Goal: Task Accomplishment & Management: Use online tool/utility

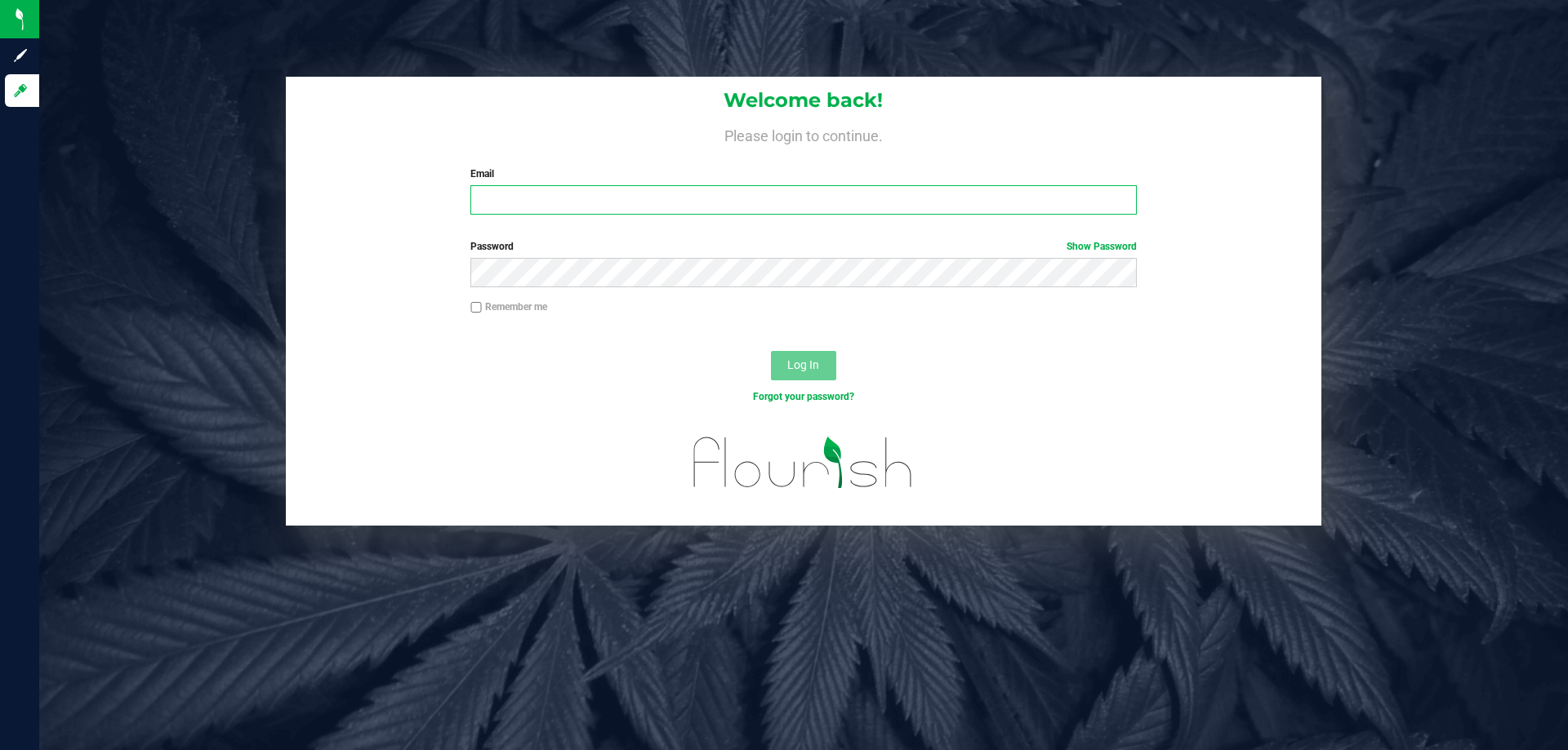
click at [529, 195] on input "Email" at bounding box center [803, 200] width 665 height 29
type input "[EMAIL_ADDRESS][DOMAIN_NAME]"
click at [771, 351] on button "Log In" at bounding box center [803, 366] width 66 height 29
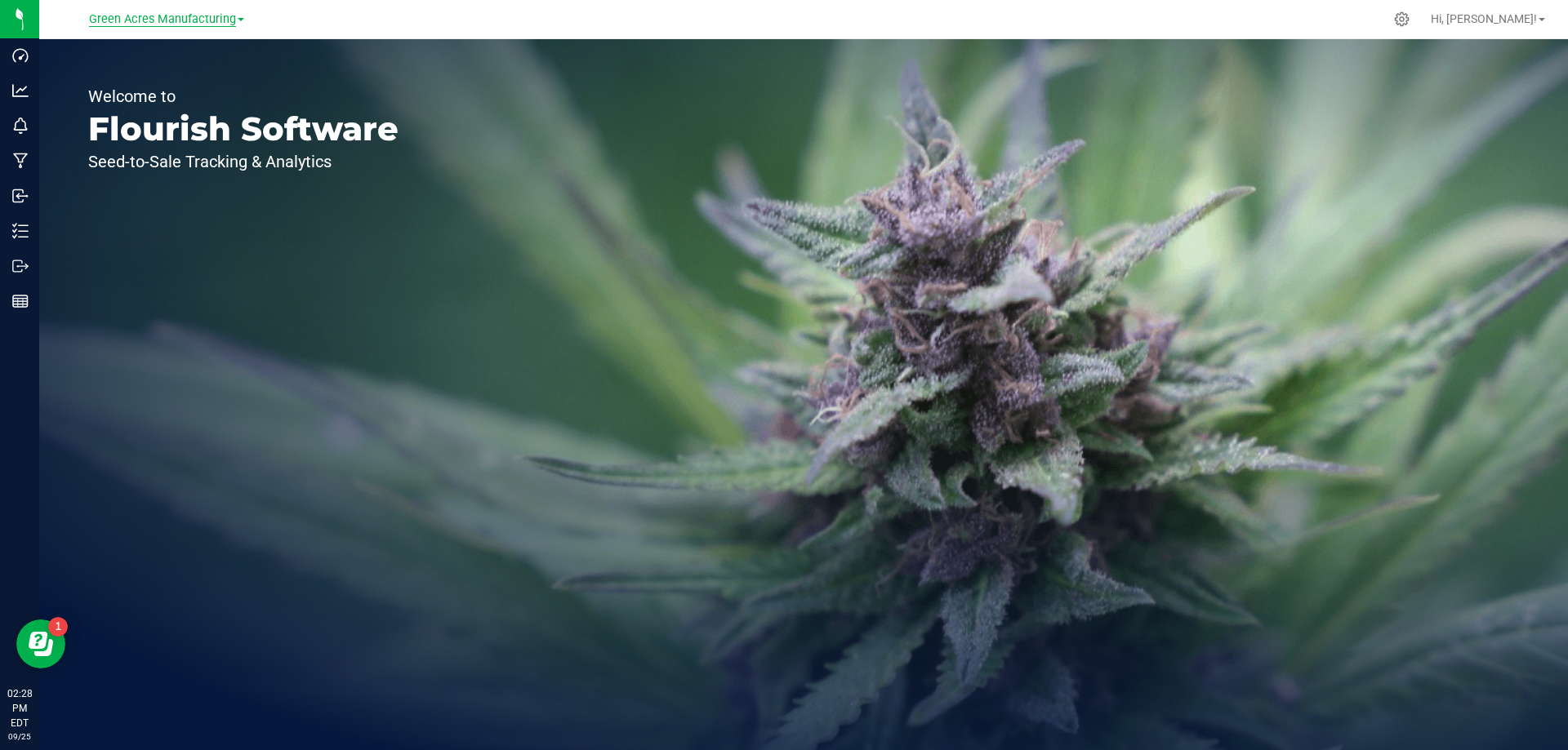
click at [162, 22] on span "Green Acres Manufacturing" at bounding box center [162, 19] width 147 height 15
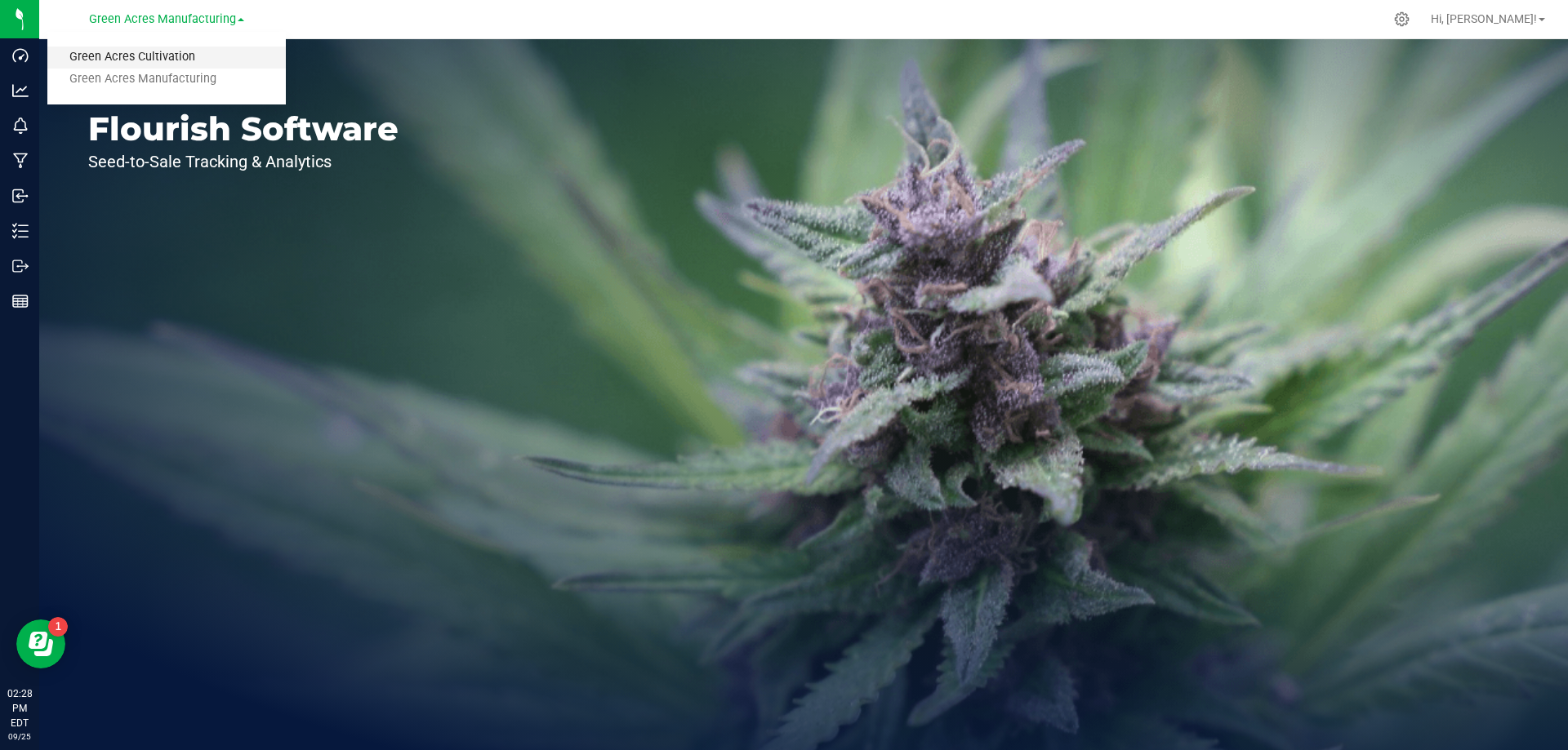
click at [164, 54] on link "Green Acres Cultivation" at bounding box center [166, 58] width 239 height 22
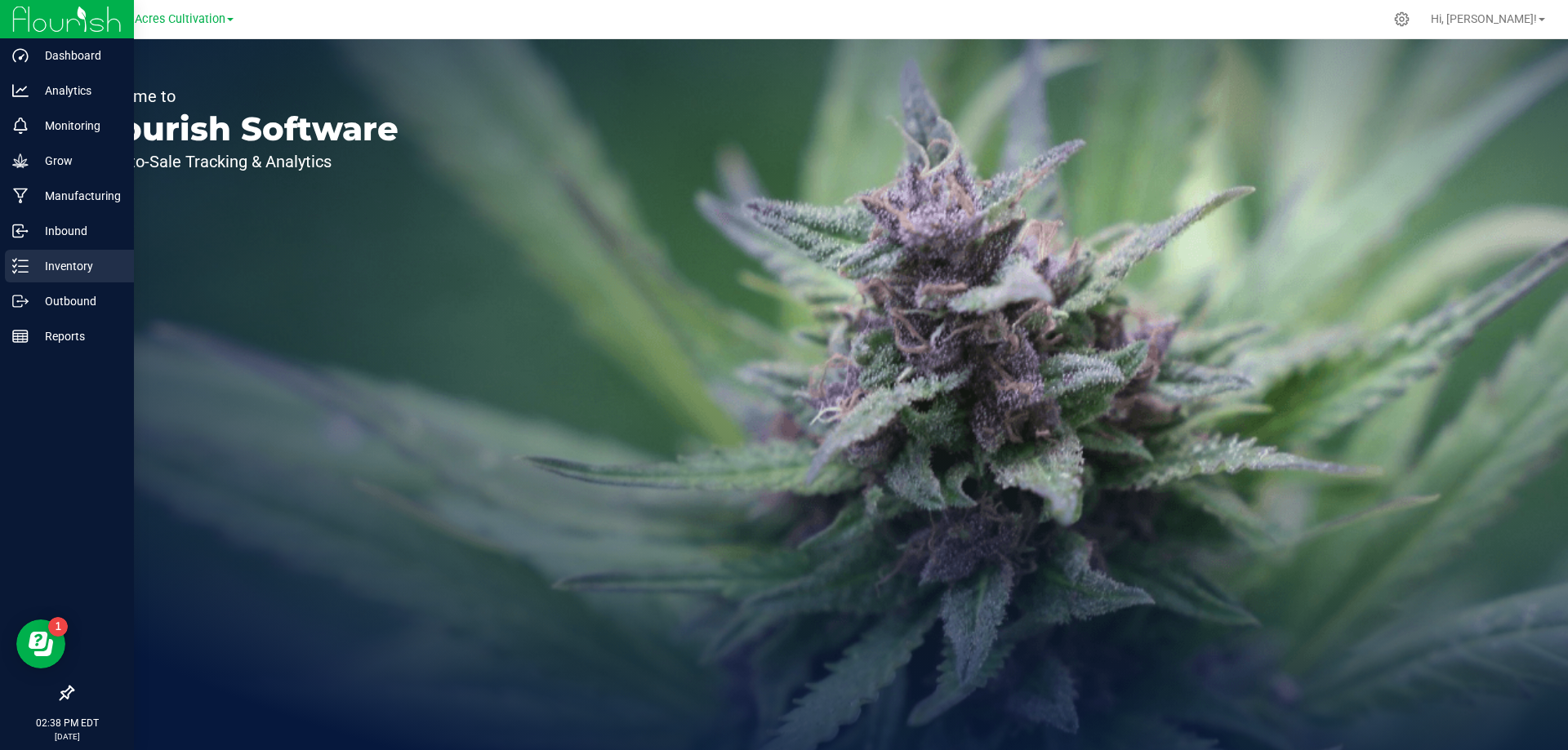
click at [97, 267] on p "Inventory" at bounding box center [78, 266] width 98 height 20
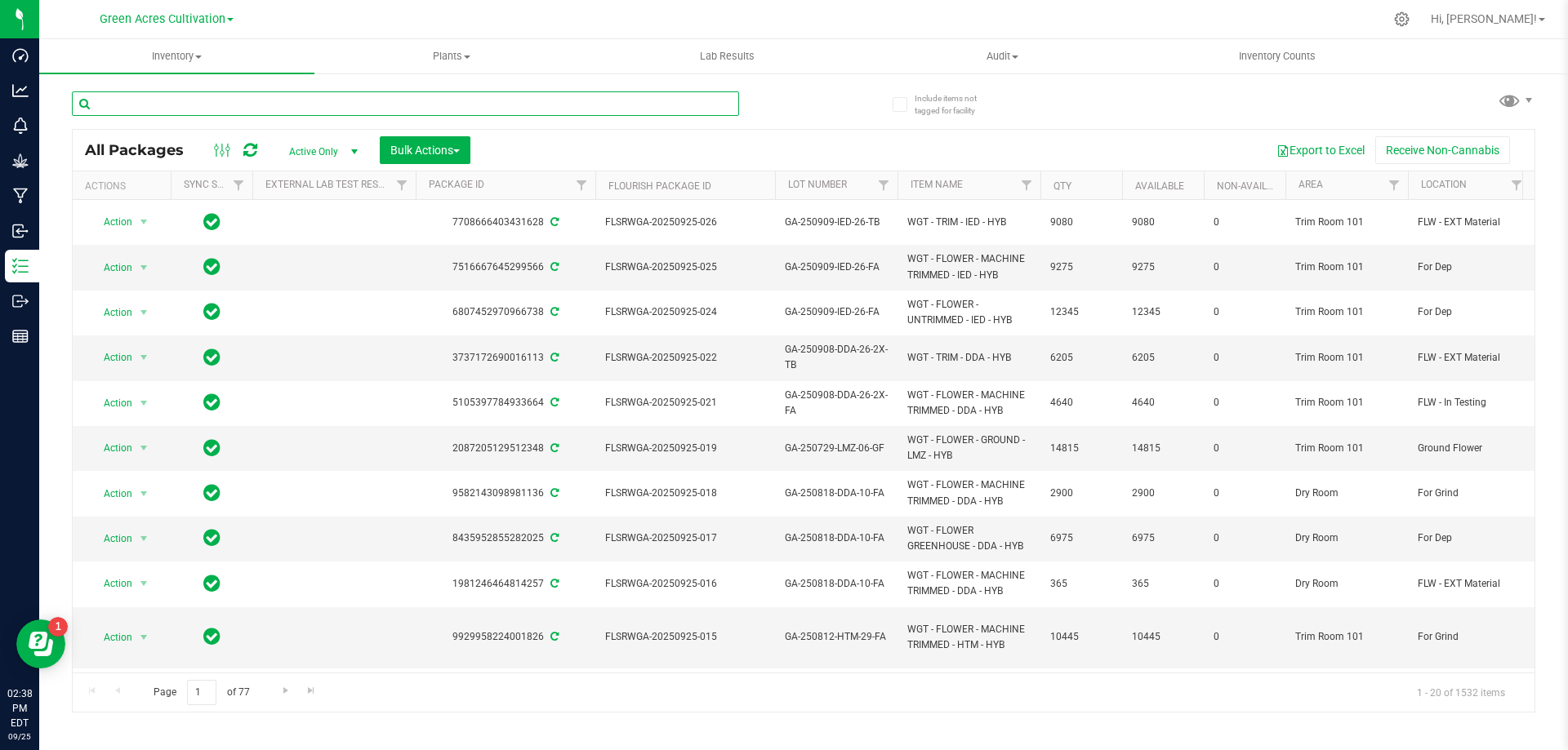
click at [244, 102] on input "text" at bounding box center [405, 103] width 667 height 24
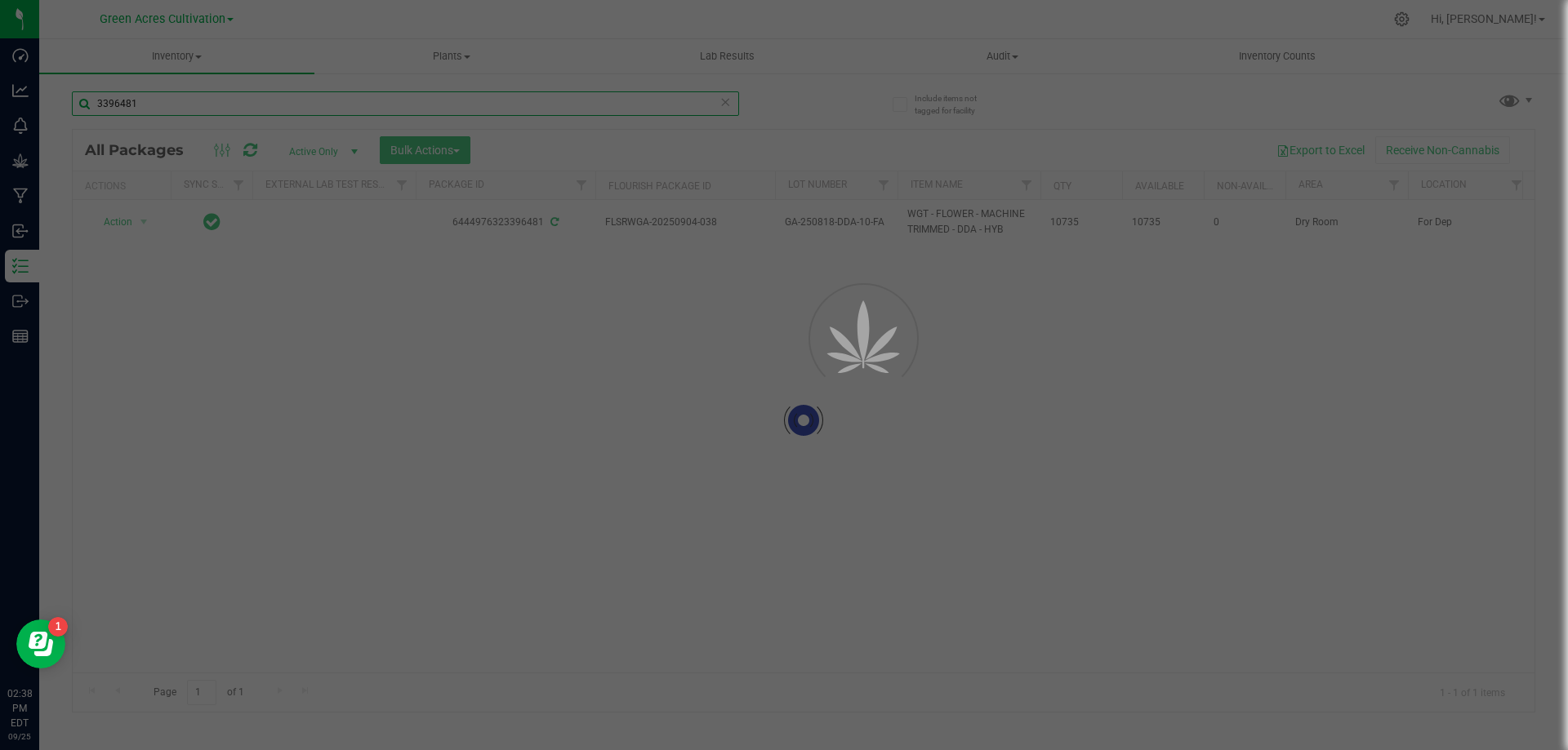
type input "3396481"
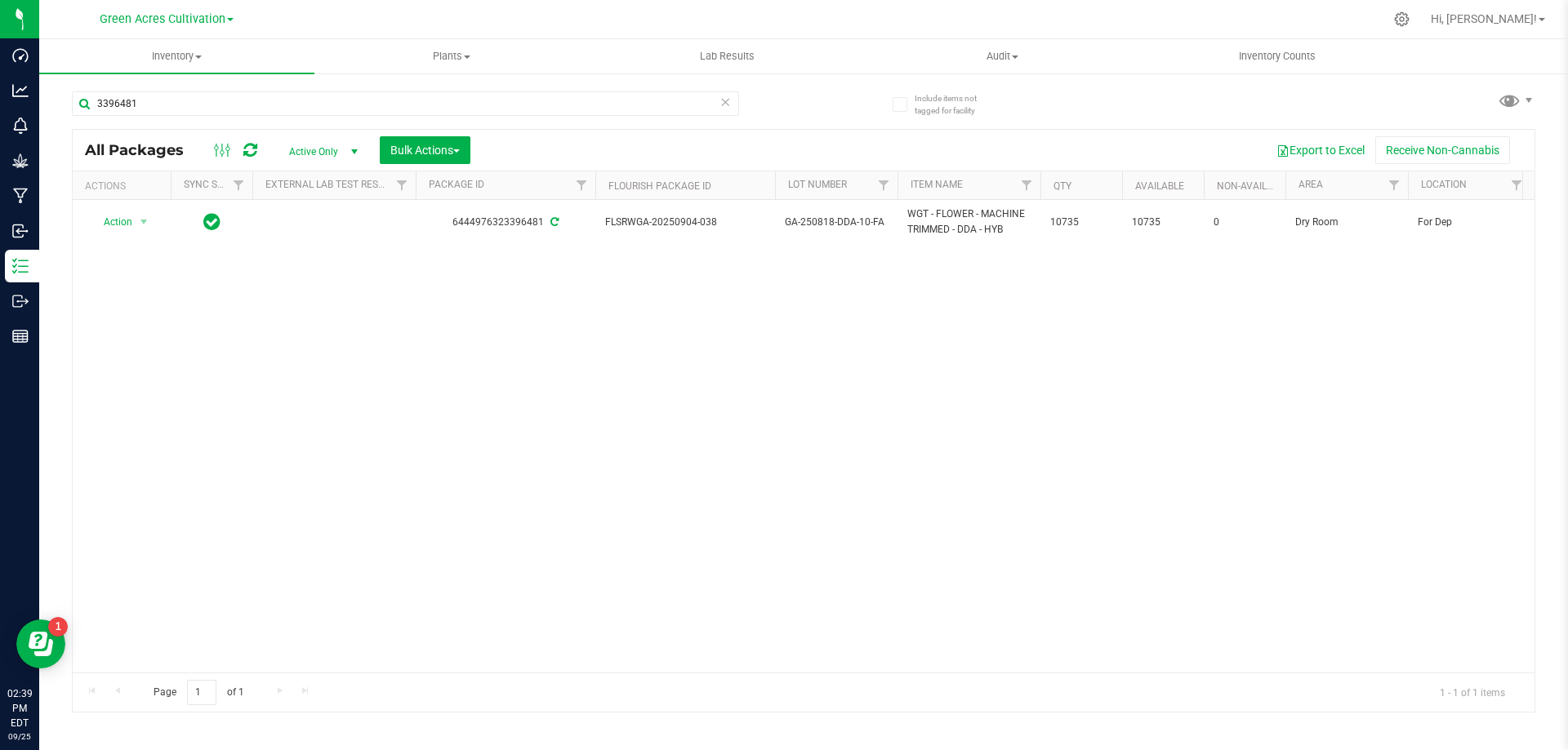
click at [632, 490] on div "Action Action Adjust qty Create package Edit attributes Global inventory Locate…" at bounding box center [803, 436] width 1461 height 472
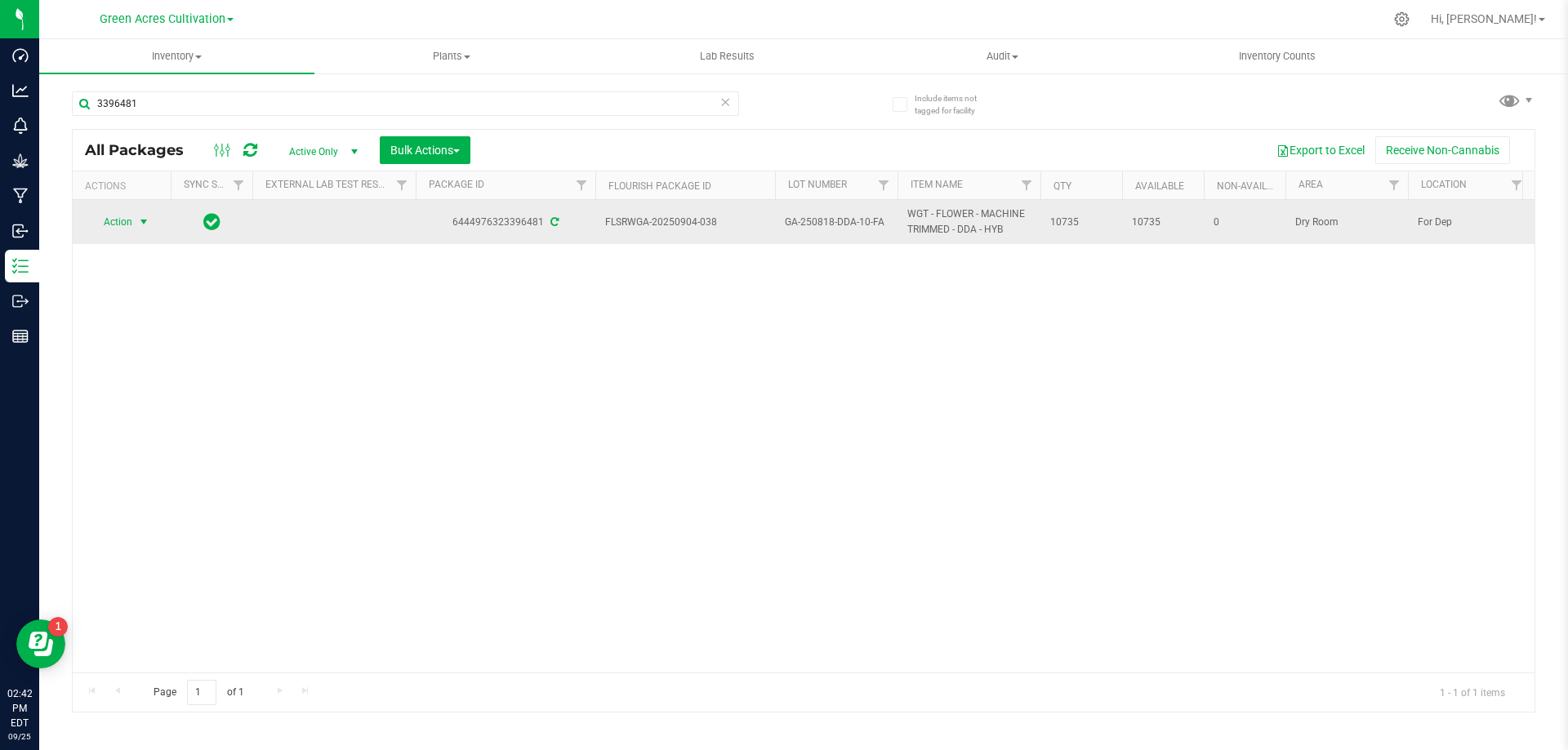
click at [152, 233] on span "select" at bounding box center [144, 222] width 21 height 23
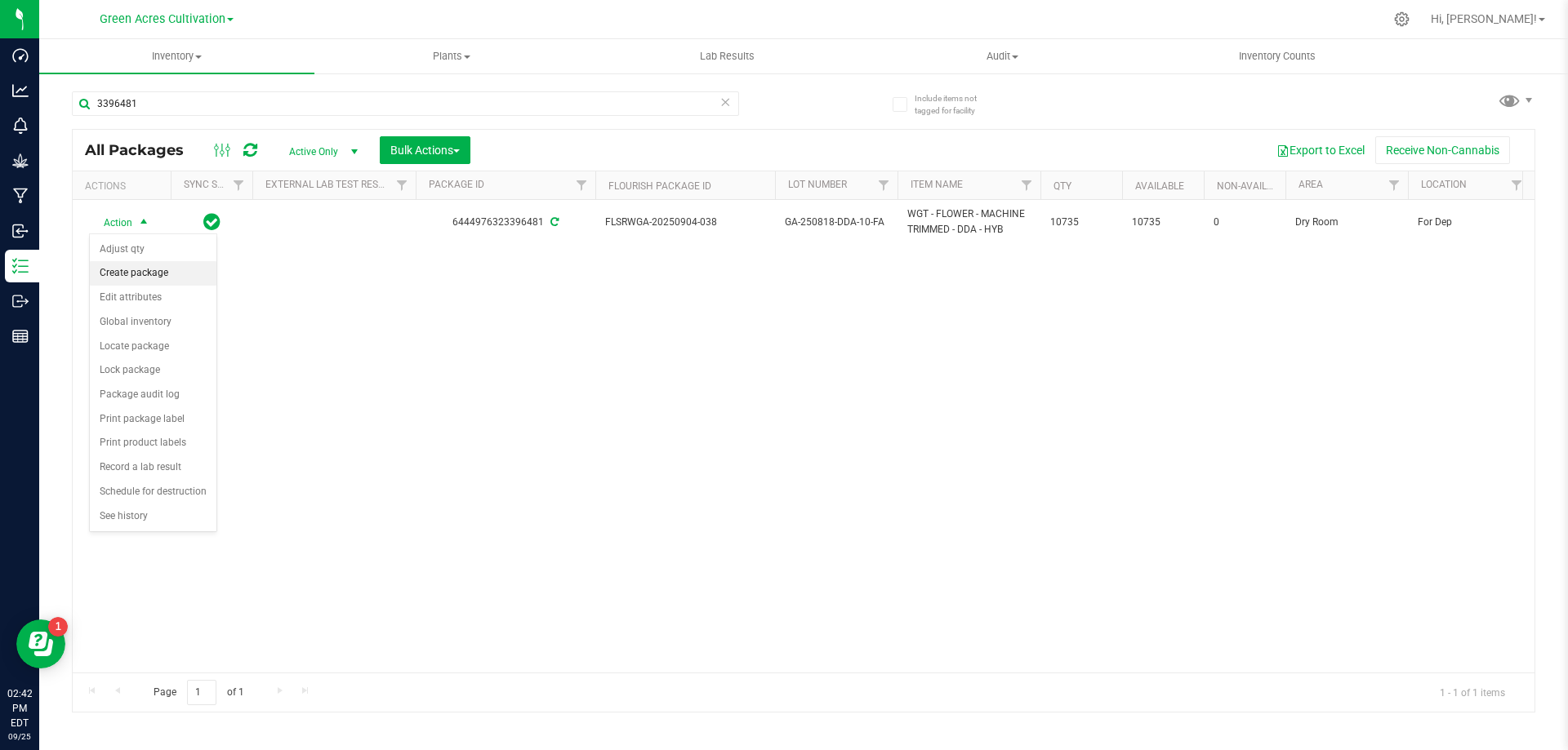
click at [166, 278] on li "Create package" at bounding box center [153, 273] width 127 height 24
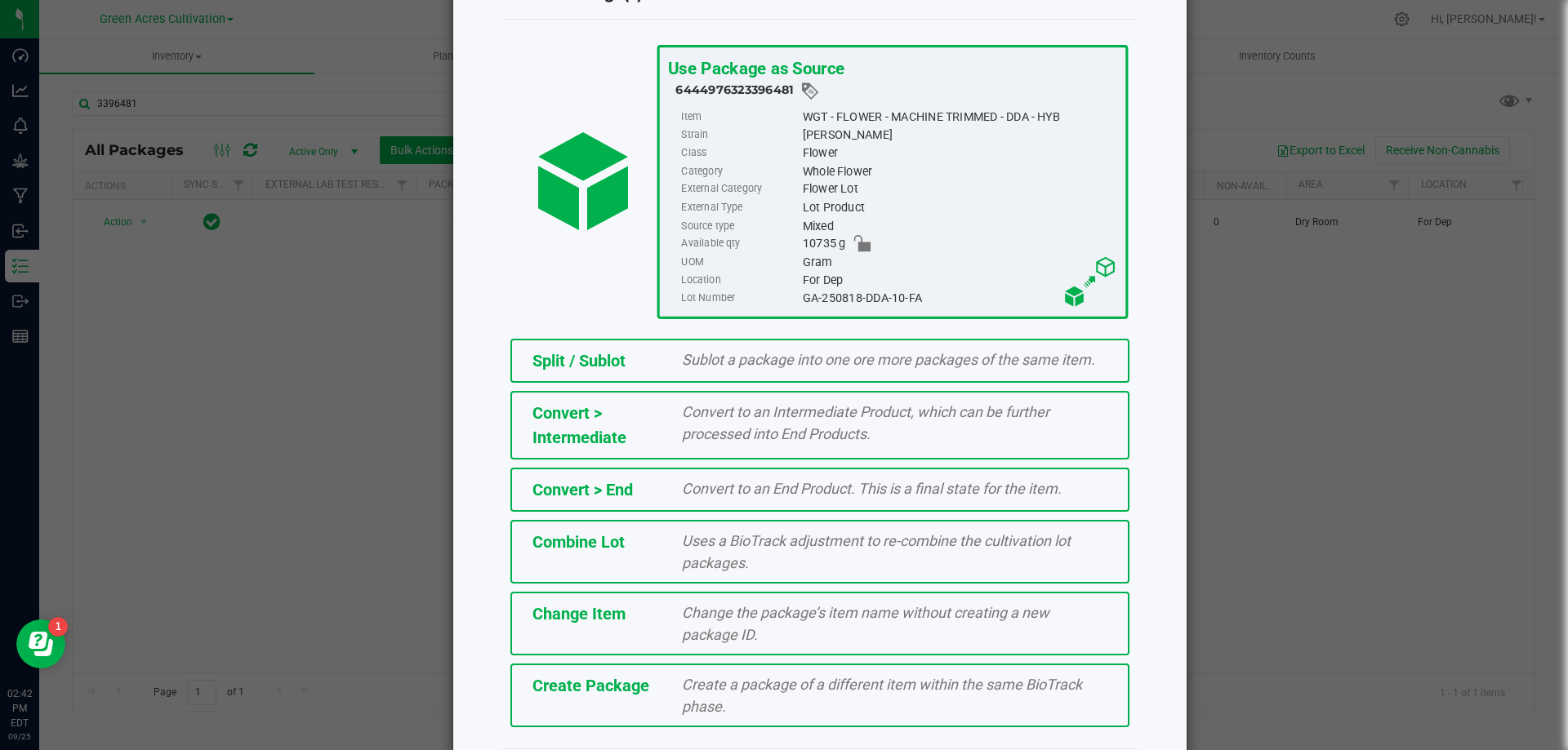
scroll to position [117, 0]
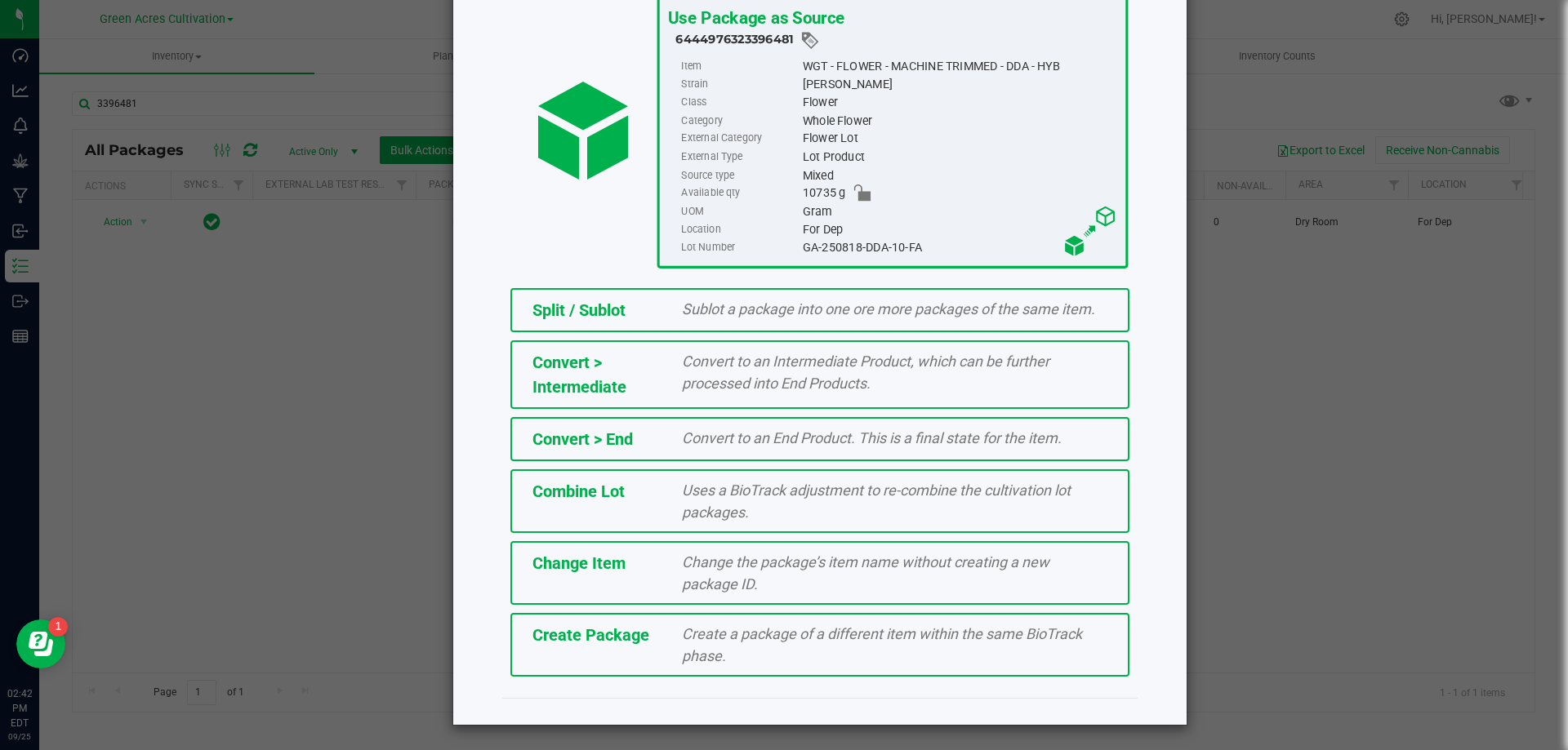
drag, startPoint x: 725, startPoint y: 641, endPoint x: 737, endPoint y: 549, distance: 92.8
click at [724, 643] on div "Create a package of a different item within the same BioTrack phase." at bounding box center [895, 645] width 450 height 44
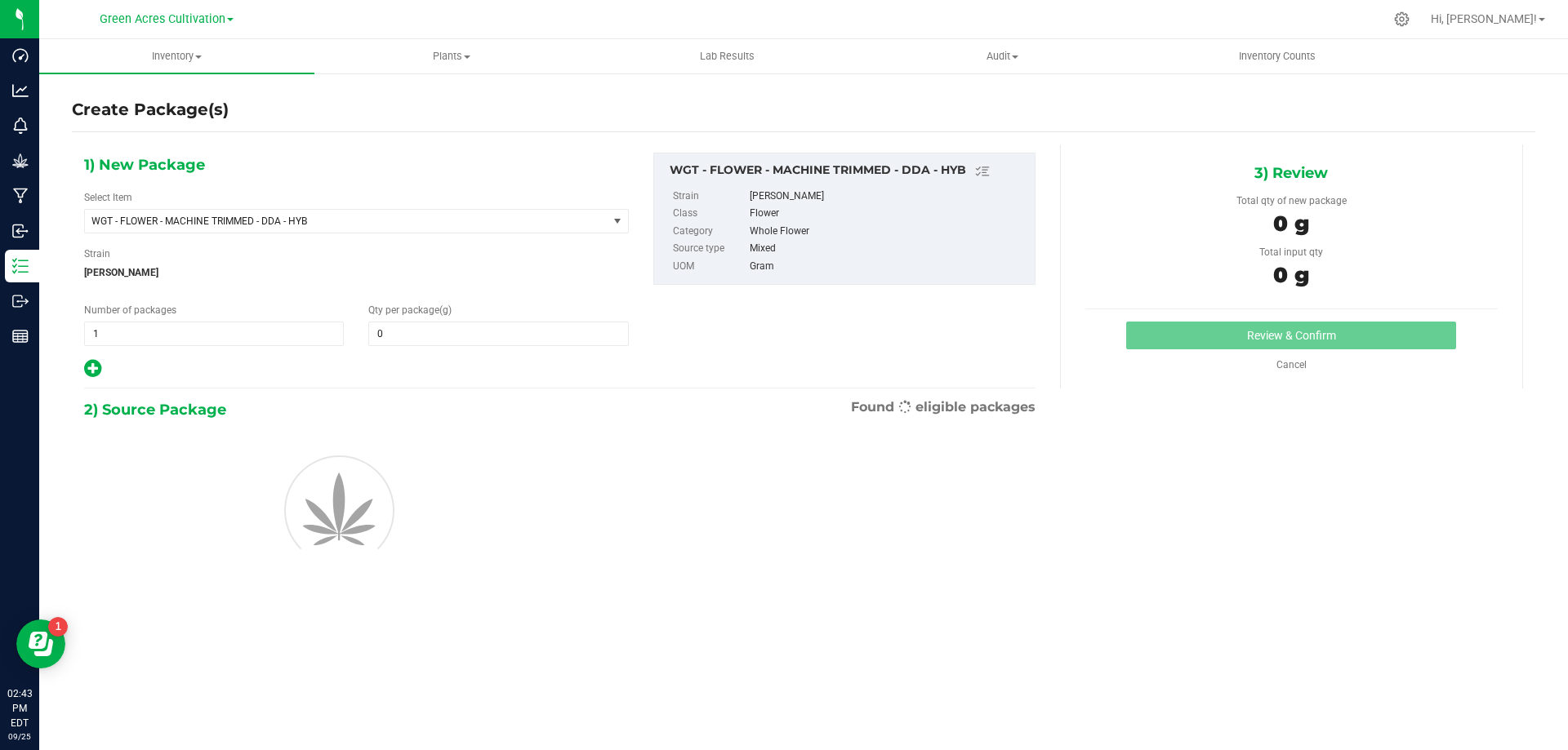
type input "0.0000"
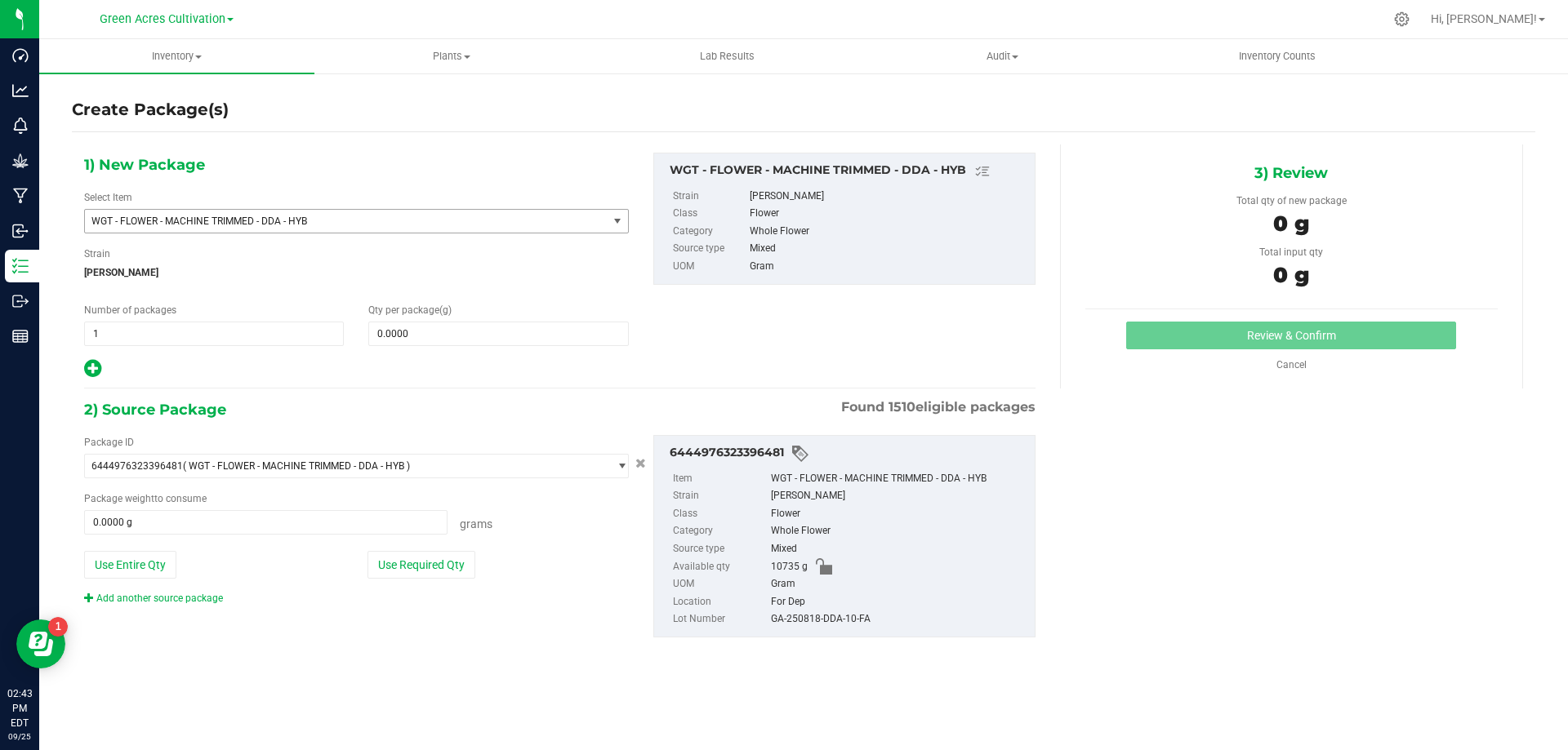
click at [440, 230] on span "WGT - FLOWER - MACHINE TRIMMED - DDA - HYB" at bounding box center [347, 221] width 522 height 23
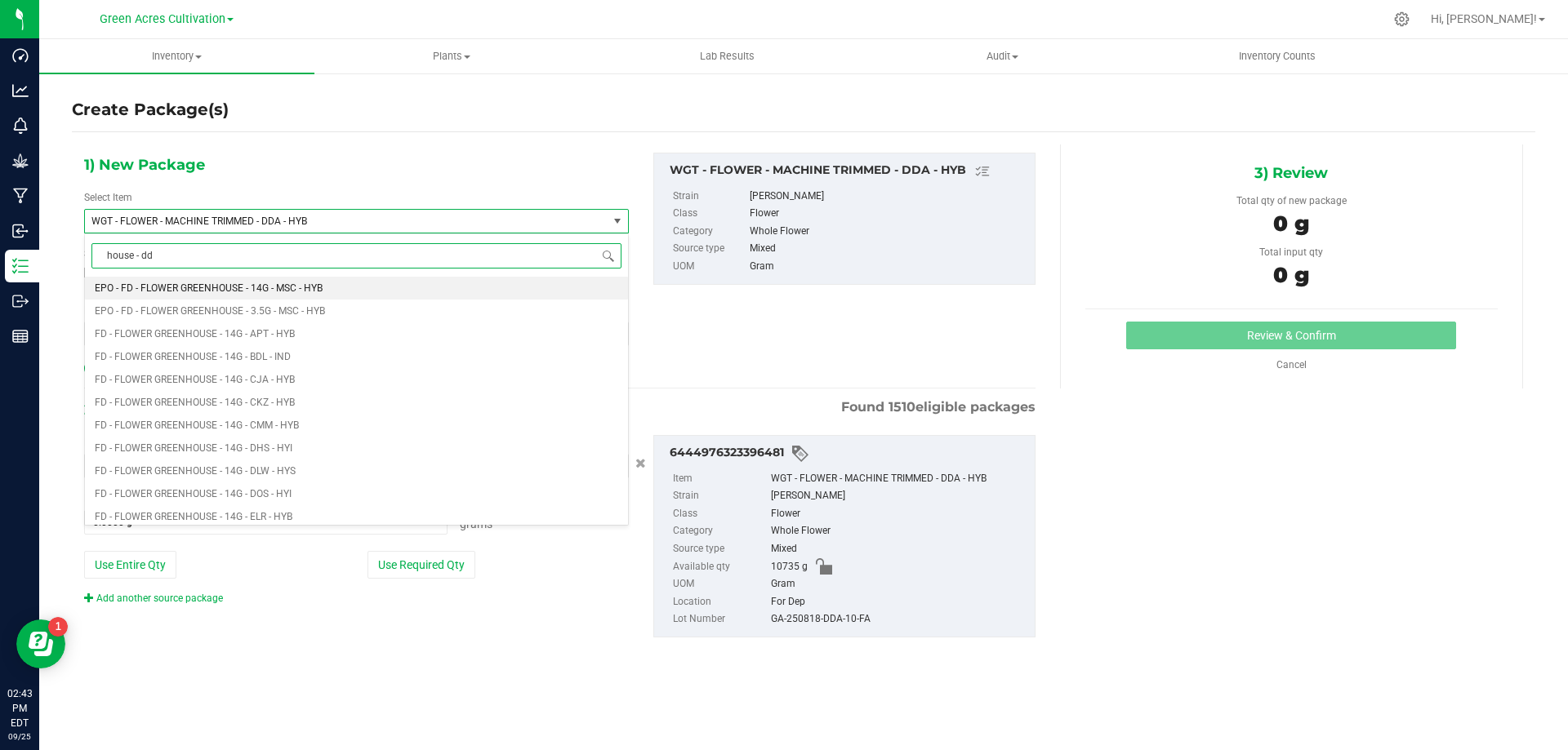
type input "house - dda"
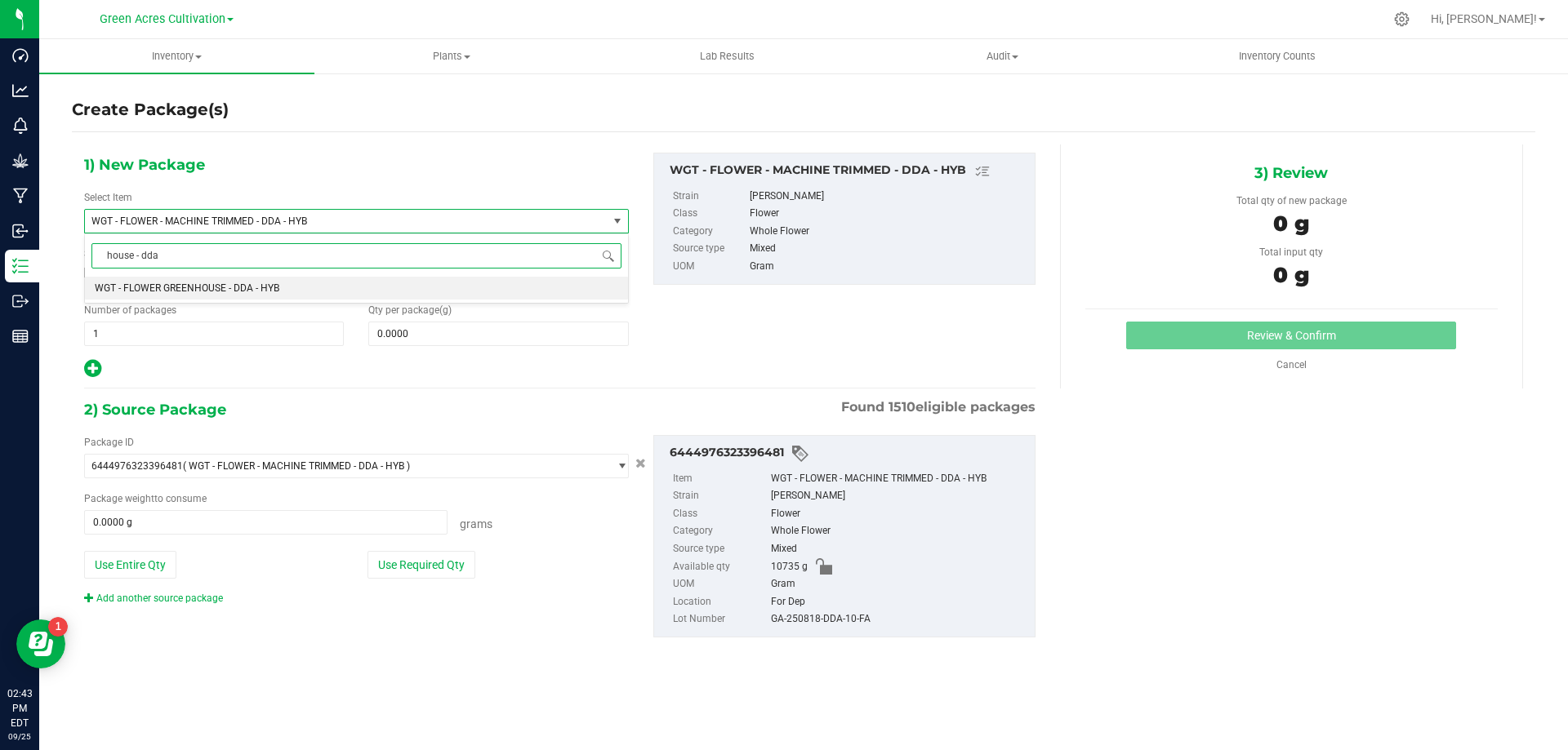
click at [268, 284] on span "WGT - FLOWER GREENHOUSE - DDA - HYB" at bounding box center [187, 288] width 184 height 11
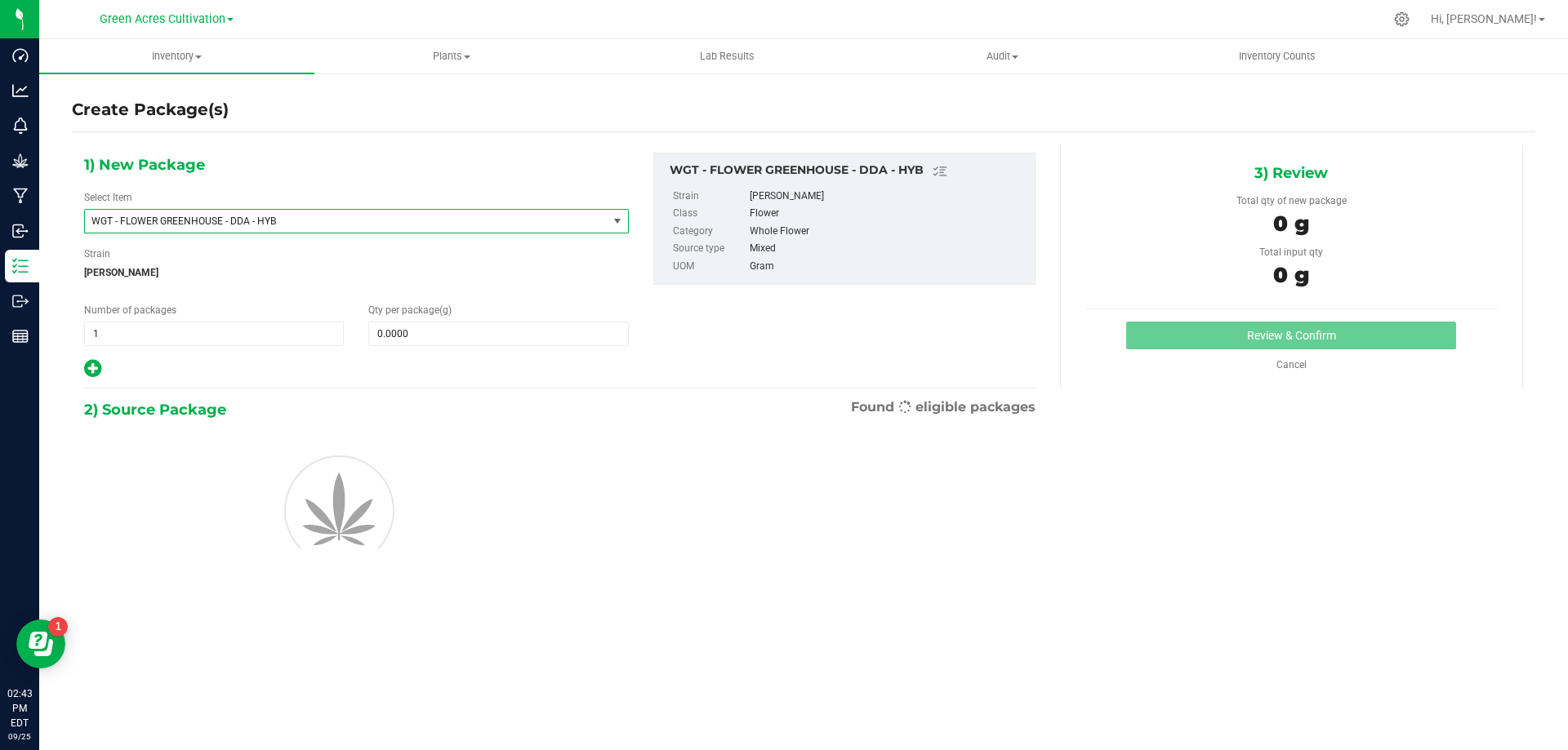
type input "0.0000"
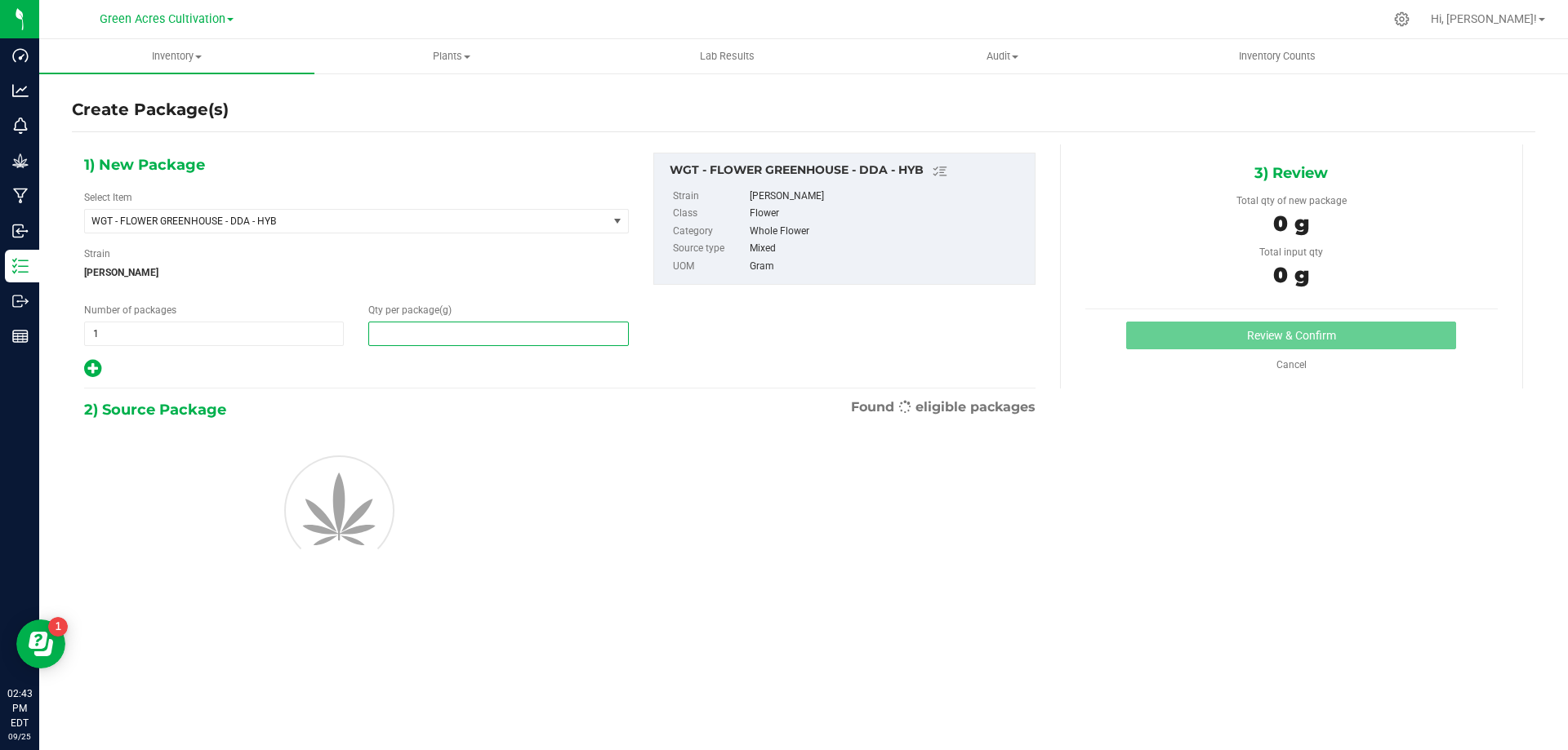
click at [515, 340] on span at bounding box center [497, 334] width 259 height 24
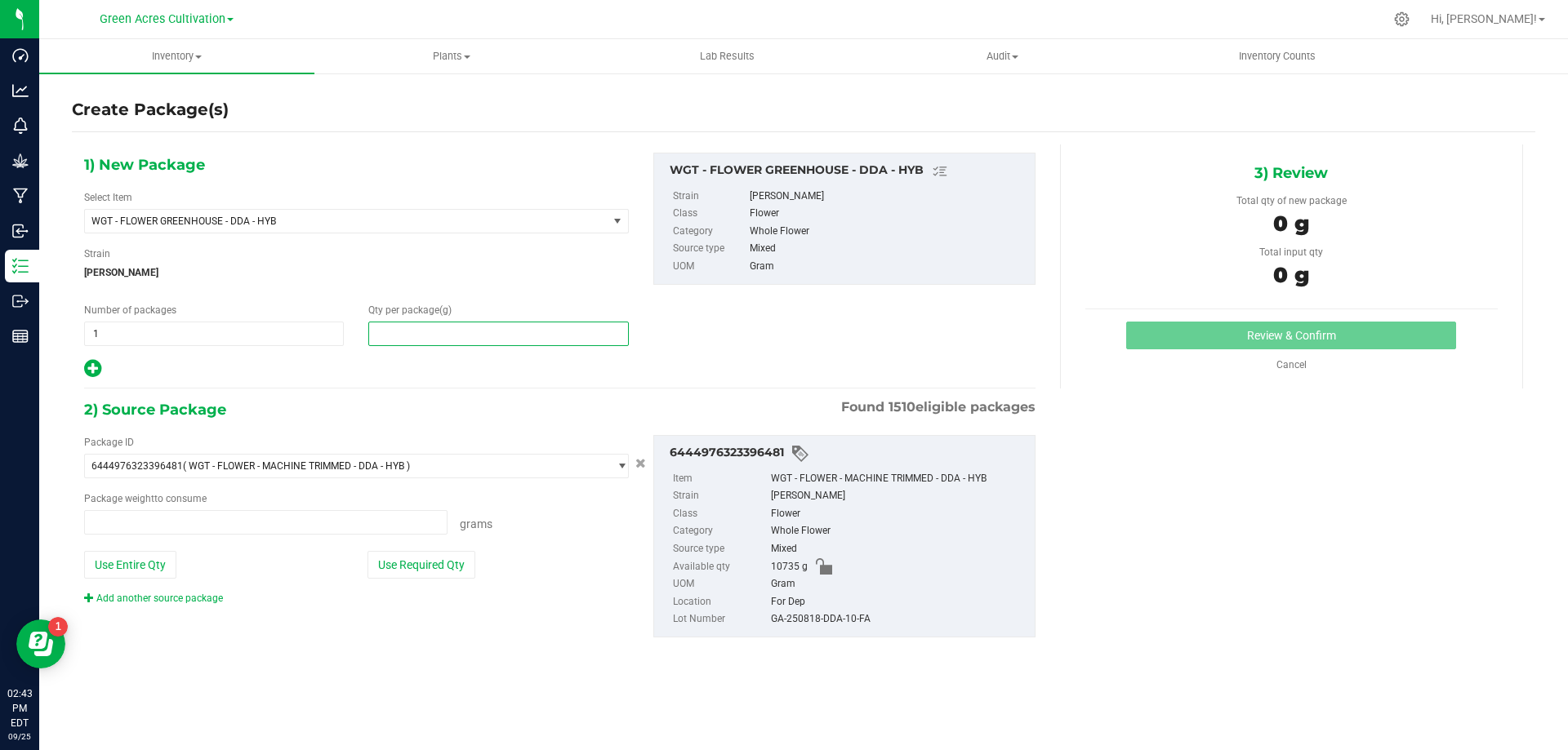
type input "0.0000 g"
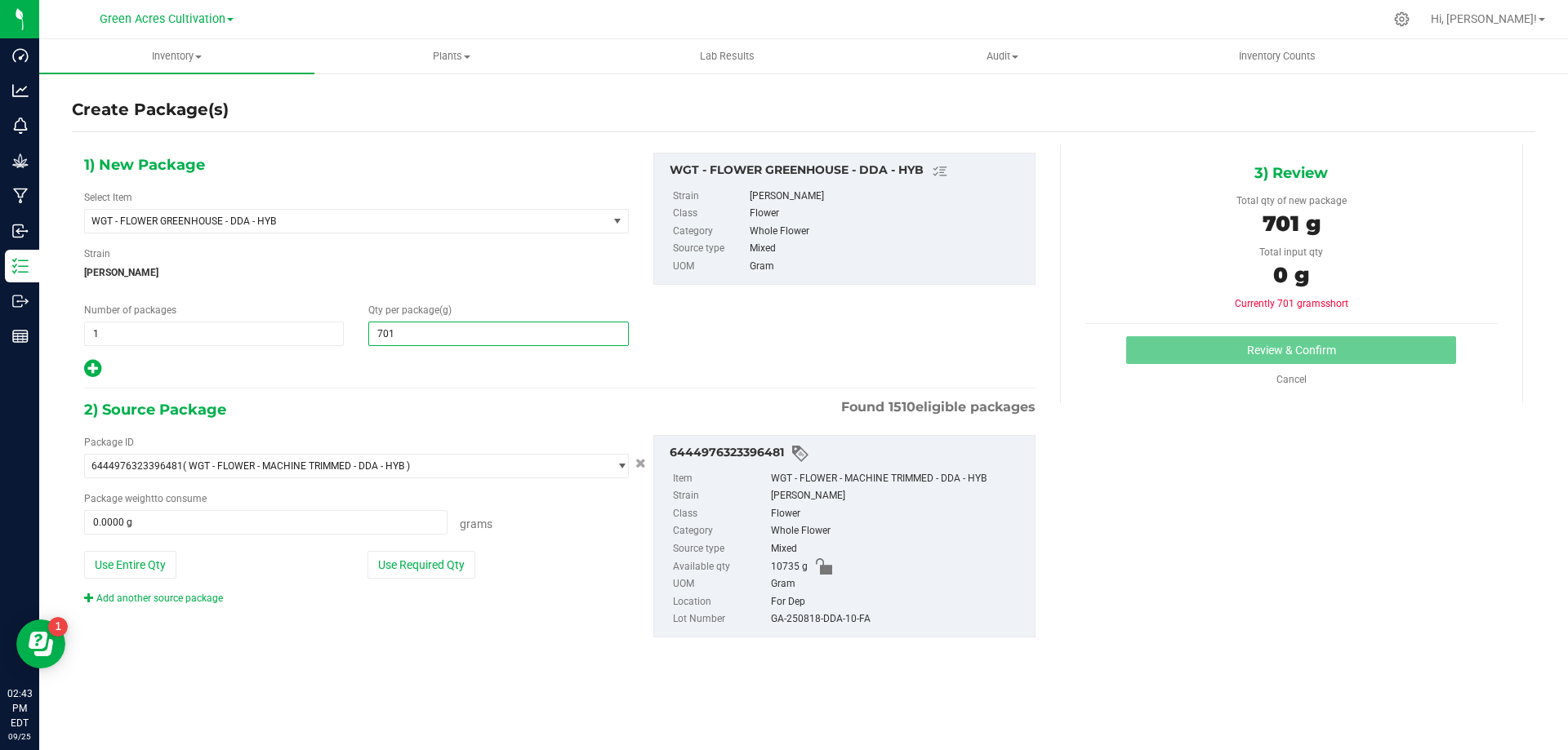
type input "7010"
type input "7,010.0000"
click at [504, 627] on div "Package ID 6444976323396481 ( WGT - FLOWER - MACHINE TRIMMED - DDA - HYB ) 0004…" at bounding box center [559, 536] width 976 height 228
click at [438, 577] on button "Use Required Qty" at bounding box center [421, 565] width 108 height 28
type input "7010.0000 g"
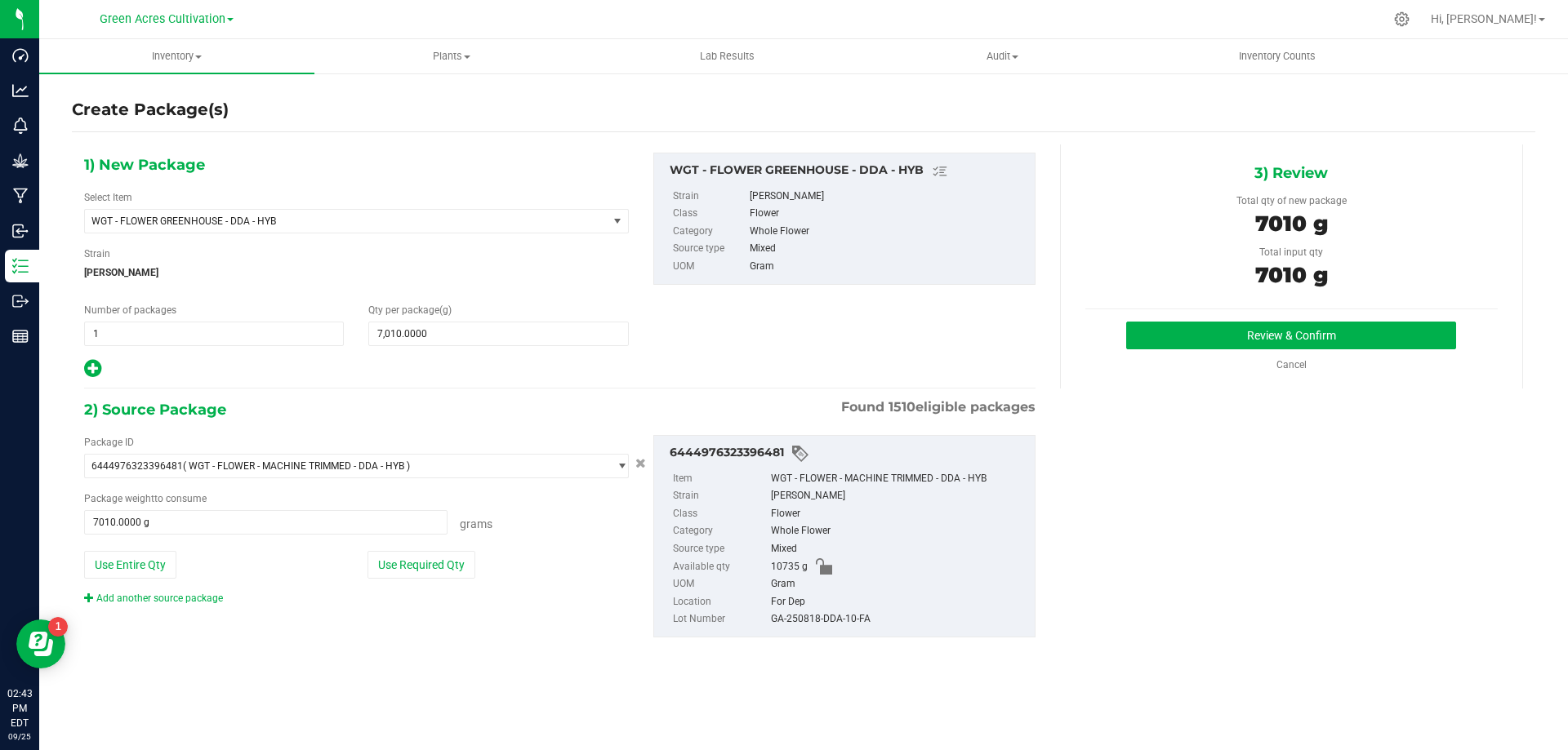
click at [841, 615] on div "GA-250818-DDA-10-FA" at bounding box center [898, 620] width 255 height 18
copy div "GA-250818-DDA-10-FA"
click at [1221, 341] on button "Review & Confirm" at bounding box center [1290, 335] width 330 height 28
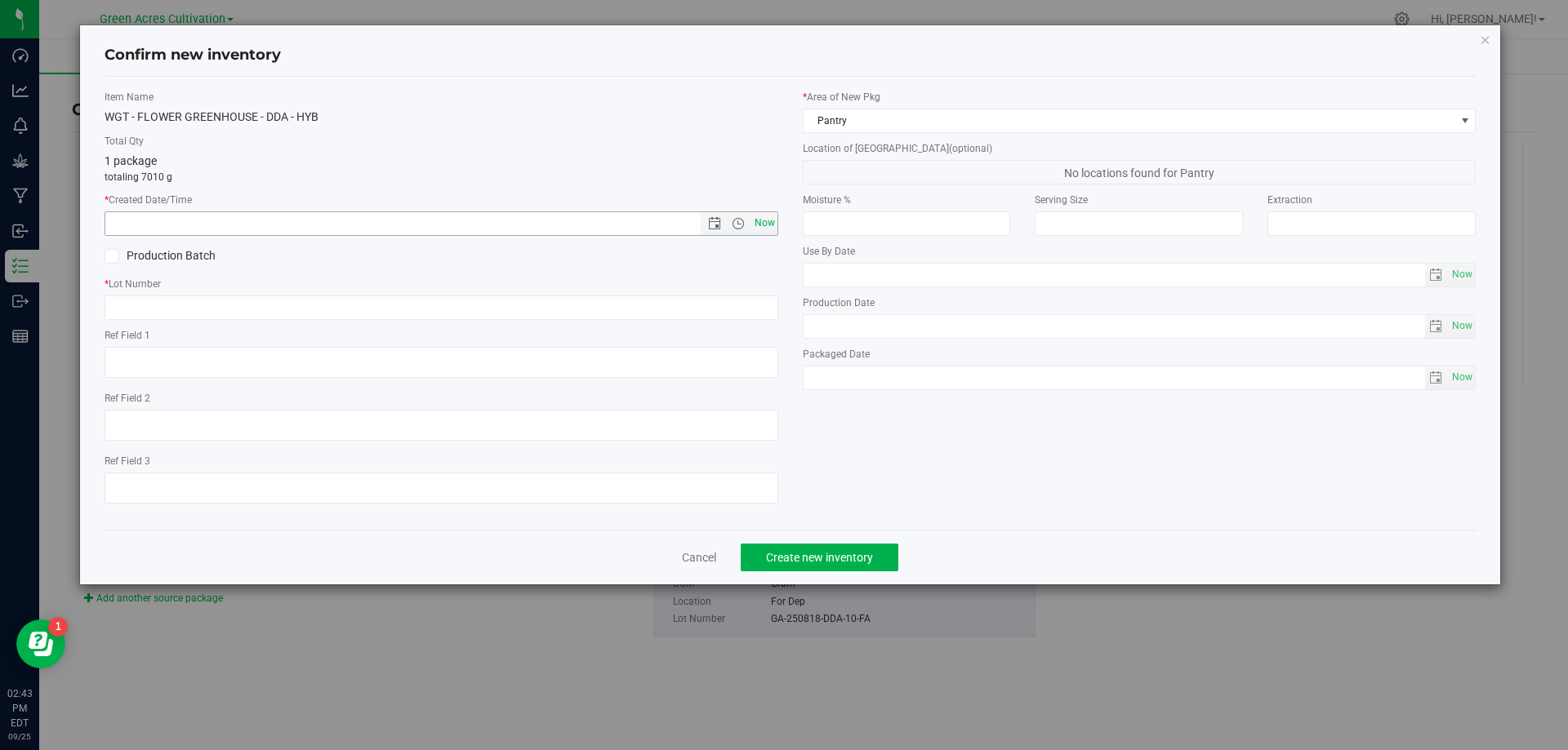
click at [766, 218] on span "Now" at bounding box center [764, 222] width 28 height 23
type input "[DATE] 2:43 PM"
click at [717, 314] on input "text" at bounding box center [440, 308] width 673 height 24
paste input "GA-250818-DDA-10-FA"
type input "GA-250818-DDA-10-FA"
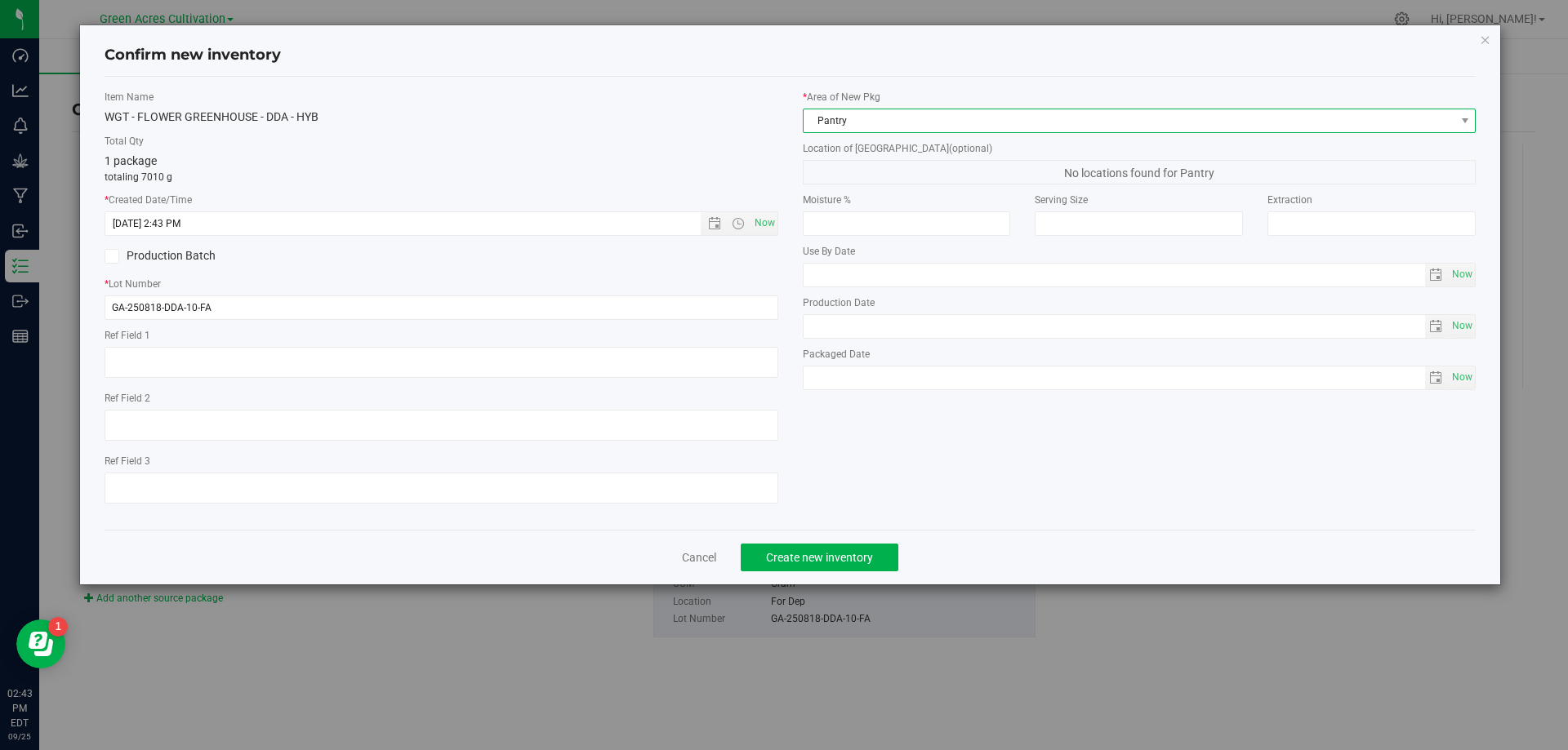
click at [842, 119] on span "Pantry" at bounding box center [1129, 121] width 652 height 23
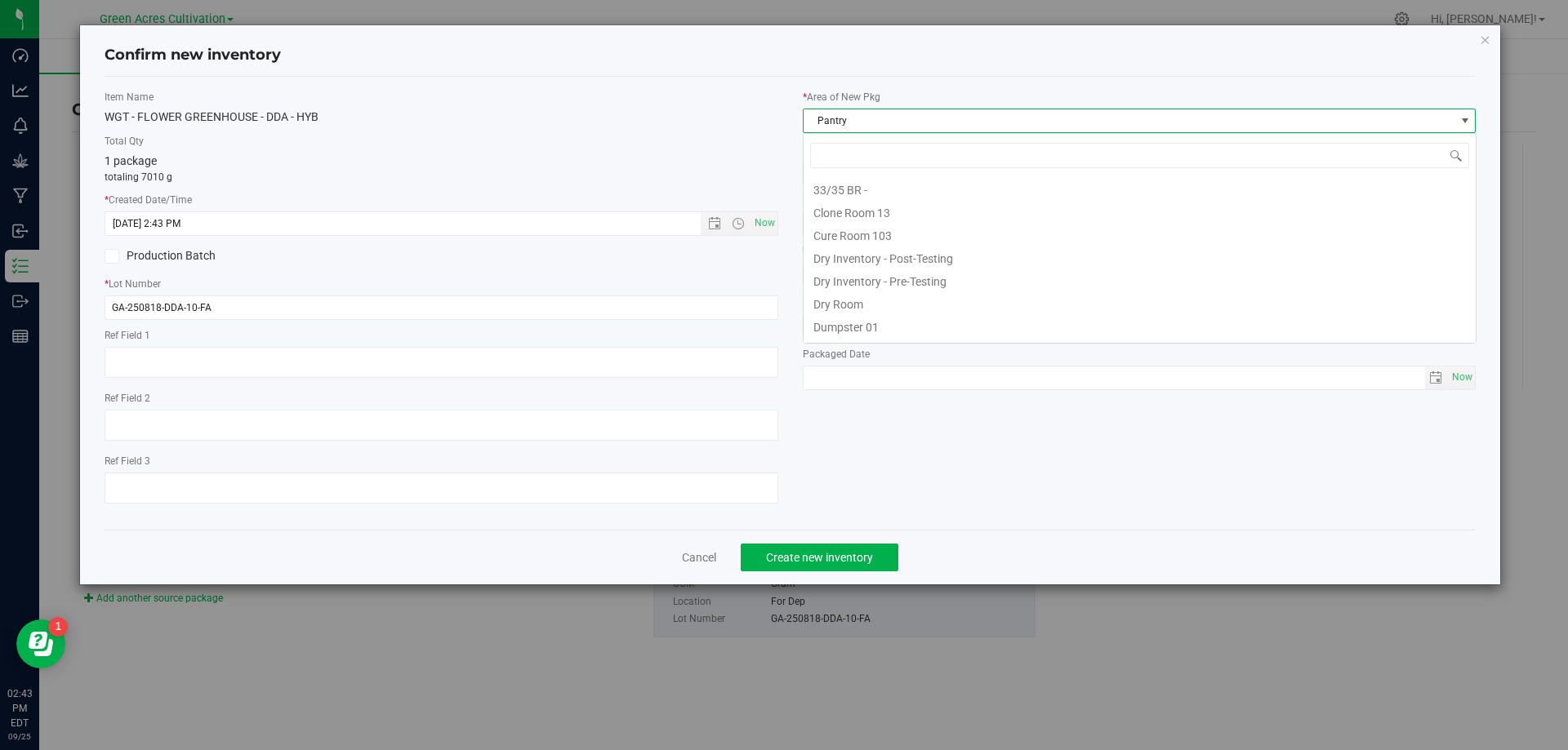
scroll to position [134, 0]
type input "dr"
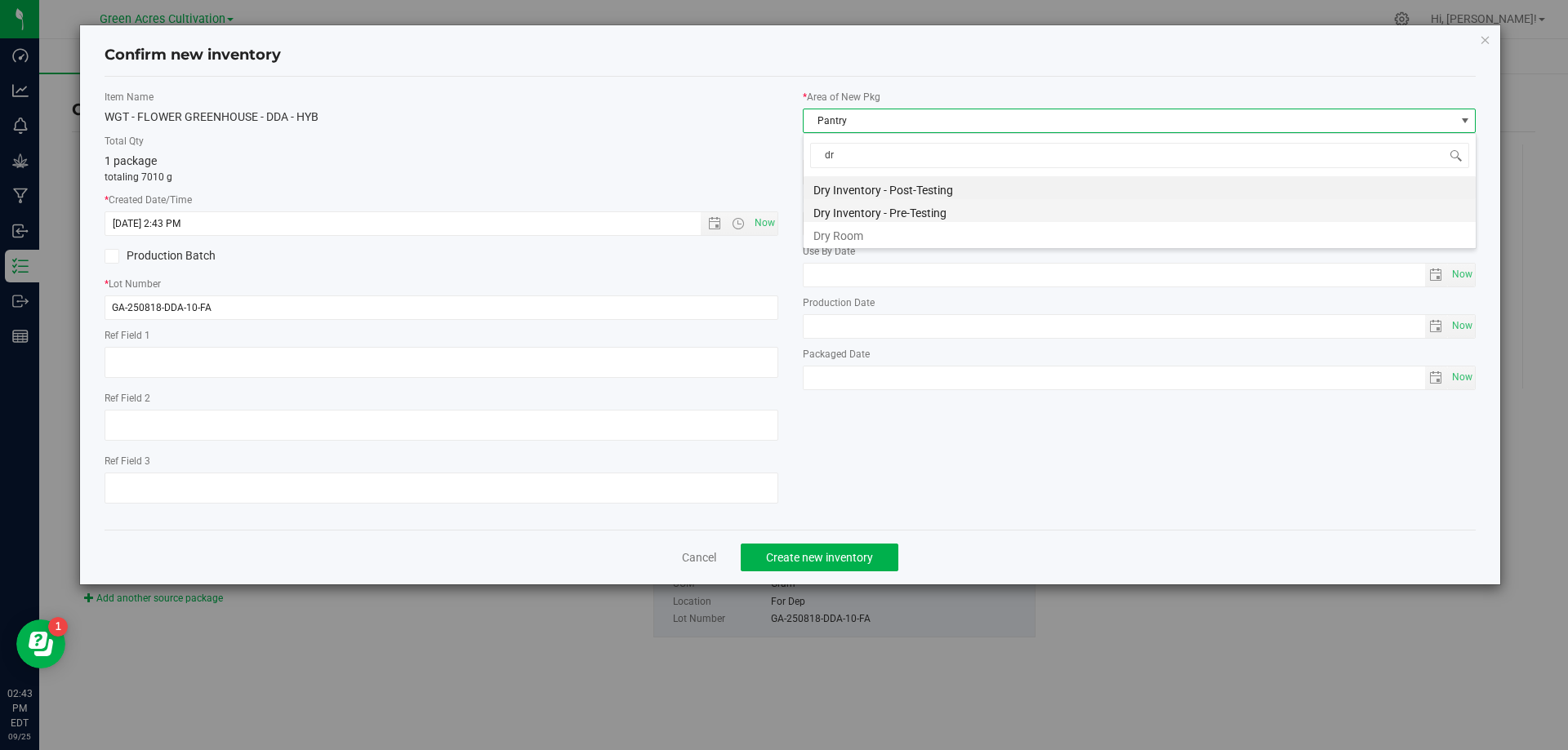
scroll to position [0, 0]
click at [840, 234] on li "Dry Room" at bounding box center [1140, 234] width 672 height 23
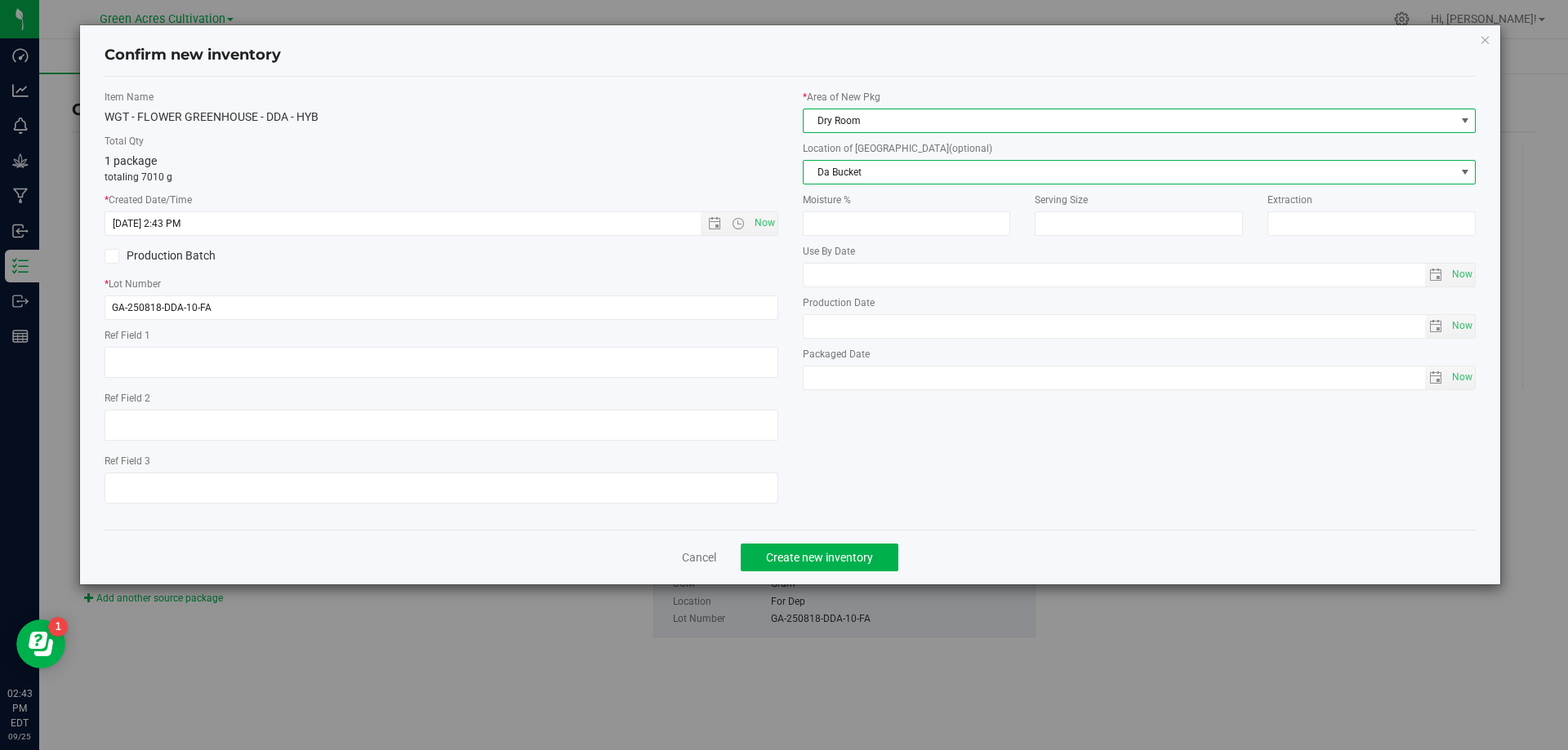
click at [859, 166] on span "Da Bucket" at bounding box center [1129, 172] width 652 height 23
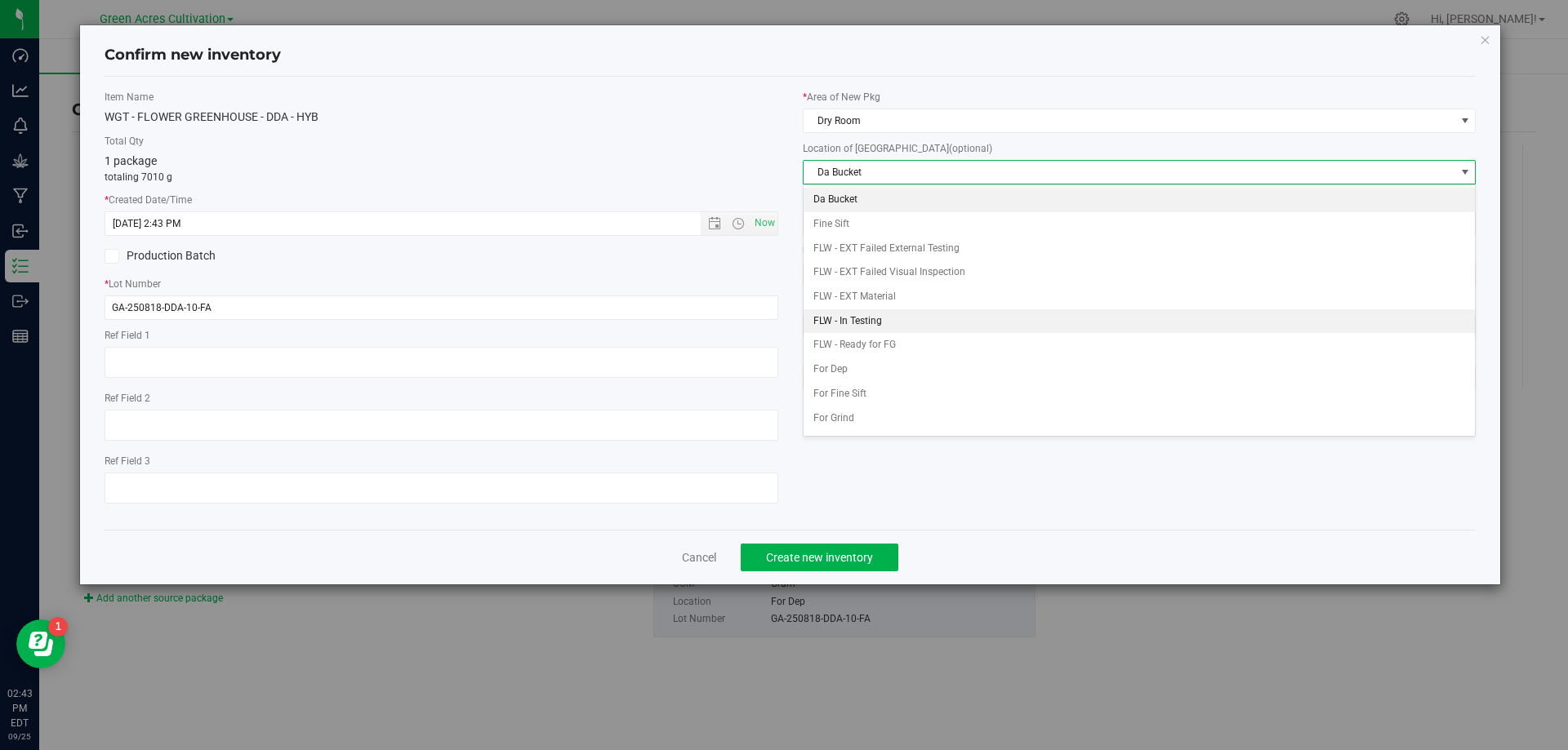
click at [874, 309] on li "FLW - In Testing" at bounding box center [1140, 322] width 672 height 24
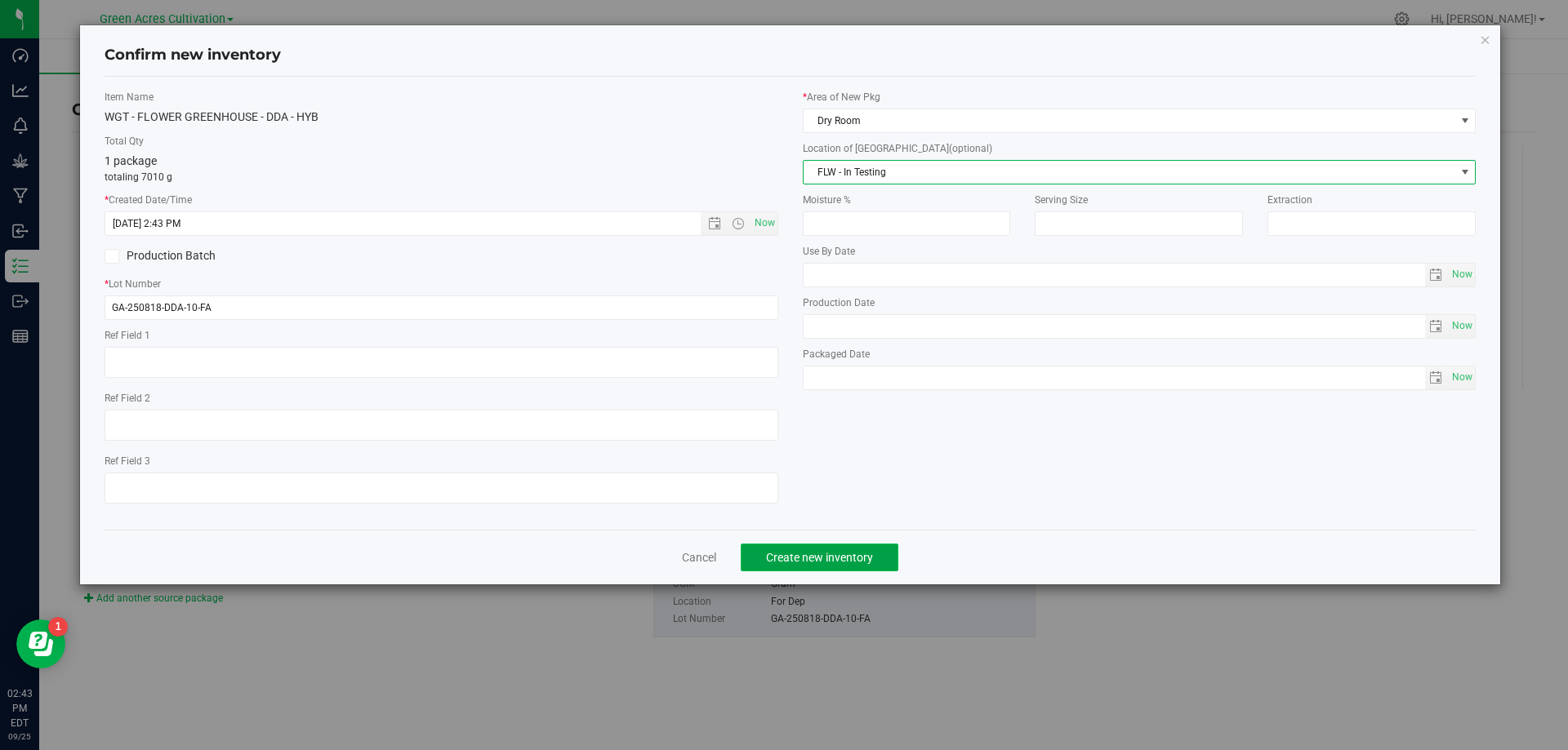
click at [797, 549] on button "Create new inventory" at bounding box center [819, 558] width 158 height 28
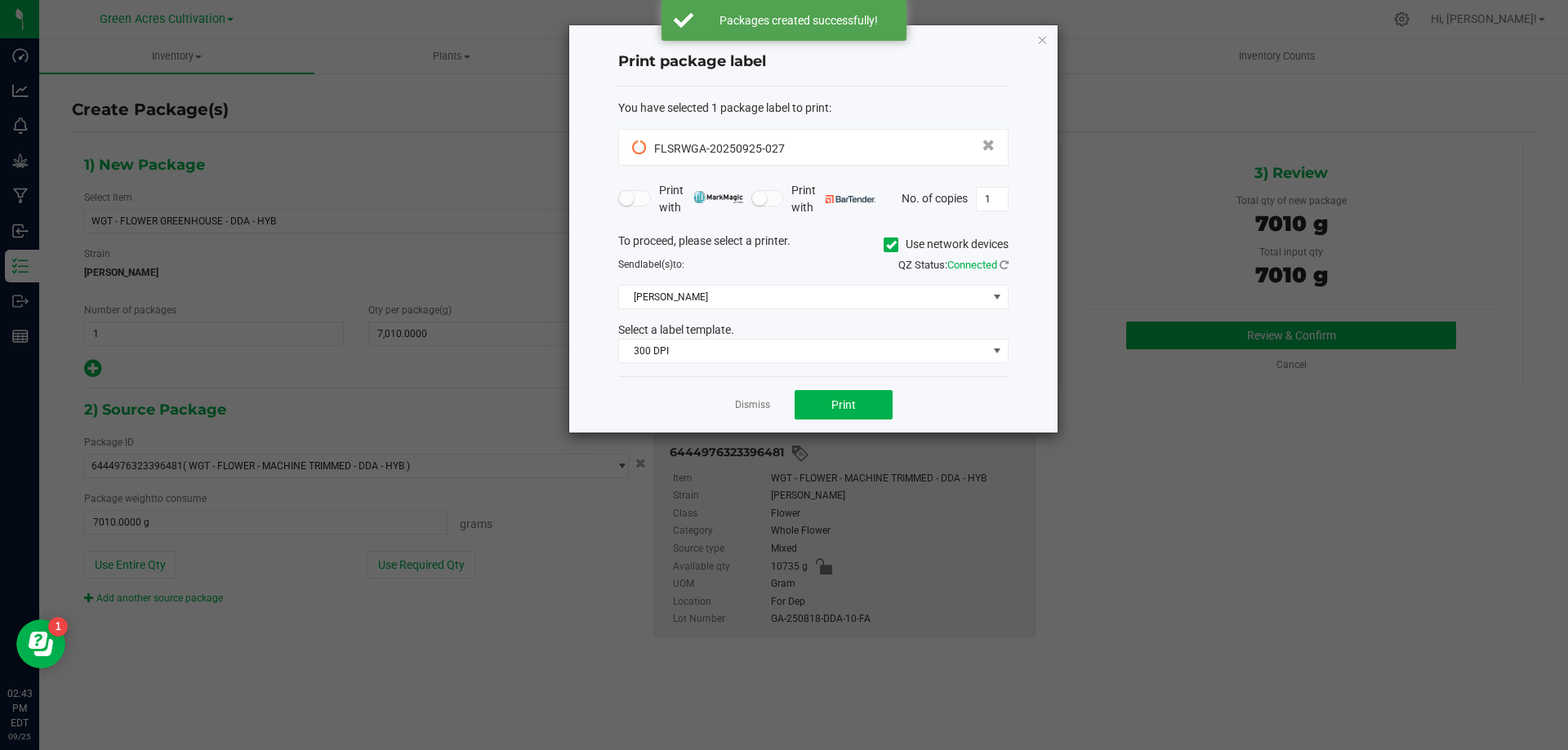
click at [886, 245] on icon at bounding box center [891, 245] width 10 height 0
click at [0, 0] on input "Use network devices" at bounding box center [0, 0] width 0 height 0
click at [833, 315] on div "To proceed, please select a printer. Use network devices Send label(s) to: QZ S…" at bounding box center [813, 298] width 390 height 131
click at [834, 309] on span at bounding box center [813, 297] width 390 height 24
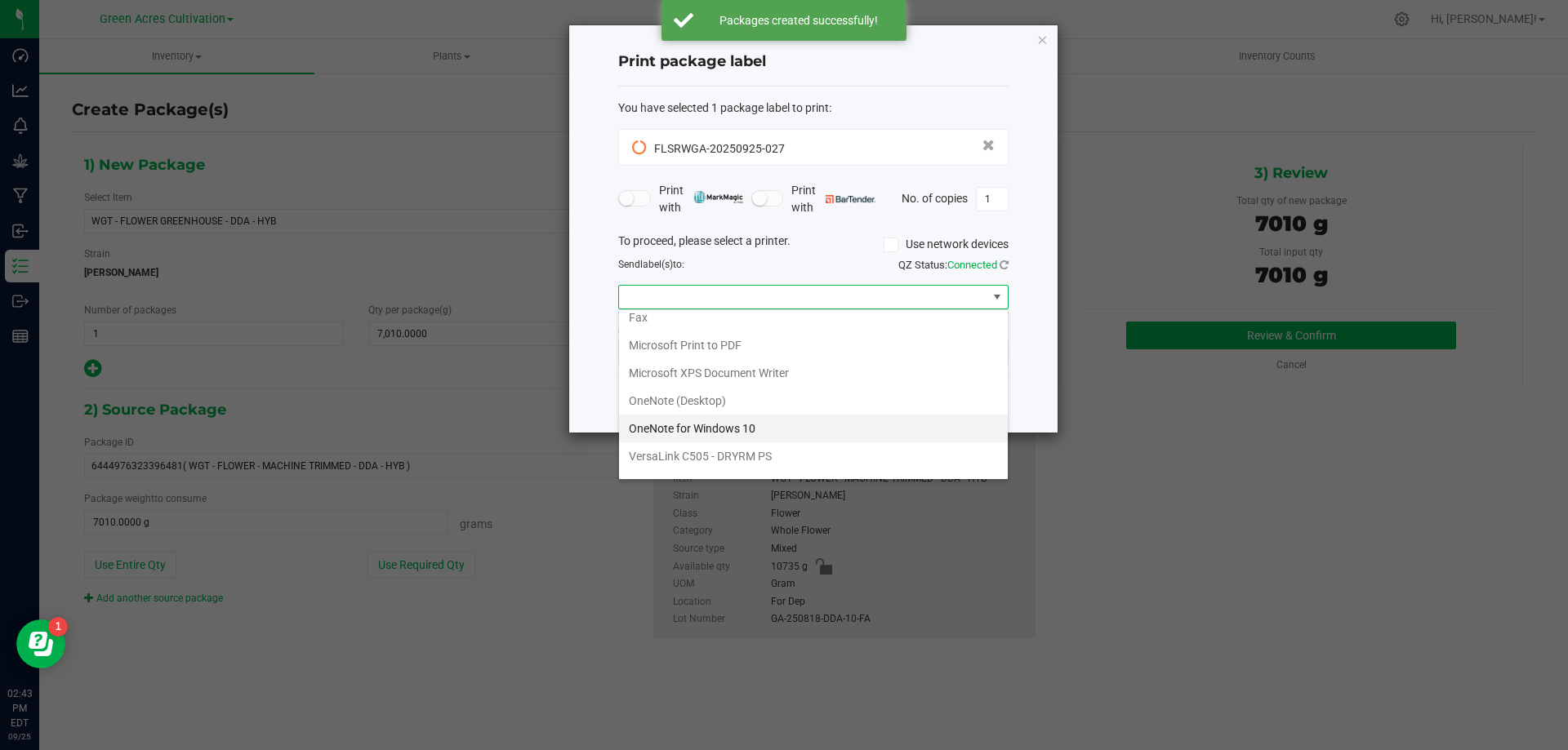
scroll to position [59, 0]
click at [731, 452] on ZPL "ZDesigner ZD420-203dpi ZPL" at bounding box center [813, 463] width 389 height 28
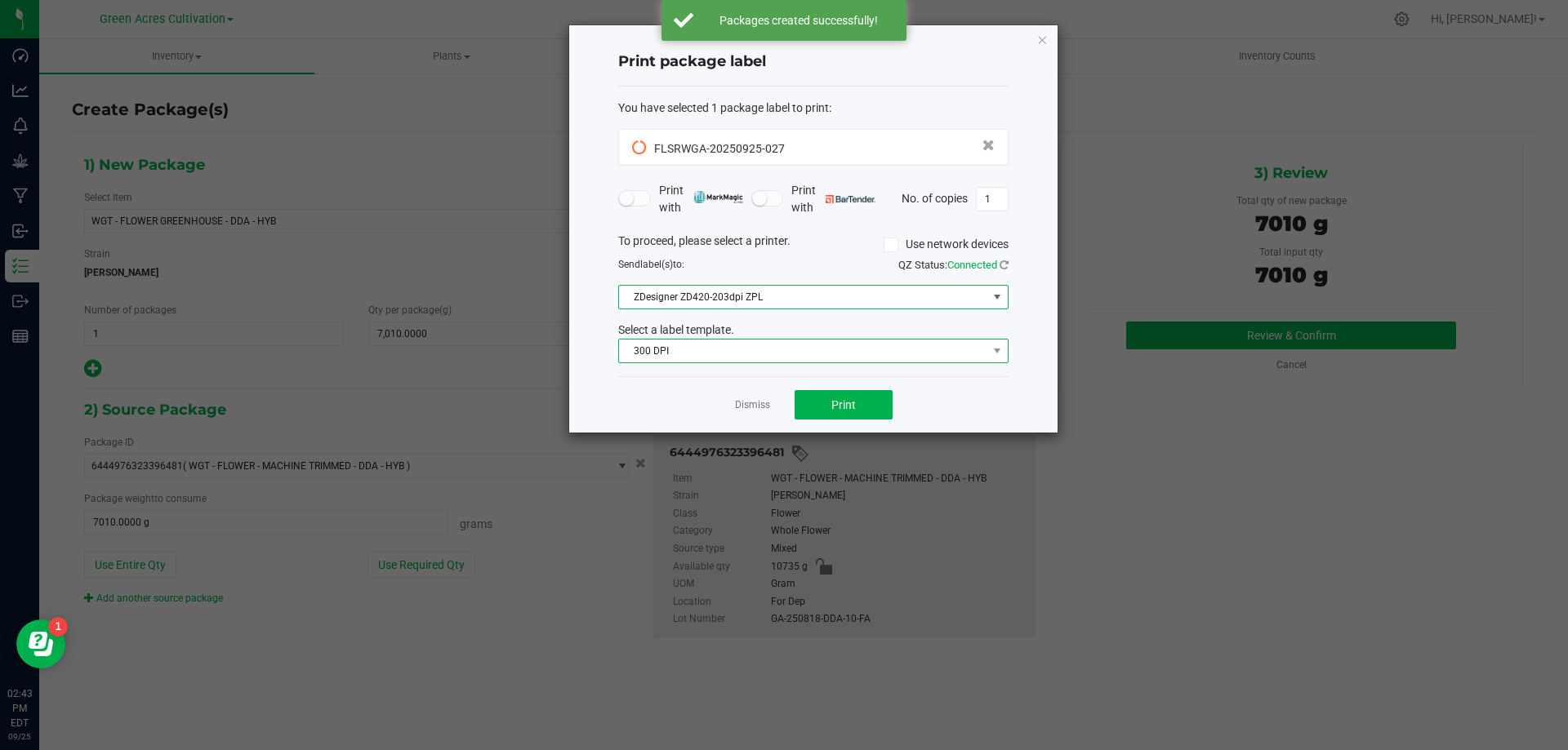
click at [751, 349] on span "300 DPI" at bounding box center [803, 351] width 368 height 23
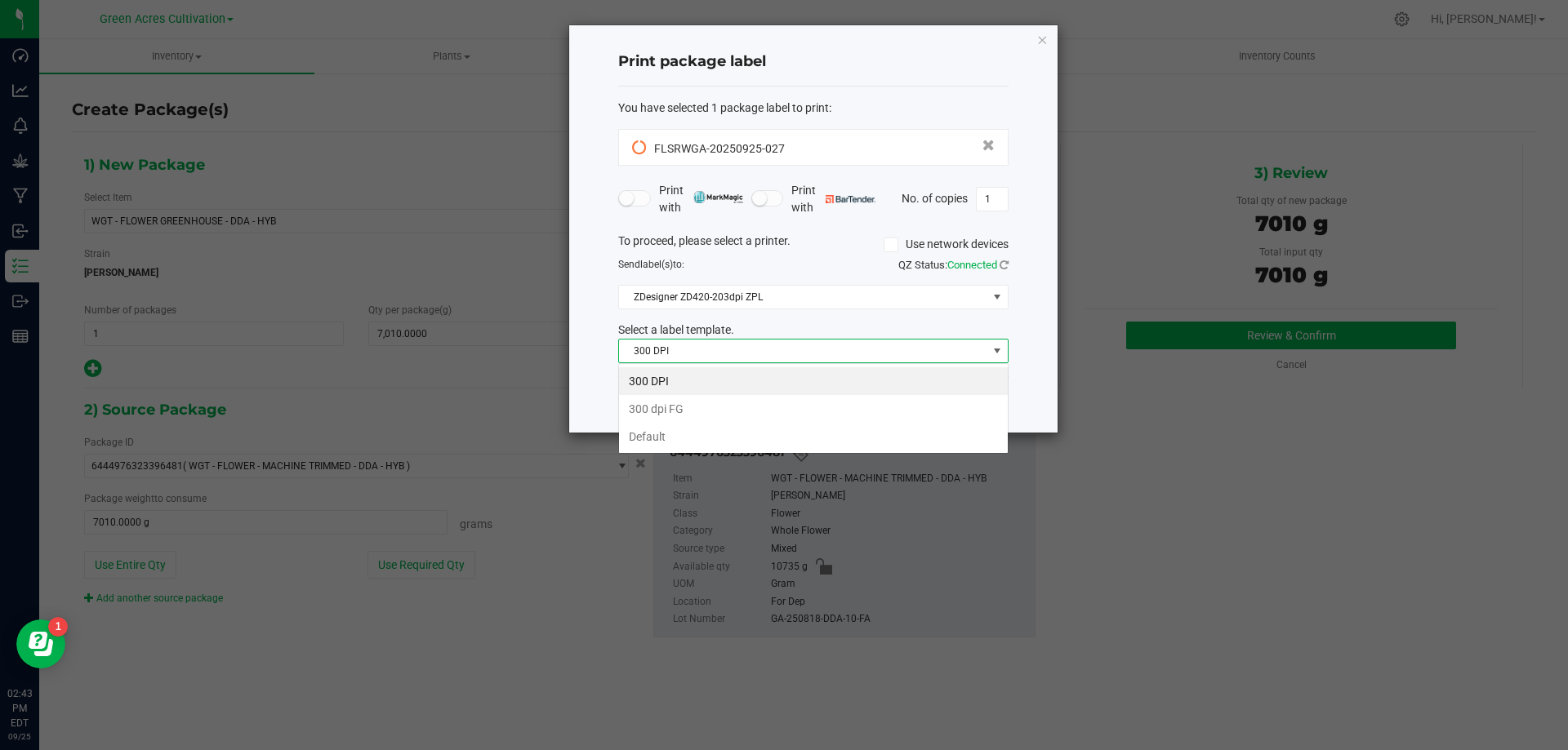
scroll to position [24, 390]
click at [697, 441] on li "Default" at bounding box center [813, 437] width 389 height 28
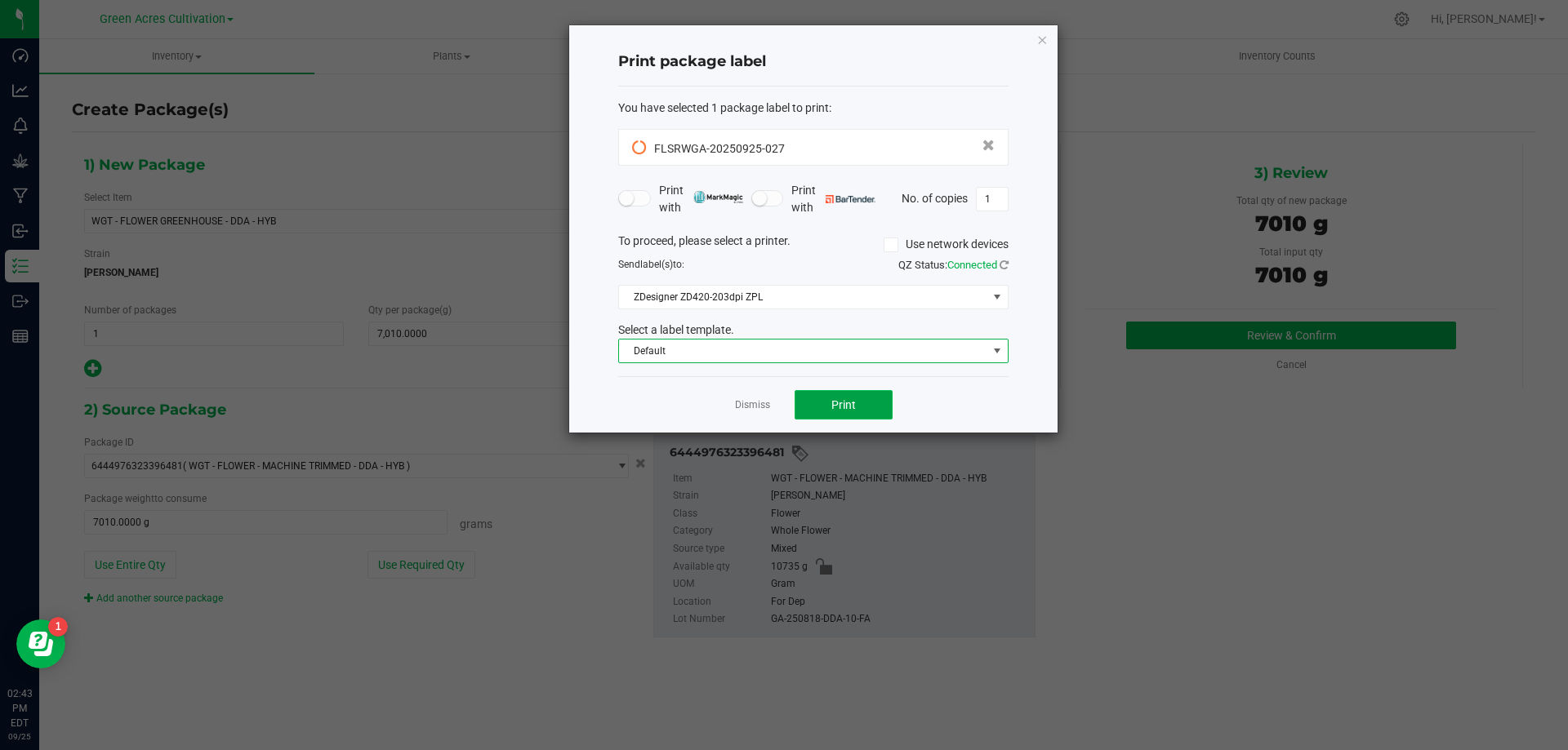
click at [843, 399] on span "Print" at bounding box center [843, 404] width 24 height 13
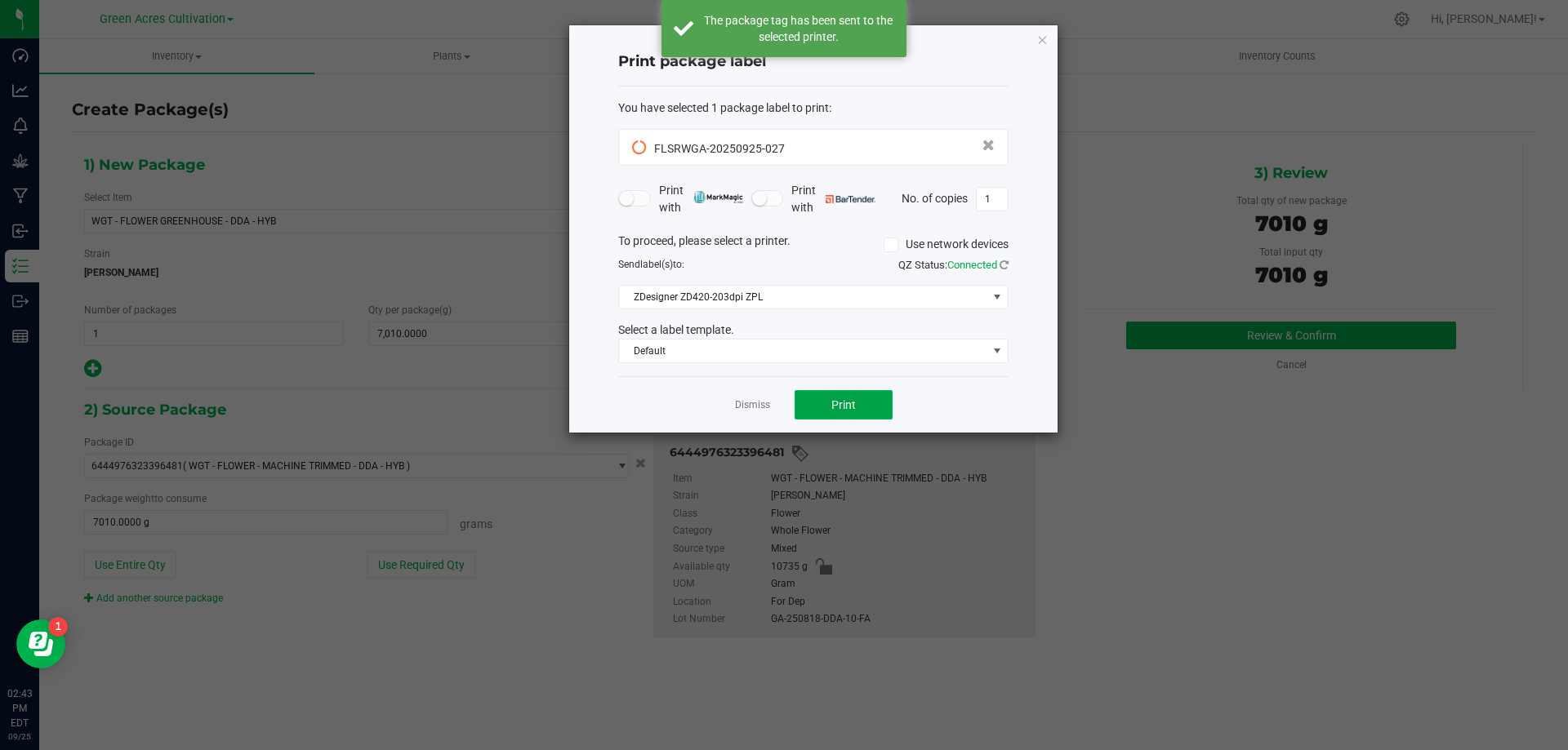
click at [835, 399] on span "Print" at bounding box center [843, 404] width 24 height 13
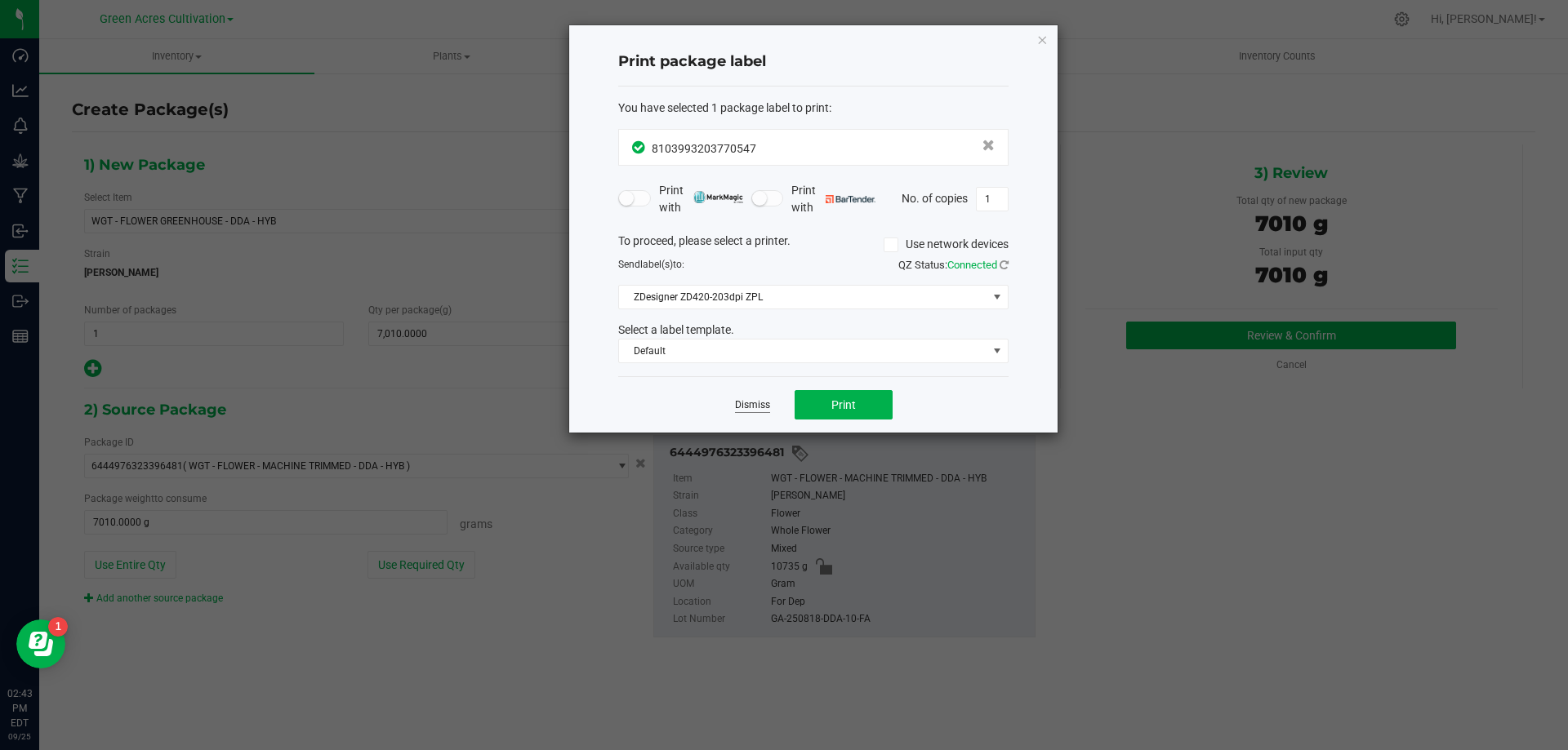
click at [754, 406] on link "Dismiss" at bounding box center [752, 405] width 35 height 14
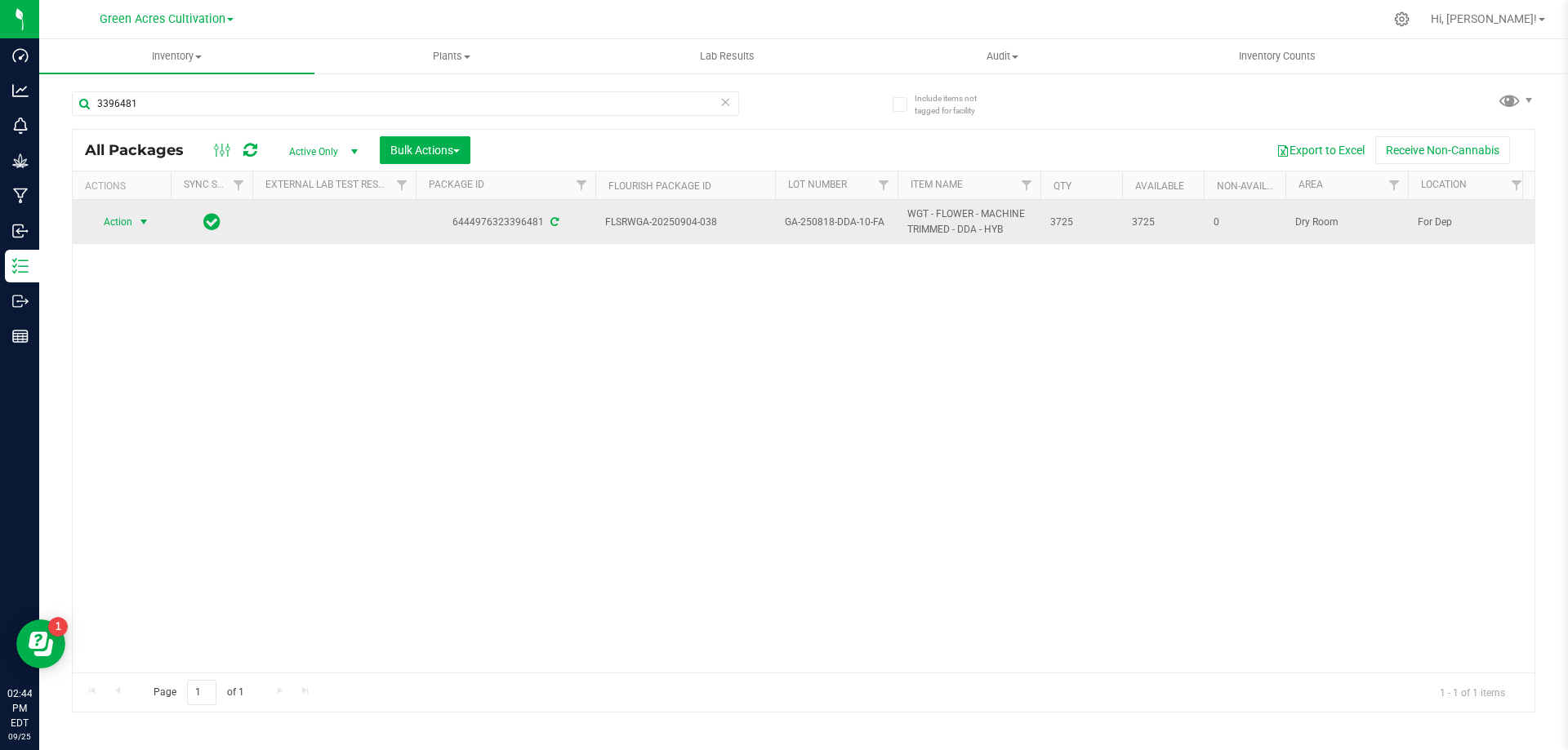
click at [114, 216] on span "Action" at bounding box center [110, 222] width 44 height 23
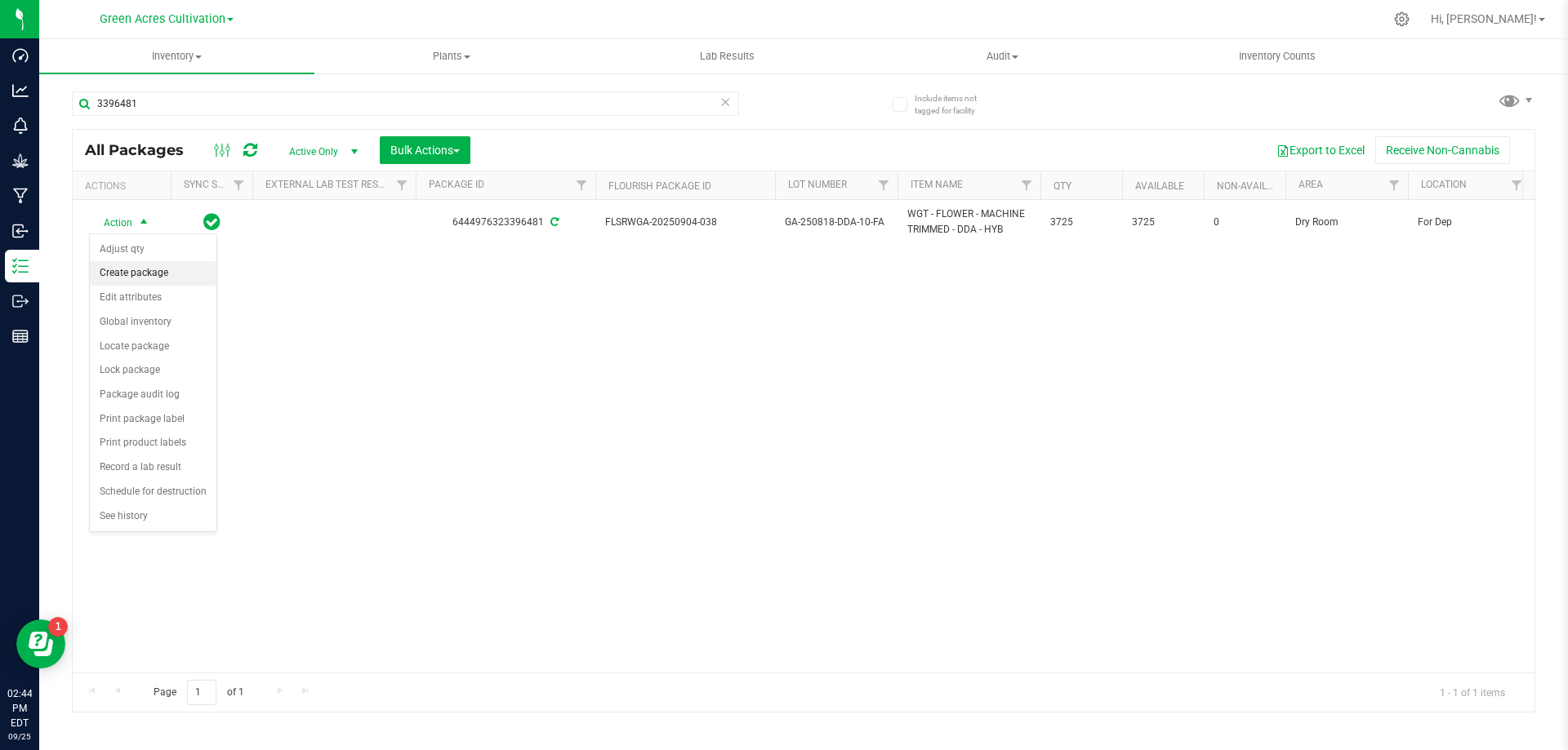
click at [116, 271] on li "Create package" at bounding box center [153, 273] width 127 height 24
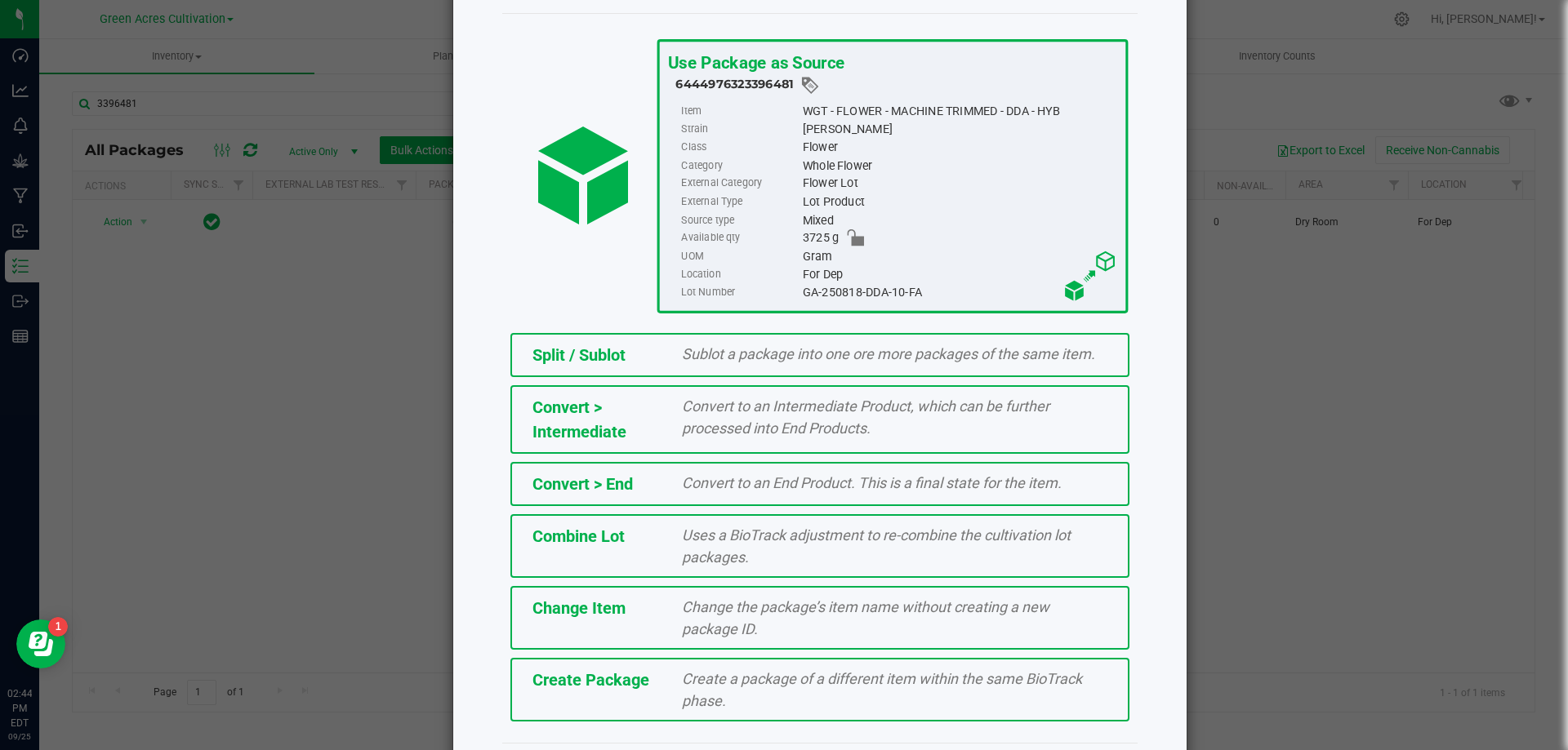
scroll to position [117, 0]
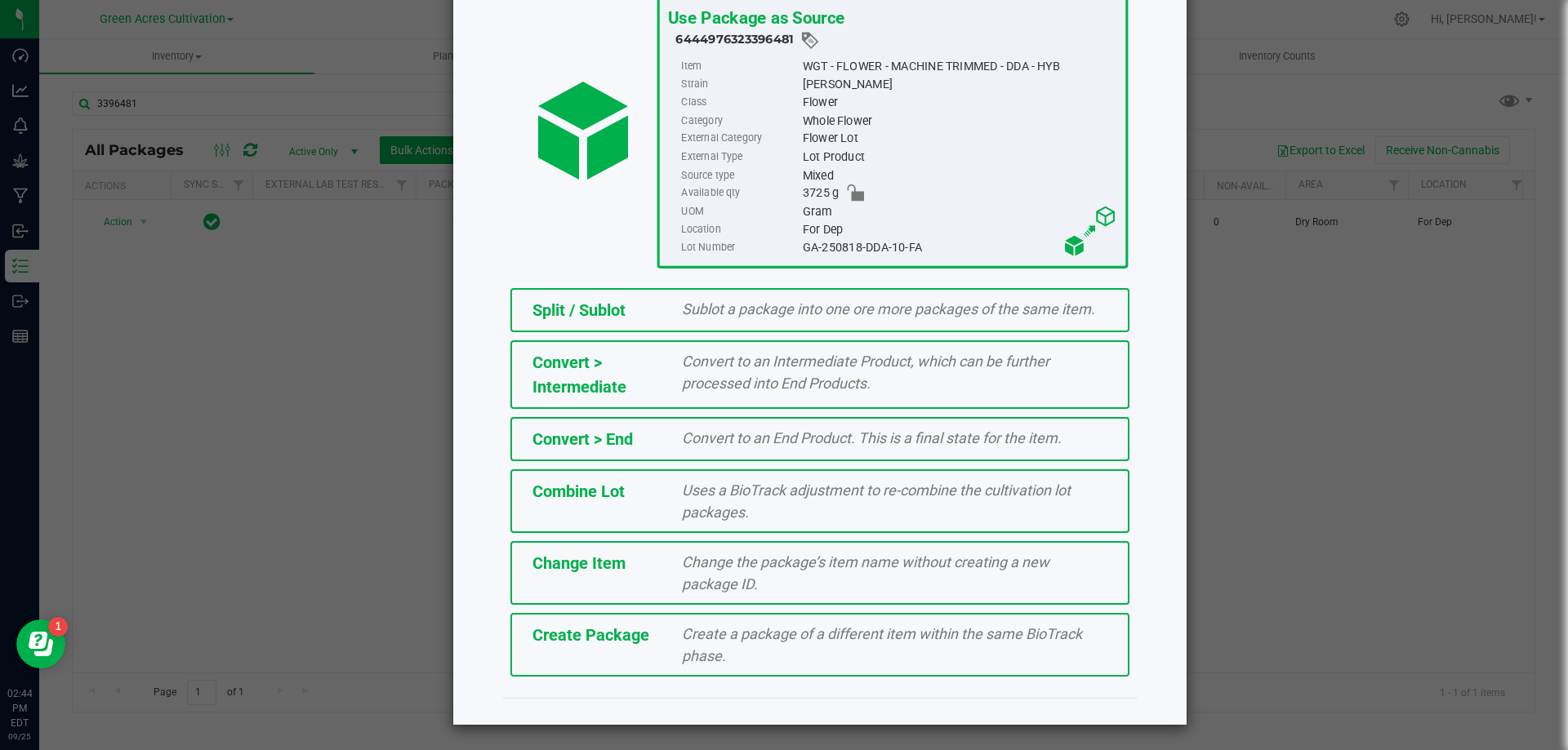
click at [682, 645] on div "Create a package of a different item within the same BioTrack phase." at bounding box center [895, 645] width 450 height 44
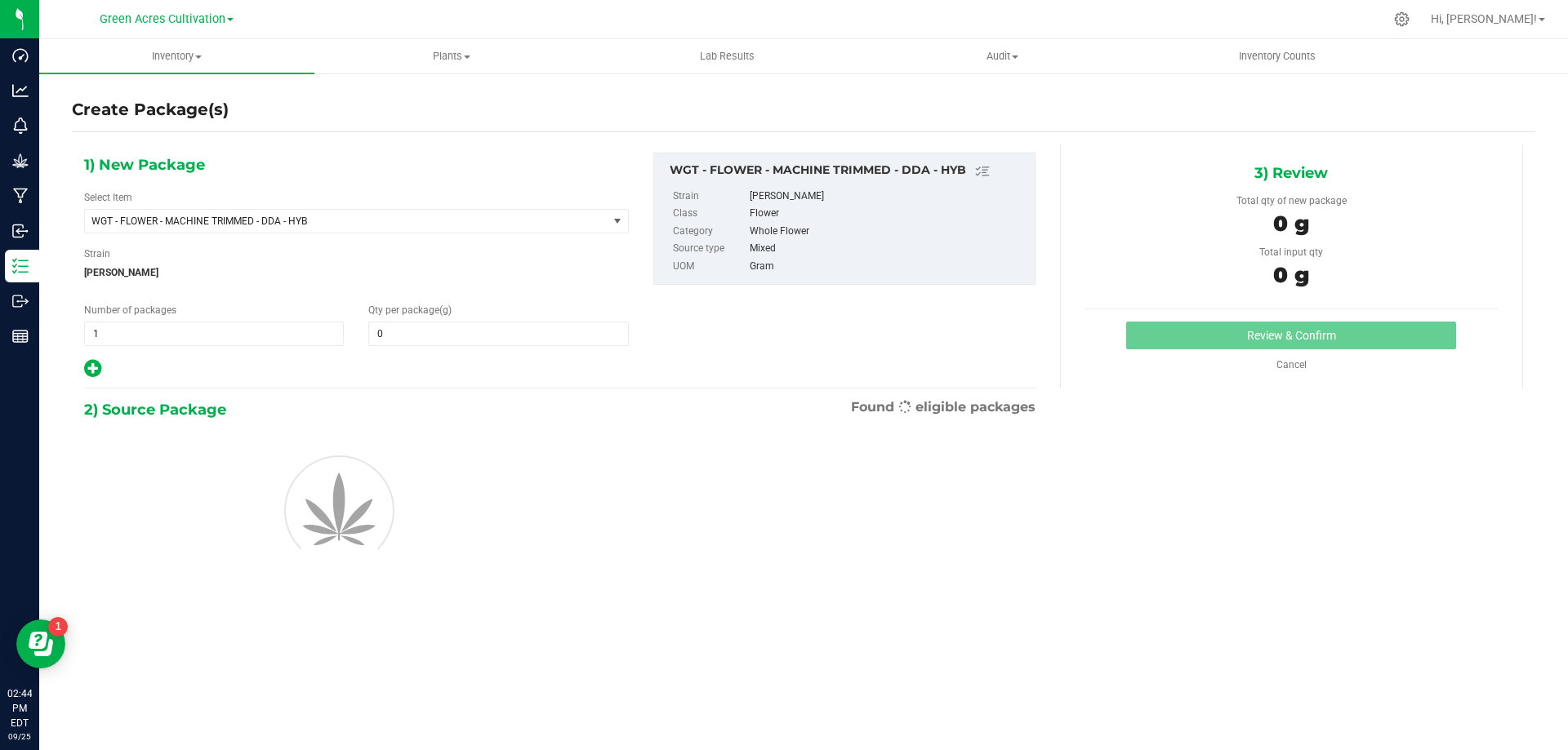
type input "0.0000"
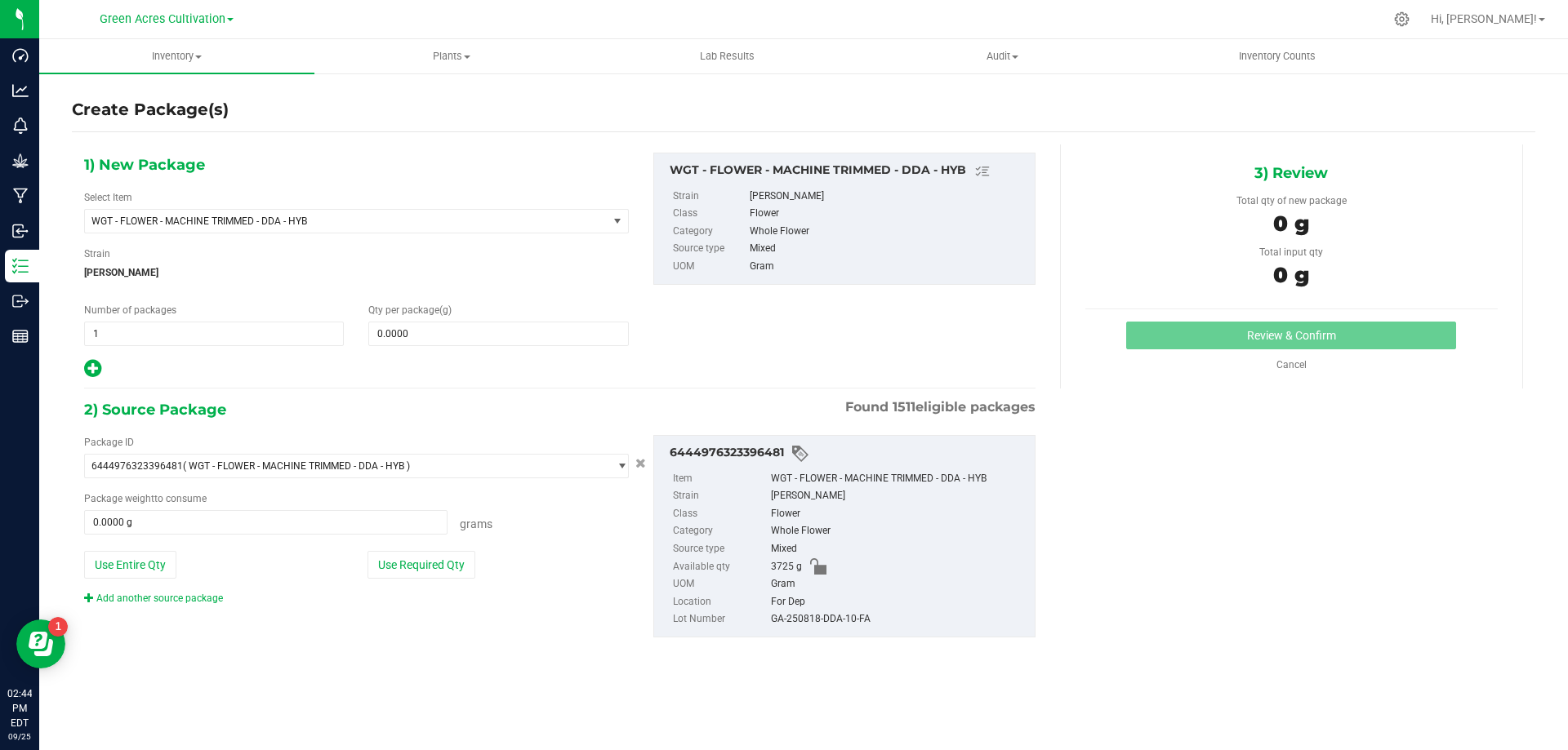
click at [528, 308] on div "Qty per package (g) 0.0000 0" at bounding box center [498, 324] width 284 height 43
click at [512, 344] on span at bounding box center [497, 334] width 259 height 24
type input "5"
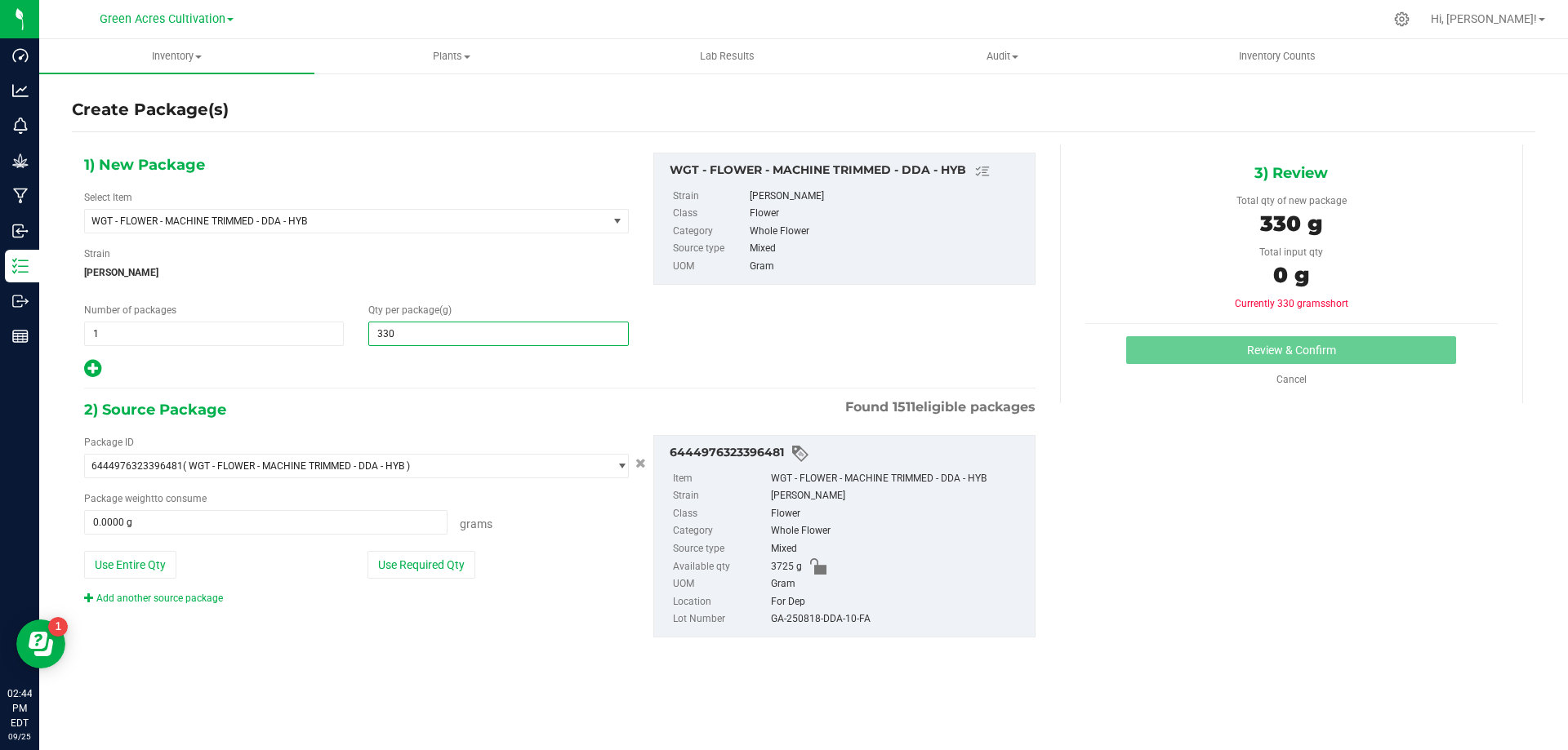
type input "3305"
type input "3,305.0000"
click at [479, 586] on div "Package ID 6444976323396481 ( WGT - FLOWER - MACHINE TRIMMED - DDA - HYB ) 0004…" at bounding box center [356, 521] width 569 height 171
click at [436, 573] on button "Use Required Qty" at bounding box center [421, 565] width 108 height 28
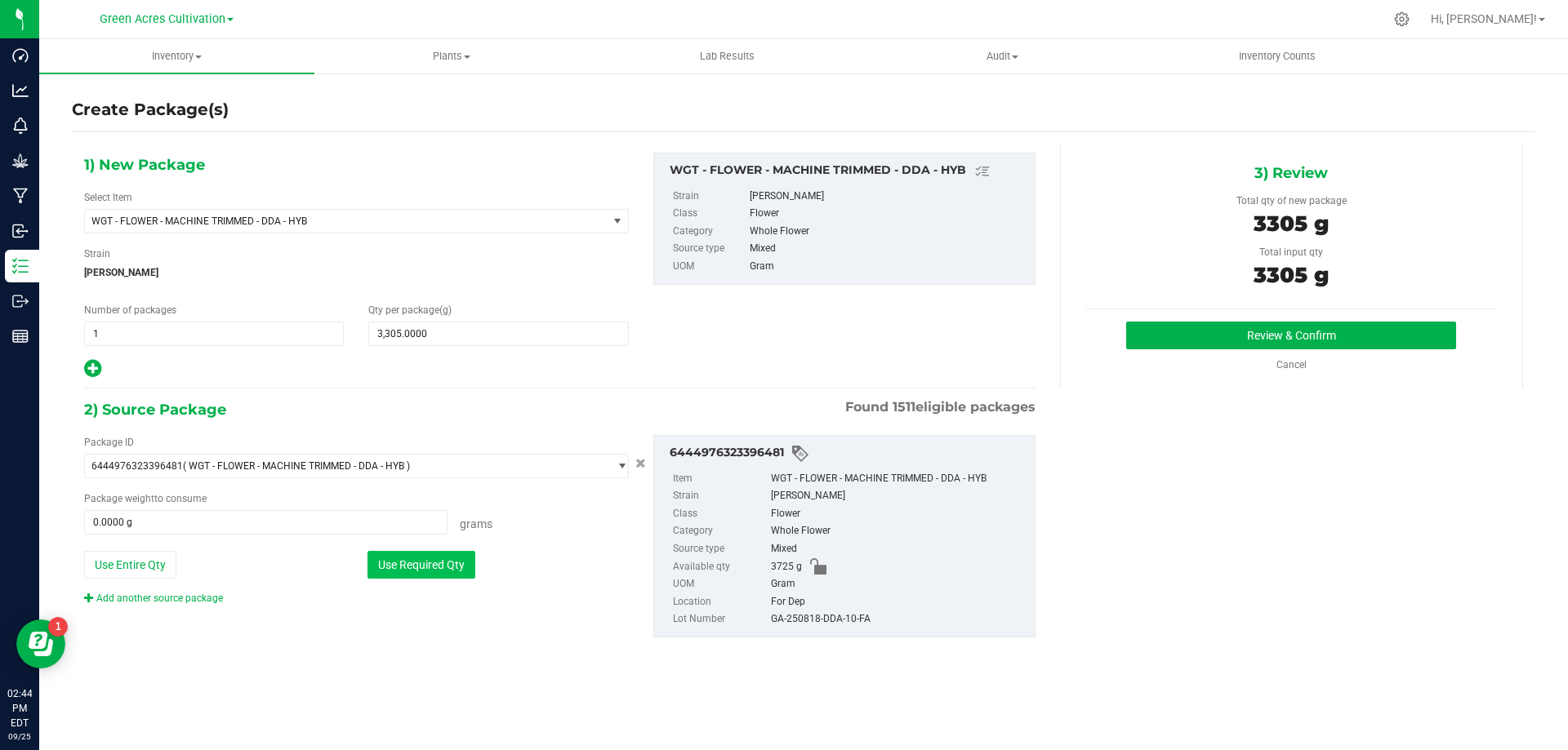
type input "3305.0000 g"
click at [819, 616] on div "GA-250818-DDA-10-FA" at bounding box center [898, 620] width 255 height 18
copy div "GA-250818-DDA-10-FA"
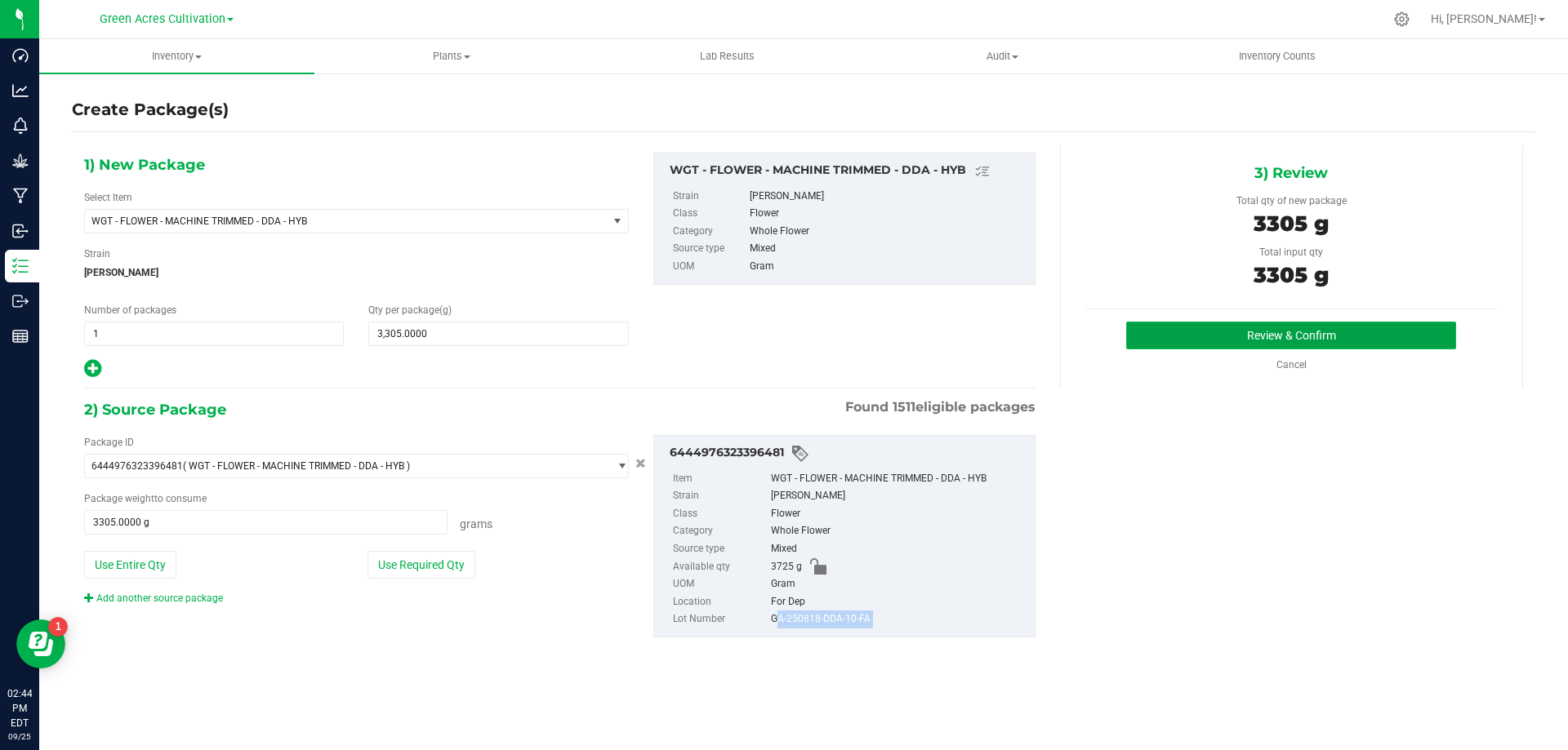
click at [1198, 346] on button "Review & Confirm" at bounding box center [1290, 335] width 330 height 28
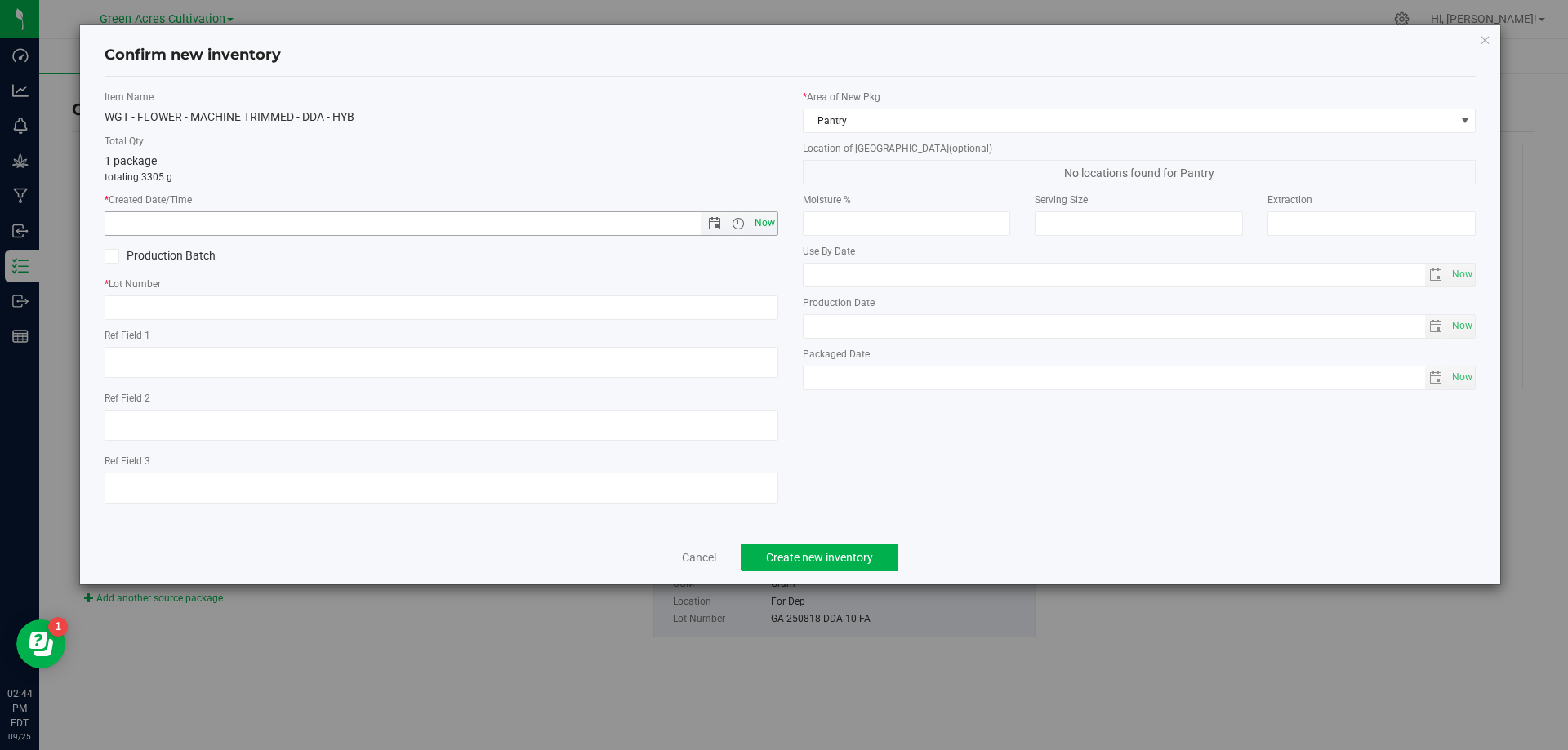
click at [765, 220] on span "Now" at bounding box center [764, 222] width 28 height 23
type input "[DATE] 2:44 PM"
click at [722, 297] on input "text" at bounding box center [440, 308] width 673 height 24
paste input "GA-250818-DDA-10-FA"
type input "GA-250818-DDA-10-FA"
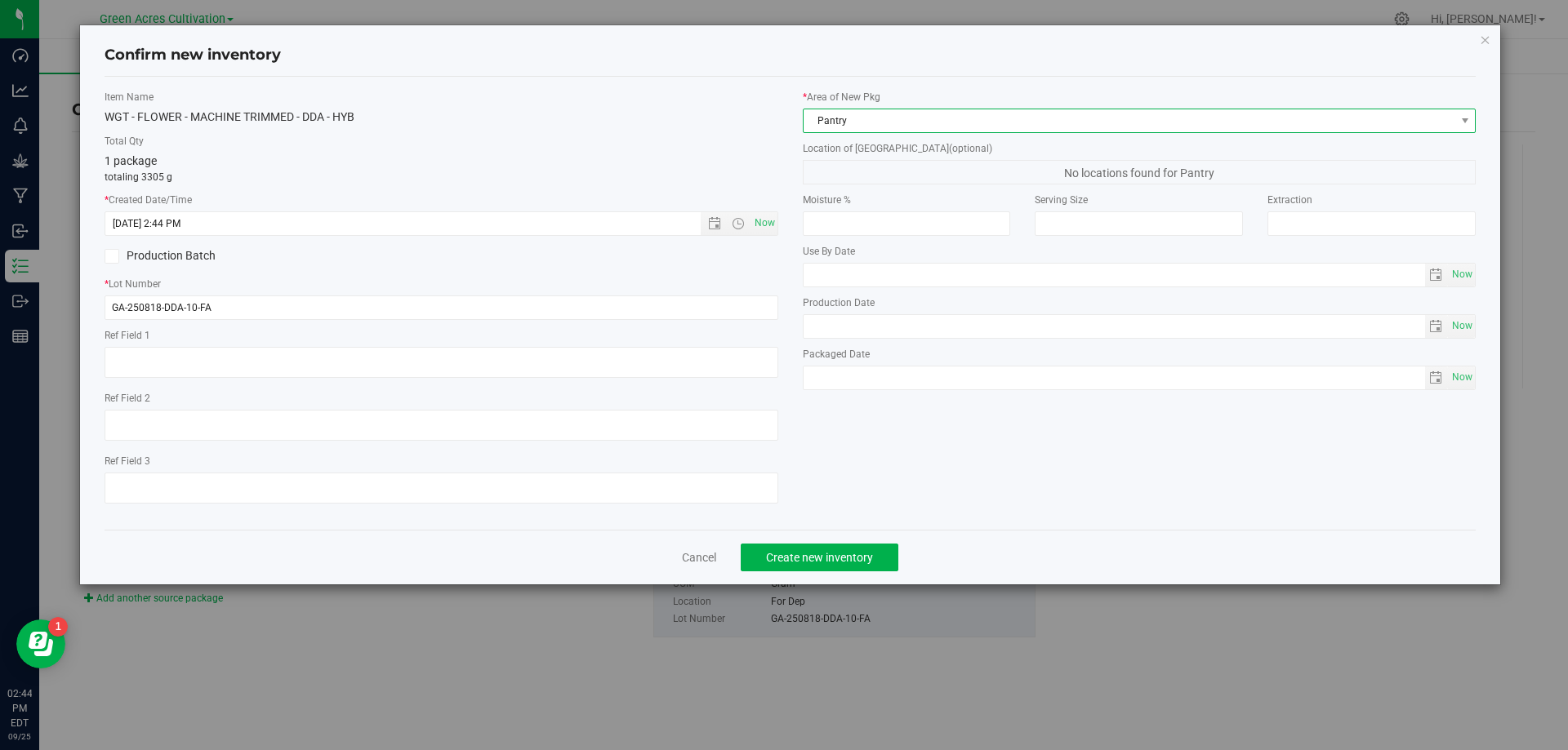
click at [883, 128] on span "Pantry" at bounding box center [1129, 121] width 652 height 23
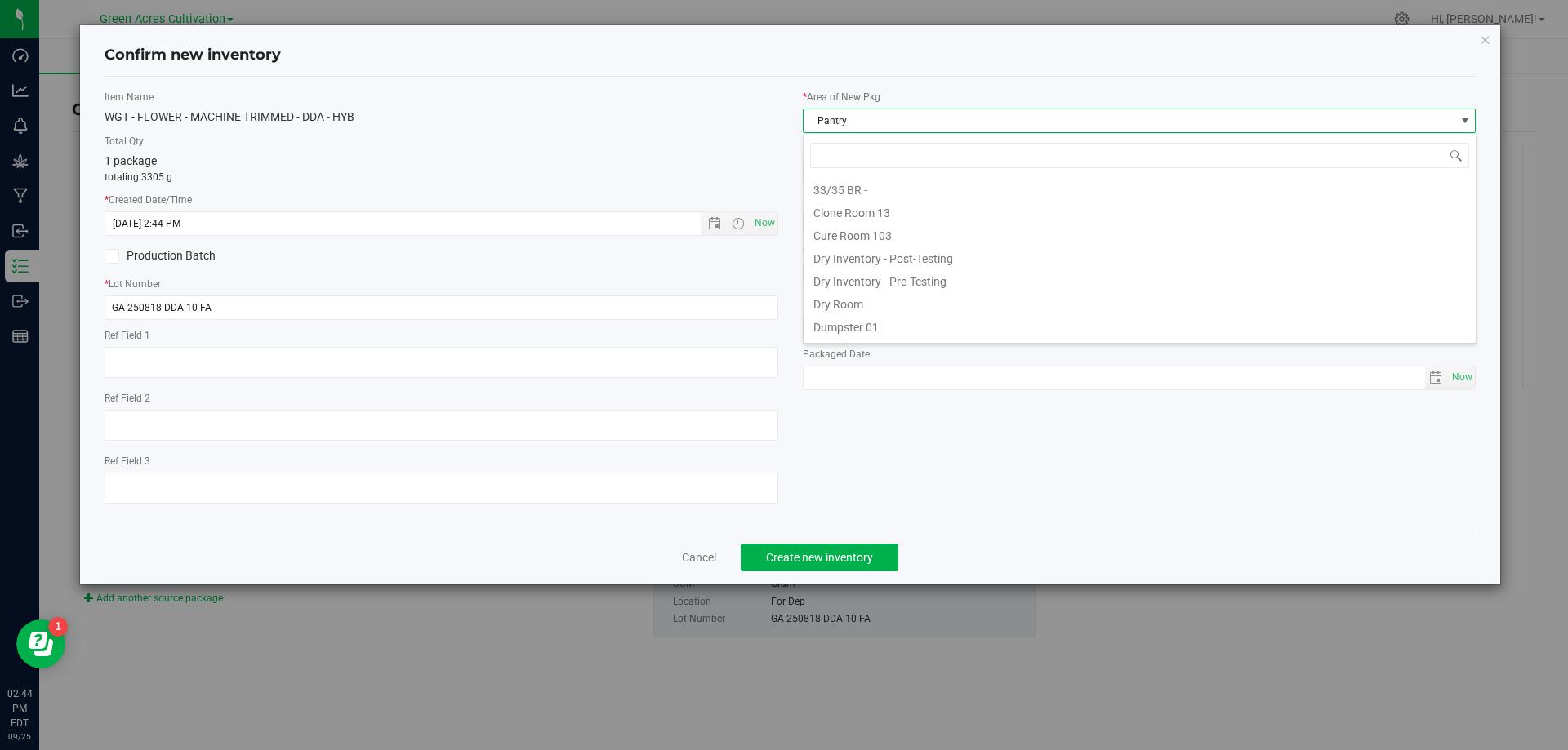
scroll to position [24, 673]
type input "dr"
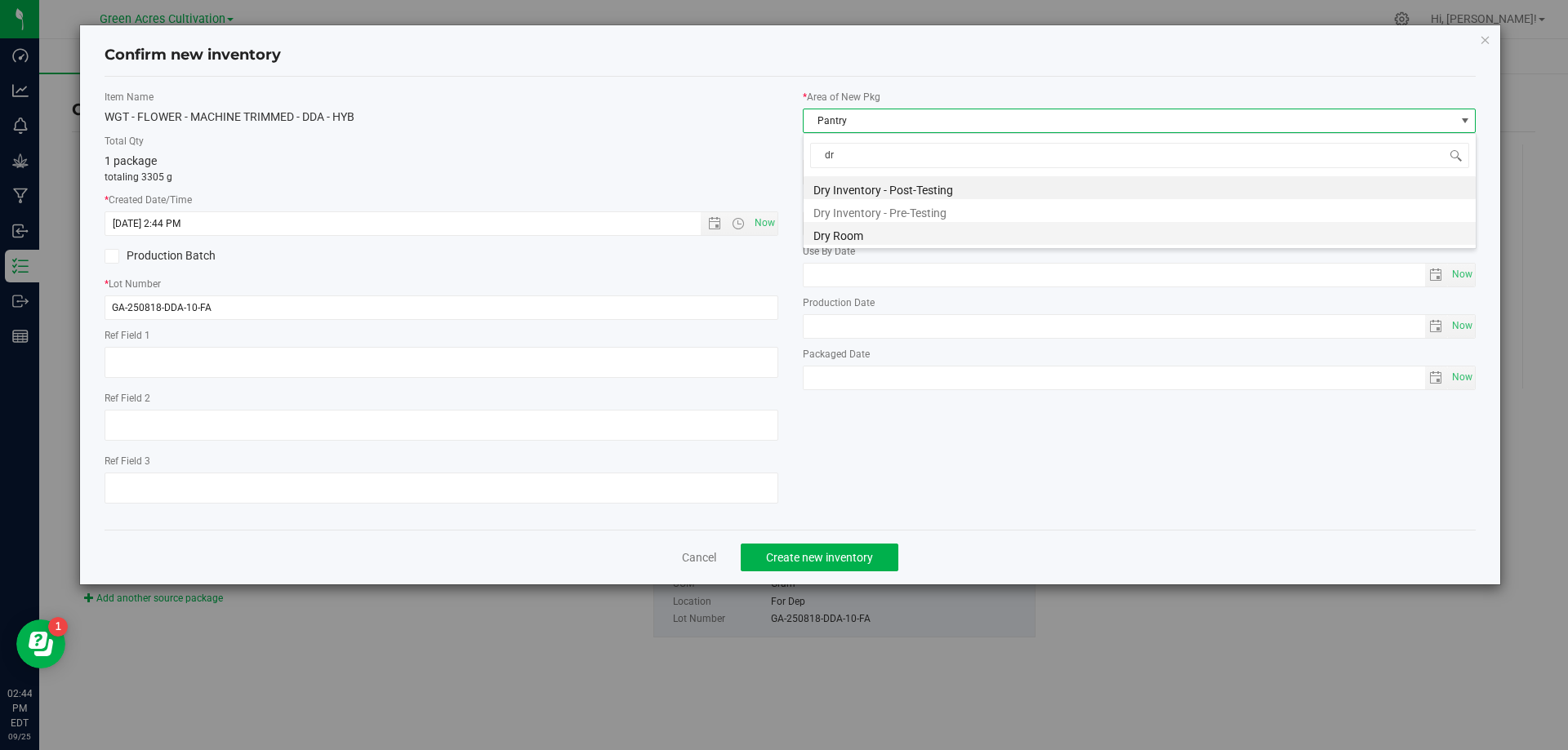
click at [849, 245] on li "Dry Room" at bounding box center [1140, 234] width 672 height 23
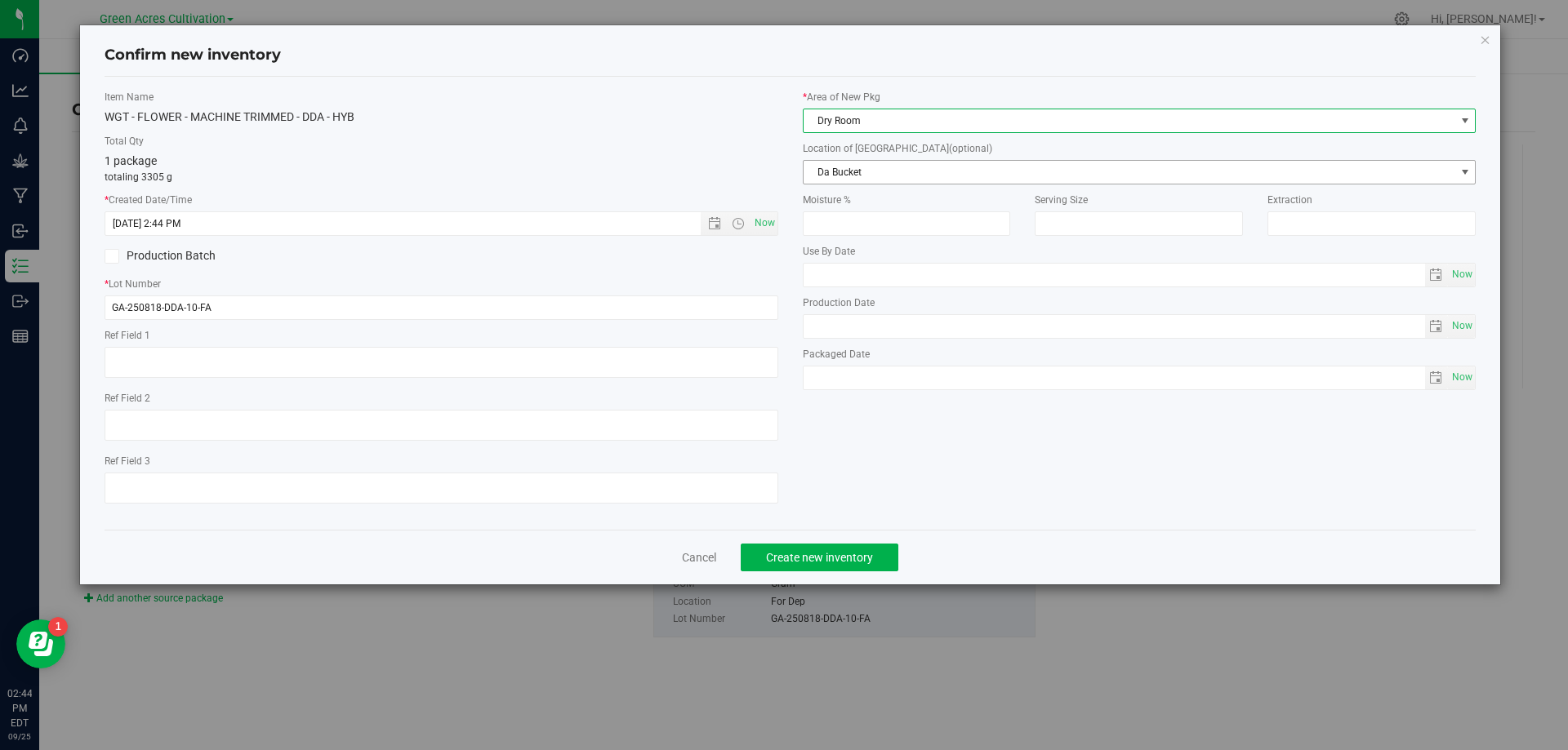
click at [889, 174] on span "Da Bucket" at bounding box center [1129, 172] width 652 height 23
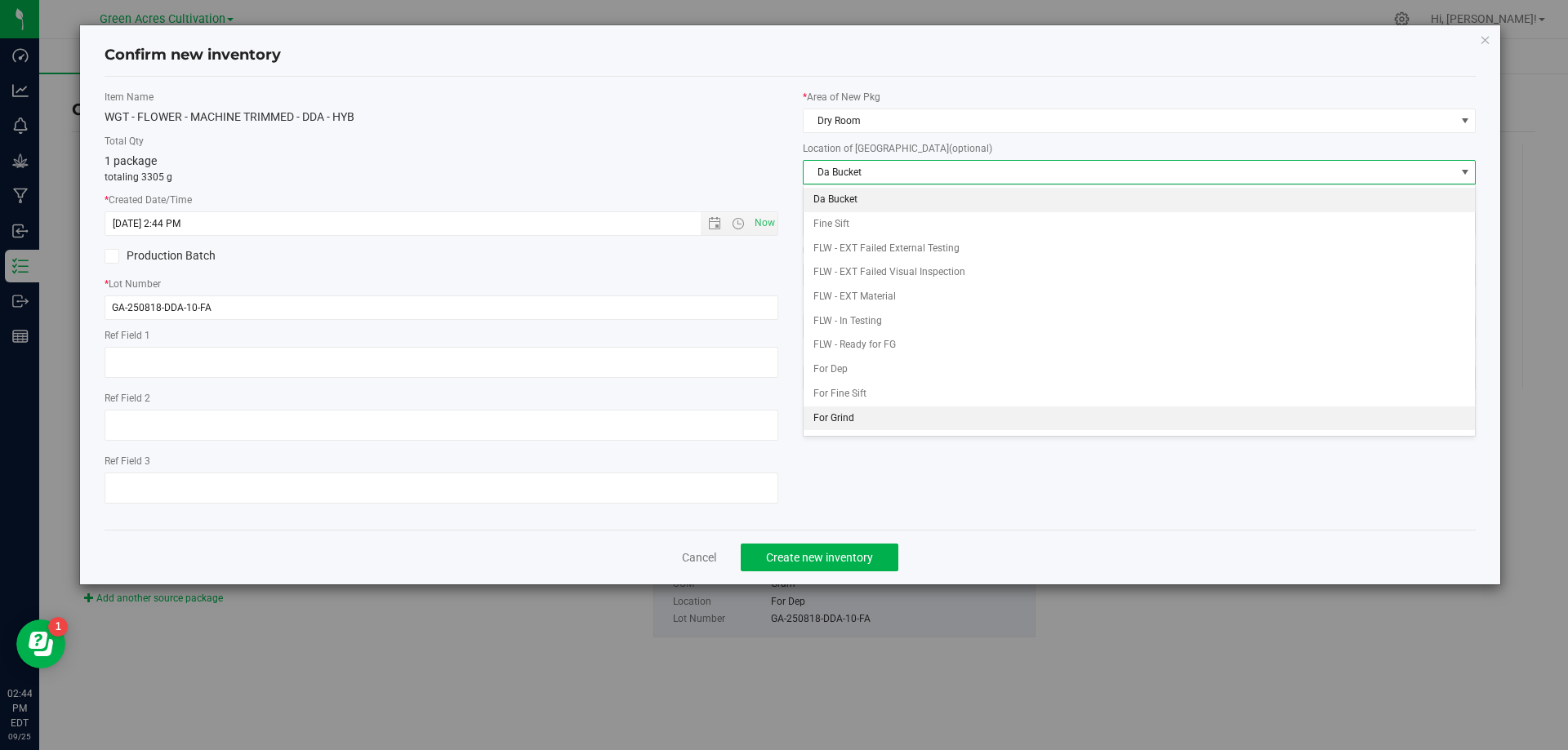
click at [837, 416] on li "For Grind" at bounding box center [1140, 419] width 672 height 24
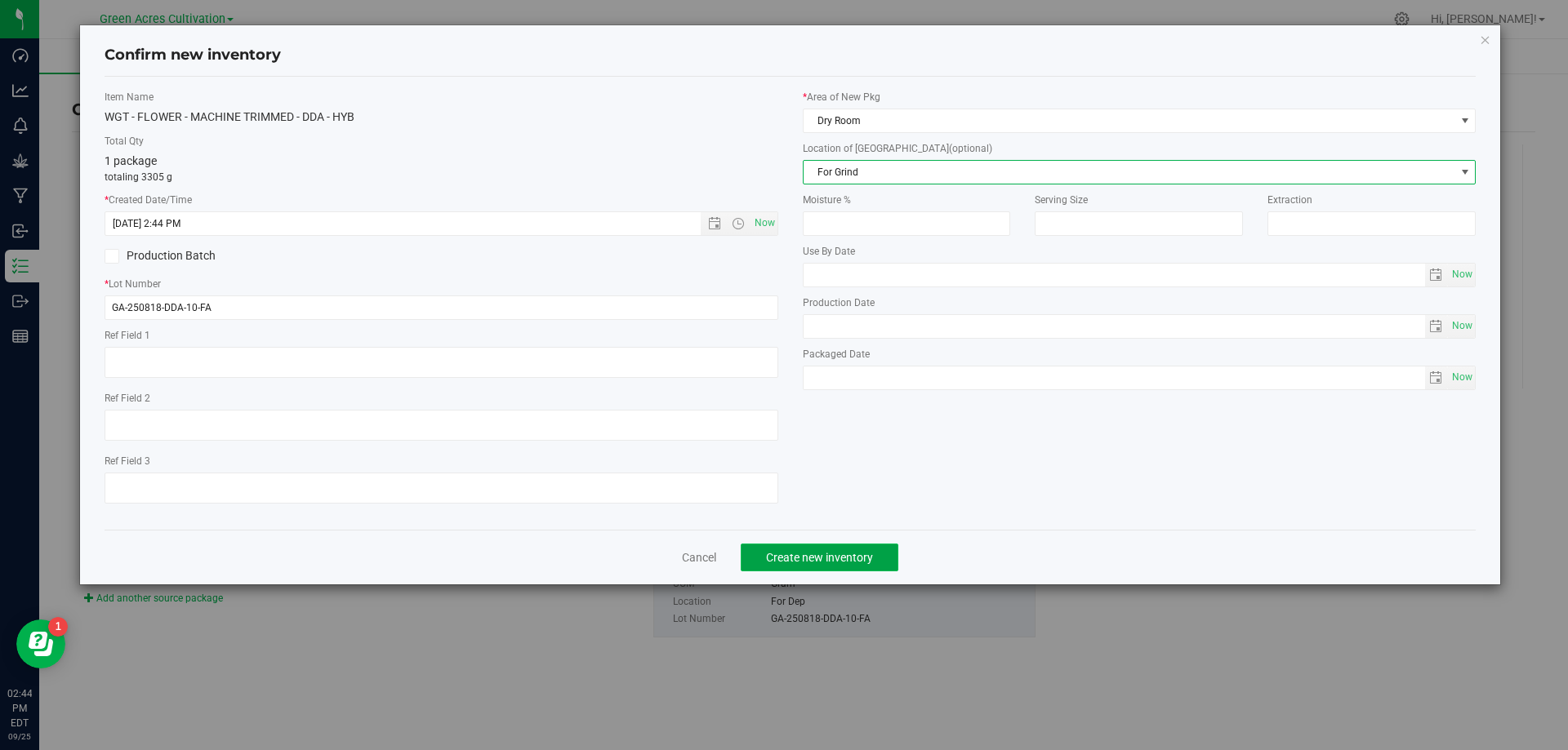
click at [828, 548] on button "Create new inventory" at bounding box center [819, 558] width 158 height 28
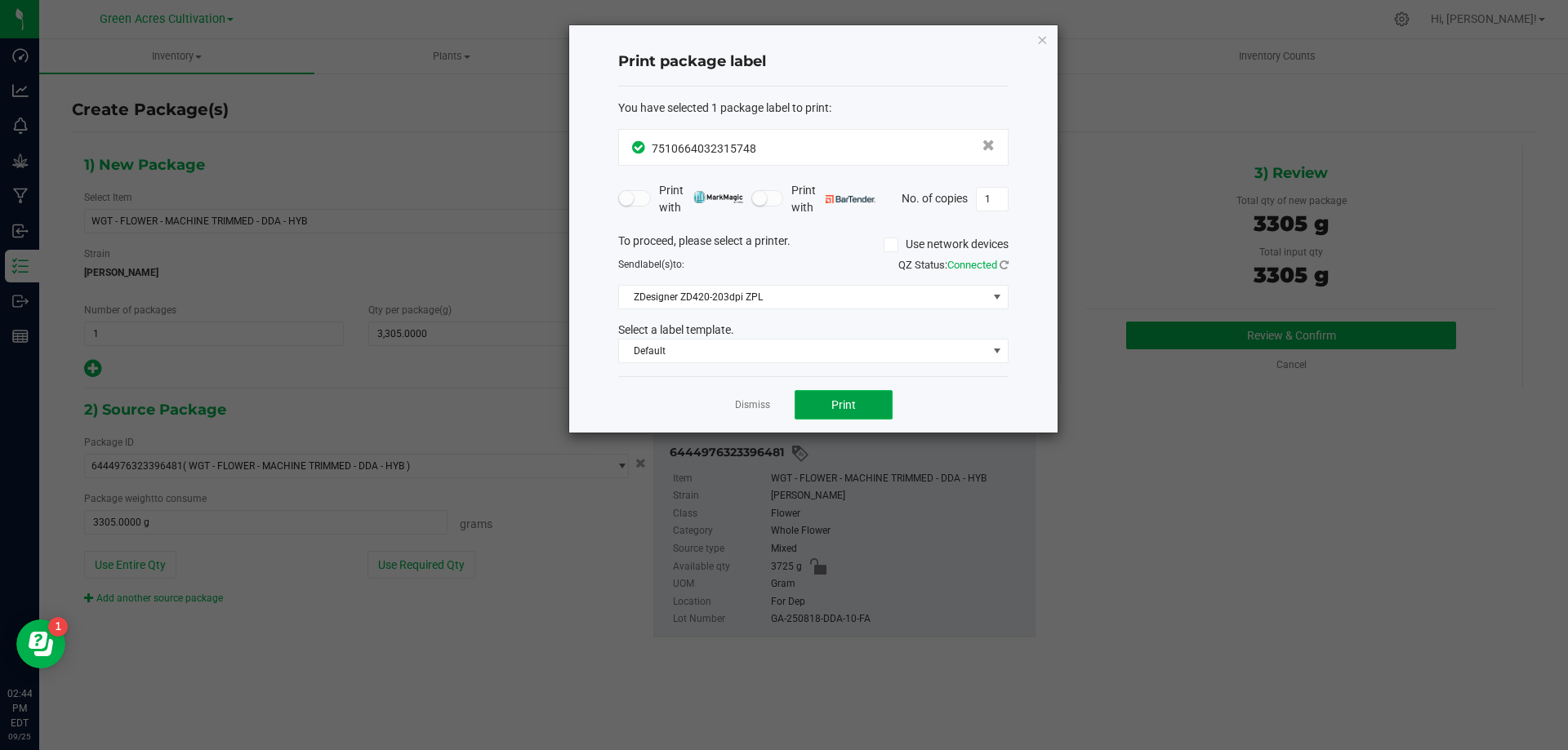
click at [843, 409] on span "Print" at bounding box center [843, 404] width 24 height 13
click at [749, 413] on app-cancel-button "Dismiss" at bounding box center [752, 405] width 35 height 17
click at [753, 401] on link "Dismiss" at bounding box center [752, 405] width 35 height 14
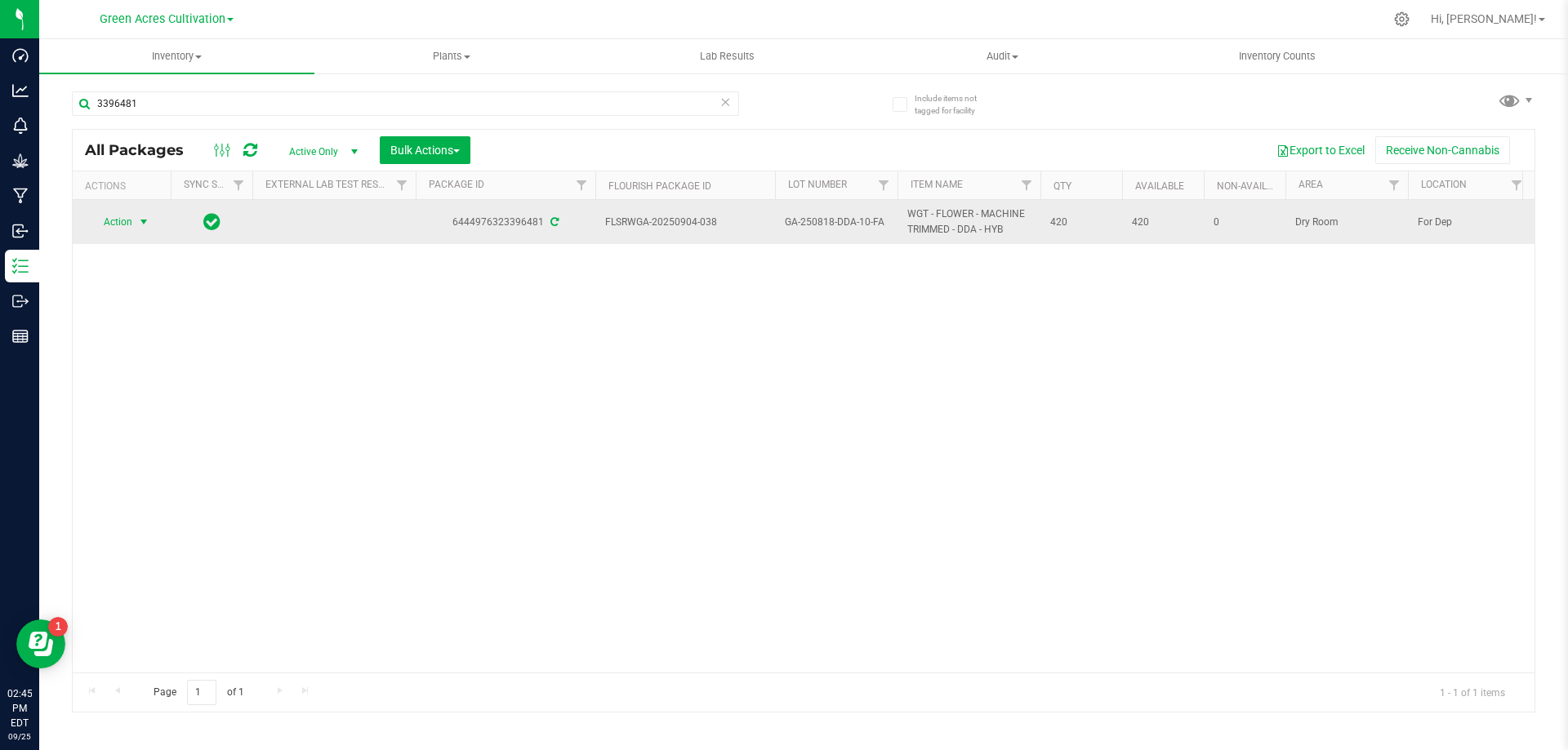
click at [119, 224] on span "Action" at bounding box center [110, 222] width 44 height 23
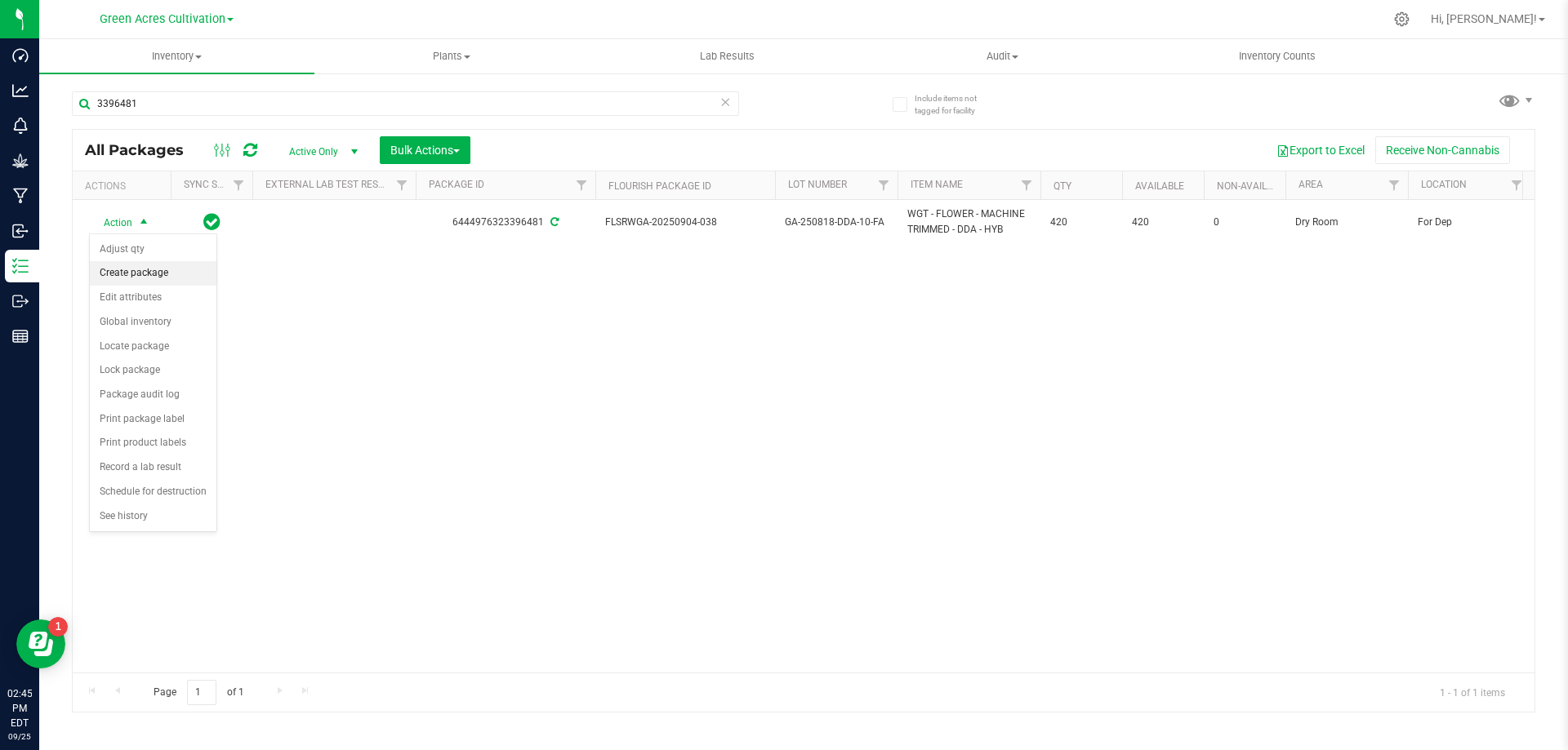
click at [142, 284] on li "Create package" at bounding box center [153, 273] width 127 height 24
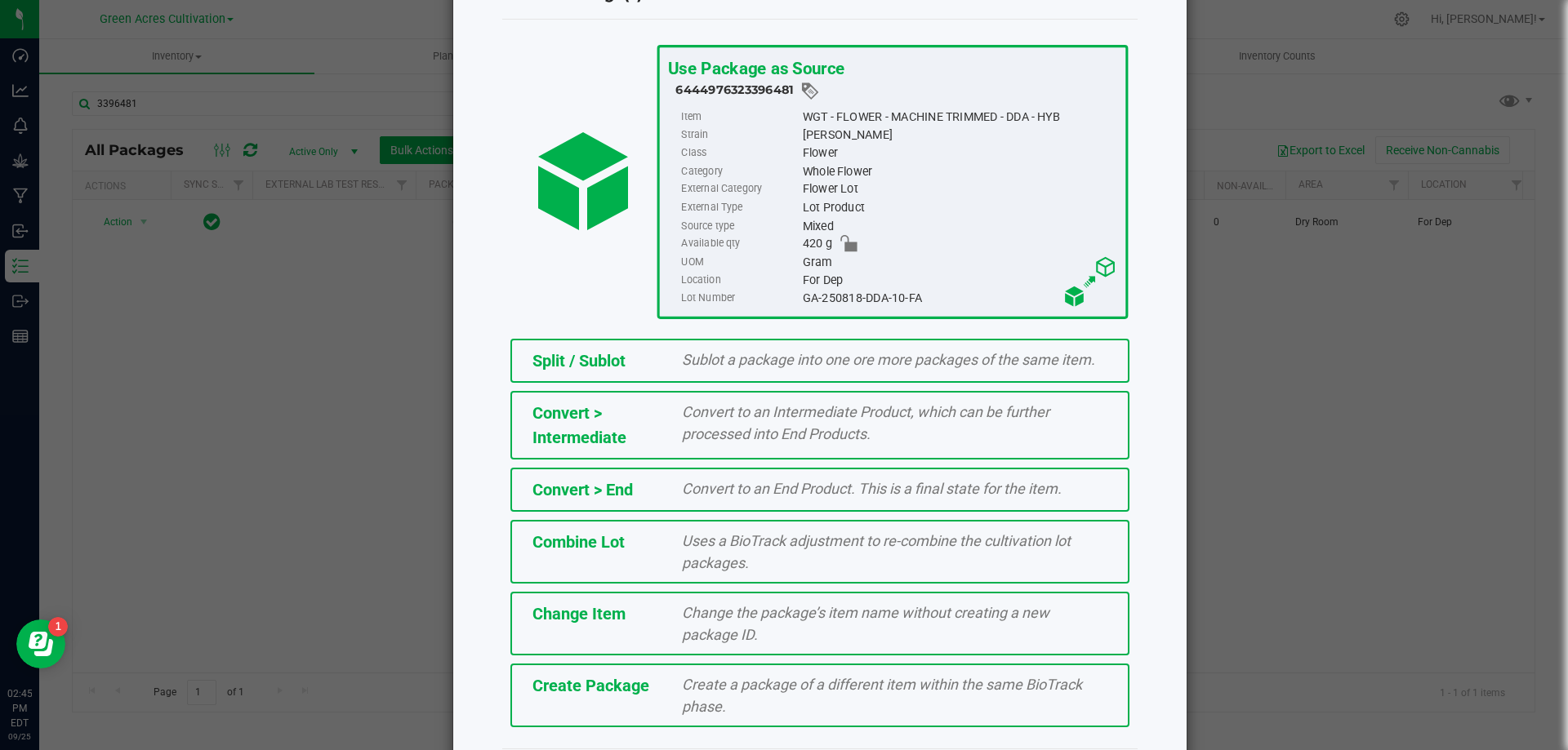
scroll to position [117, 0]
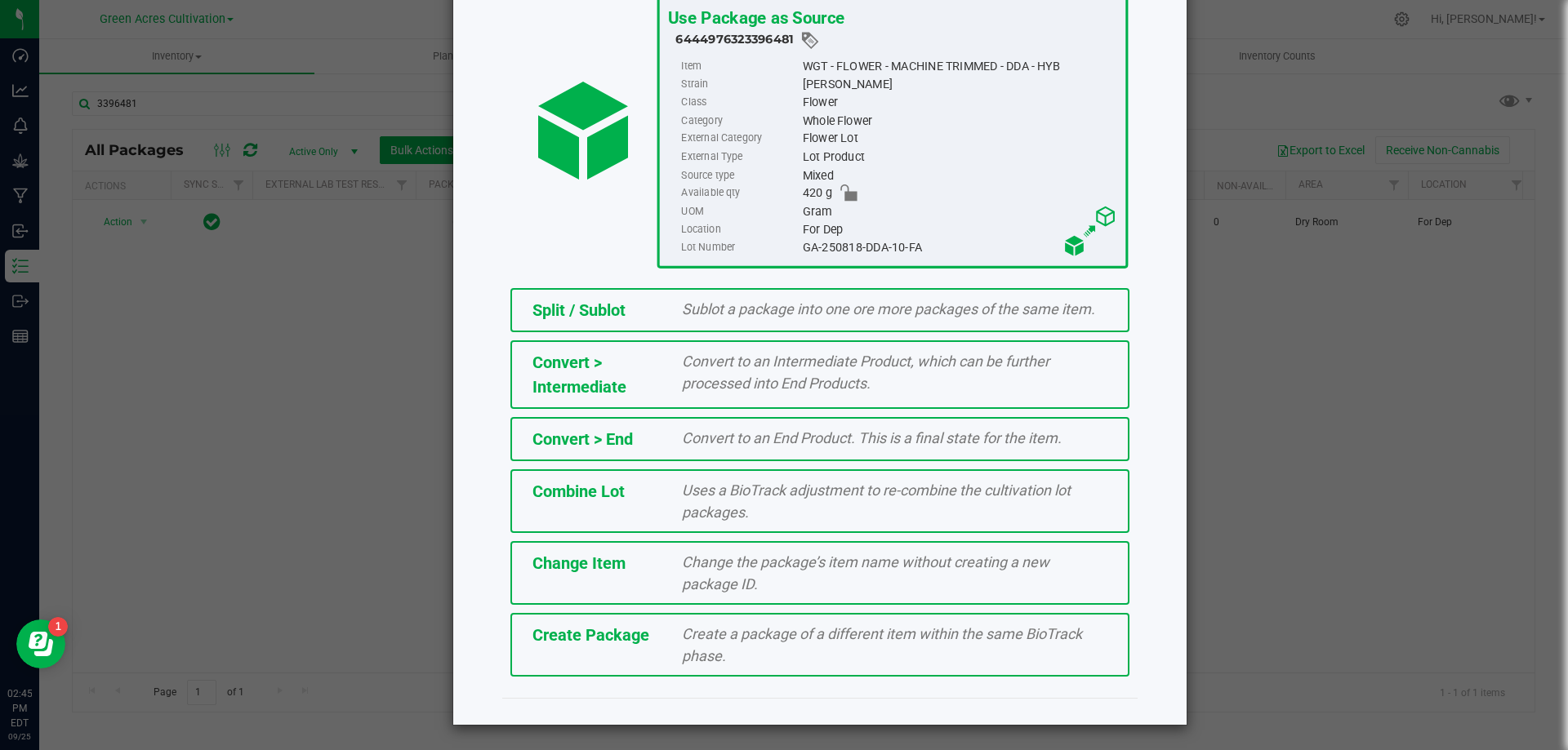
click at [565, 627] on div "Create Package Create a package of a different item within the same BioTrack ph…" at bounding box center [820, 645] width 619 height 64
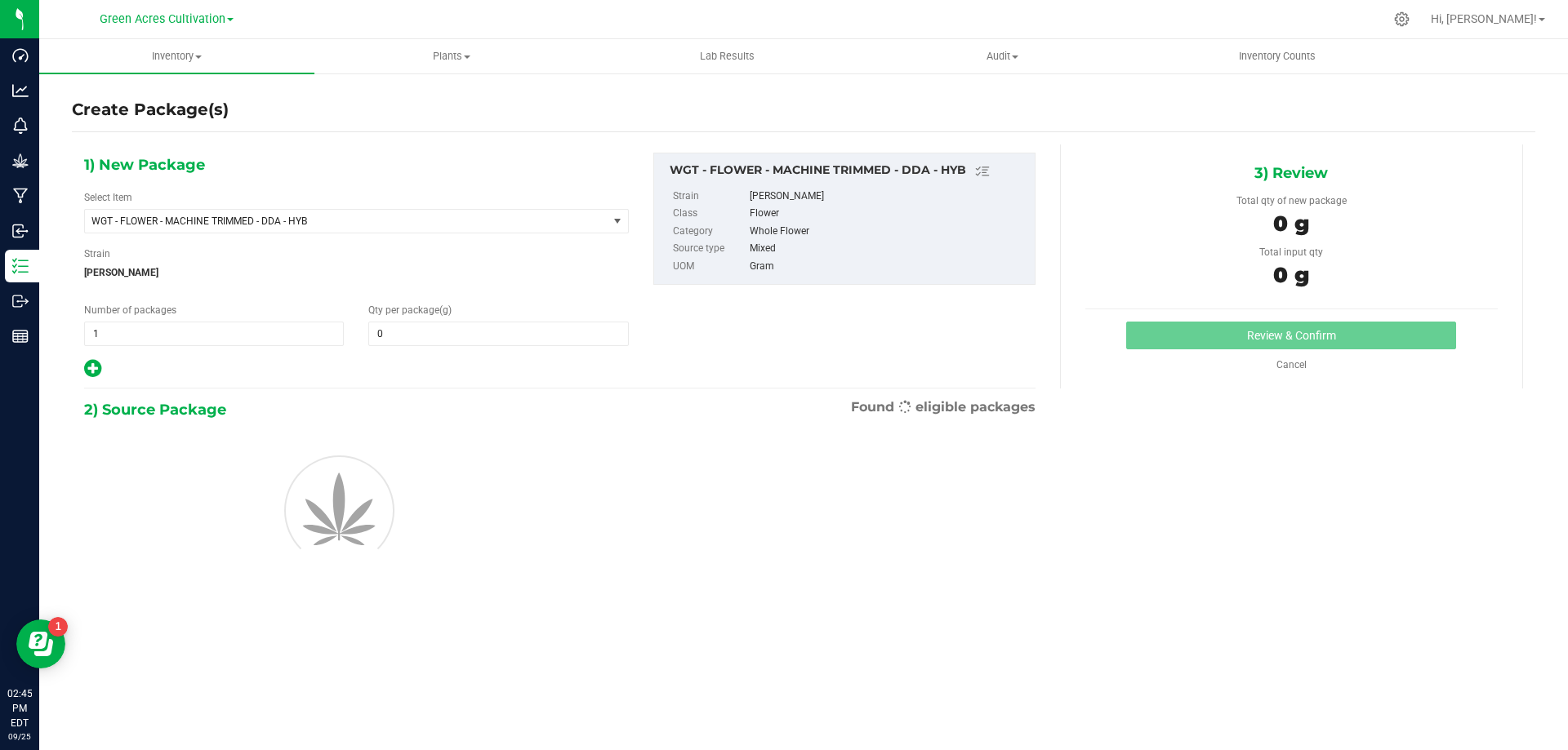
type input "0.0000"
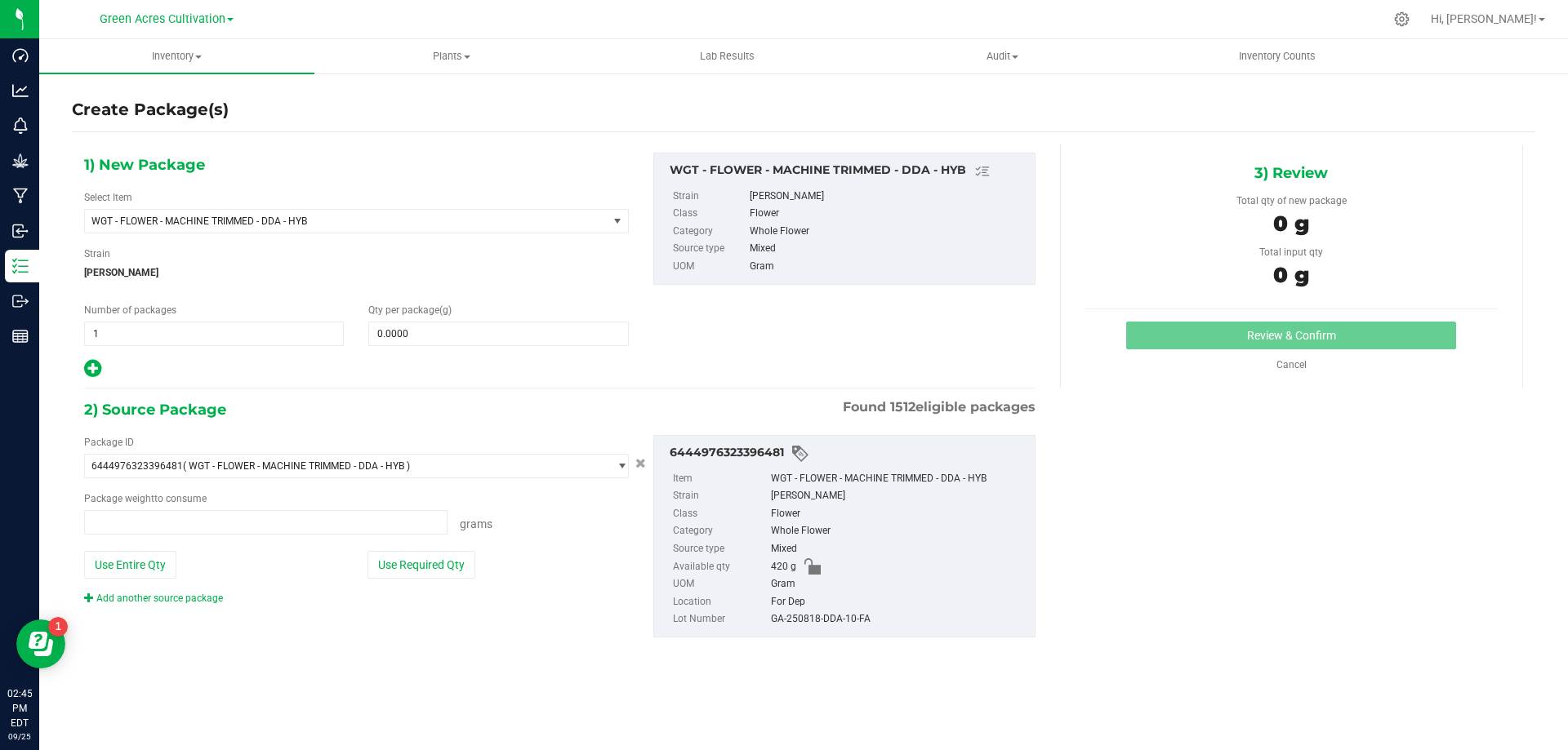
type input "0.0000 g"
click at [559, 216] on span "WGT - FLOWER - MACHINE TRIMMED - DDA - HYB" at bounding box center [335, 221] width 489 height 11
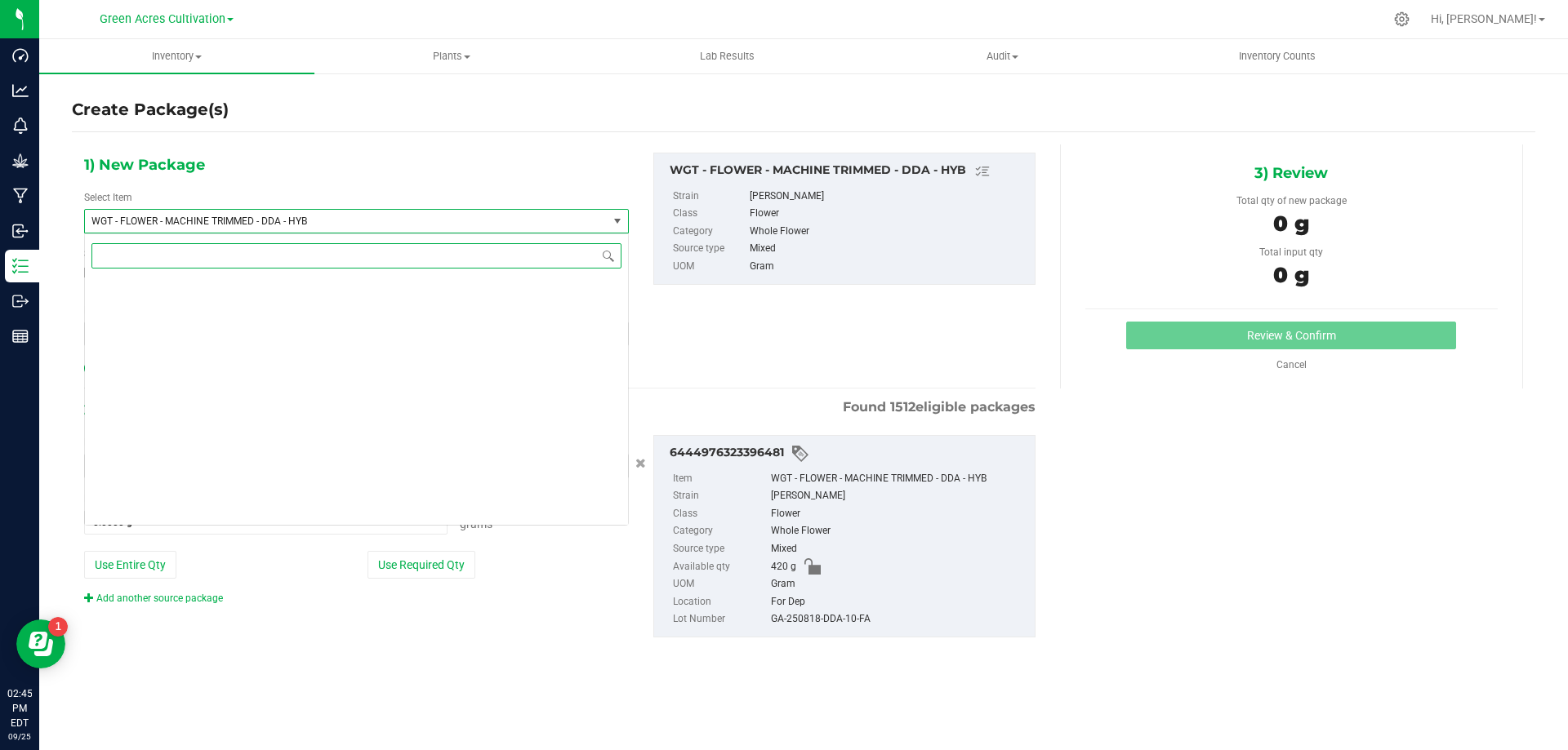
scroll to position [340025, 0]
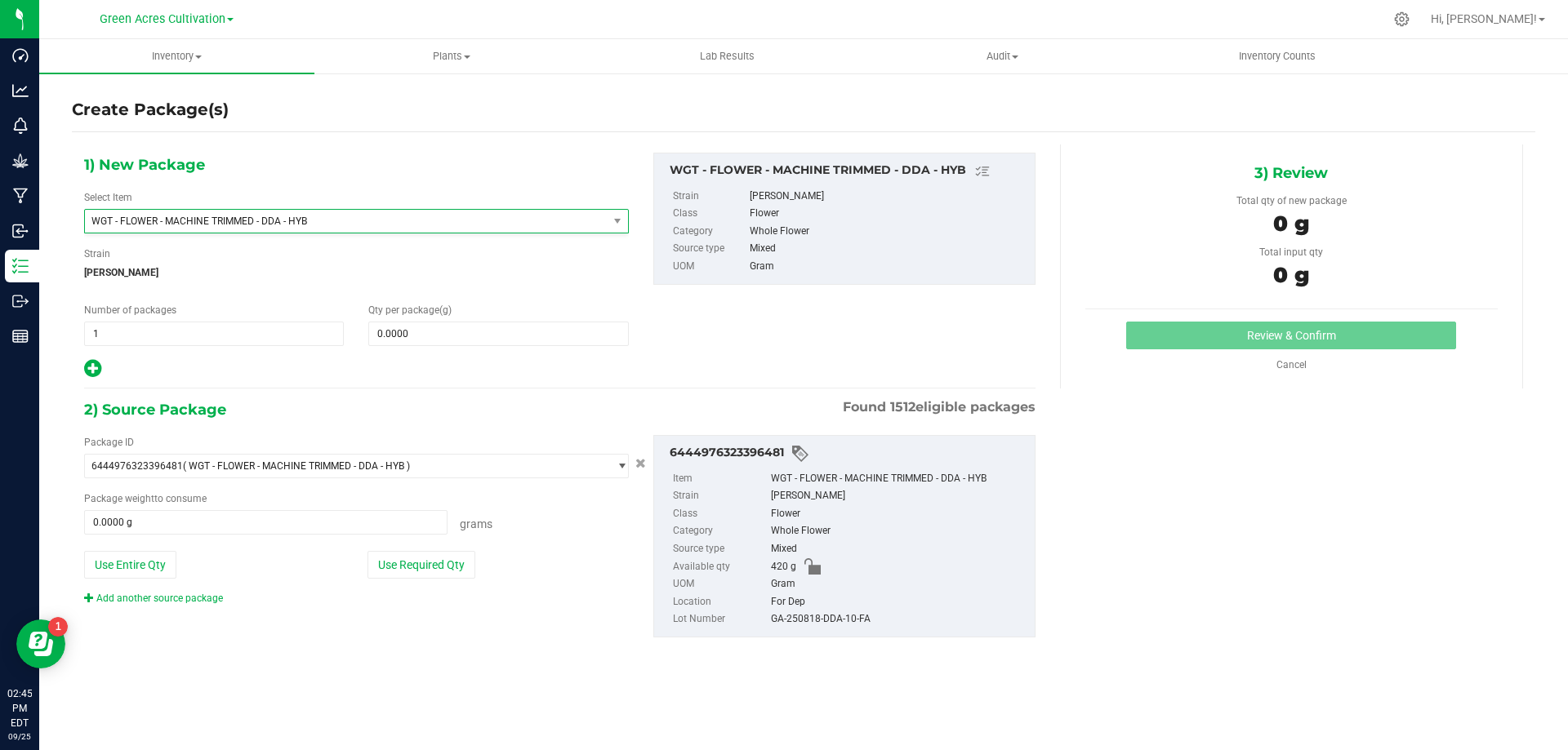
click at [306, 634] on div "Package ID 6444976323396481 ( WGT - FLOWER - MACHINE TRIMMED - DDA - HYB ) 0004…" at bounding box center [559, 536] width 976 height 228
click at [428, 336] on span at bounding box center [497, 334] width 259 height 24
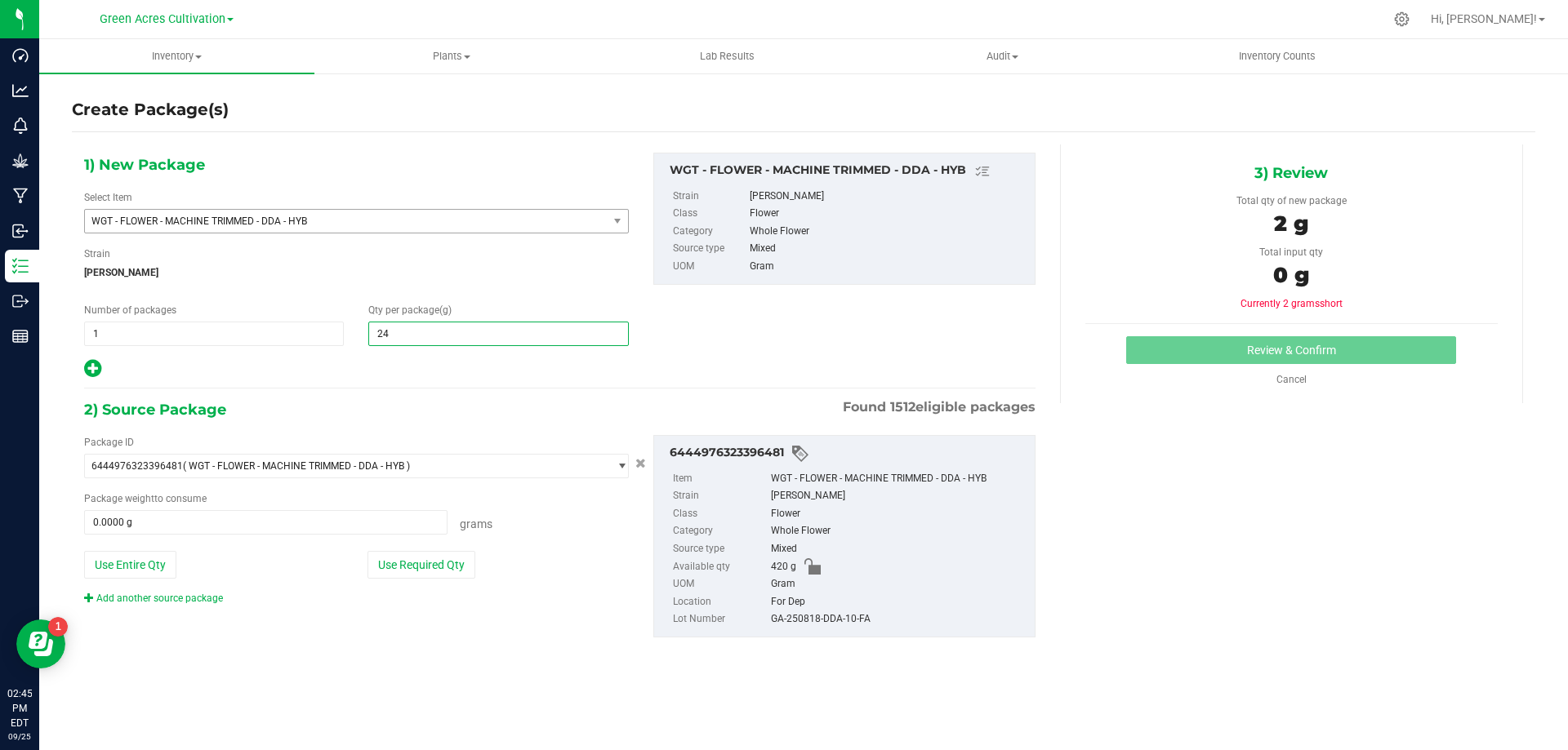
type input "240"
type input "240.0000"
click at [430, 618] on div "Package ID 6444976323396481 ( WGT - FLOWER - MACHINE TRIMMED - DDA - HYB ) 0004…" at bounding box center [559, 536] width 976 height 228
click at [434, 553] on button "Use Required Qty" at bounding box center [421, 565] width 108 height 28
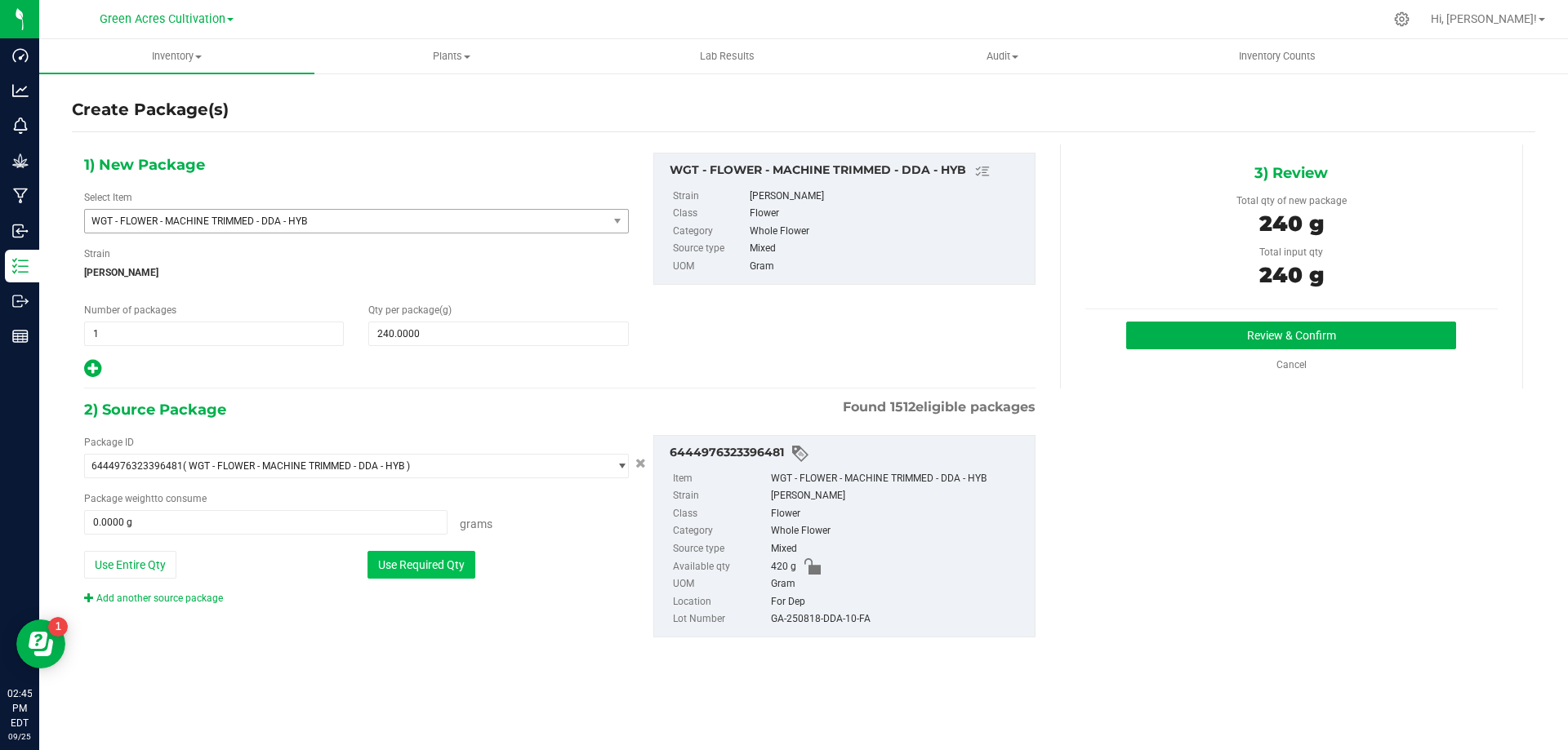
type input "240.0000 g"
click at [844, 621] on div "GA-250818-DDA-10-FA" at bounding box center [898, 620] width 255 height 18
copy div "GA-250818-DDA-10-FA"
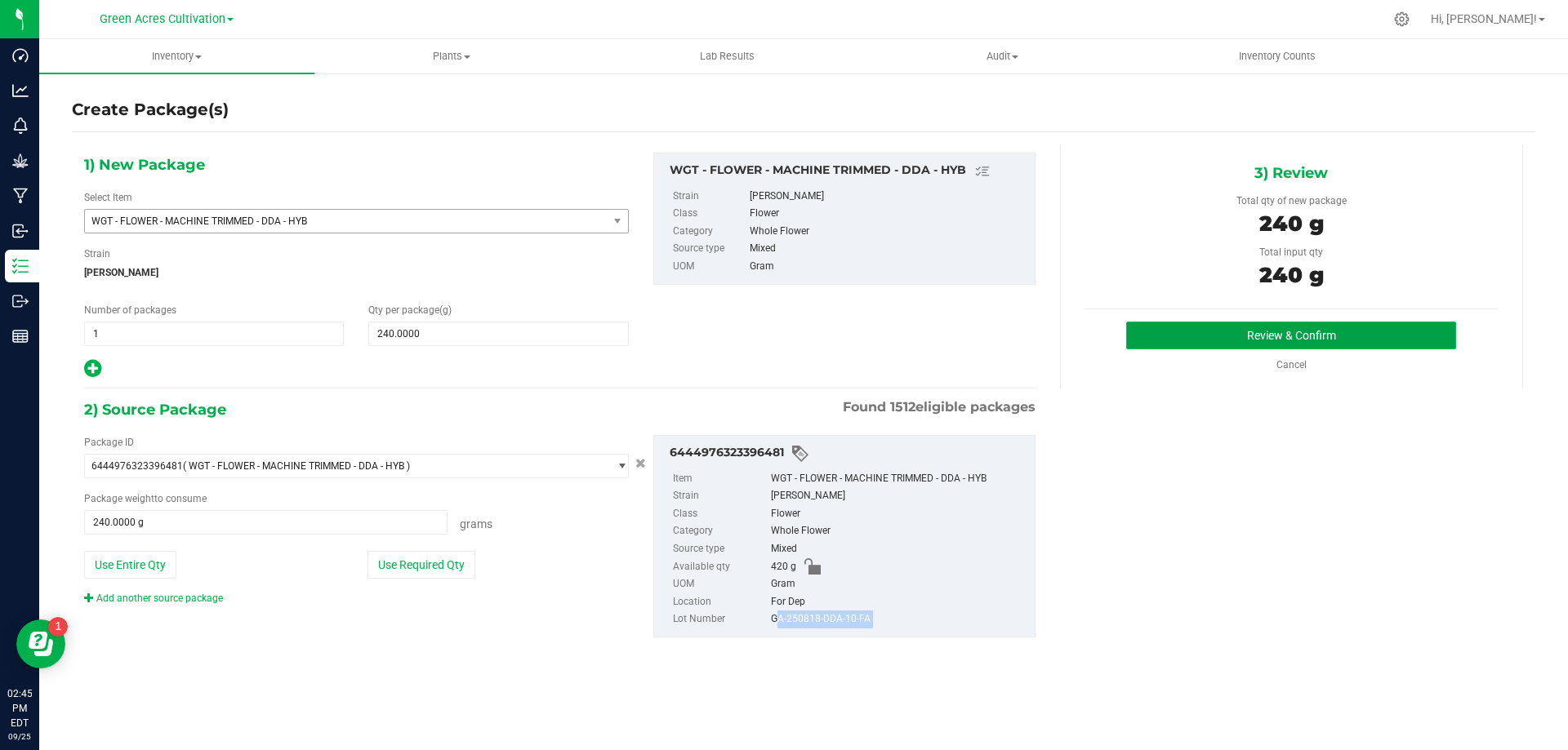
click at [1183, 336] on button "Review & Confirm" at bounding box center [1290, 335] width 330 height 28
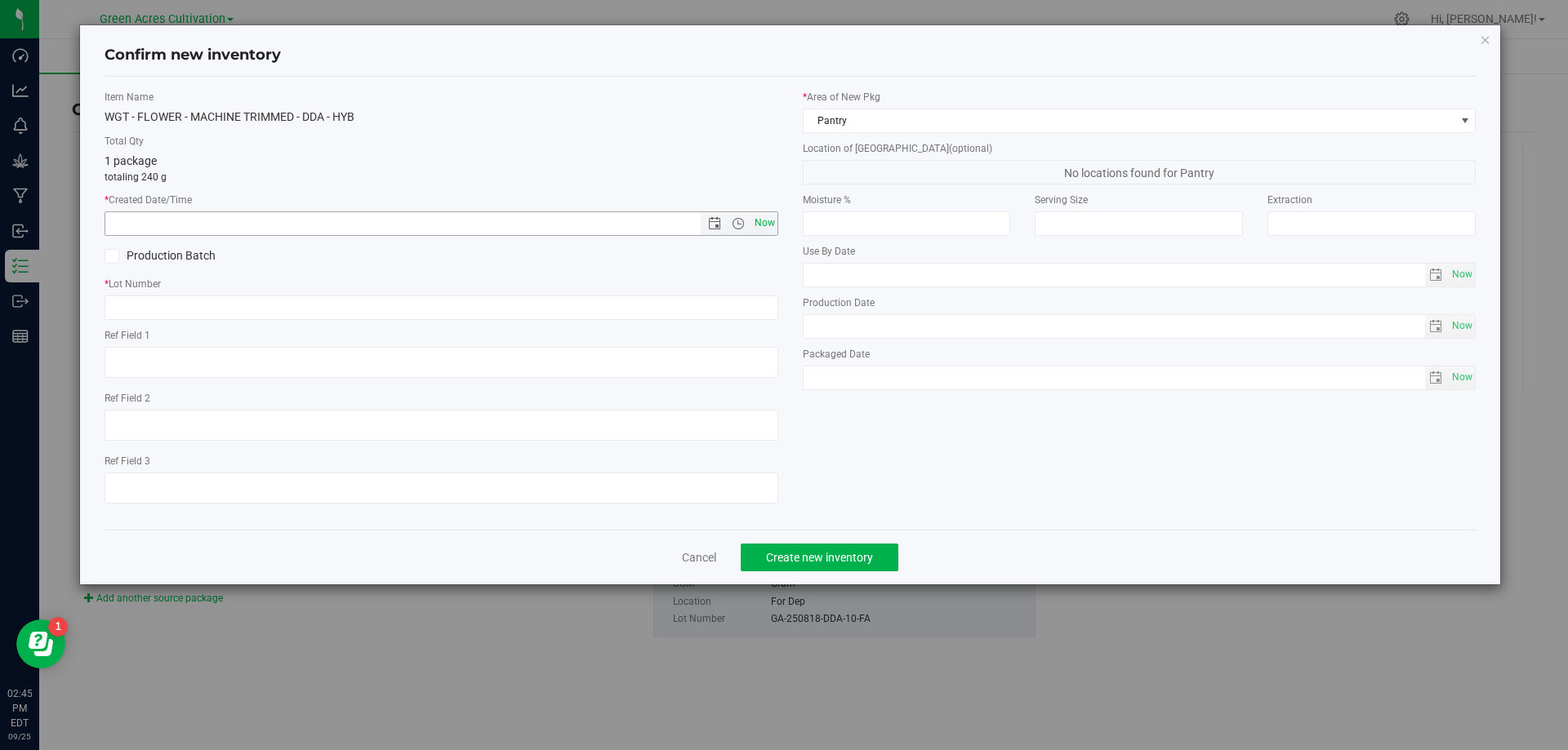
click at [772, 228] on span "Now" at bounding box center [764, 222] width 28 height 23
type input "[DATE] 2:45 PM"
click at [682, 336] on label "Ref Field 1" at bounding box center [440, 335] width 673 height 15
click at [696, 312] on input "text" at bounding box center [440, 308] width 673 height 24
paste input "GA-250818-DDA-10-FA"
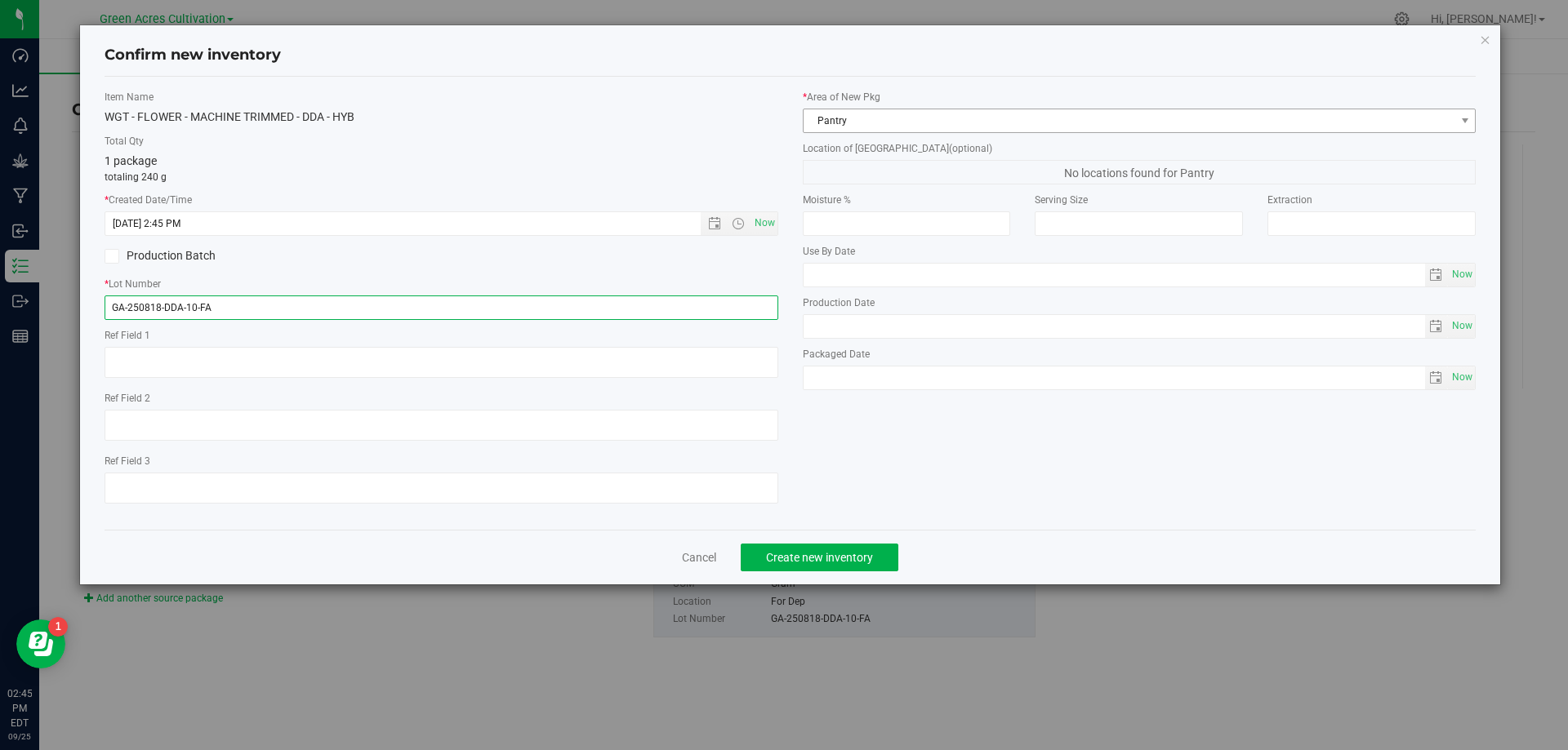
type input "GA-250818-DDA-10-FA"
click at [904, 124] on span "Pantry" at bounding box center [1129, 121] width 652 height 23
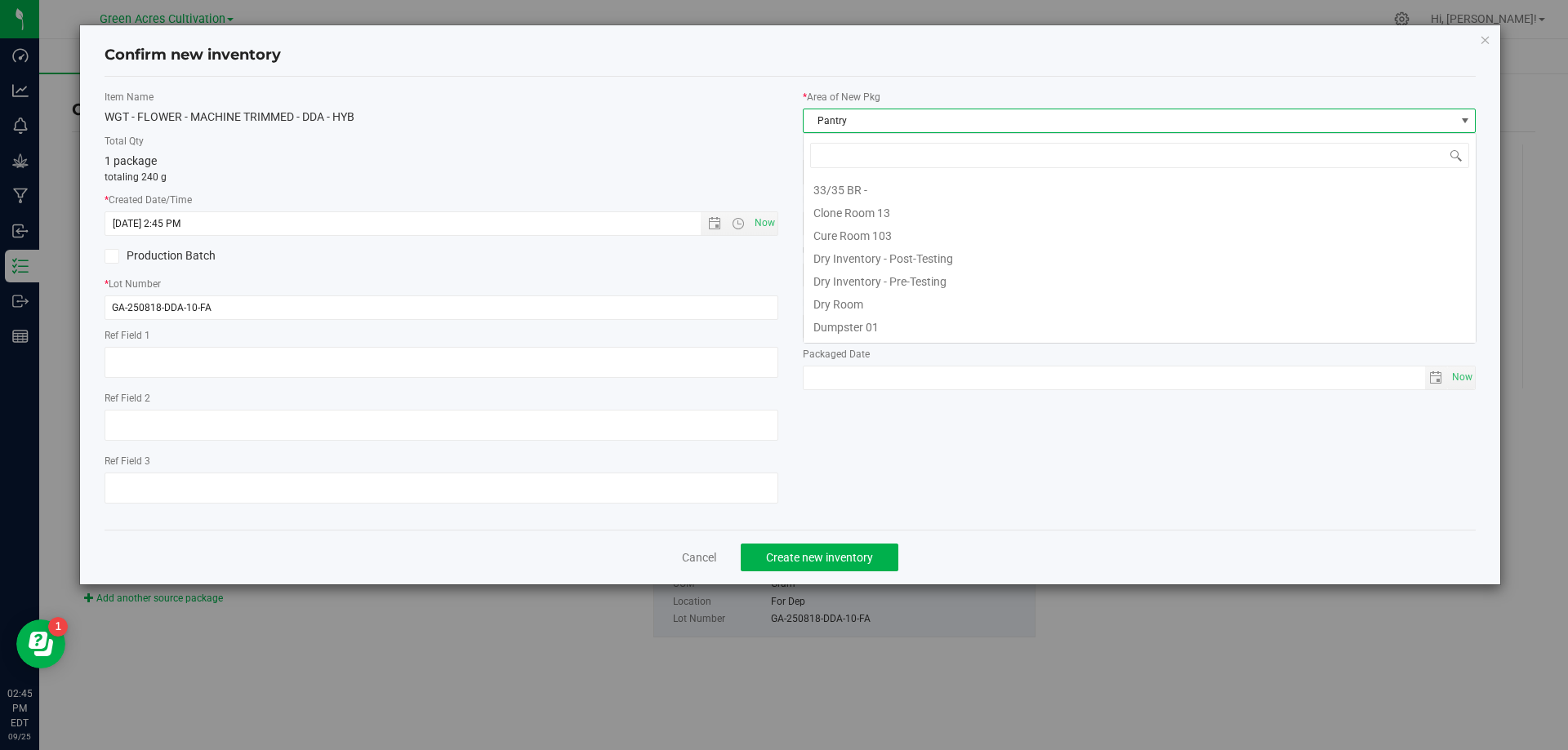
scroll to position [24, 673]
type input "dr"
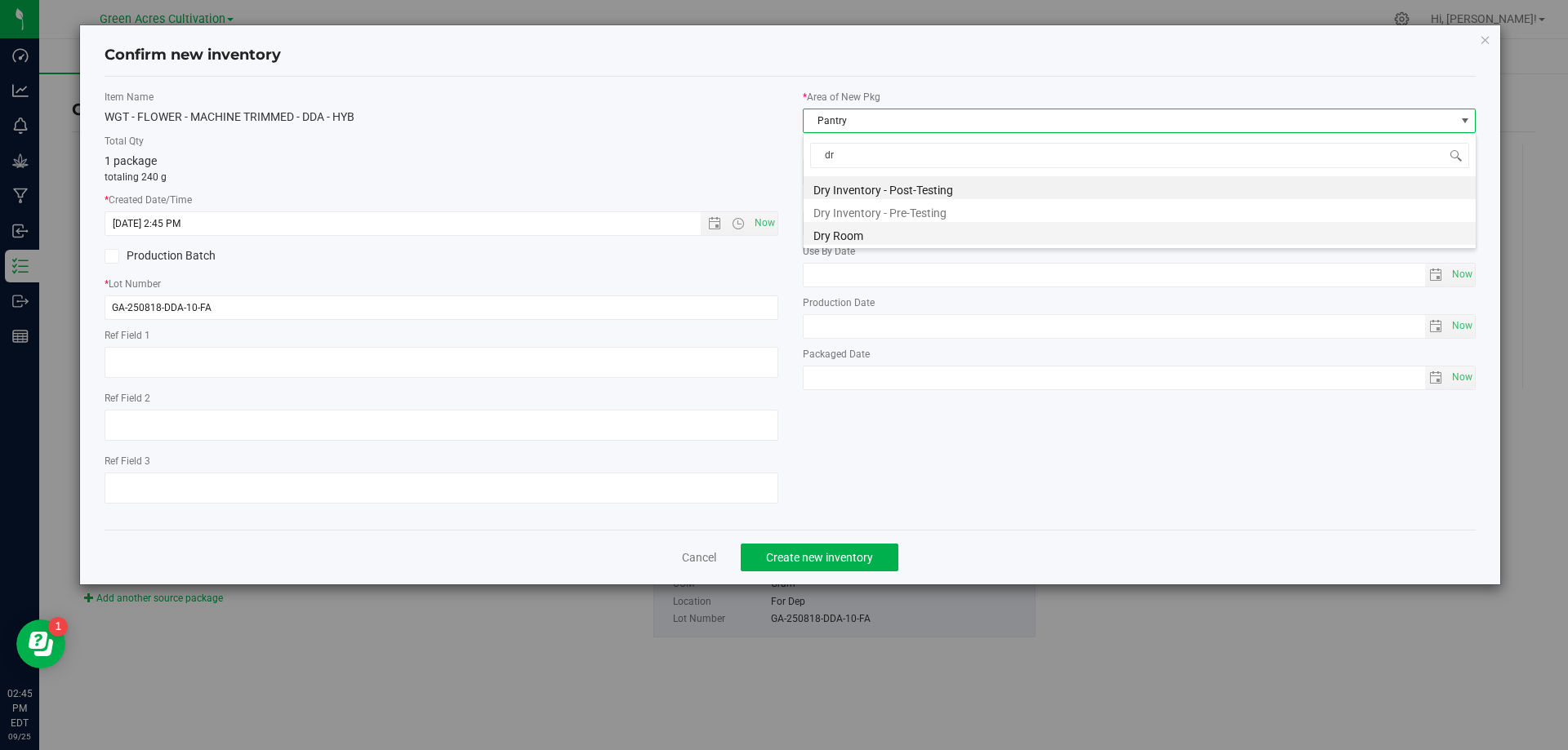
click at [834, 234] on li "Dry Room" at bounding box center [1140, 234] width 672 height 23
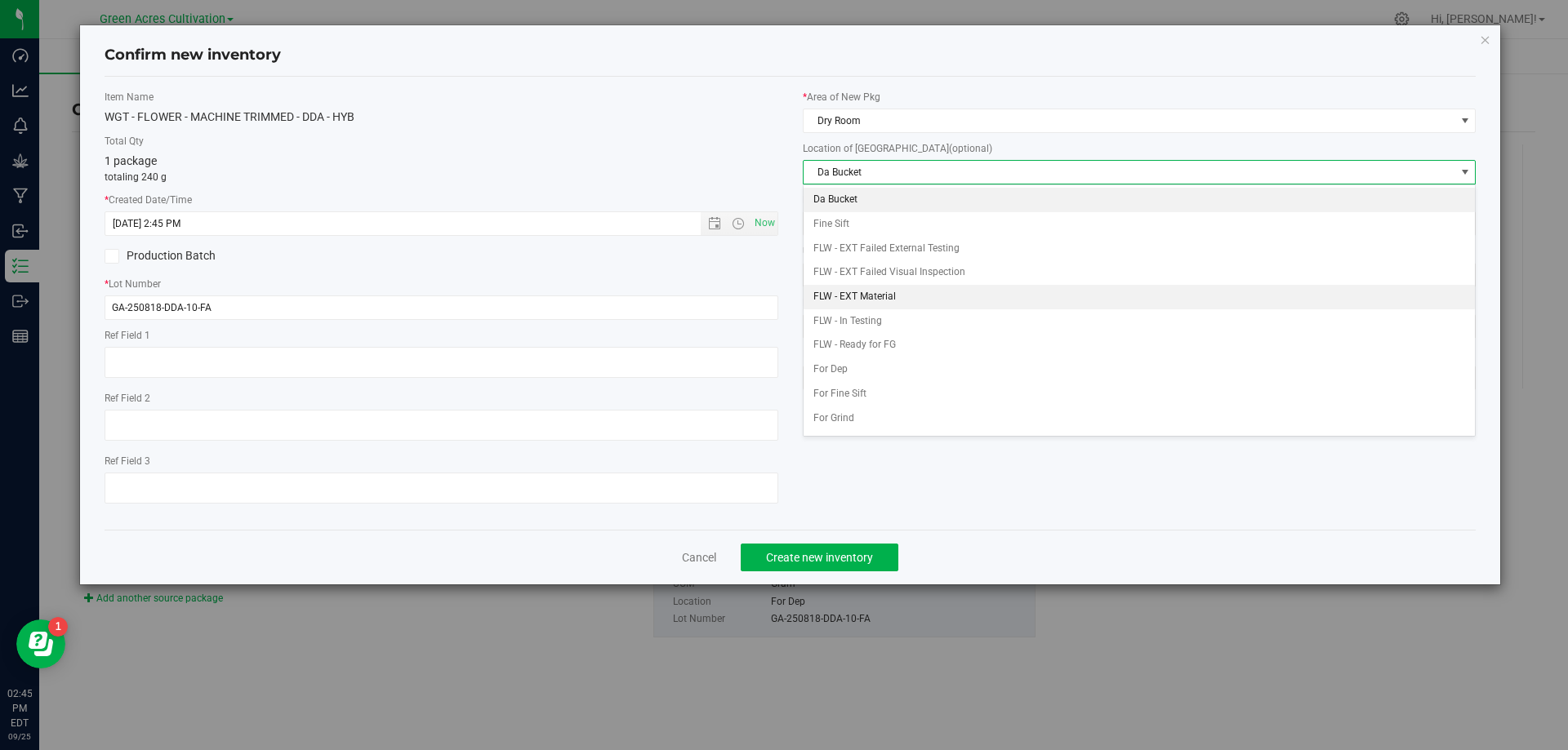
click at [882, 294] on li "FLW - EXT Material" at bounding box center [1140, 297] width 672 height 24
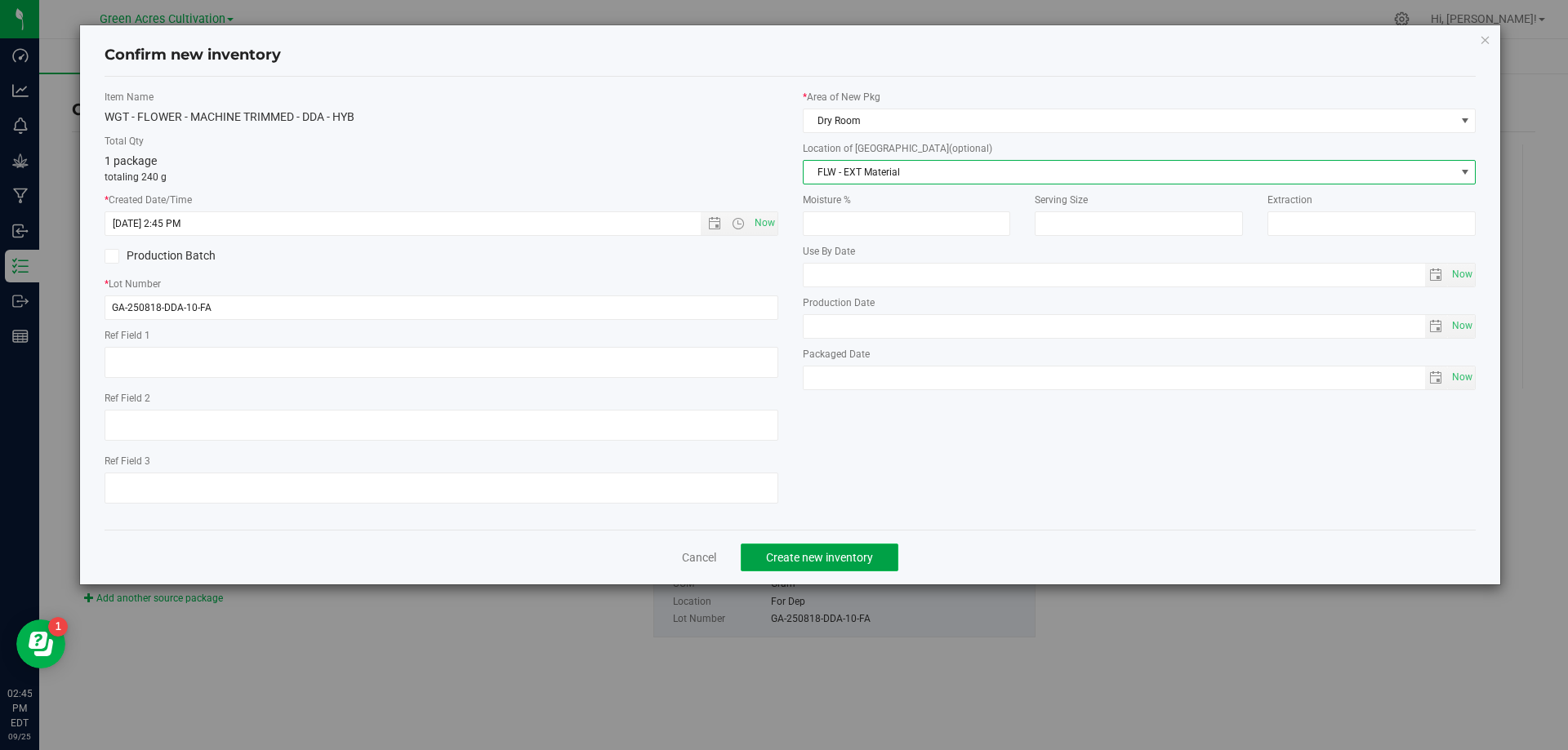
click at [821, 557] on span "Create new inventory" at bounding box center [819, 557] width 107 height 13
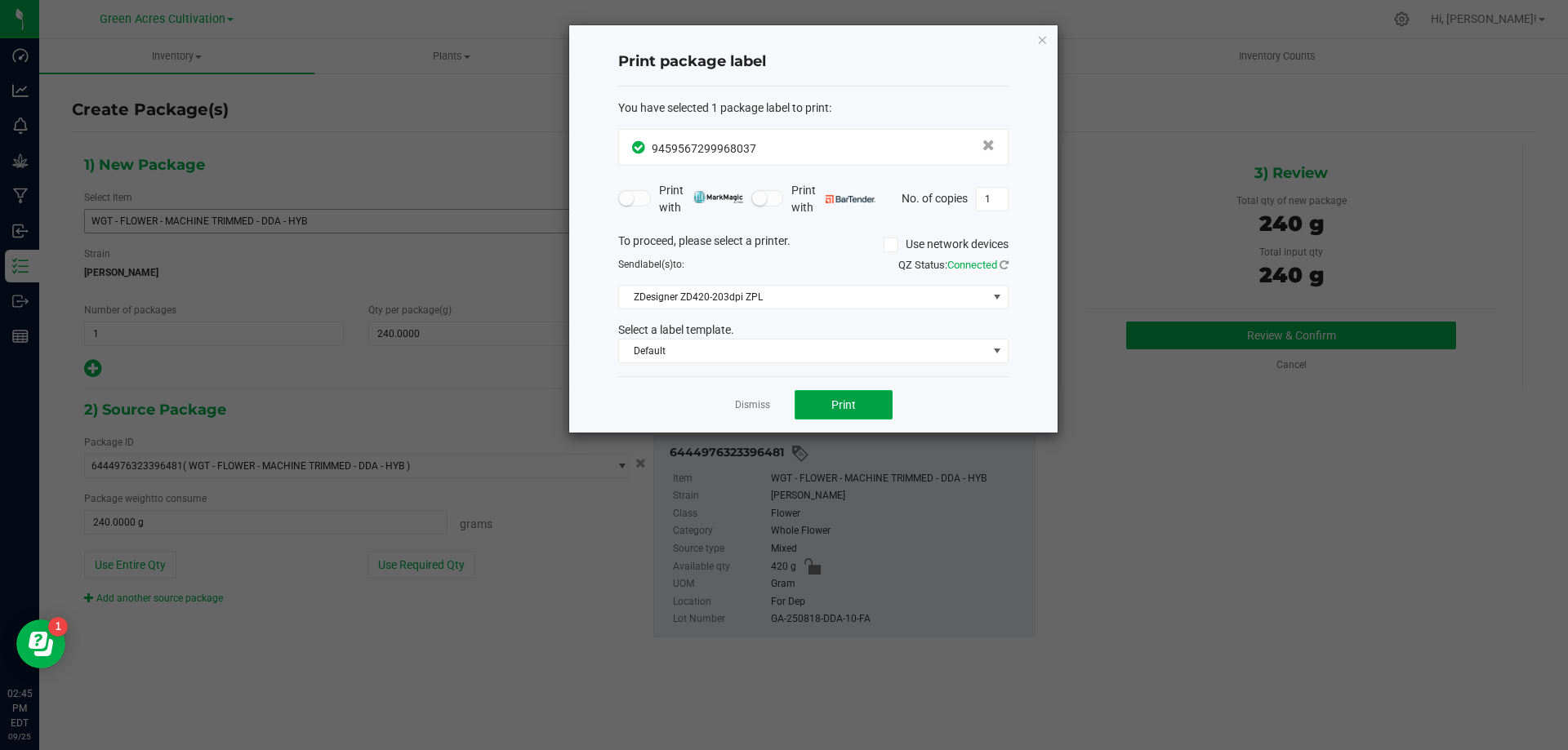
click at [828, 404] on button "Print" at bounding box center [844, 405] width 98 height 29
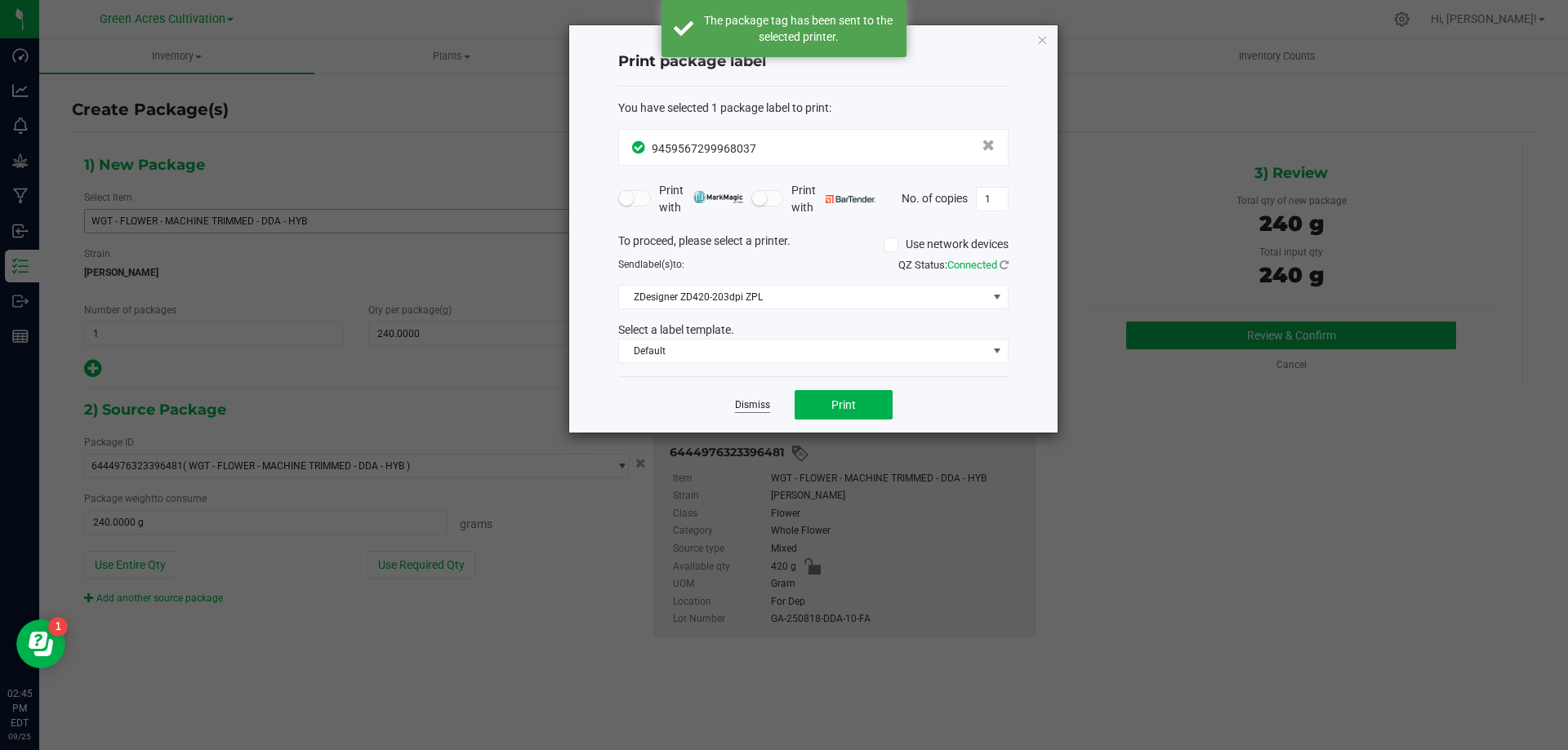
click at [753, 411] on link "Dismiss" at bounding box center [752, 405] width 35 height 14
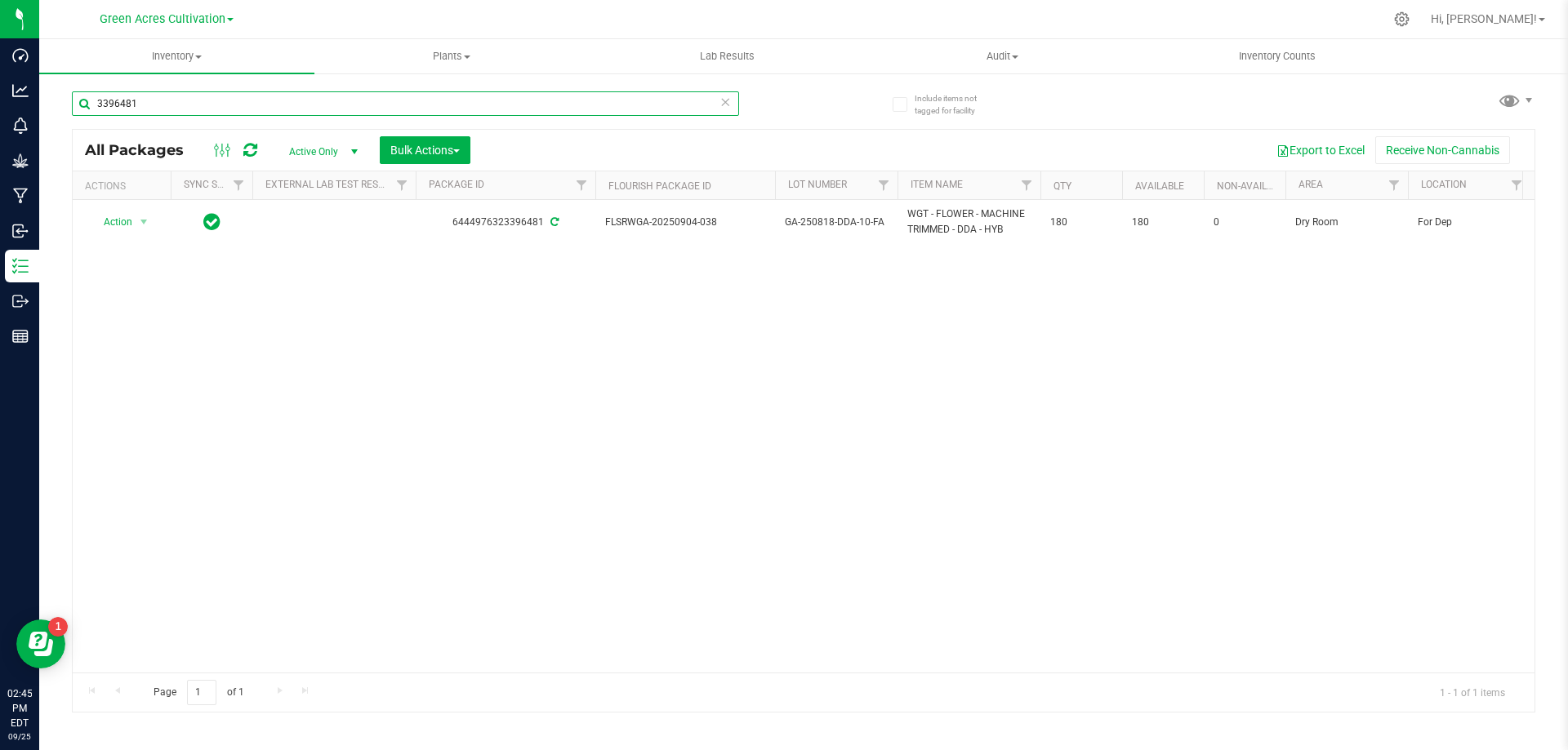
click at [192, 109] on input "3396481" at bounding box center [405, 103] width 667 height 24
type input "925-027"
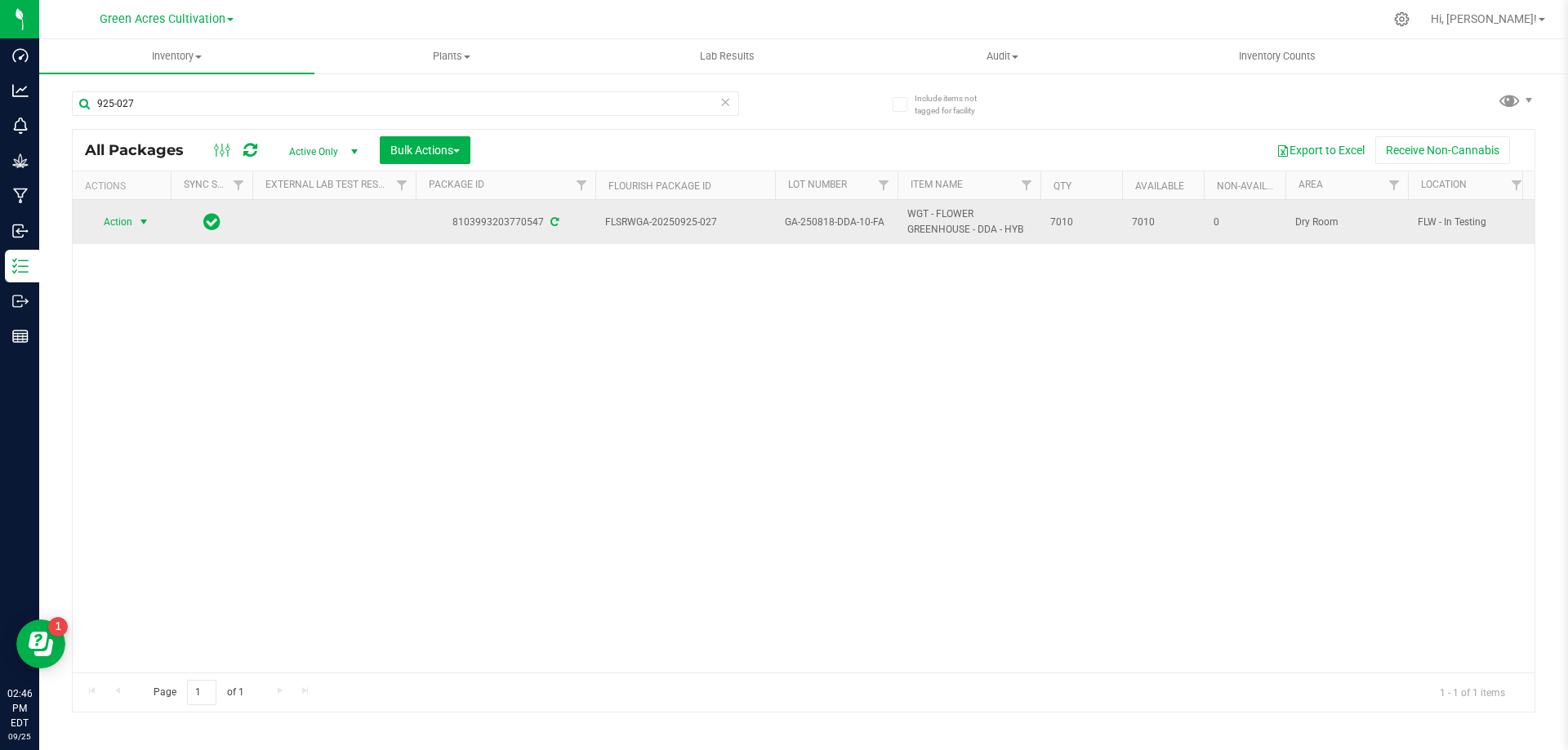
click at [122, 219] on span "Action" at bounding box center [110, 222] width 44 height 23
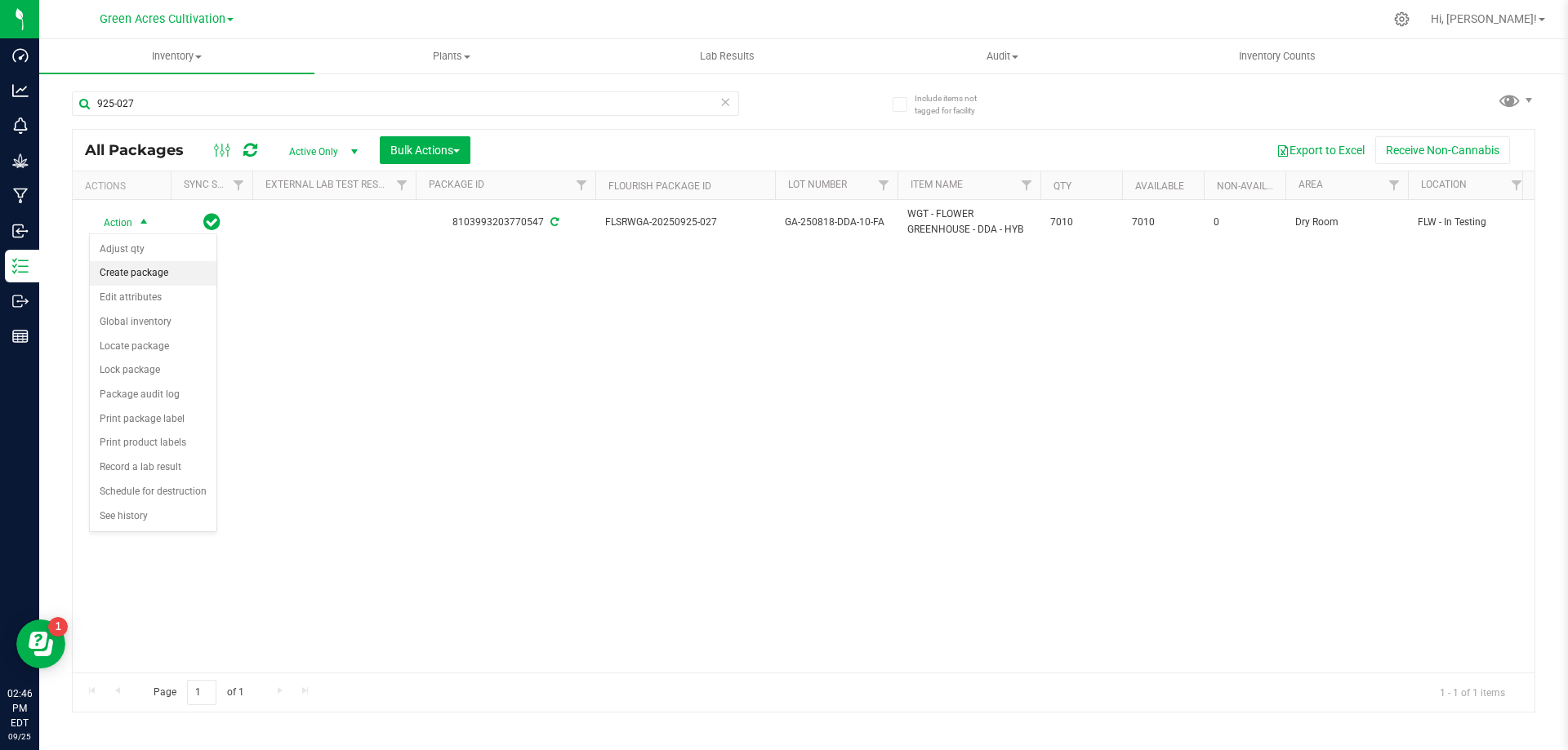
click at [121, 268] on li "Create package" at bounding box center [153, 273] width 127 height 24
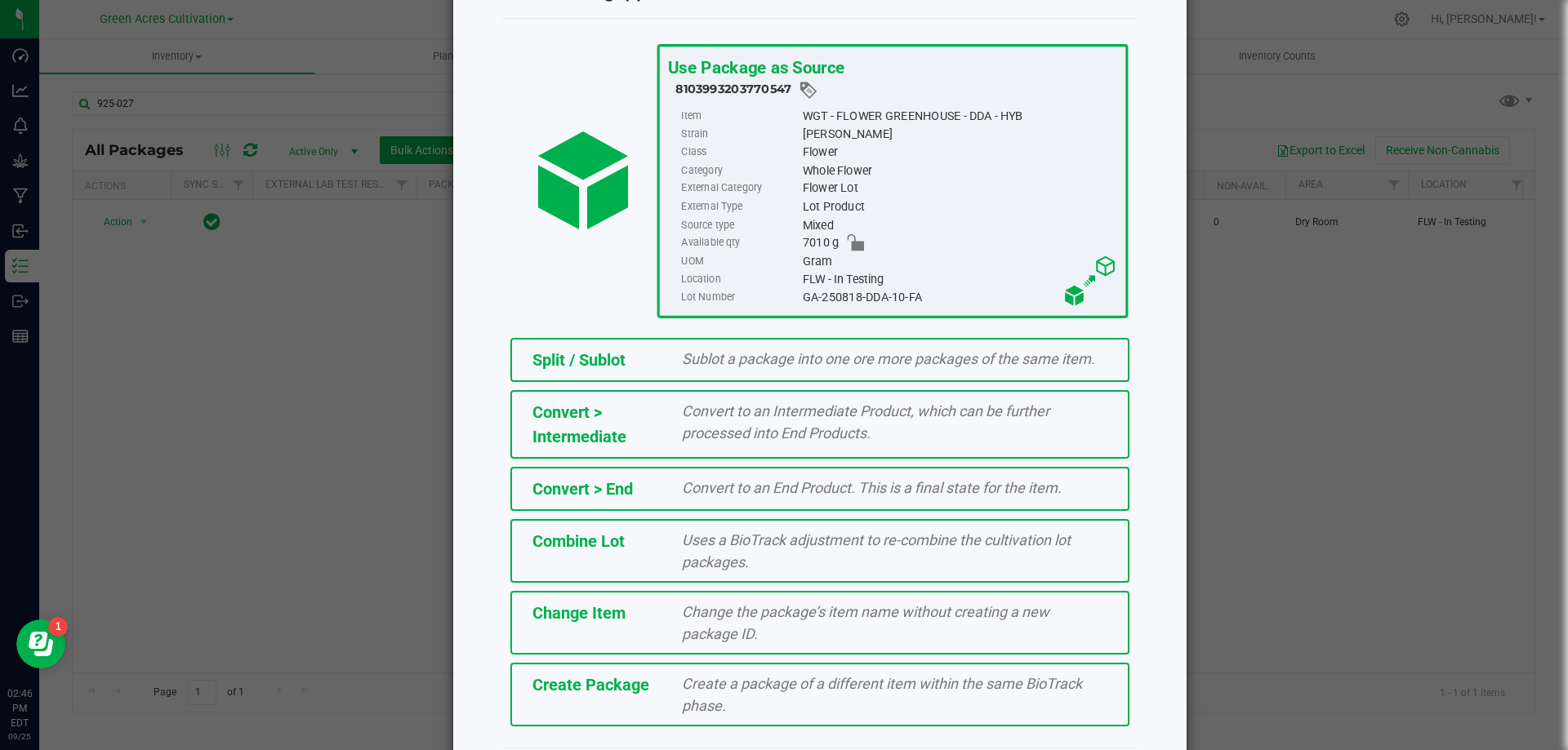
scroll to position [117, 0]
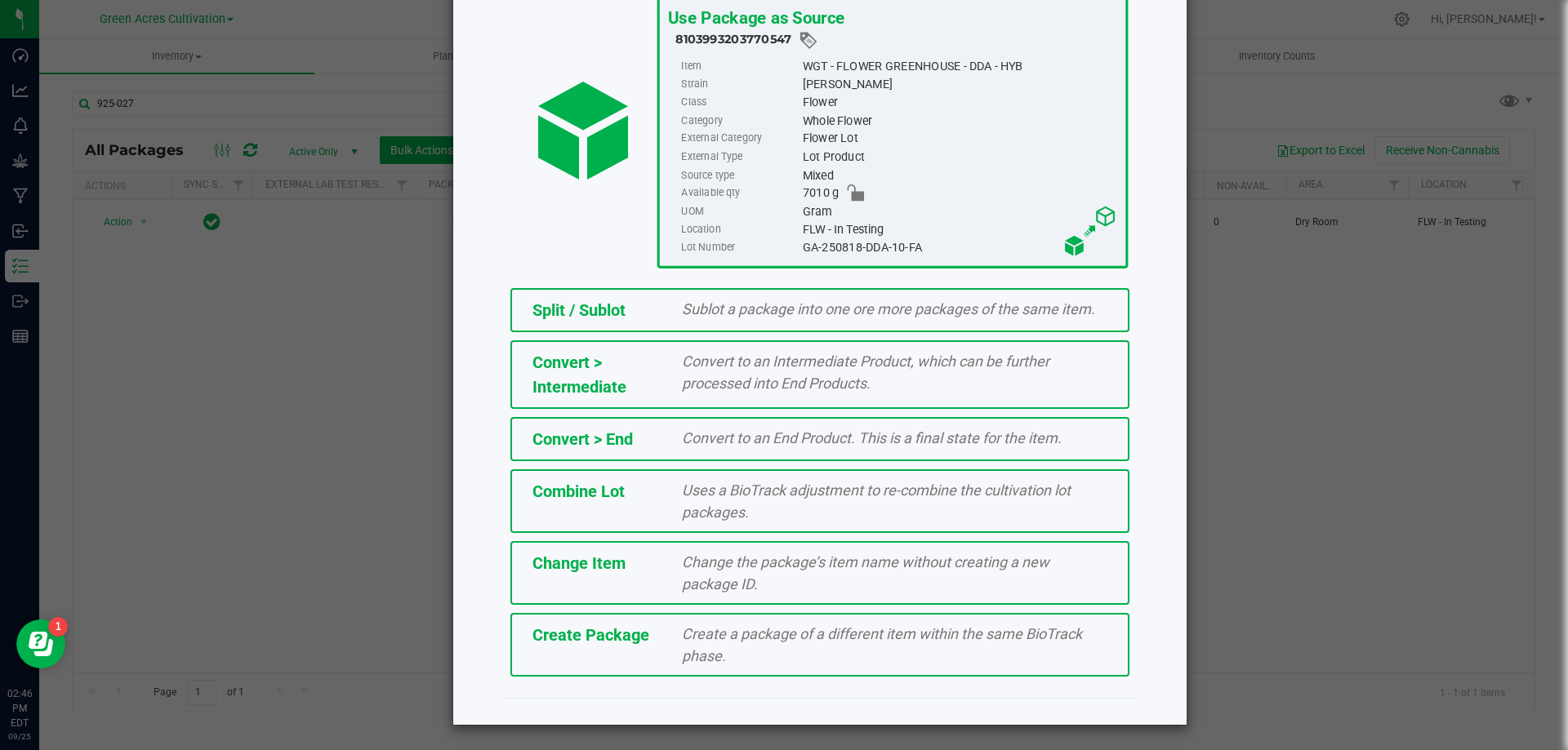
click at [624, 635] on span "Create Package" at bounding box center [590, 635] width 116 height 20
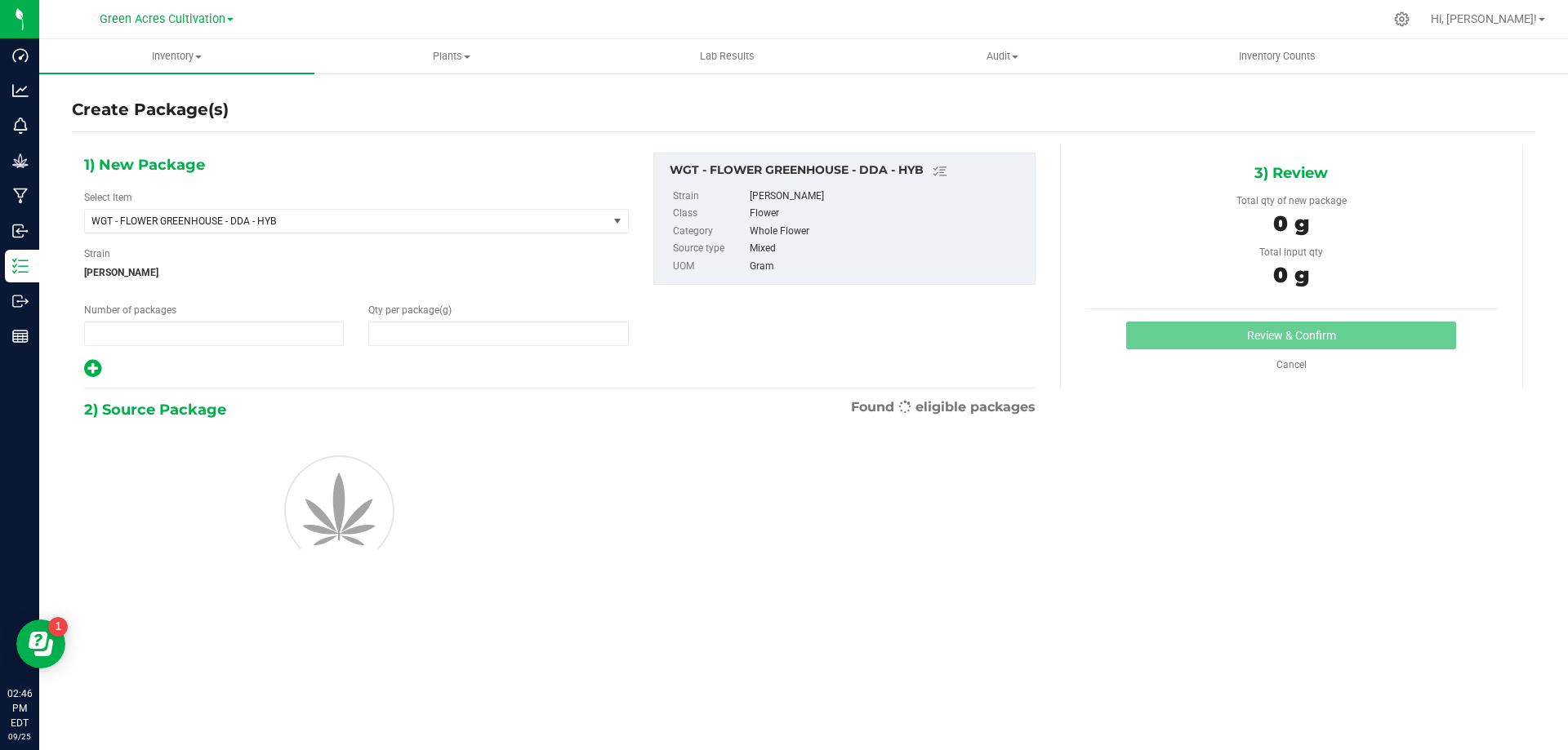
type input "1"
type input "0.0000"
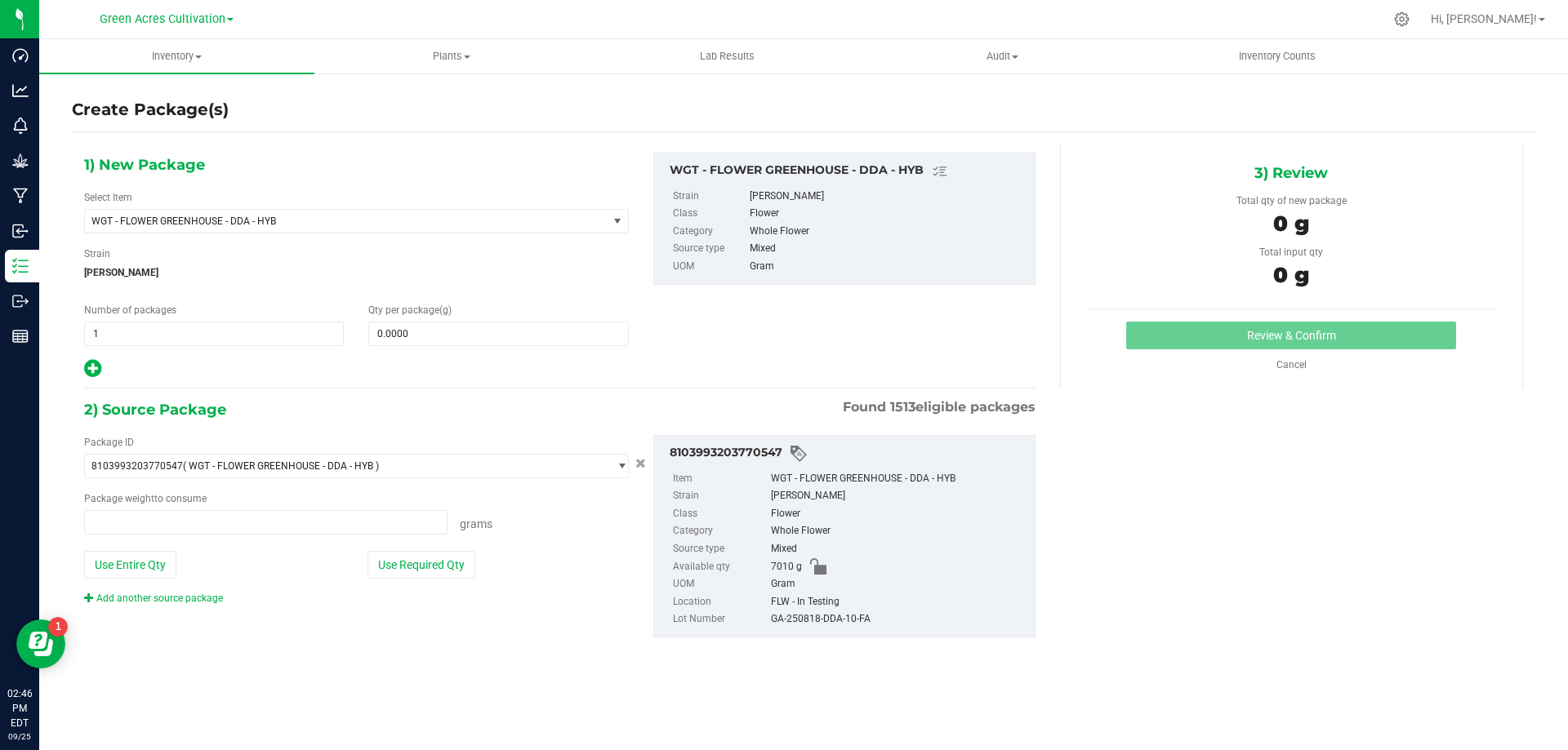
type input "0.0000 g"
click at [1296, 367] on link "Cancel" at bounding box center [1290, 365] width 30 height 11
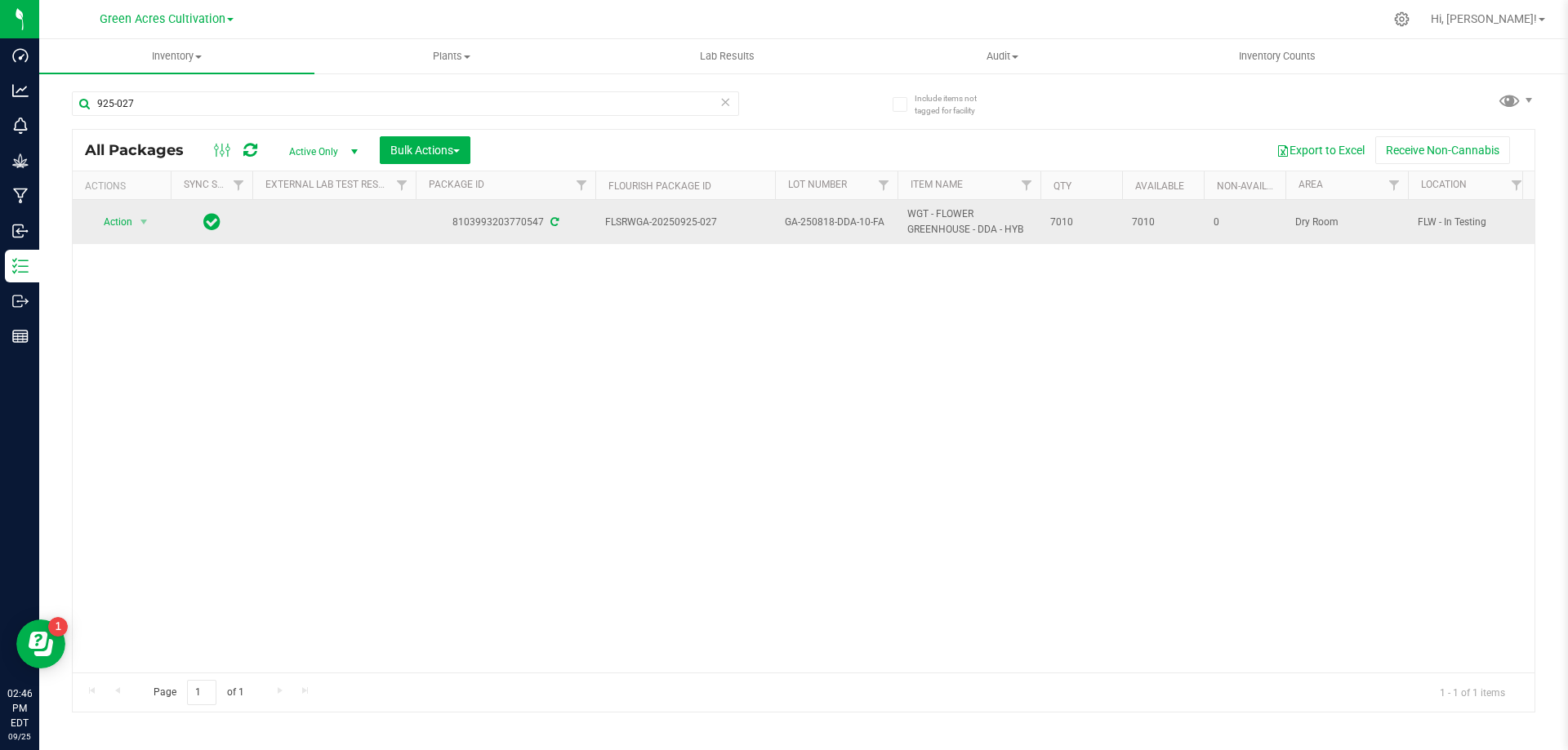
click at [1452, 219] on span "FLW - In Testing" at bounding box center [1468, 222] width 103 height 16
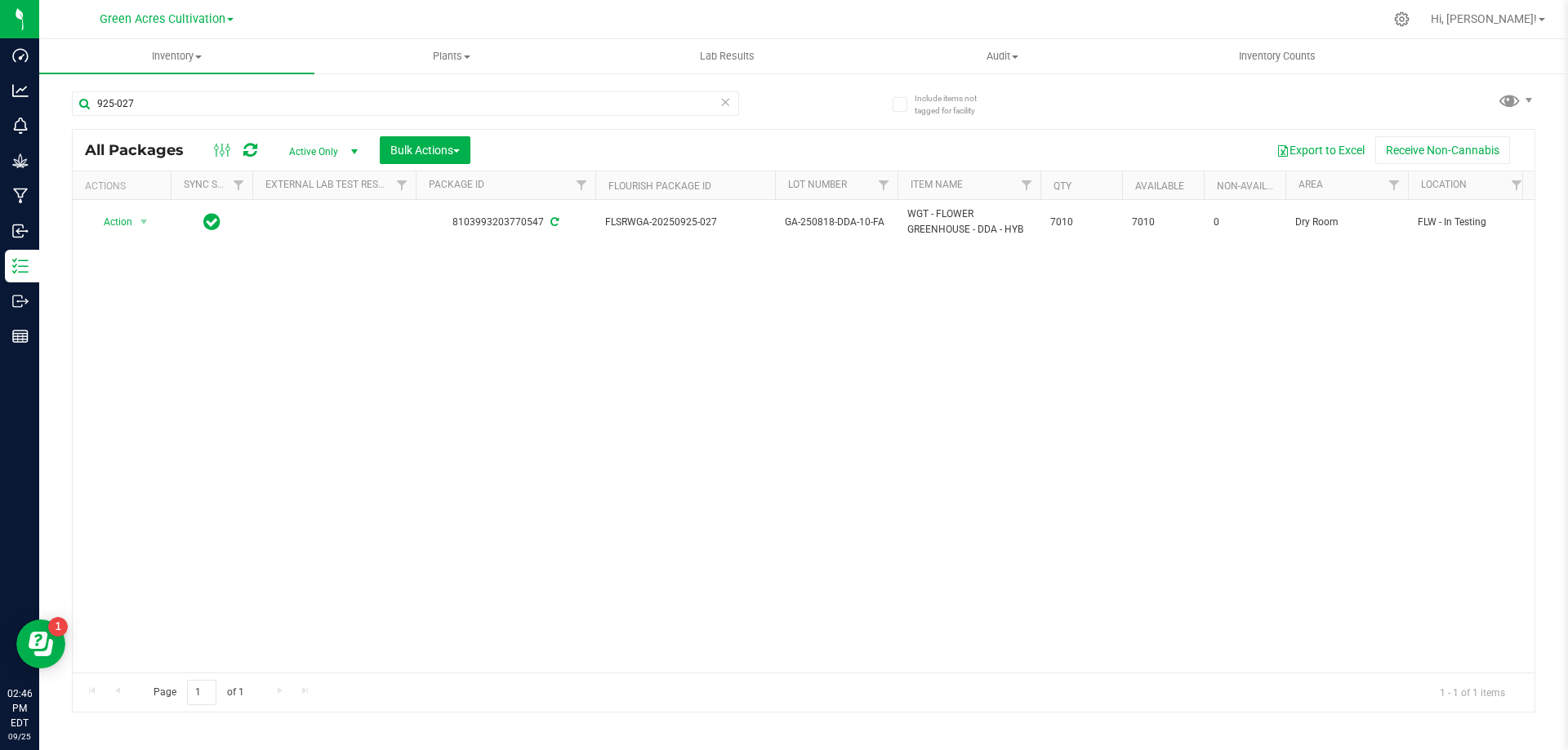
click at [1234, 366] on div "Action Action Adjust qty Create package Edit attributes Global inventory Locate…" at bounding box center [803, 436] width 1461 height 472
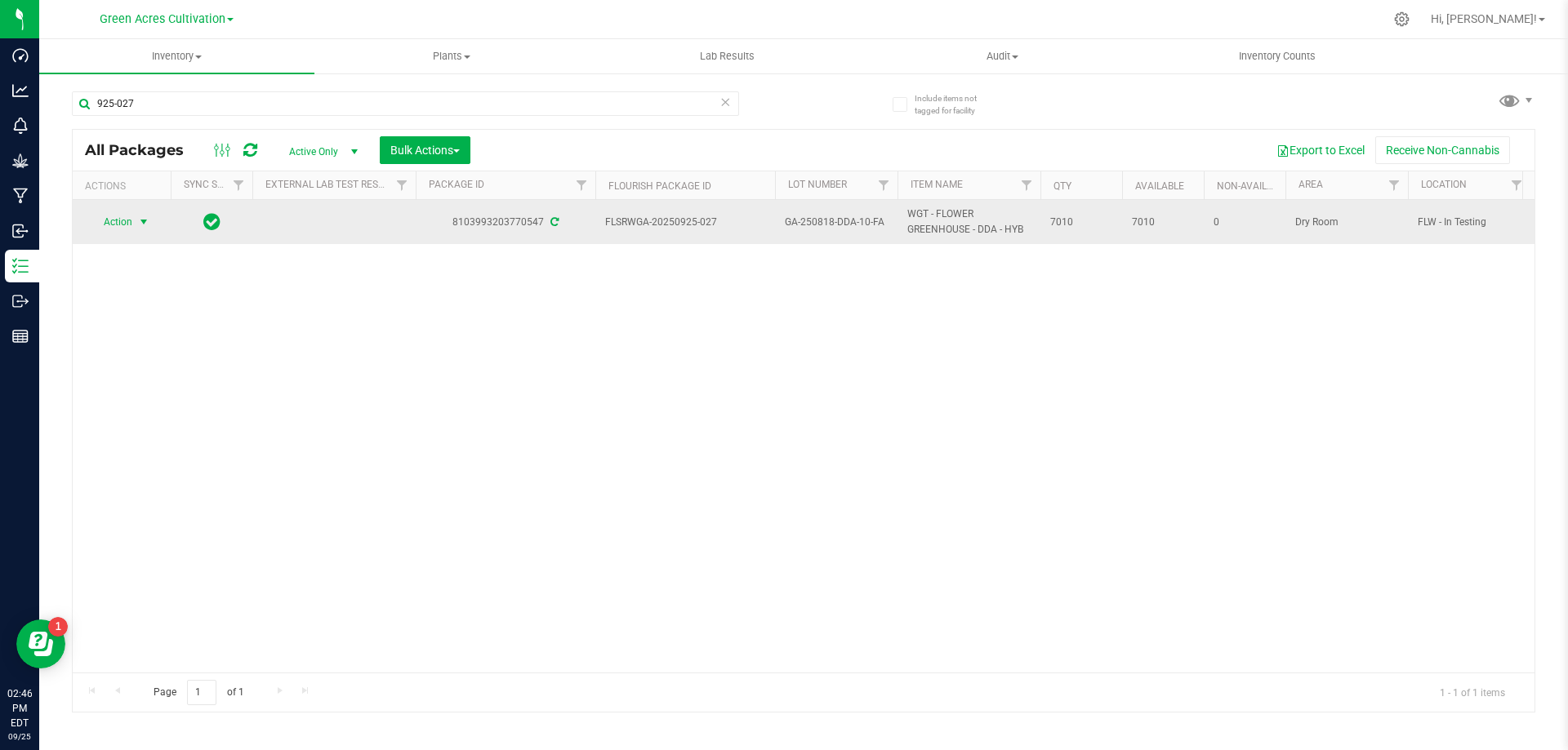
click at [122, 220] on span "Action" at bounding box center [110, 222] width 44 height 23
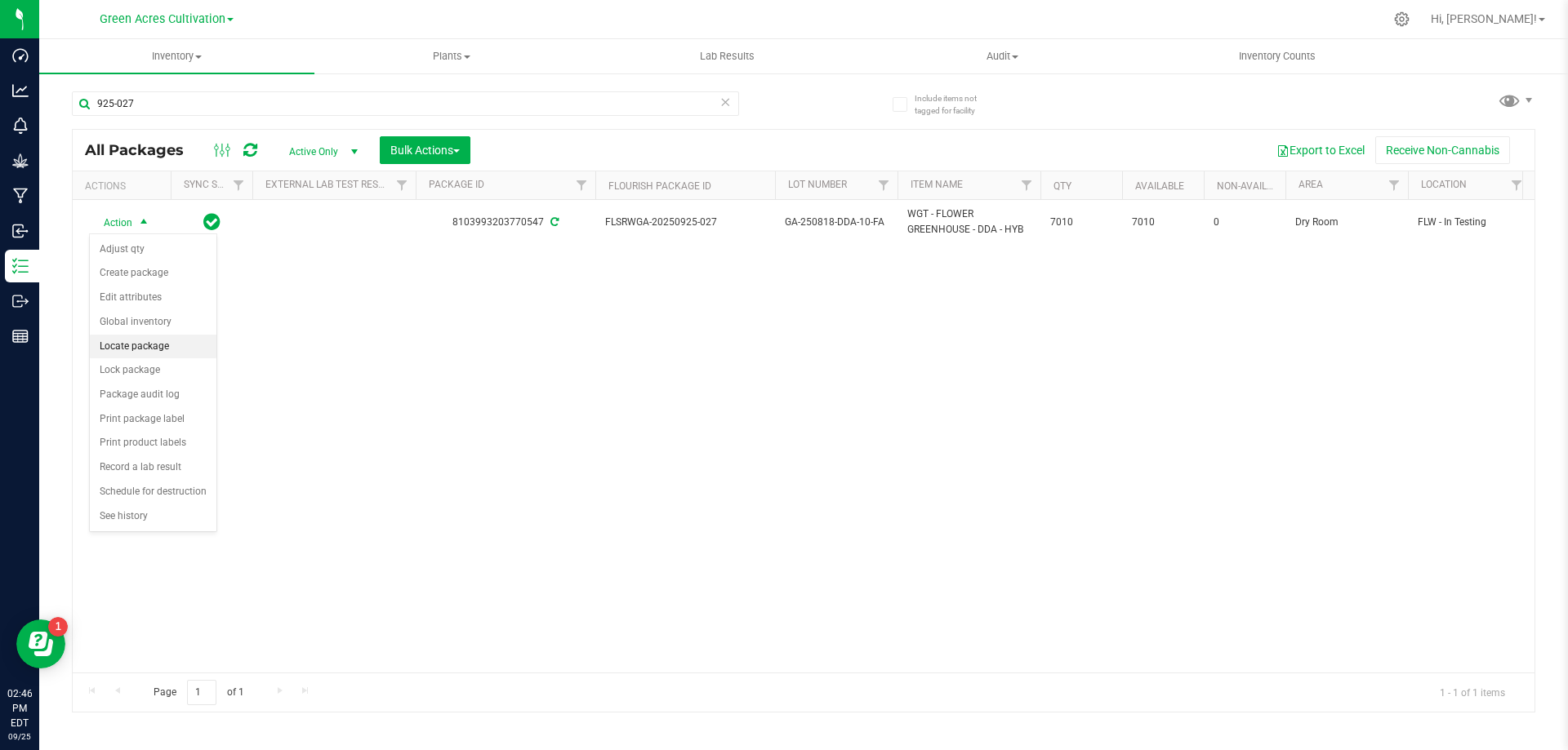
click at [178, 344] on li "Locate package" at bounding box center [153, 347] width 127 height 24
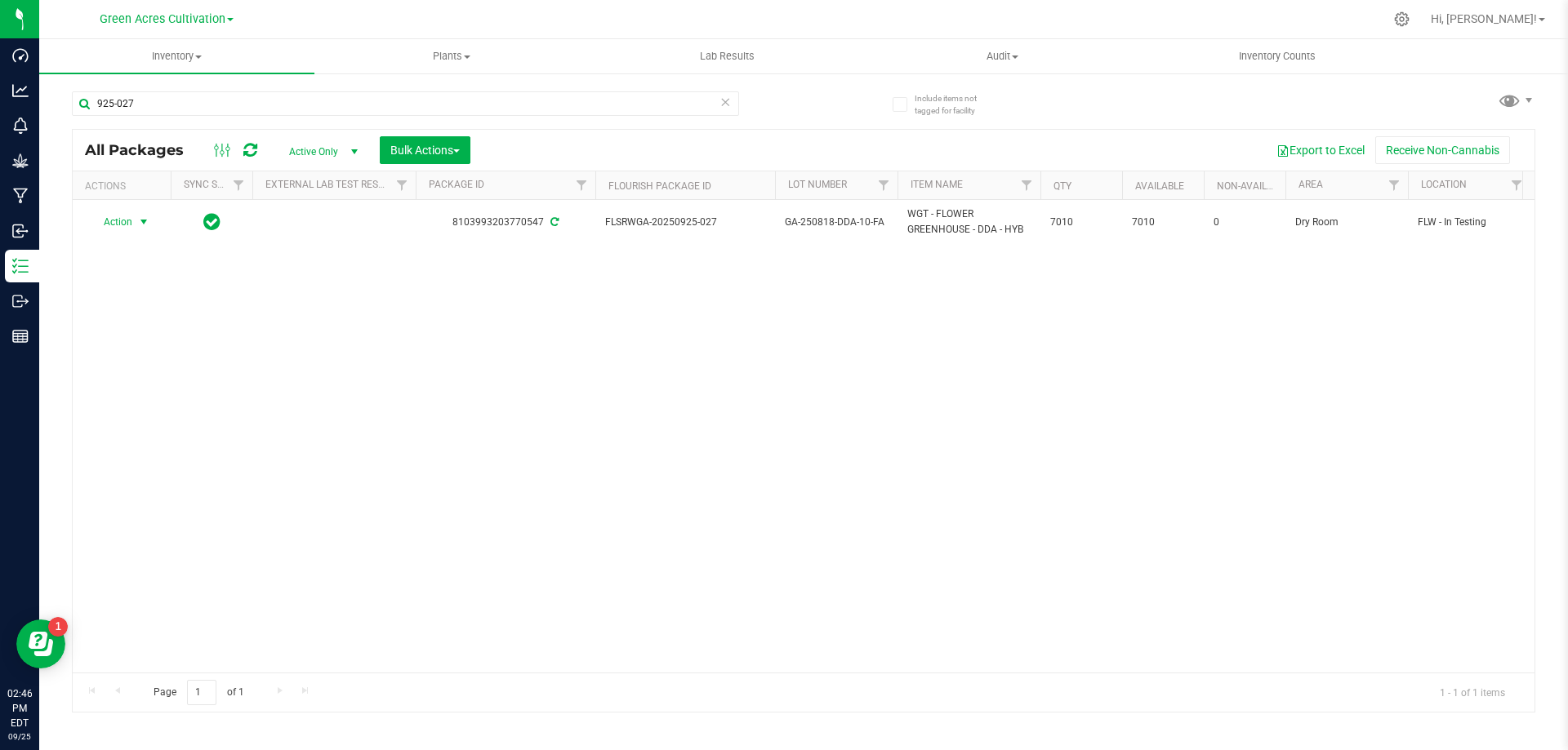
click at [126, 223] on span "Action" at bounding box center [110, 222] width 44 height 23
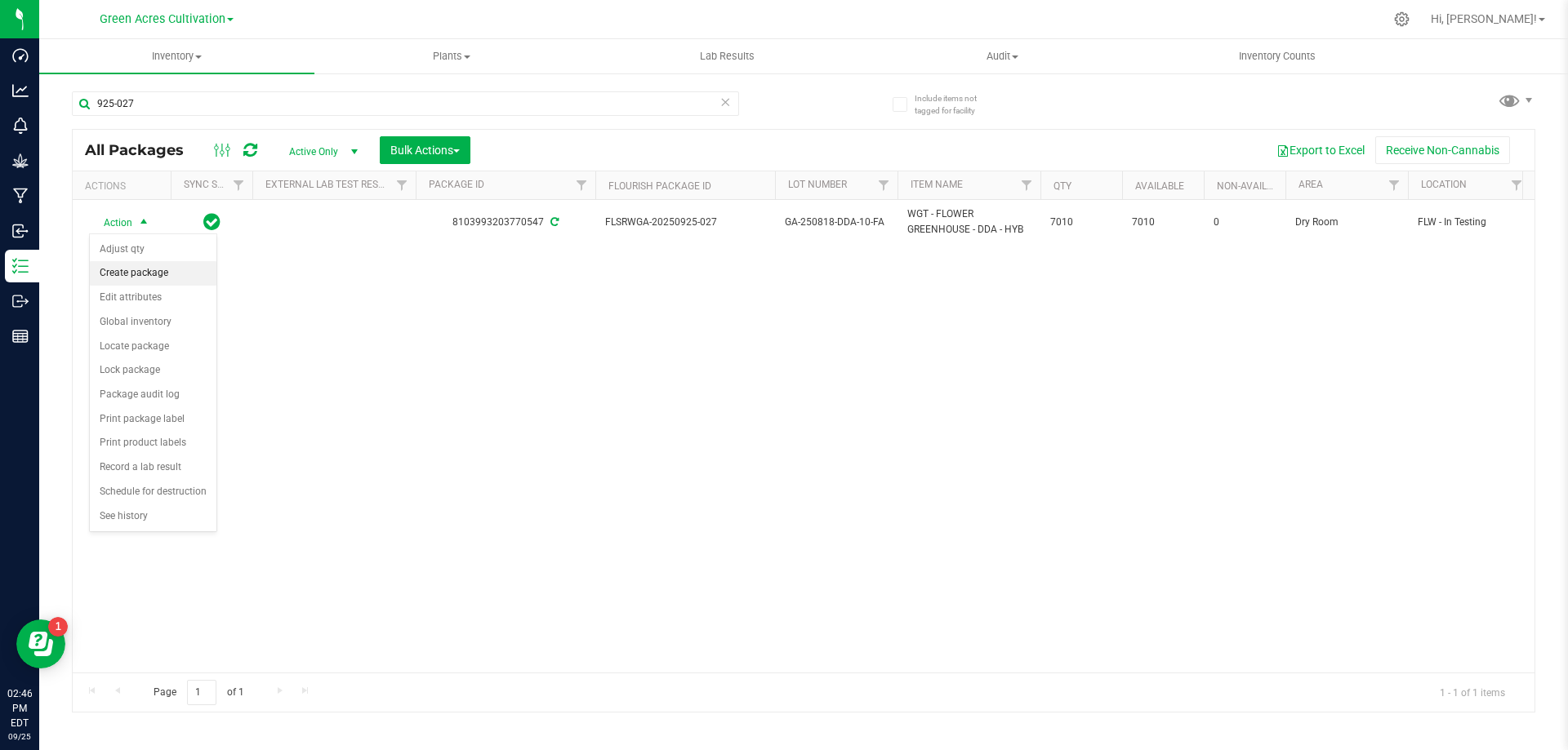
click at [129, 271] on li "Create package" at bounding box center [153, 273] width 127 height 24
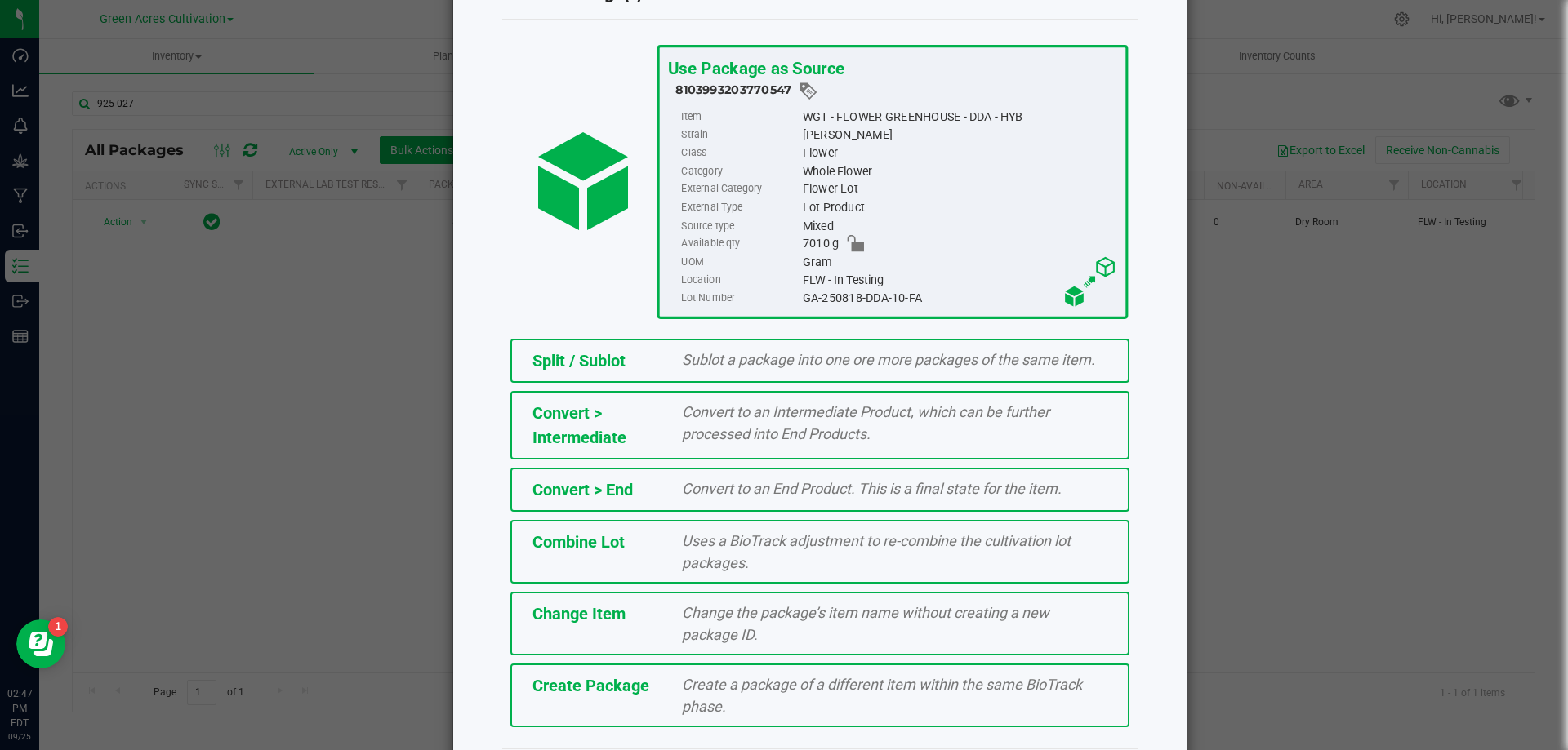
scroll to position [117, 0]
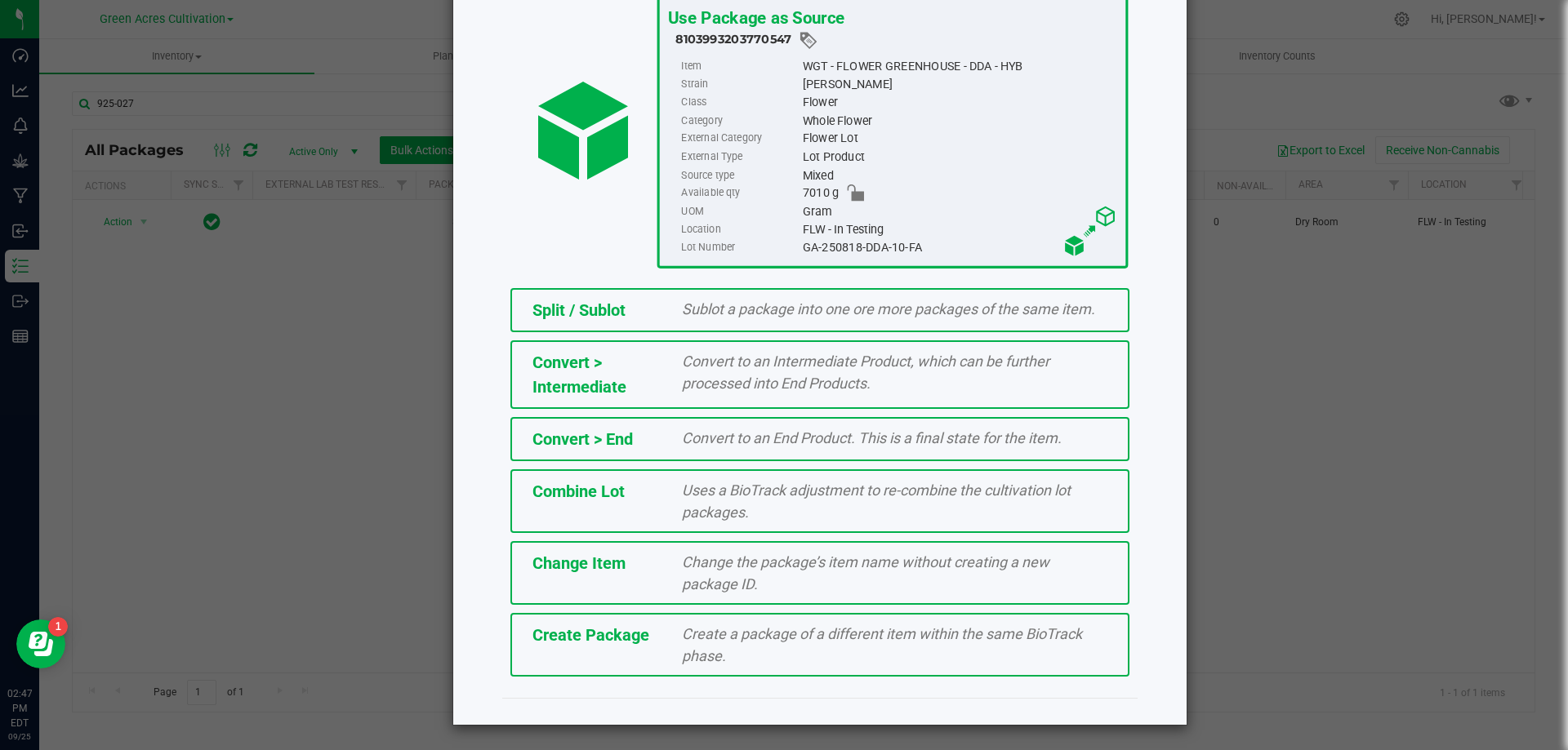
click at [567, 652] on div "Create Package Create a package of a different item within the same BioTrack ph…" at bounding box center [820, 645] width 619 height 64
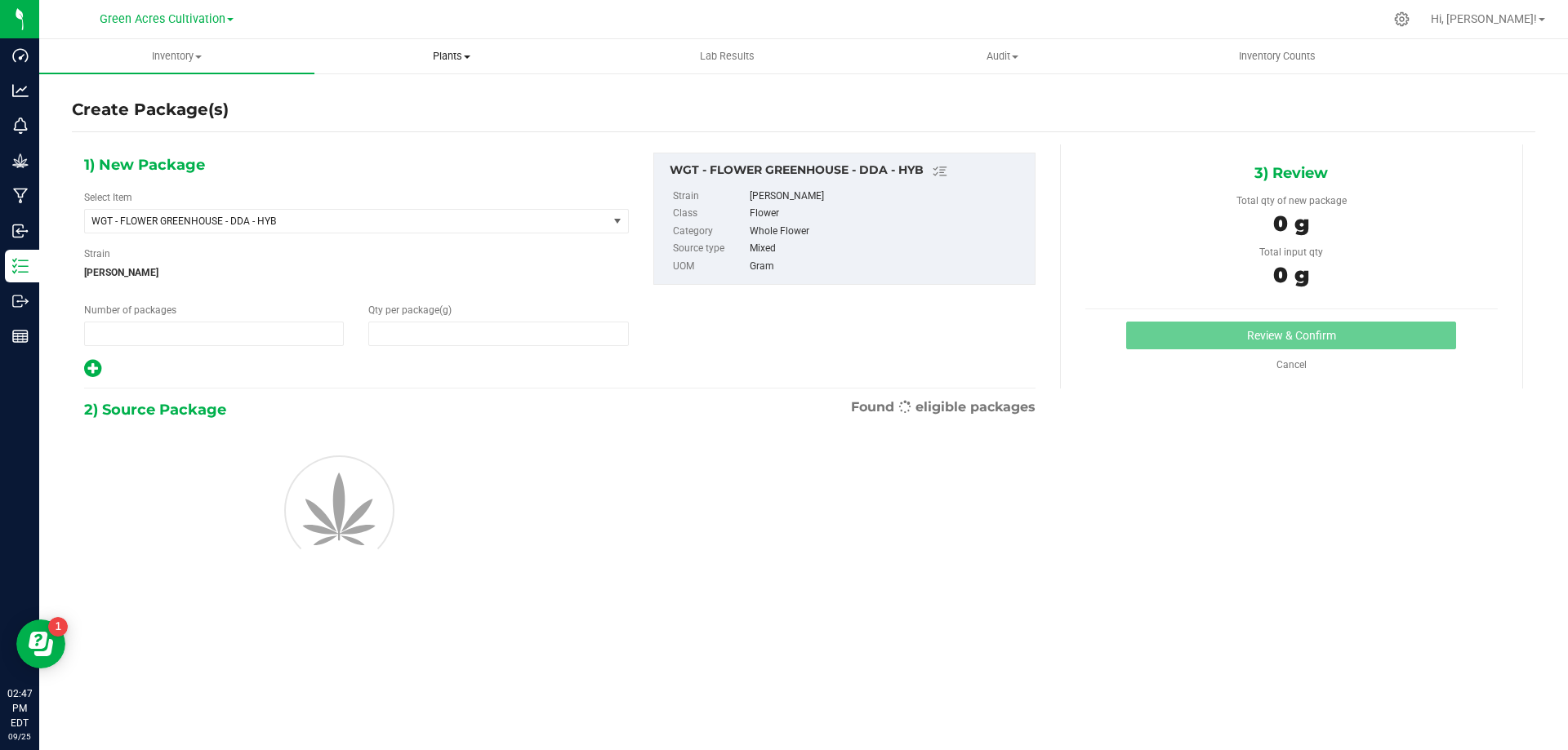
type input "1"
type input "0.0000"
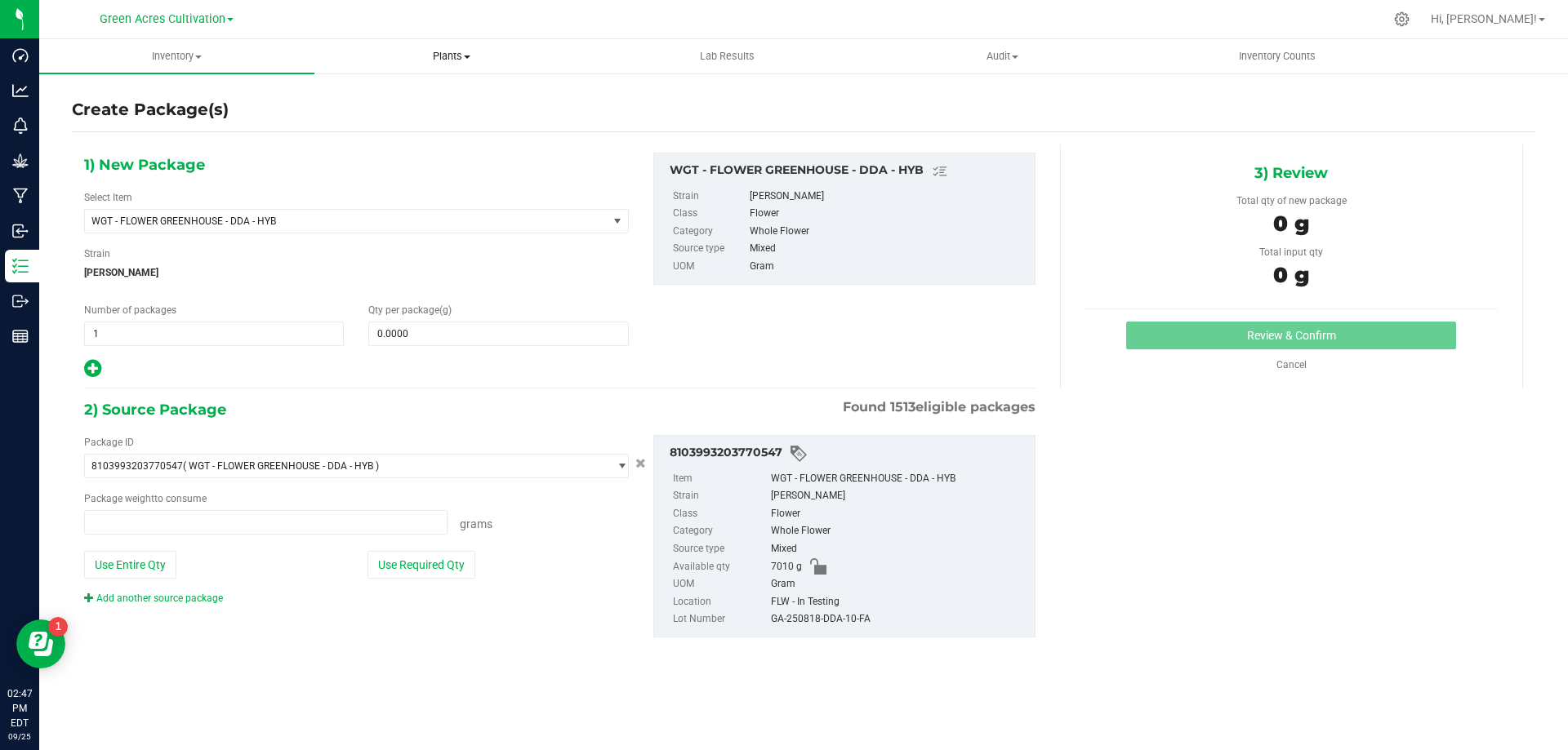
type input "0.0000 g"
click at [422, 336] on span at bounding box center [497, 334] width 259 height 24
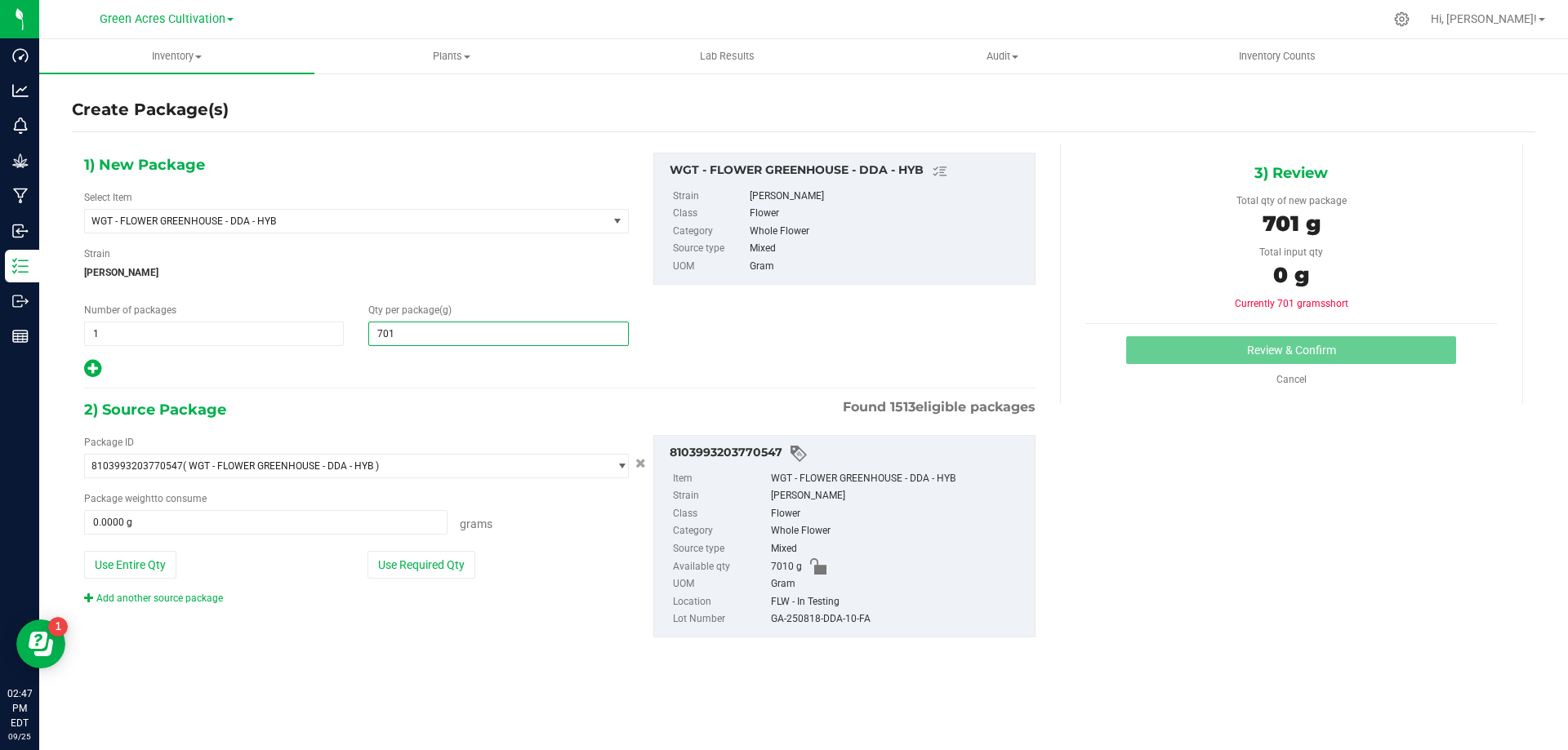
type input "7010"
type input "7,010.0000"
click at [434, 569] on button "Use Required Qty" at bounding box center [421, 565] width 108 height 28
type input "7010.0000 g"
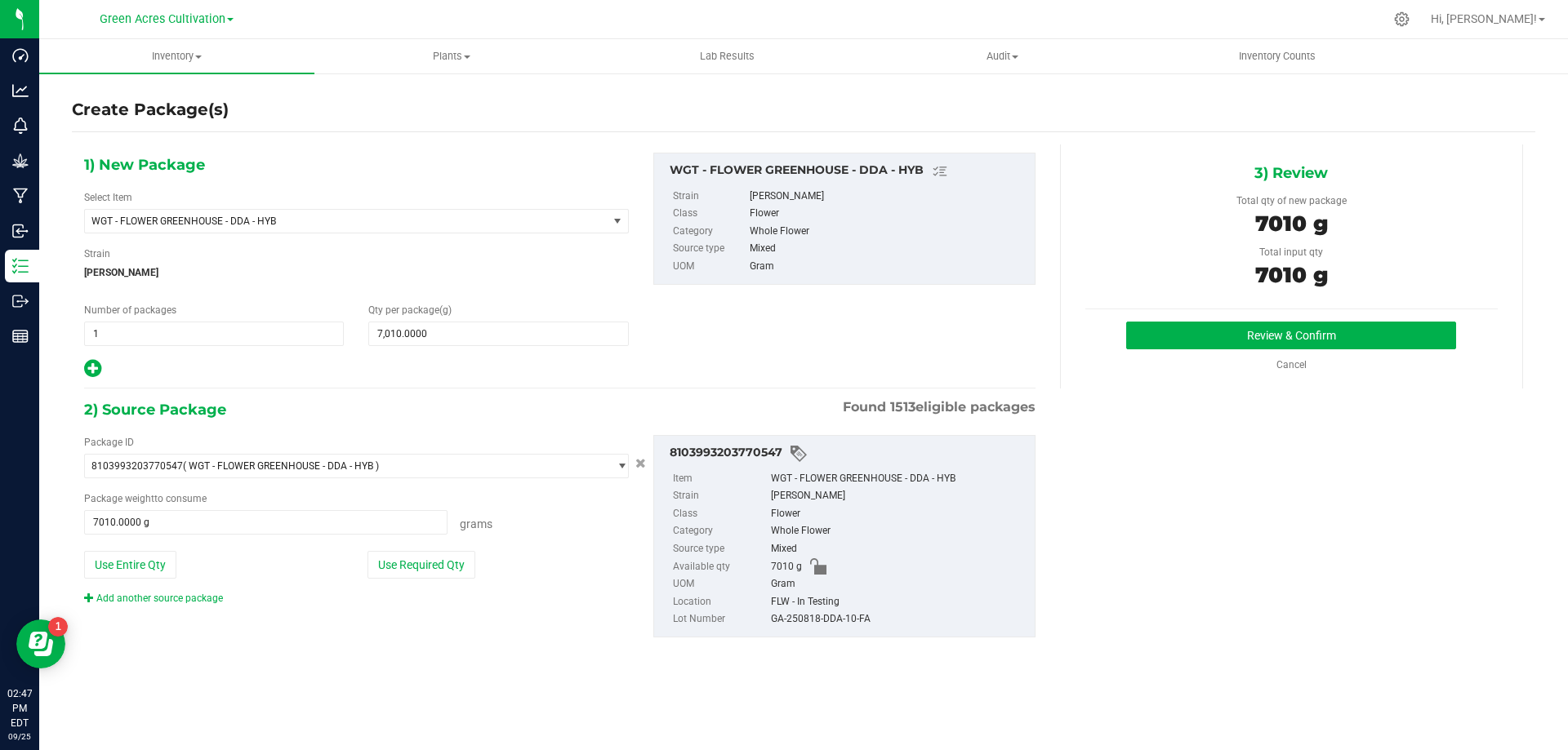
click at [850, 614] on div "GA-250818-DDA-10-FA" at bounding box center [898, 620] width 255 height 18
copy div "GA-250818-DDA-10-FA"
click at [1143, 361] on div "Cancel" at bounding box center [1291, 365] width 412 height 15
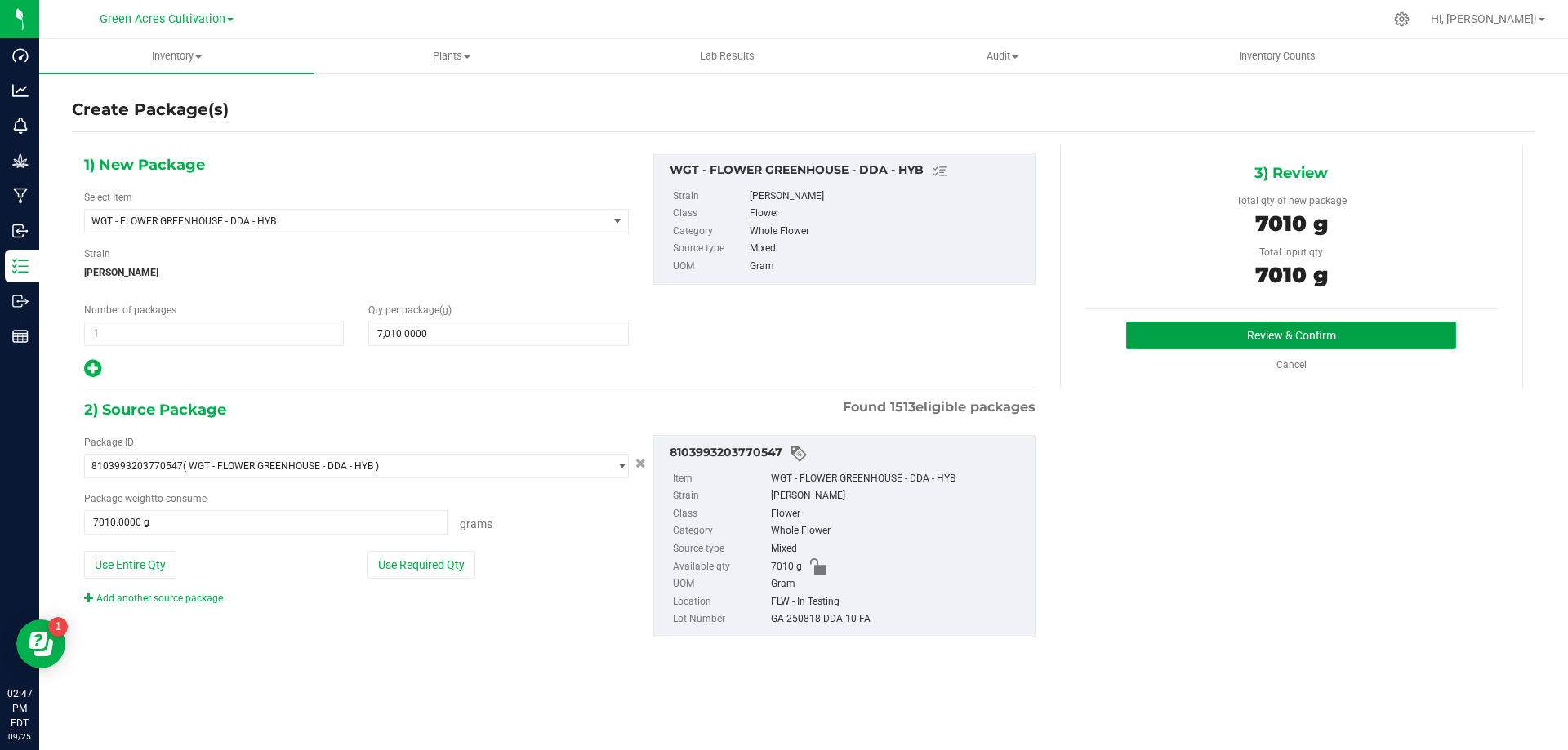
click at [1150, 344] on button "Review & Confirm" at bounding box center [1290, 335] width 330 height 28
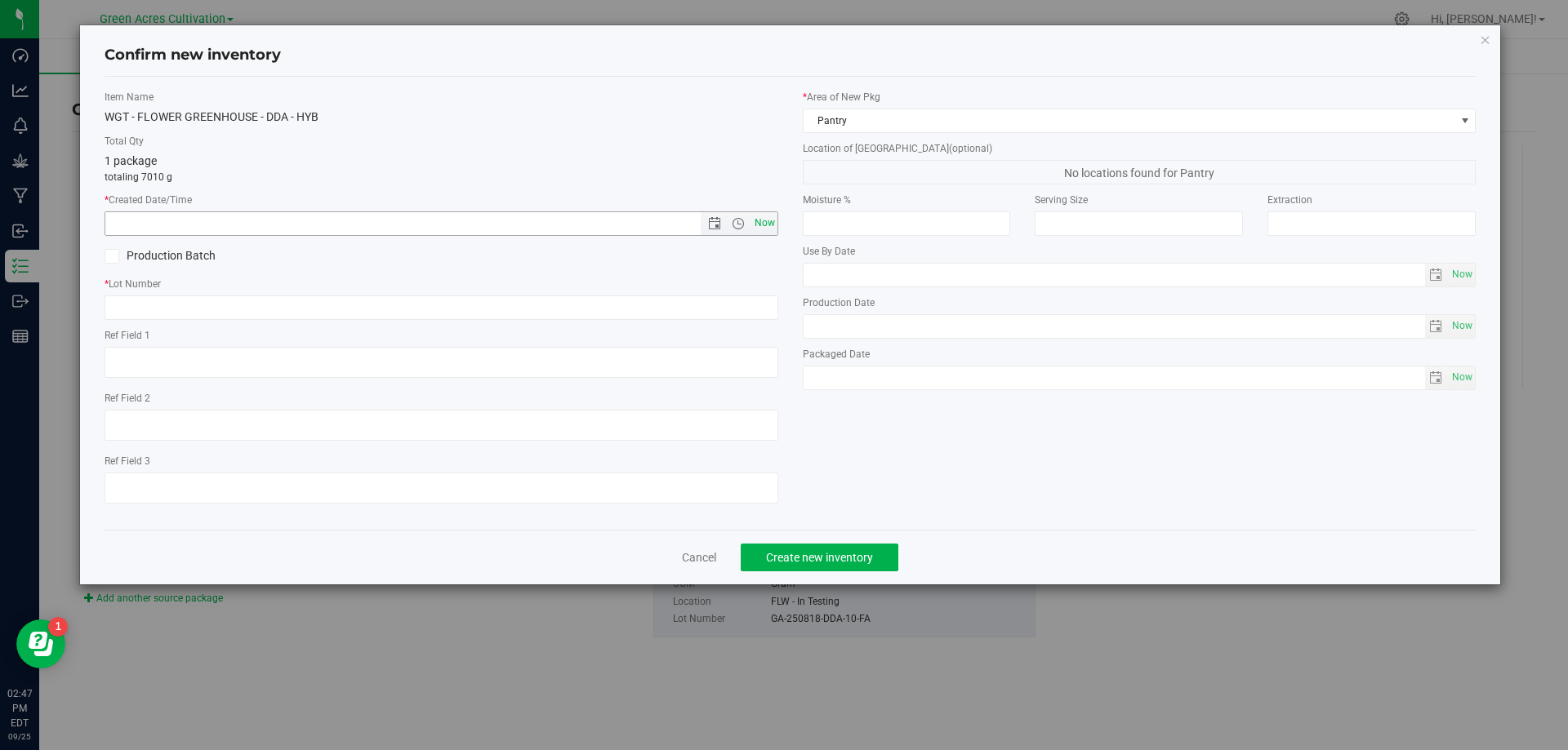
click at [769, 234] on span "Now" at bounding box center [764, 222] width 28 height 23
type input "[DATE] 2:47 PM"
click at [755, 283] on label "* Lot Number" at bounding box center [440, 284] width 673 height 15
click at [746, 300] on input "text" at bounding box center [440, 308] width 673 height 24
paste input "GA-250818-DDA-10-FA"
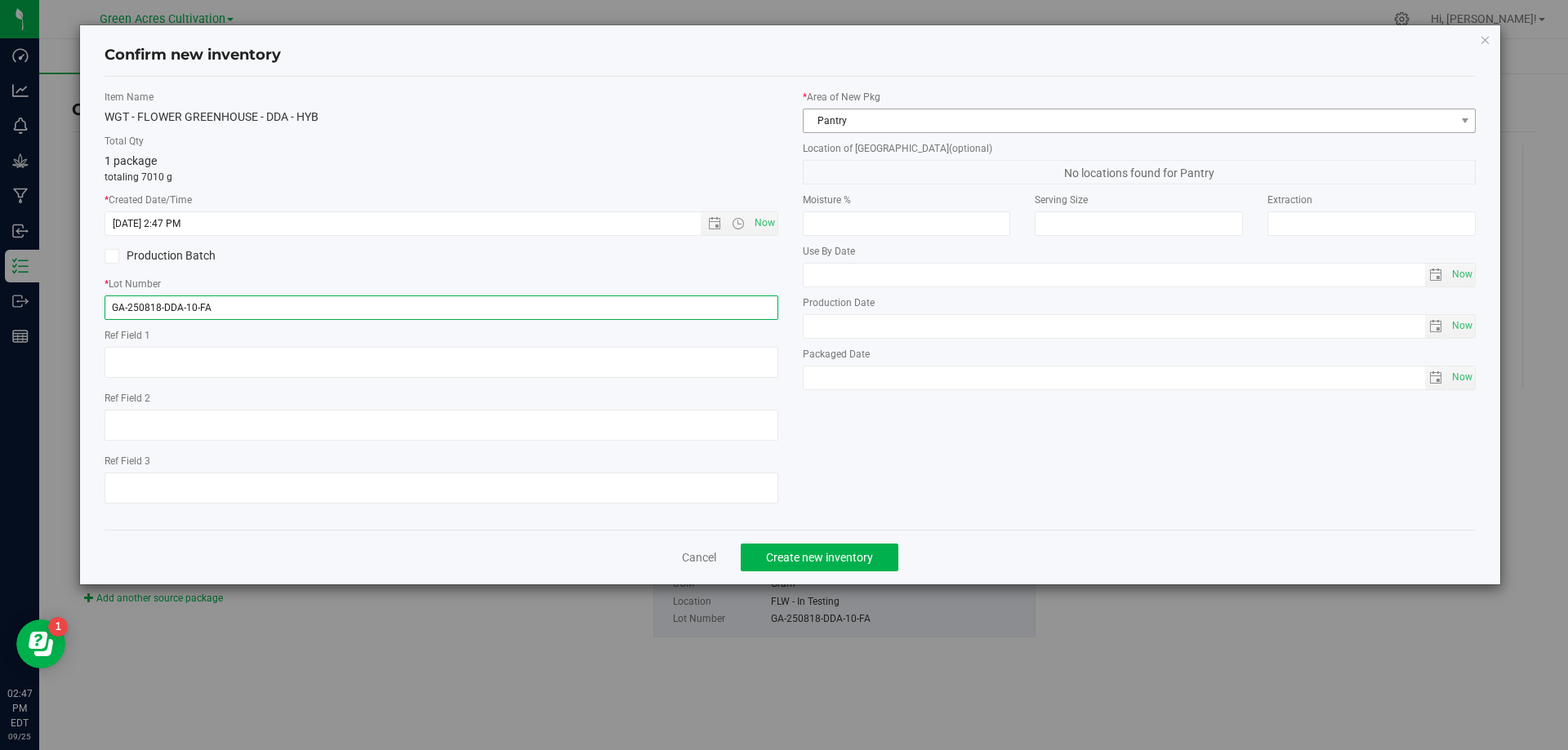
type input "GA-250818-DDA-10-FA"
click at [877, 114] on span "Pantry" at bounding box center [1129, 121] width 652 height 23
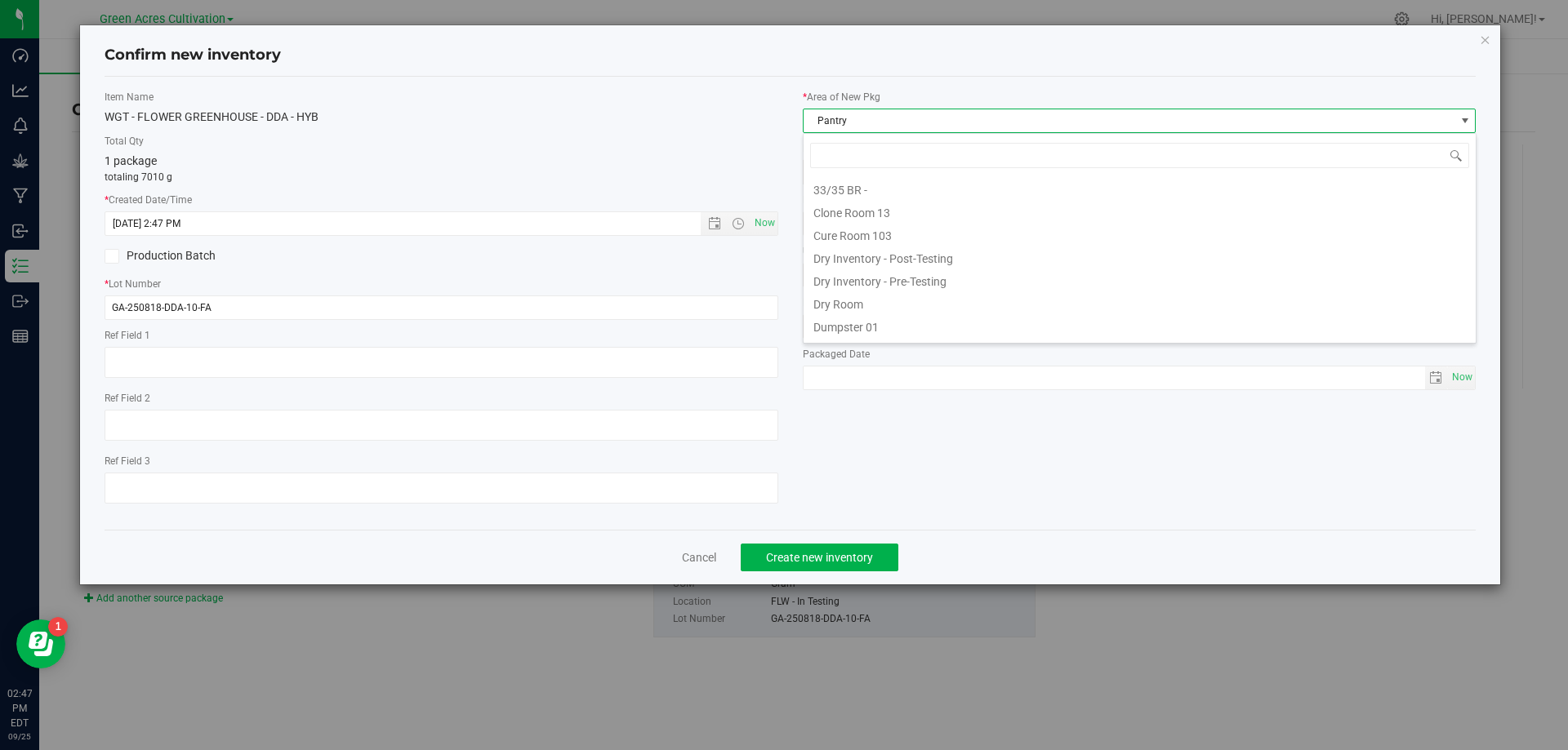
scroll to position [24, 673]
type input "dr"
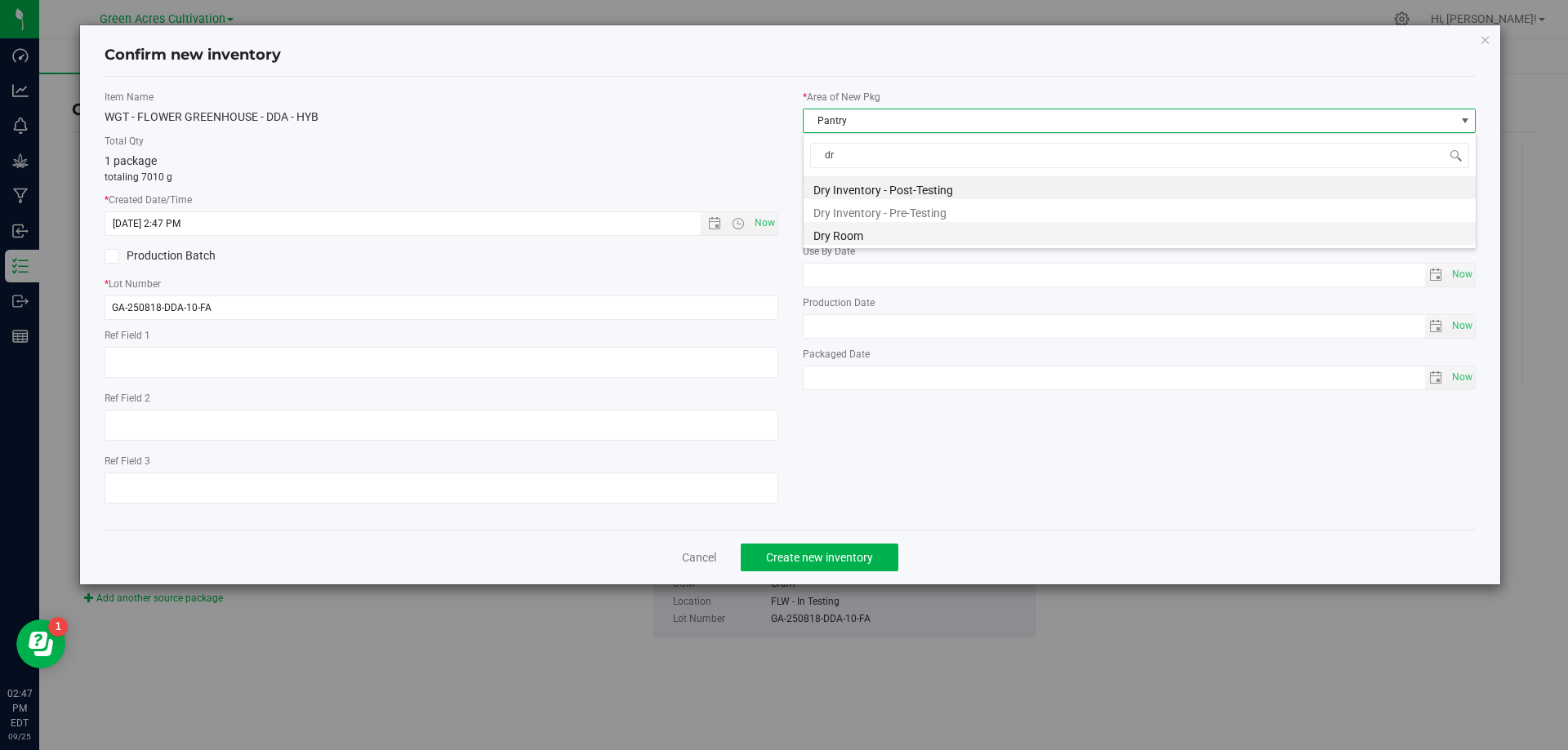
scroll to position [0, 0]
click at [836, 233] on li "Dry Room" at bounding box center [1140, 234] width 672 height 23
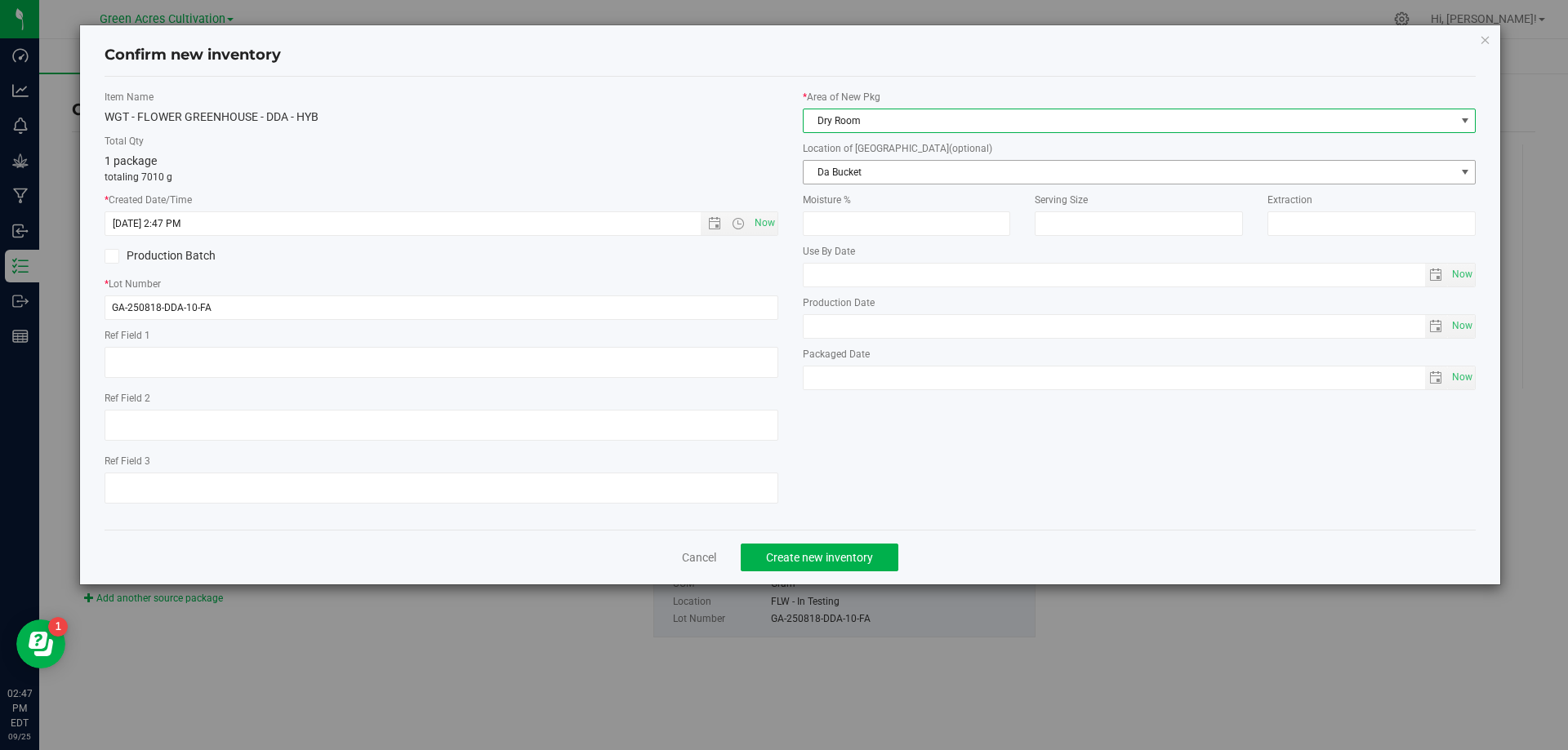
click at [861, 180] on span "Da Bucket" at bounding box center [1129, 172] width 652 height 23
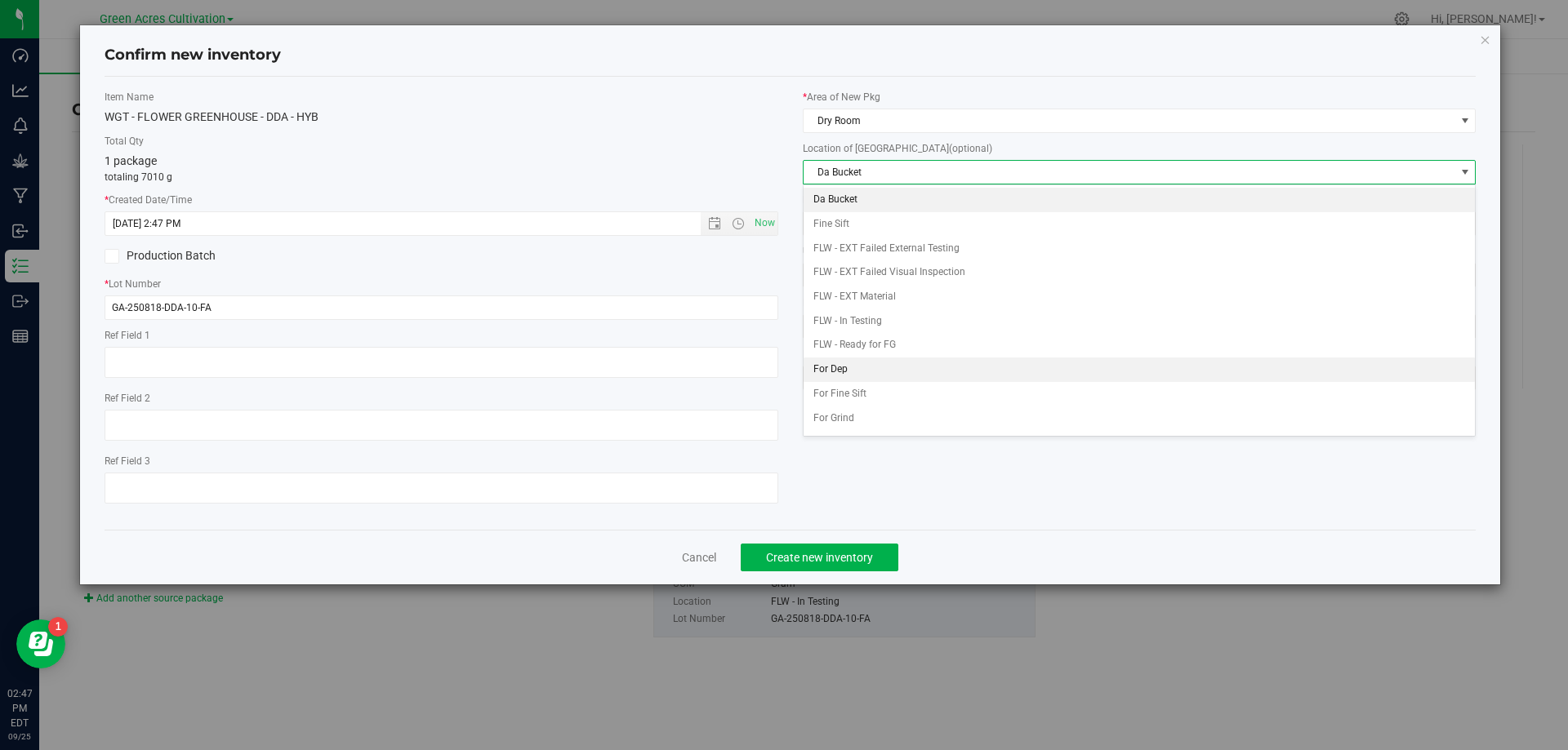
click at [864, 365] on li "For Dep" at bounding box center [1140, 370] width 672 height 24
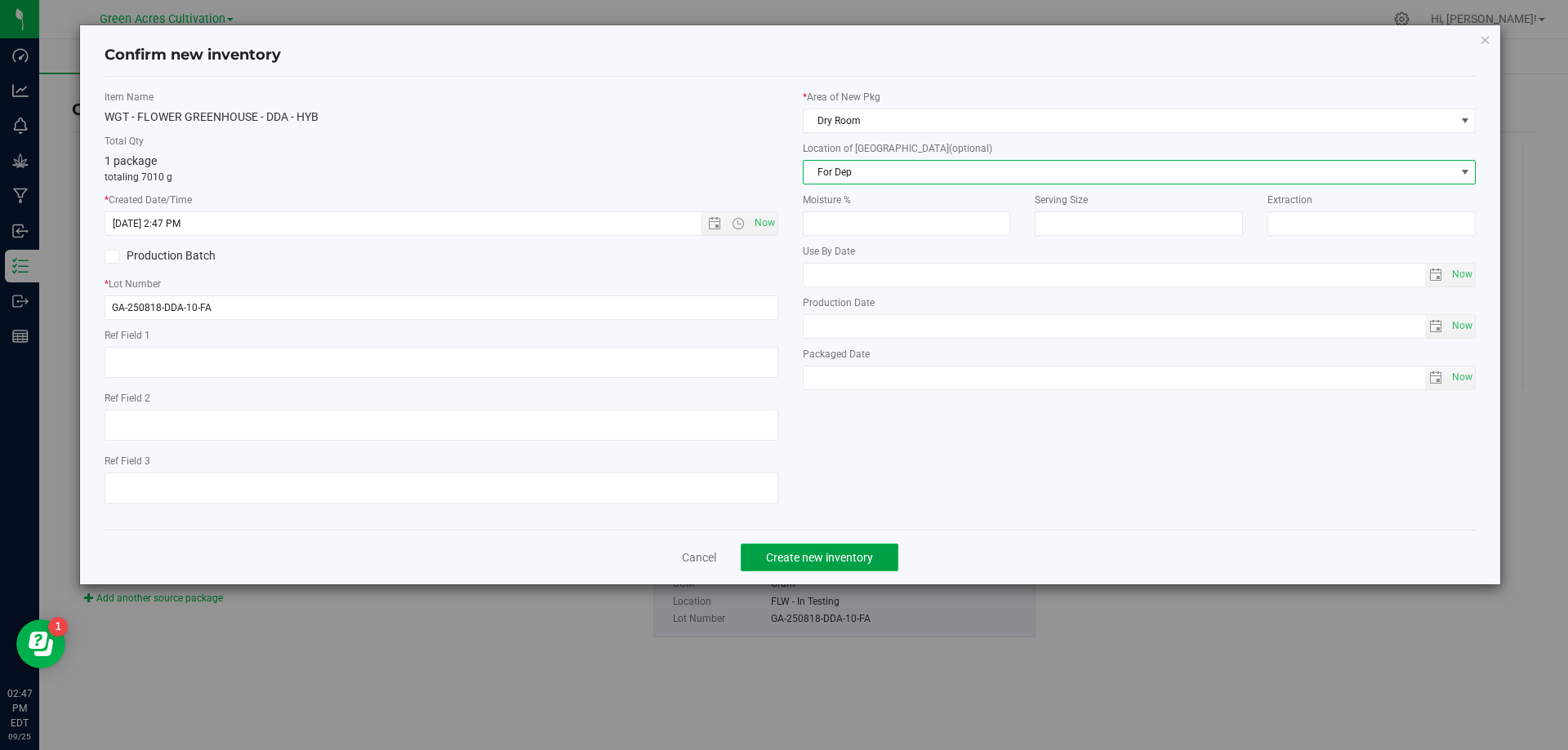
click at [812, 560] on span "Create new inventory" at bounding box center [819, 557] width 107 height 13
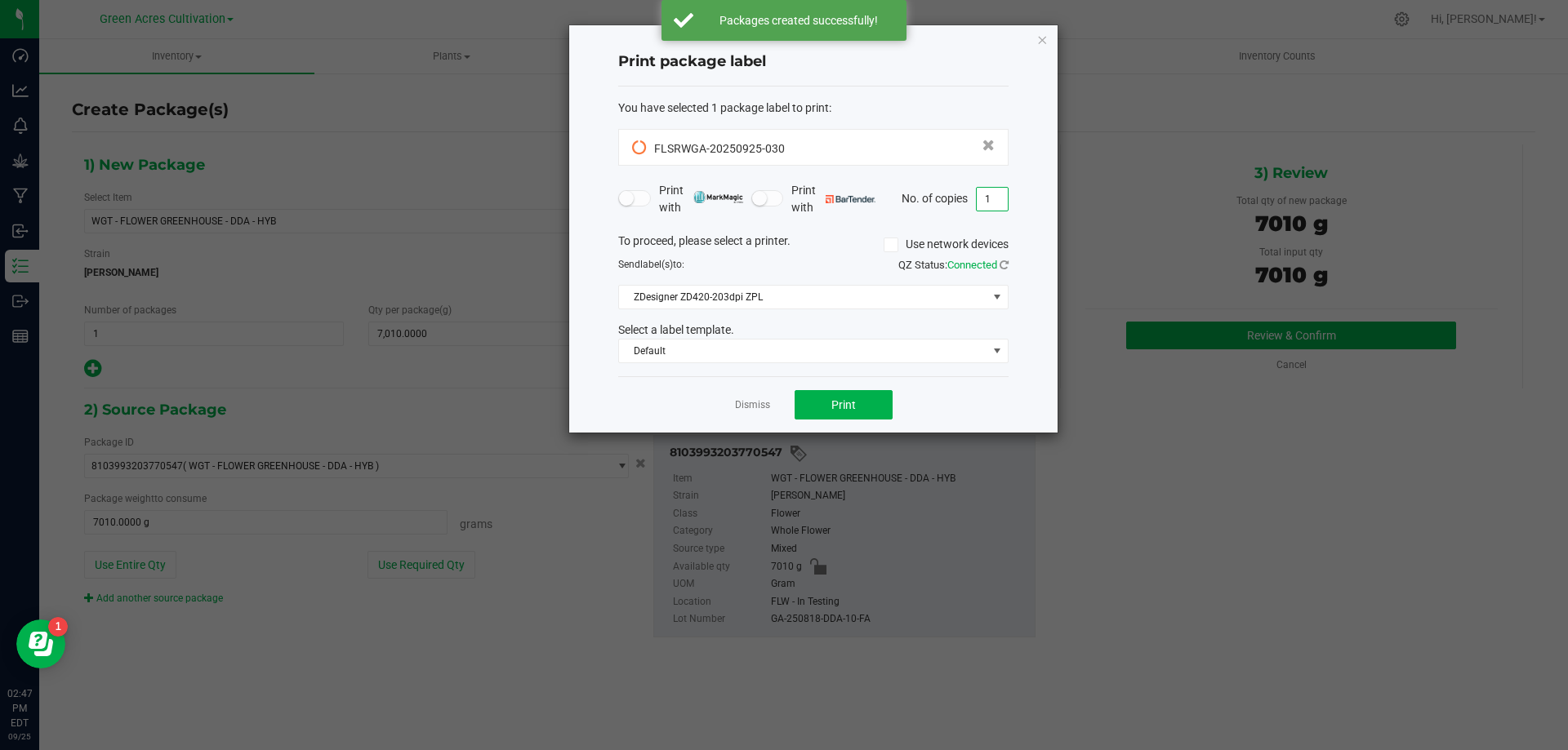
click at [997, 198] on input "1" at bounding box center [992, 199] width 31 height 23
type input "2"
click at [843, 395] on button "Print" at bounding box center [844, 405] width 98 height 29
click at [760, 400] on link "Dismiss" at bounding box center [752, 405] width 35 height 14
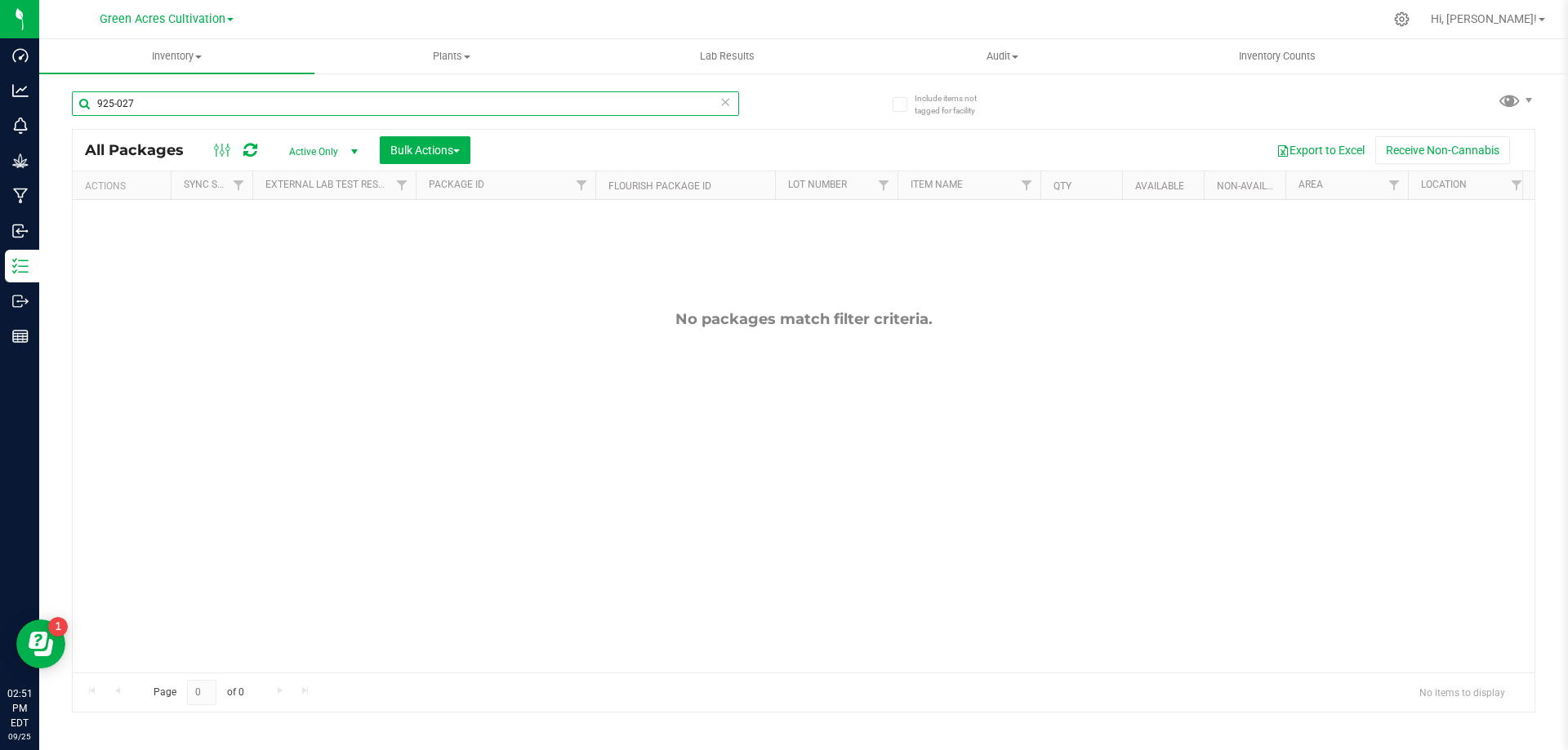
click at [413, 97] on input "925-027" at bounding box center [405, 103] width 667 height 24
click at [415, 96] on input "925-027" at bounding box center [405, 103] width 667 height 24
click at [411, 97] on input "925-027" at bounding box center [405, 103] width 667 height 24
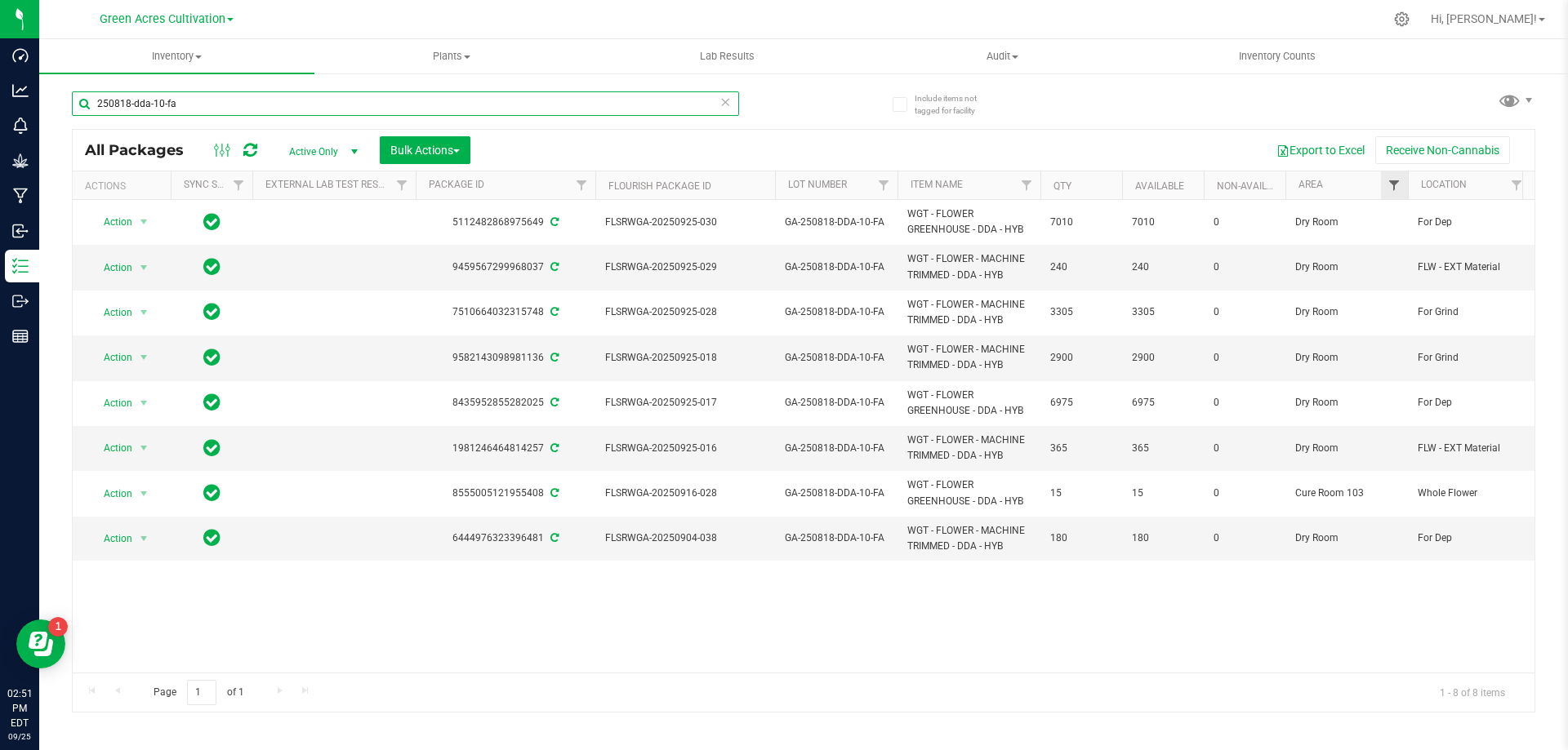
type input "250818-dda-10-fa"
click at [1396, 183] on span "Filter" at bounding box center [1393, 184] width 13 height 13
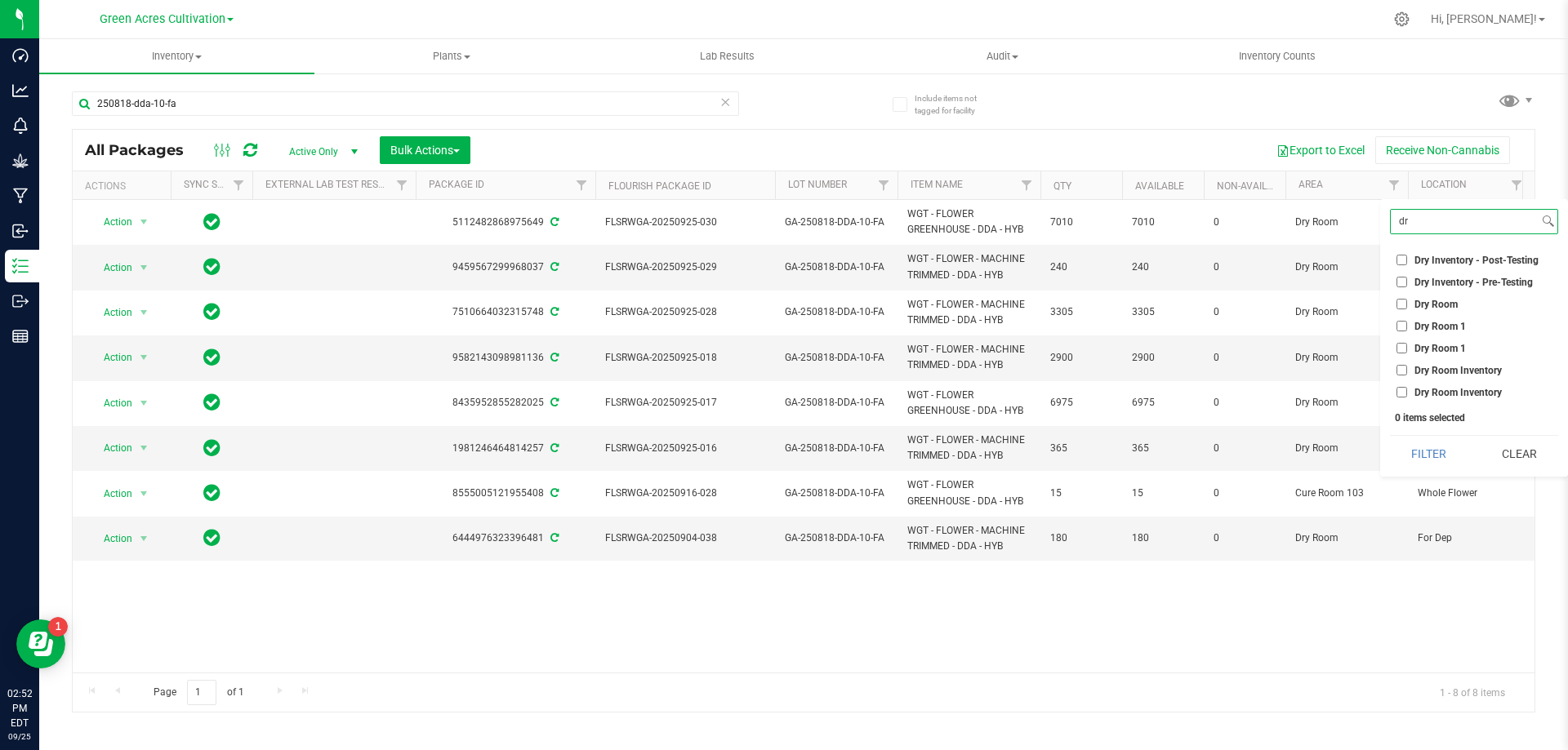
type input "dr"
click at [1404, 311] on li "Dry Room" at bounding box center [1473, 304] width 168 height 17
click at [1400, 303] on input "Dry Room" at bounding box center [1402, 304] width 10 height 10
checkbox input "true"
click at [1415, 463] on button "Filter" at bounding box center [1428, 454] width 78 height 36
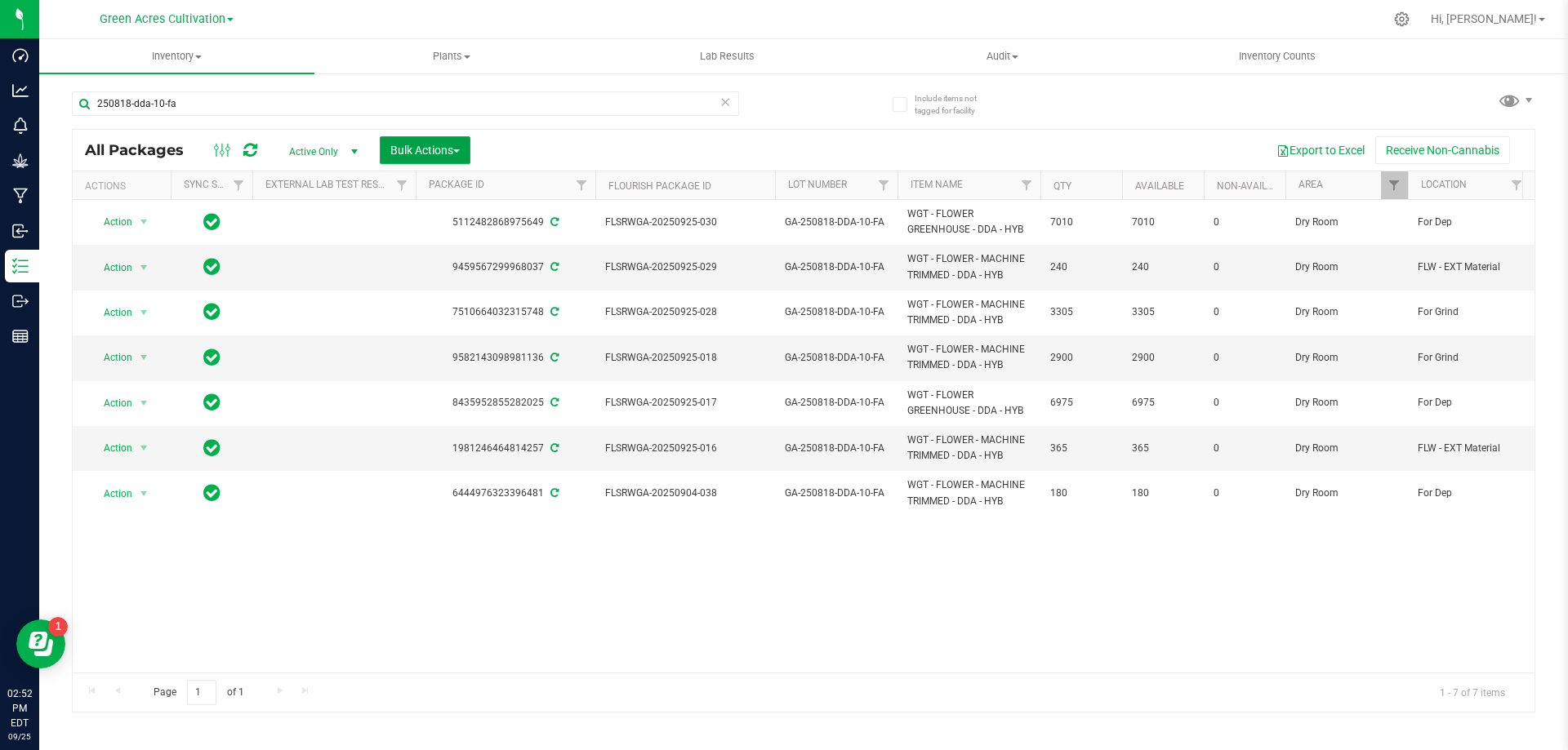
click at [457, 147] on span "Bulk Actions" at bounding box center [425, 150] width 70 height 13
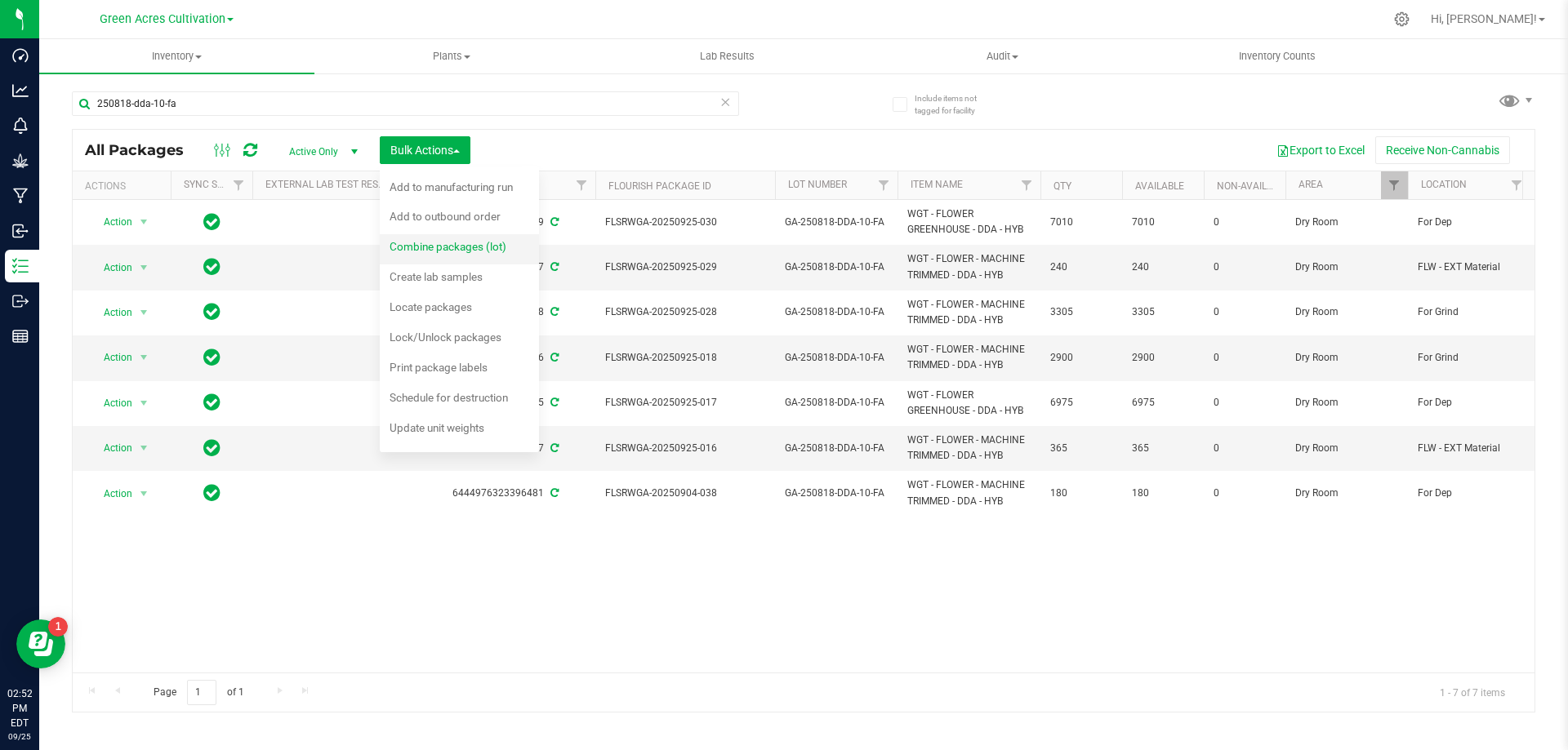
click at [470, 246] on span "Combine packages (lot)" at bounding box center [447, 246] width 116 height 13
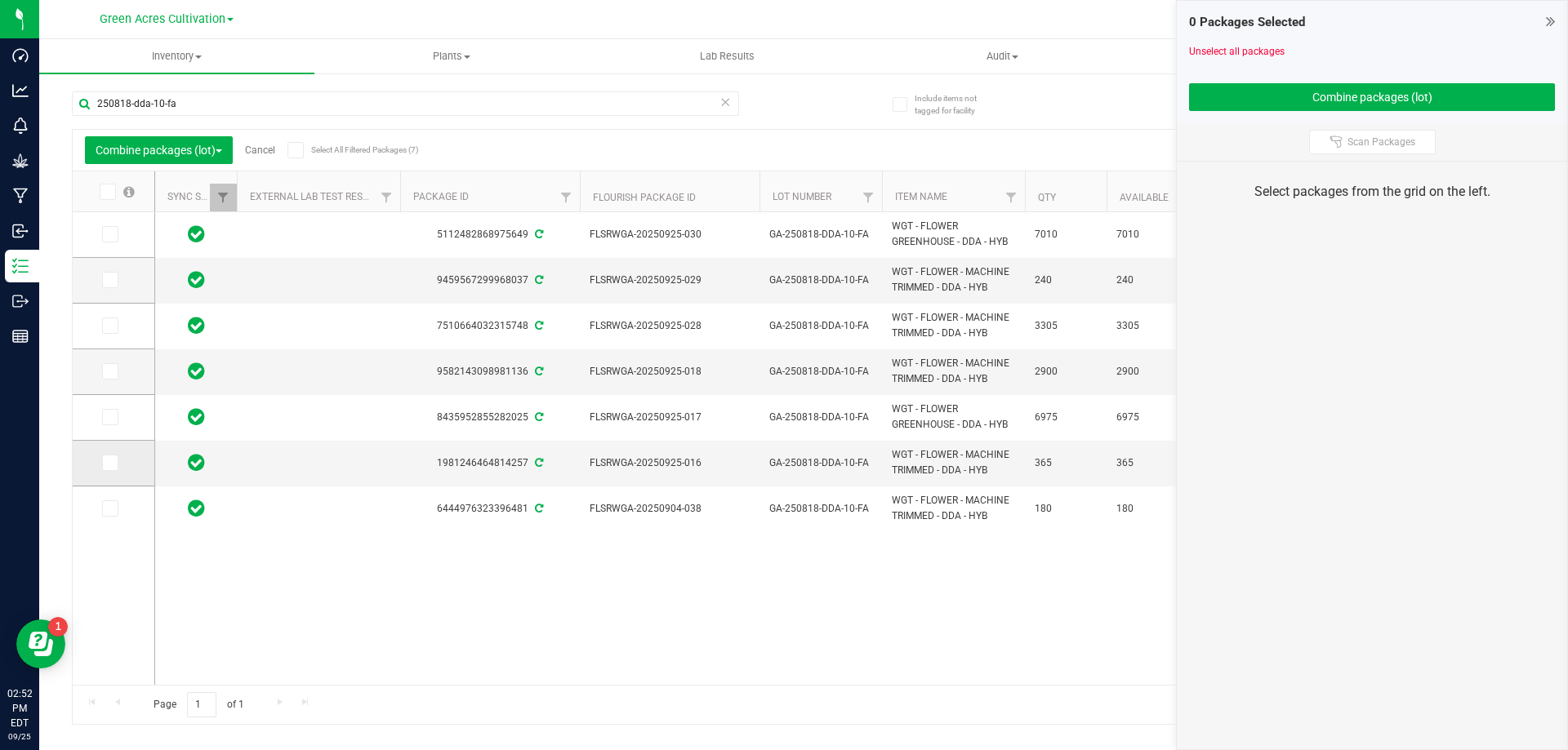
click at [122, 462] on label at bounding box center [113, 463] width 23 height 16
click at [0, 0] on input "checkbox" at bounding box center [0, 0] width 0 height 0
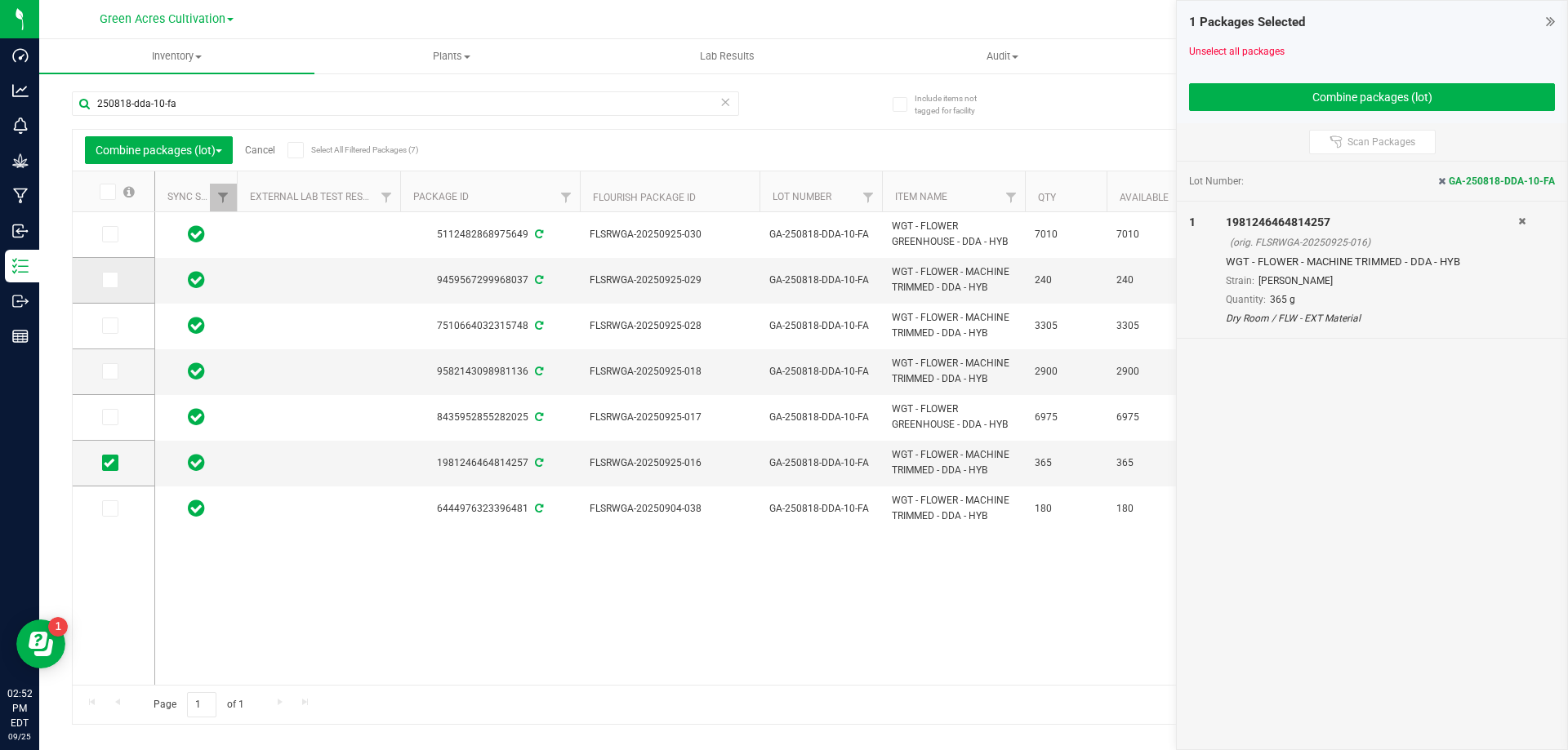
click at [113, 280] on icon at bounding box center [109, 280] width 10 height 0
click at [0, 0] on input "checkbox" at bounding box center [0, 0] width 0 height 0
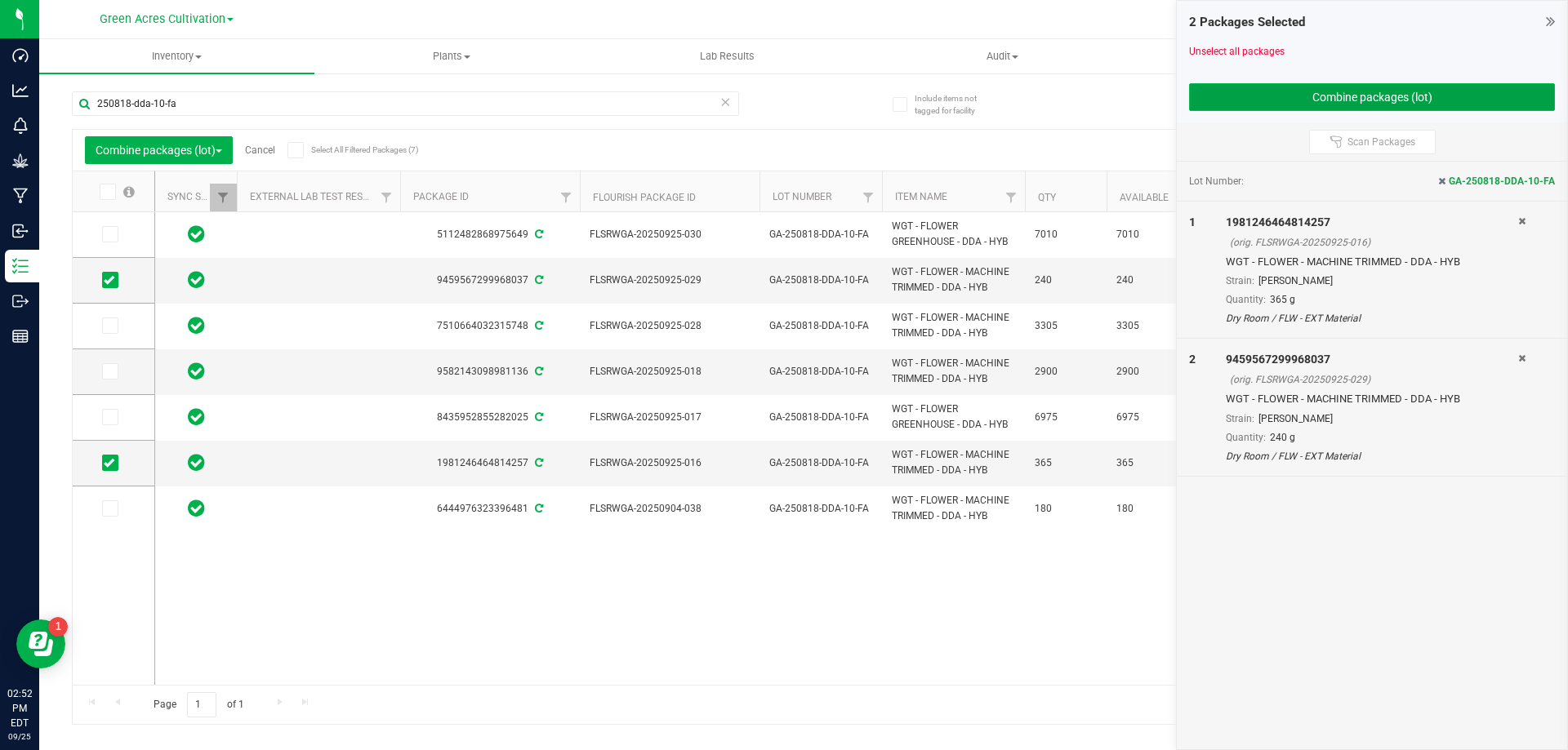
click at [1216, 100] on button "Combine packages (lot)" at bounding box center [1371, 97] width 365 height 28
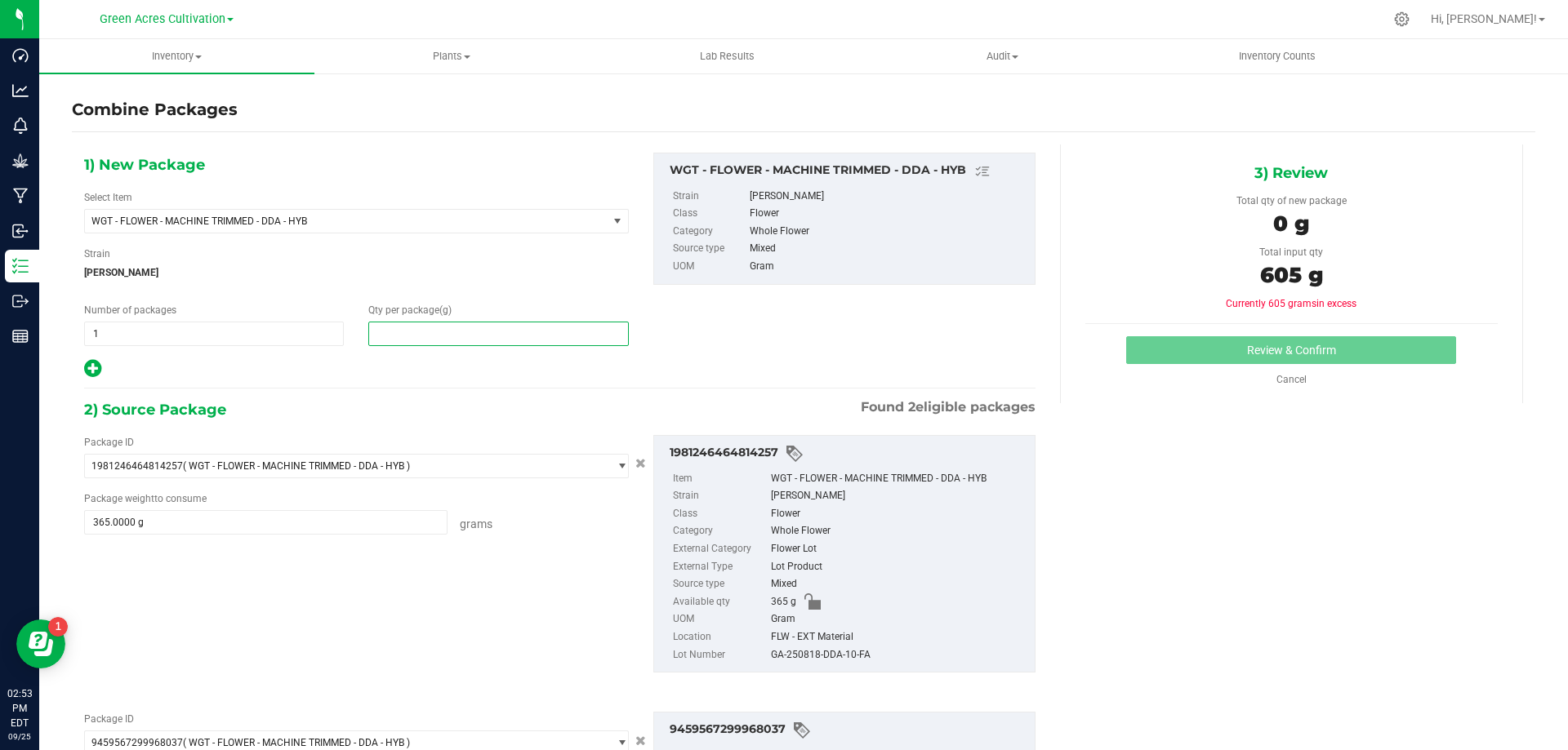
click at [526, 332] on span at bounding box center [497, 334] width 259 height 24
type input "605"
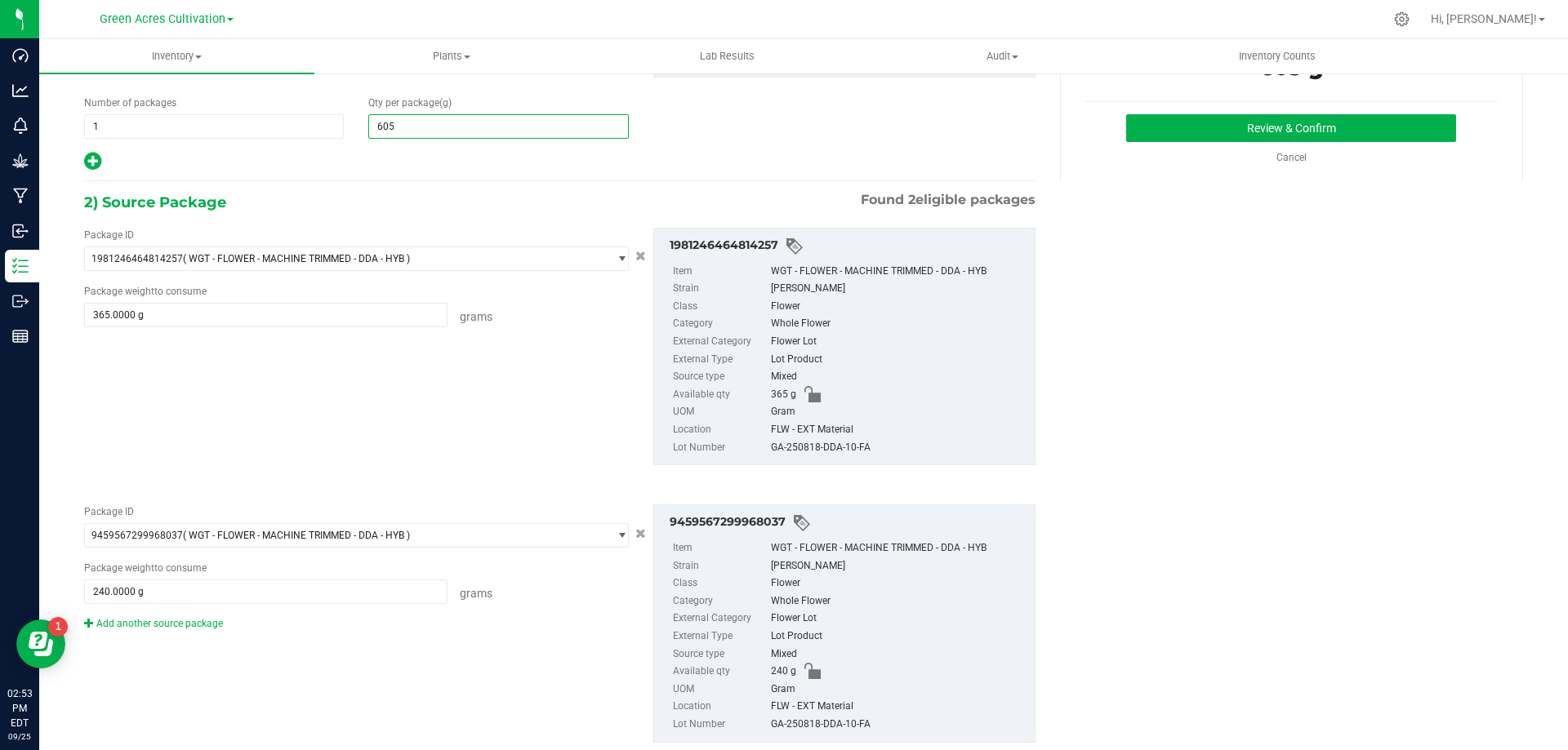
scroll to position [247, 0]
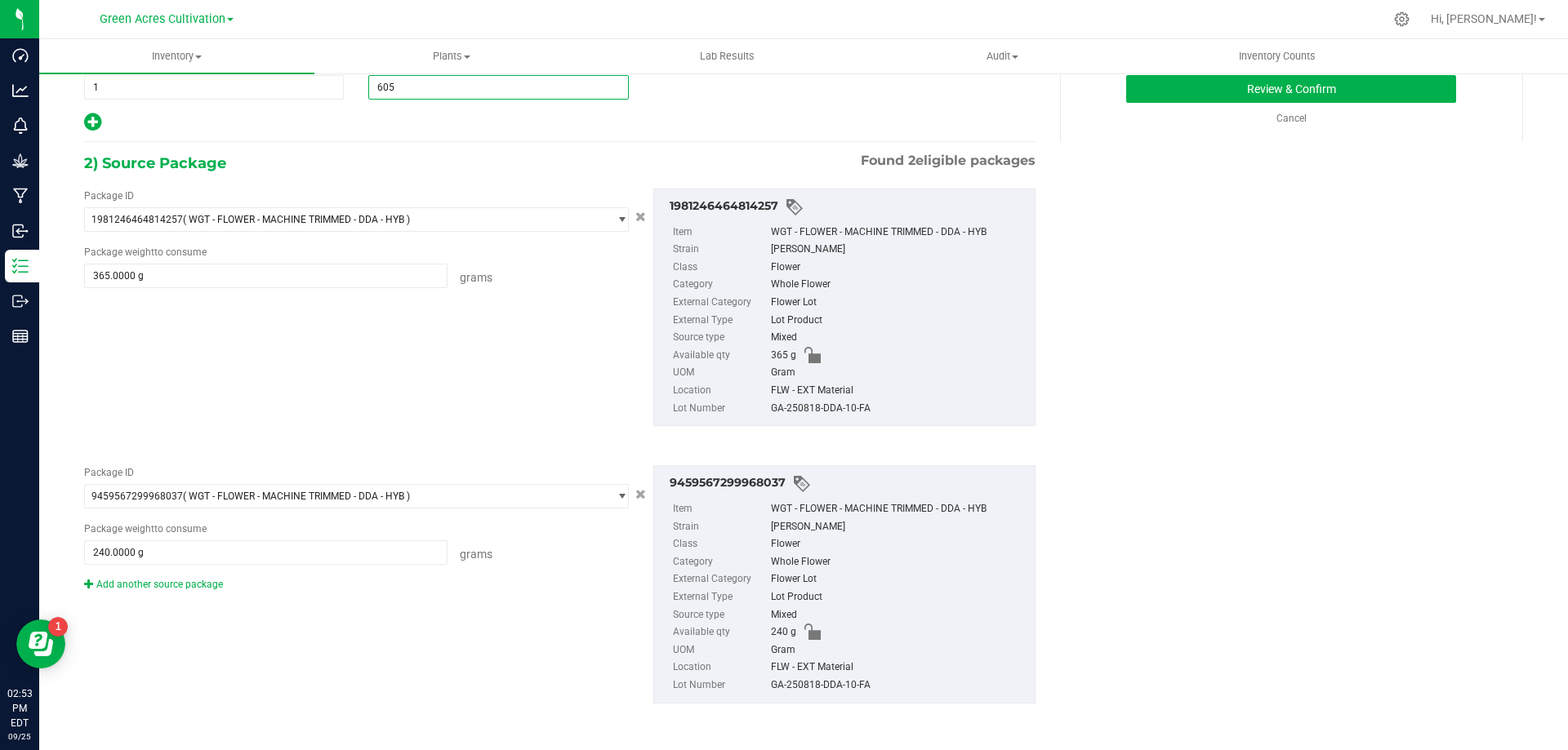
type input "605"
click at [828, 397] on div "FLW - EXT Material" at bounding box center [898, 391] width 255 height 18
click at [822, 406] on div "GA-250818-DDA-10-FA" at bounding box center [898, 409] width 255 height 18
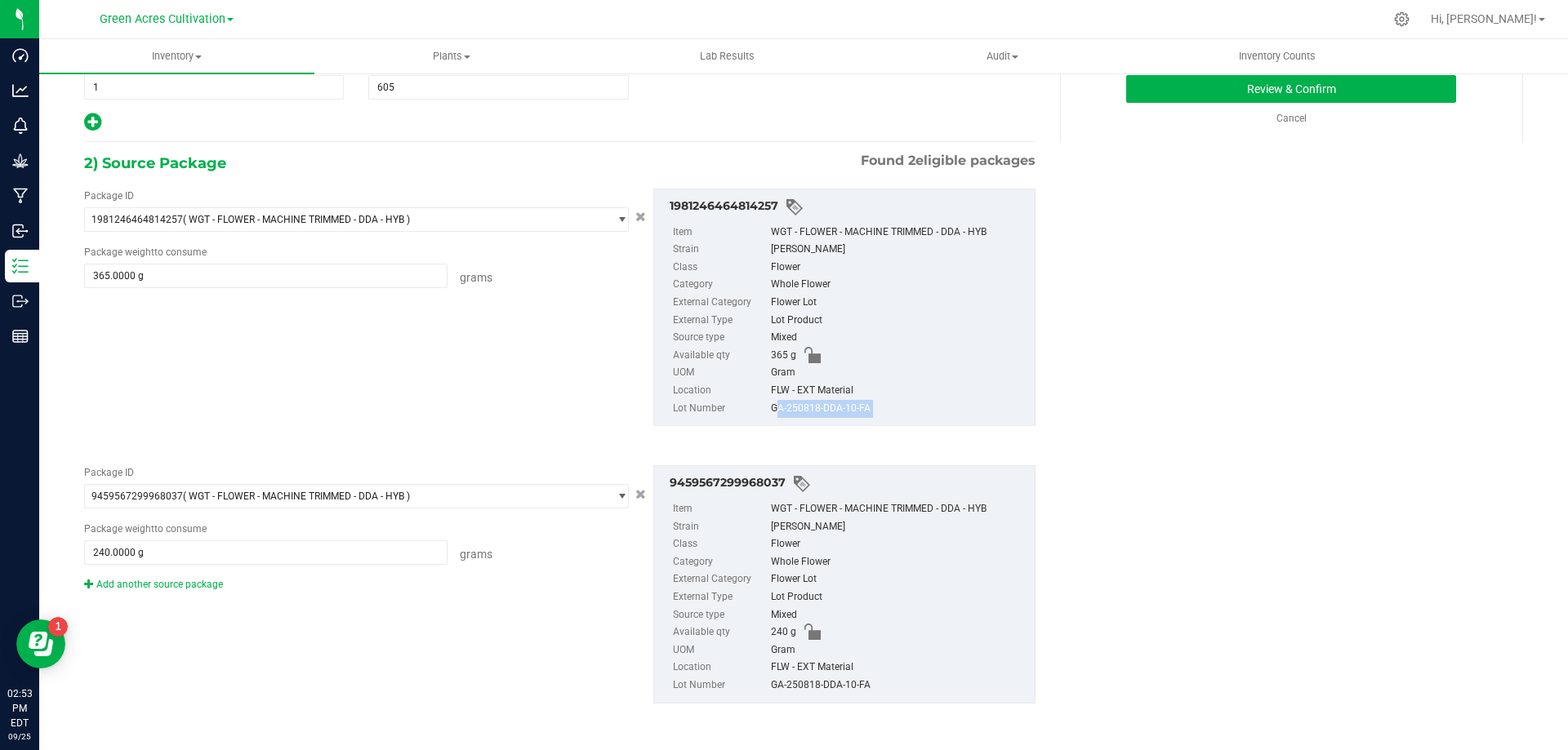
copy div "GA-250818-DDA-10-FA"
click at [623, 403] on div "Package ID 1981246464814257 ( WGT - FLOWER - MACHINE TRIMMED - DDA - HYB ) 1981…" at bounding box center [559, 308] width 976 height 265
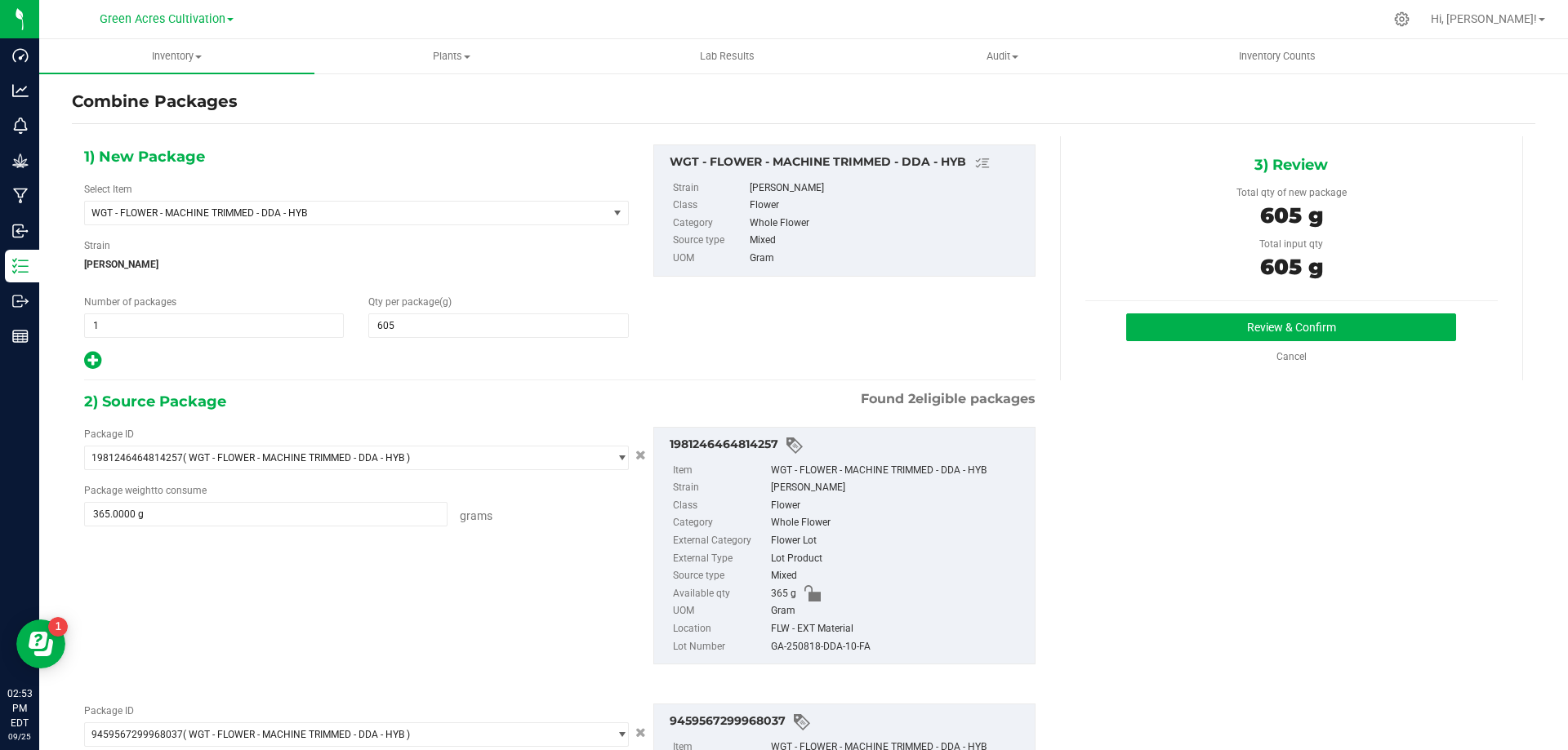
scroll to position [0, 0]
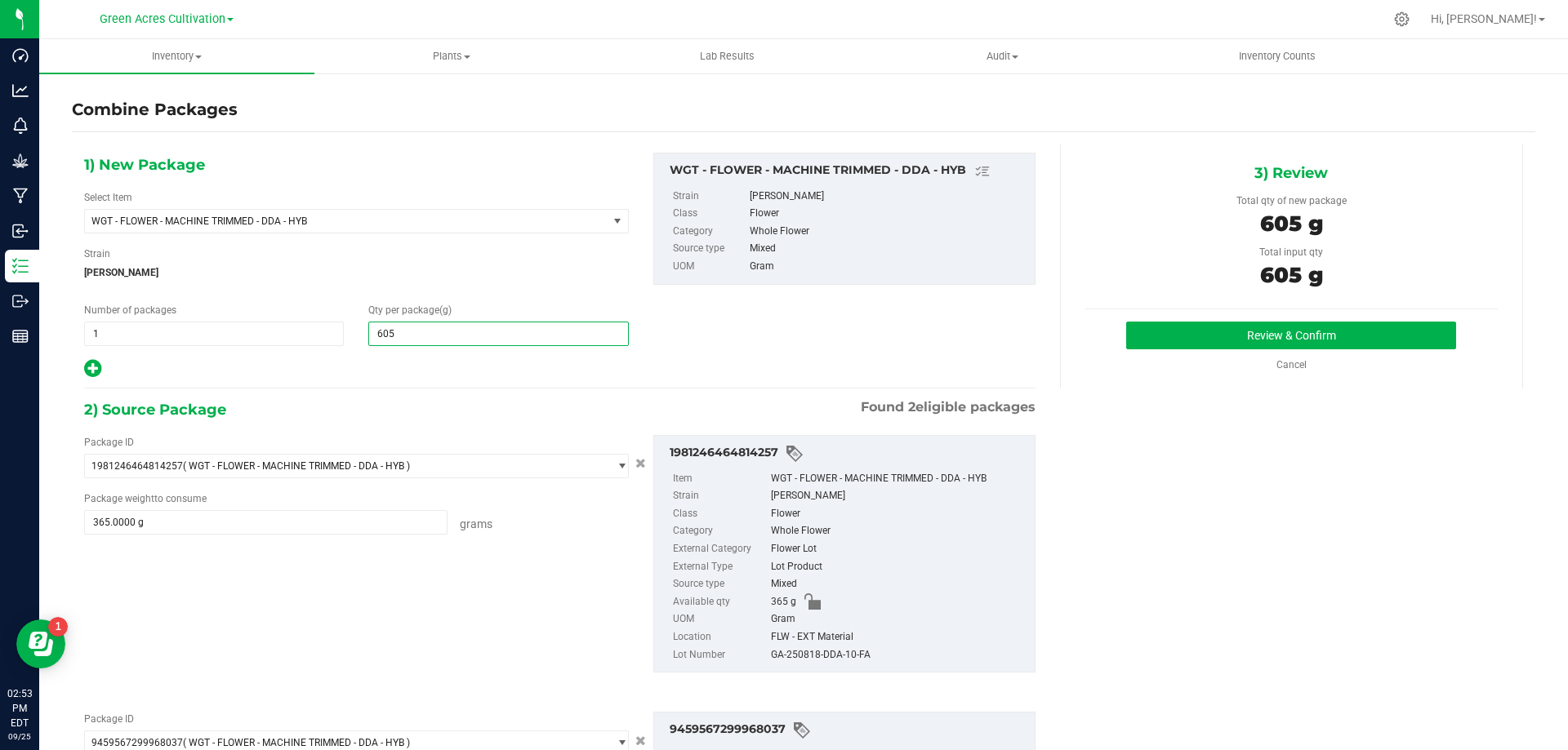
click at [505, 327] on span "605 605" at bounding box center [497, 334] width 259 height 24
click at [505, 327] on input "605" at bounding box center [497, 334] width 258 height 23
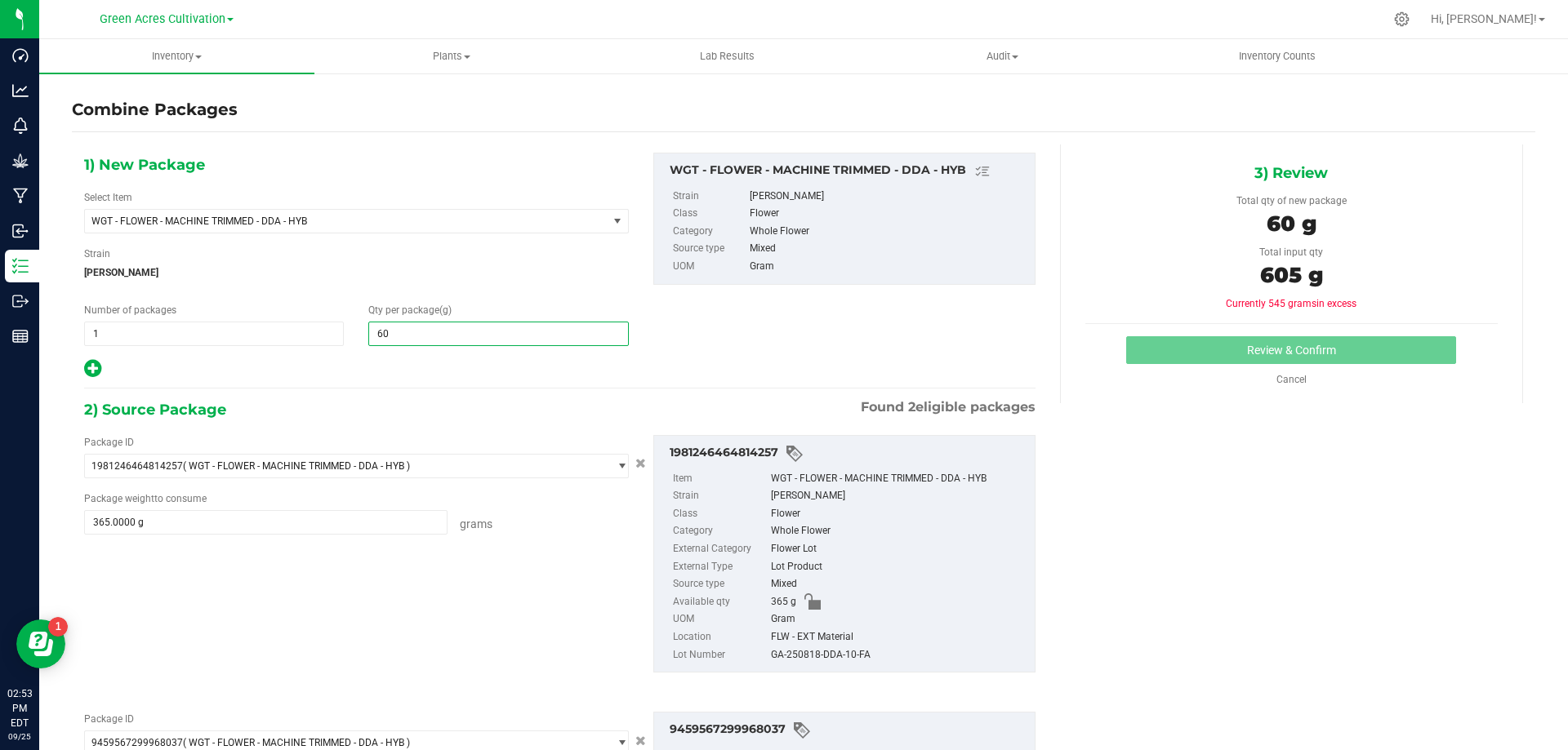
type input "605"
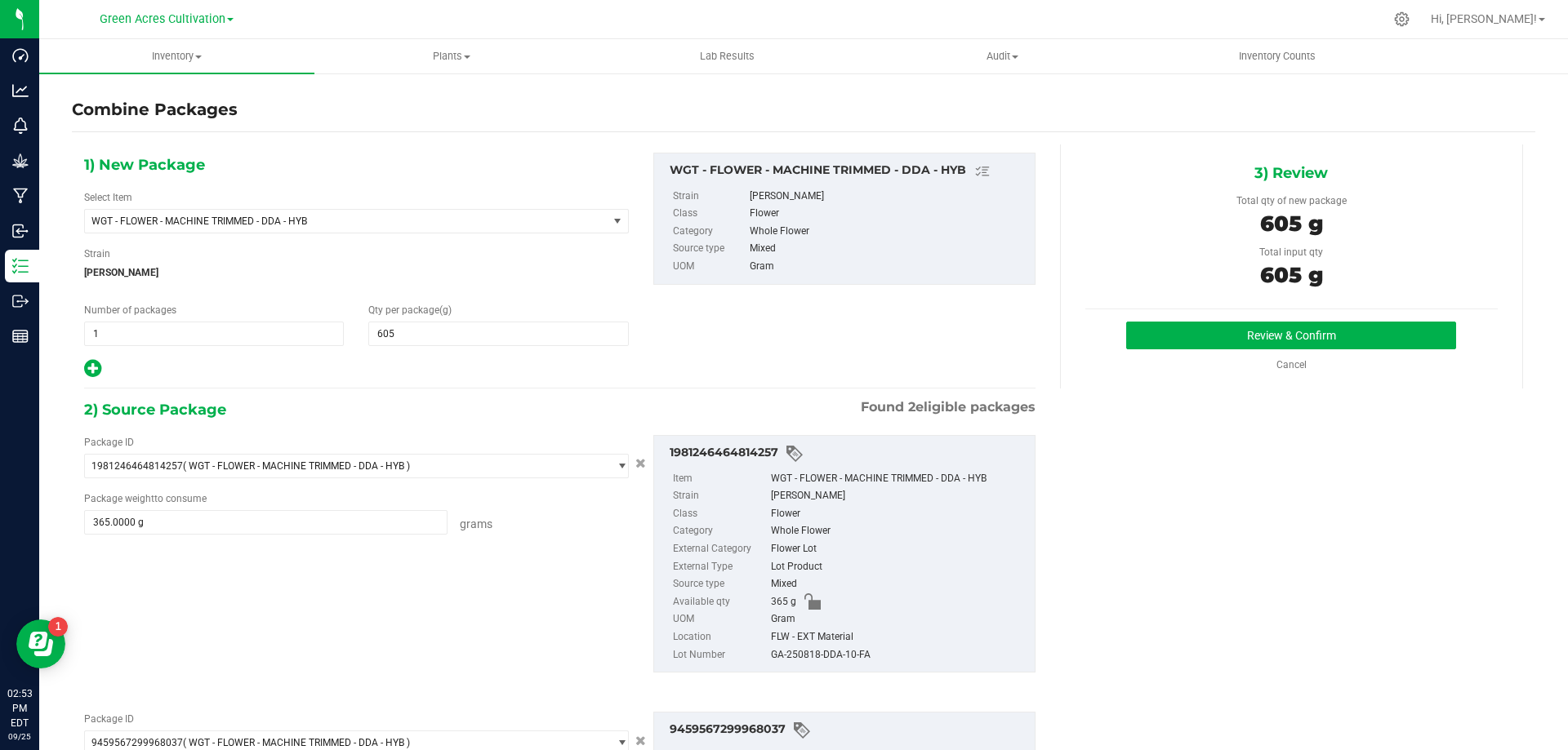
click at [440, 365] on div at bounding box center [357, 369] width 545 height 22
click at [439, 366] on div at bounding box center [357, 369] width 545 height 22
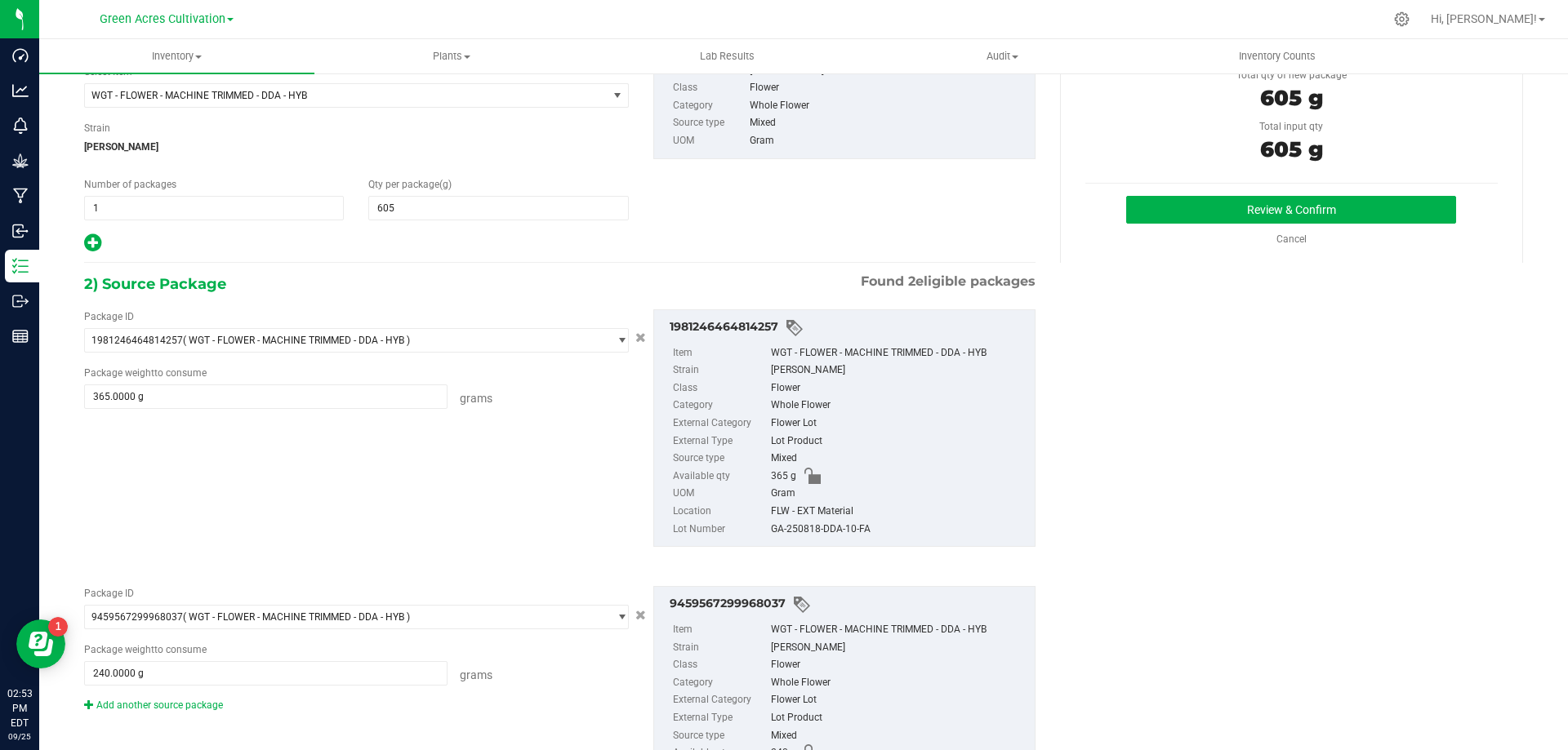
scroll to position [247, 0]
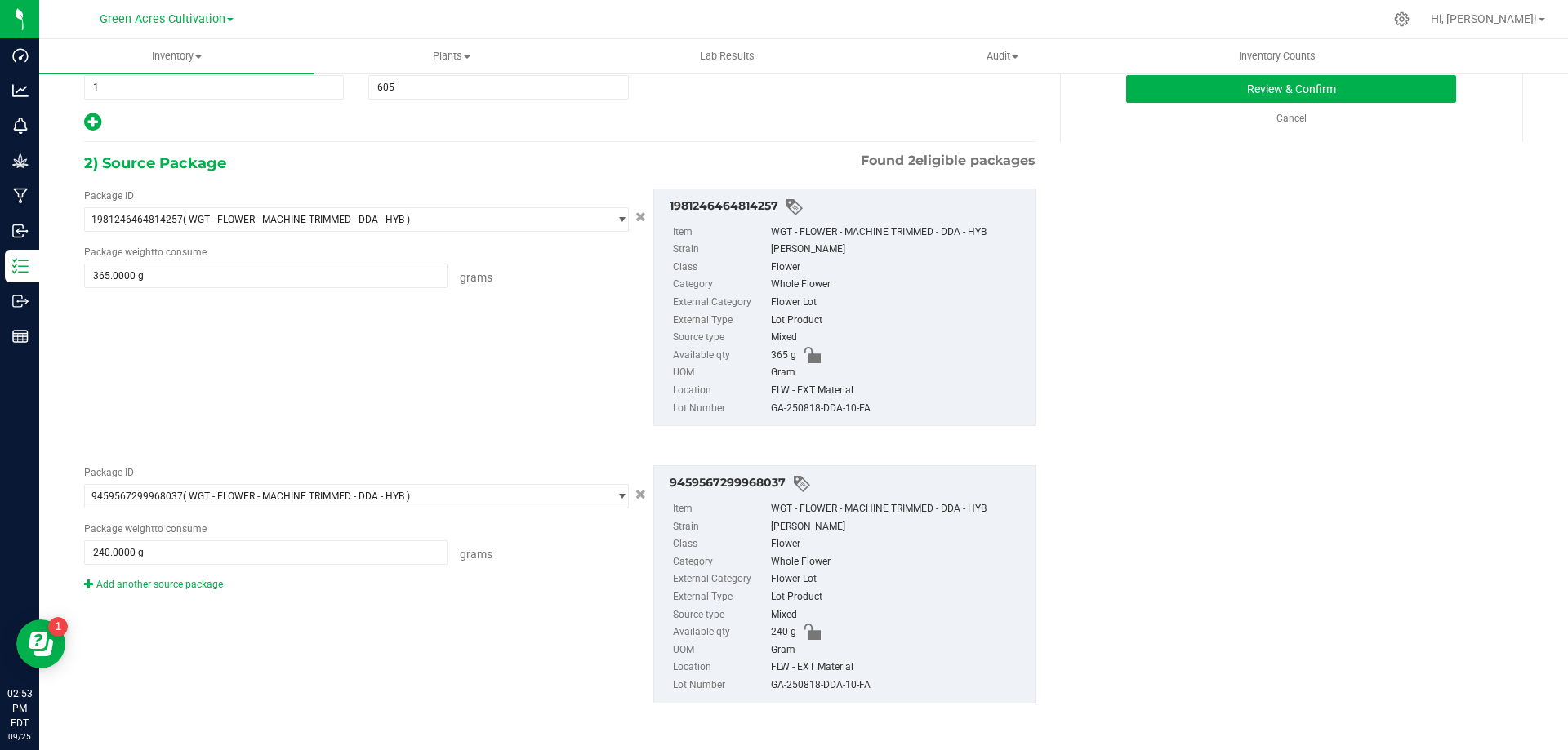
click at [842, 406] on div "GA-250818-DDA-10-FA" at bounding box center [898, 409] width 255 height 18
copy div "GA-250818-DDA-10-FA"
click at [1158, 81] on button "Review & Confirm" at bounding box center [1290, 89] width 330 height 28
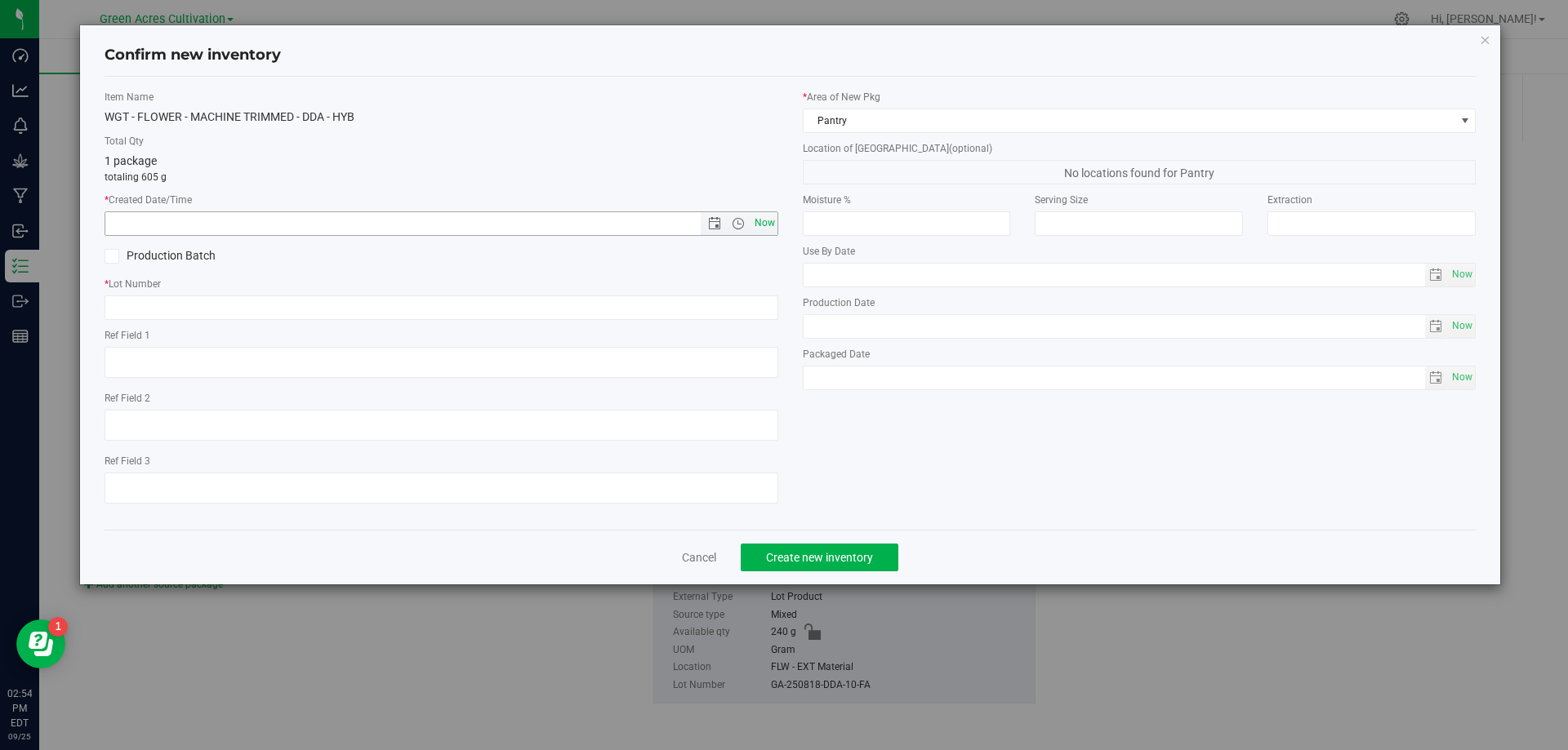
click at [763, 224] on span "Now" at bounding box center [764, 222] width 28 height 23
type input "[DATE] 2:54 PM"
click at [738, 299] on input "text" at bounding box center [440, 308] width 673 height 24
paste input "GA-250818-DDA-10-FA"
type input "GA-250818-DDA-10-FA"
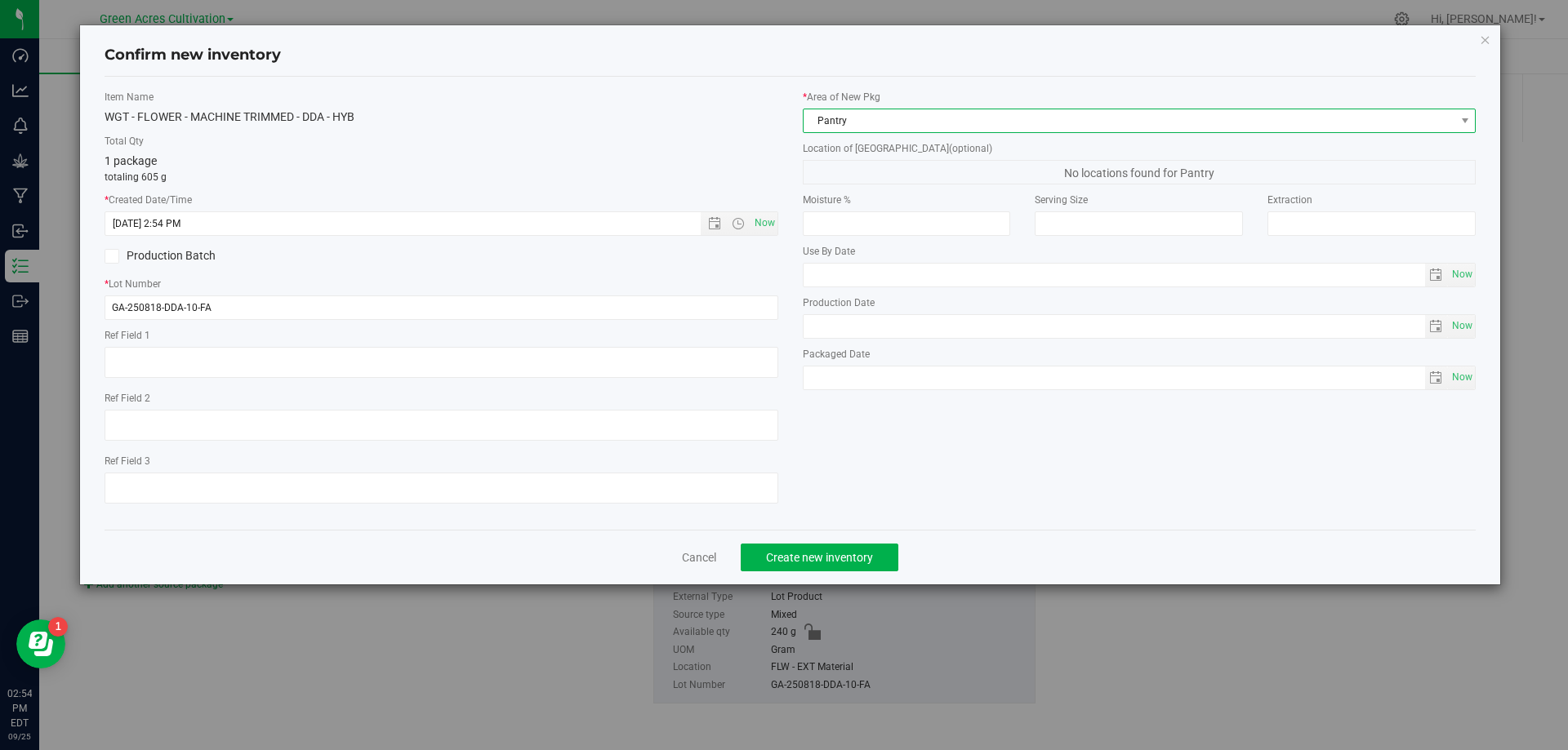
click at [853, 132] on span "Pantry" at bounding box center [1139, 121] width 673 height 24
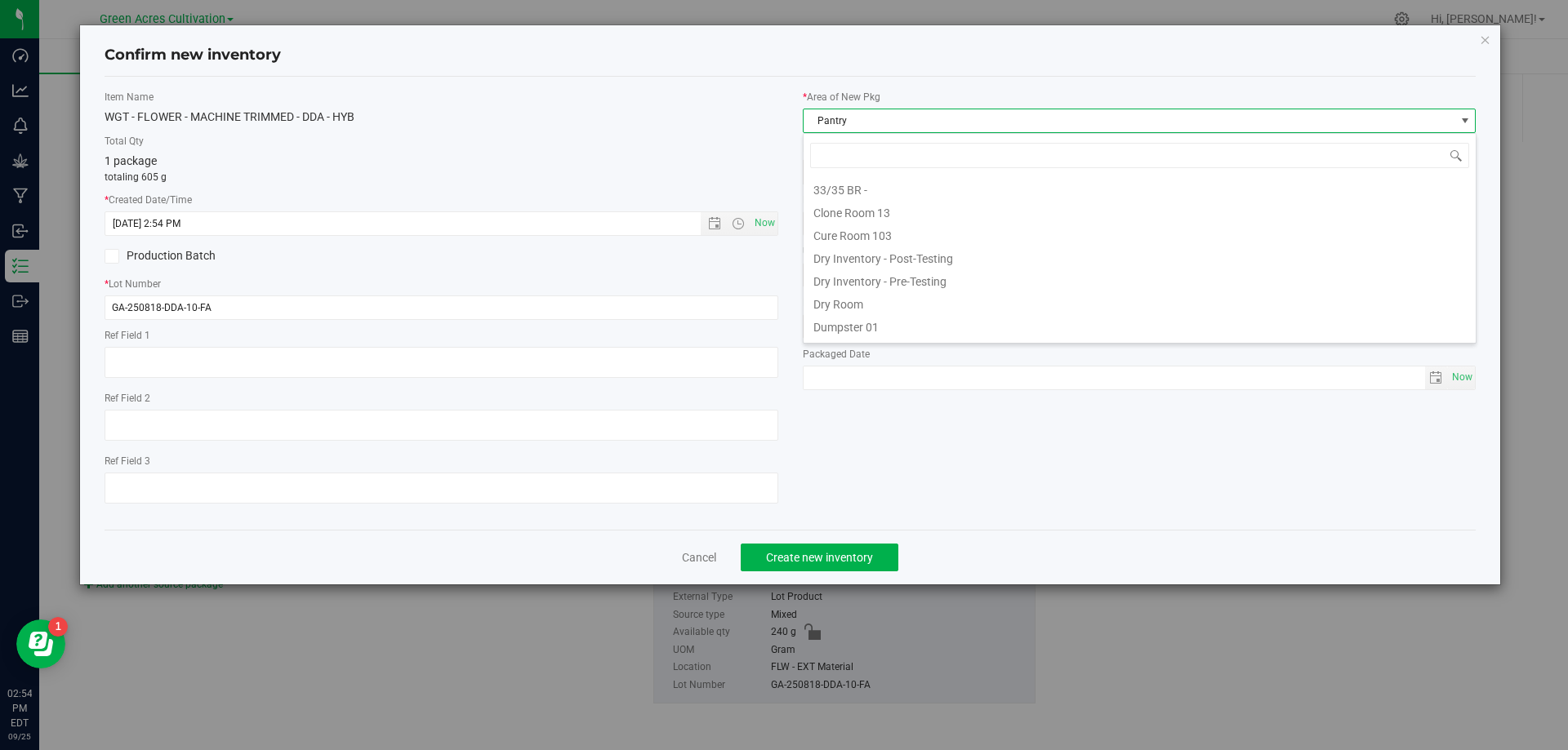
scroll to position [24, 673]
type input "dr"
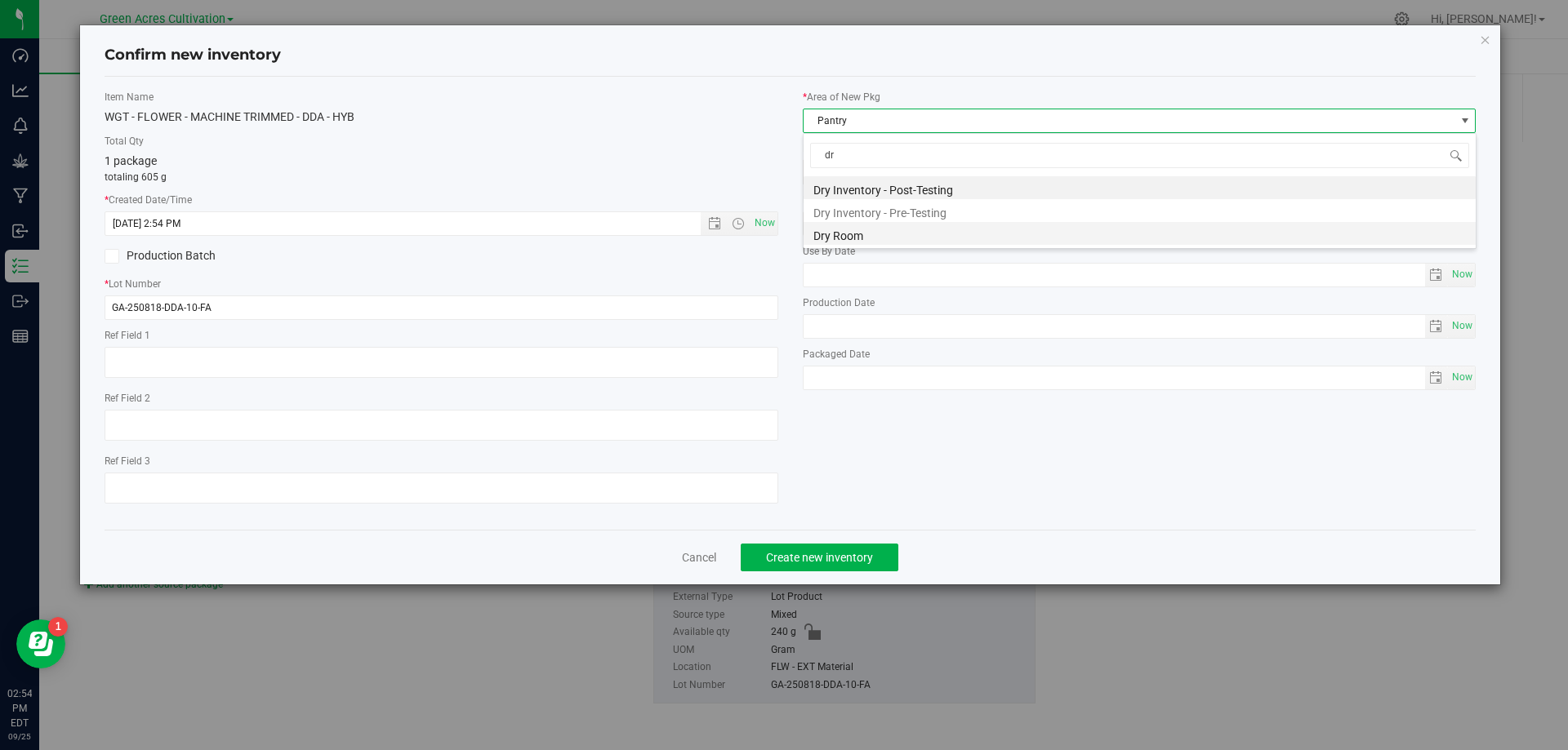
click at [855, 240] on li "Dry Room" at bounding box center [1140, 234] width 672 height 23
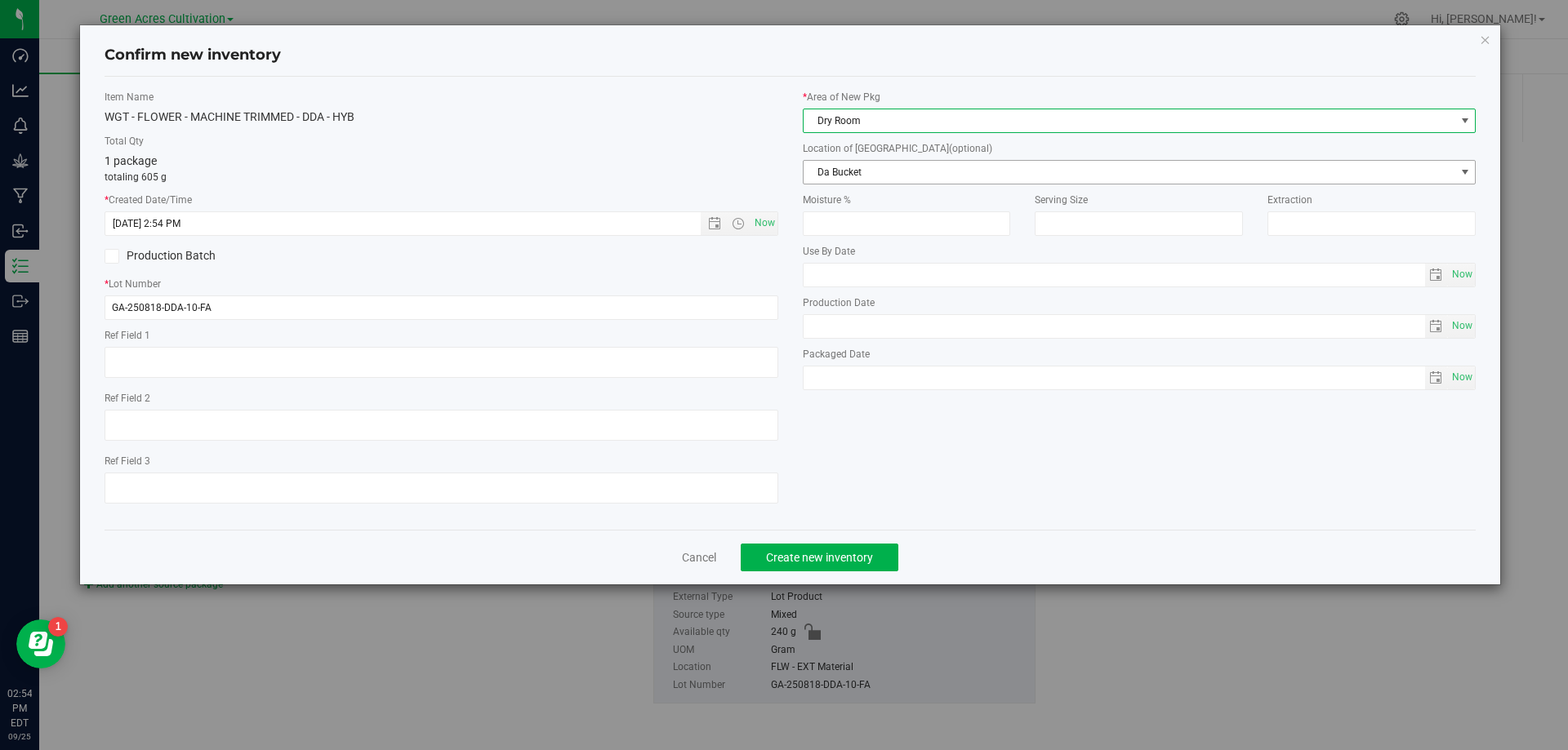
click at [884, 178] on span "Da Bucket" at bounding box center [1129, 172] width 652 height 23
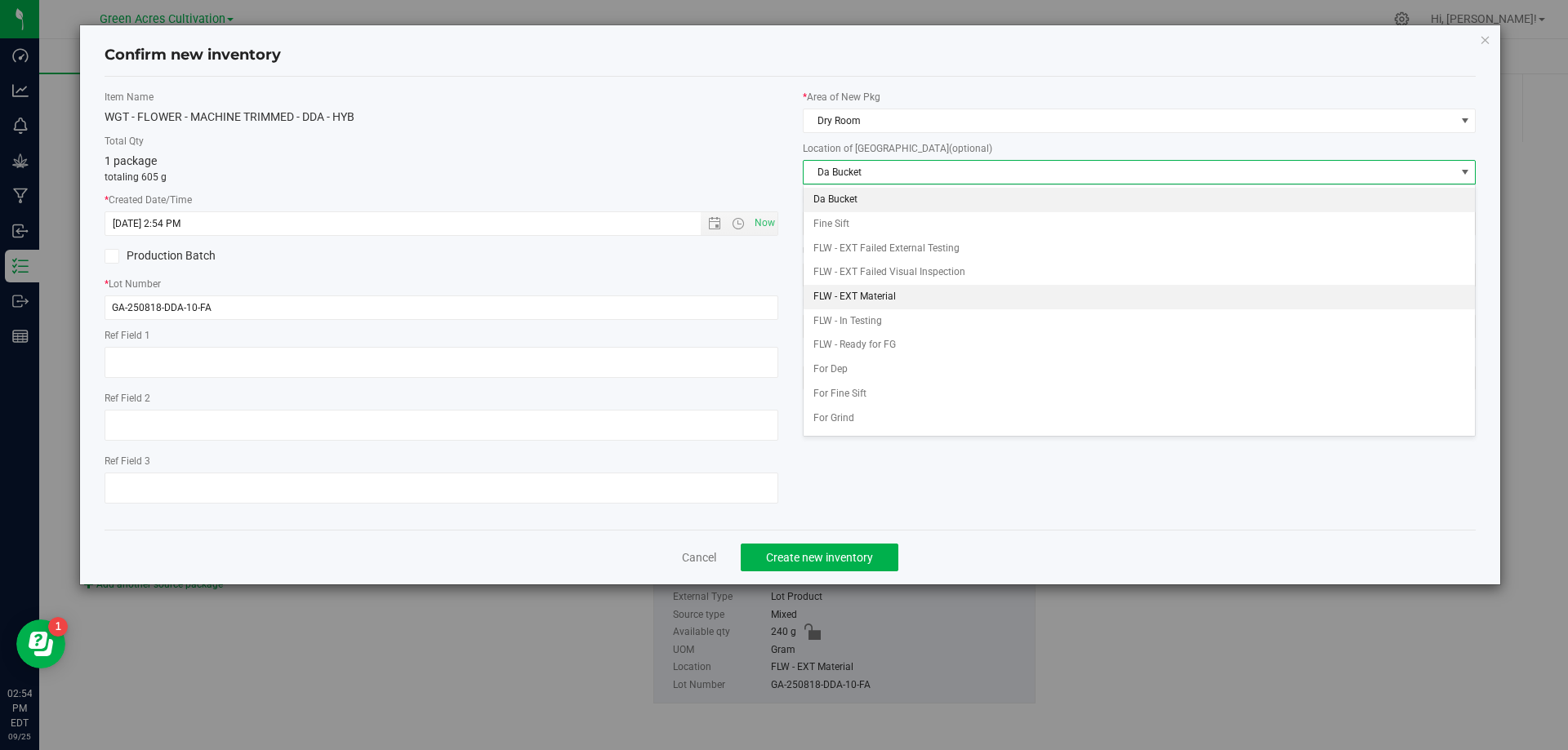
click at [922, 297] on li "FLW - EXT Material" at bounding box center [1140, 297] width 672 height 24
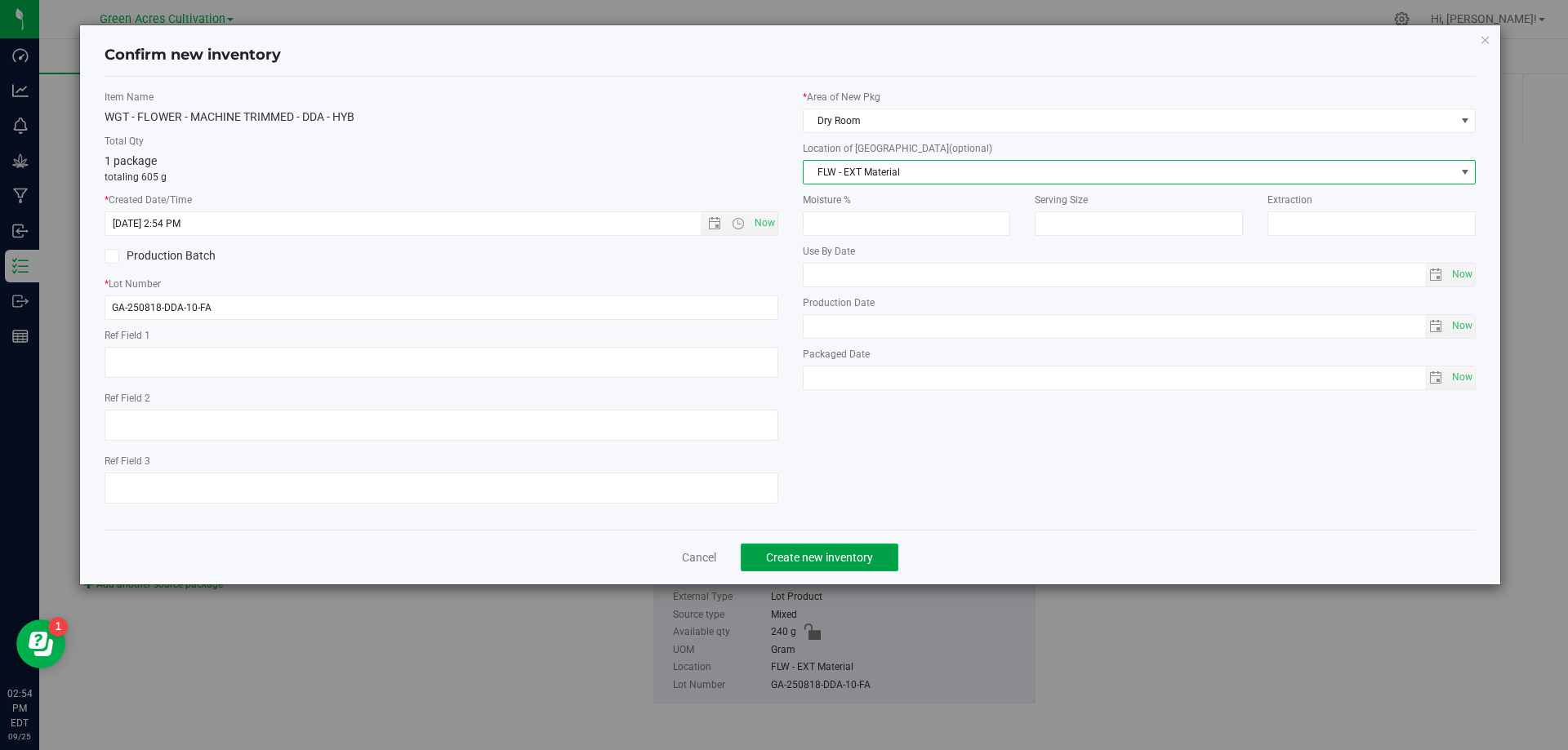
click at [836, 566] on button "Create new inventory" at bounding box center [819, 558] width 158 height 28
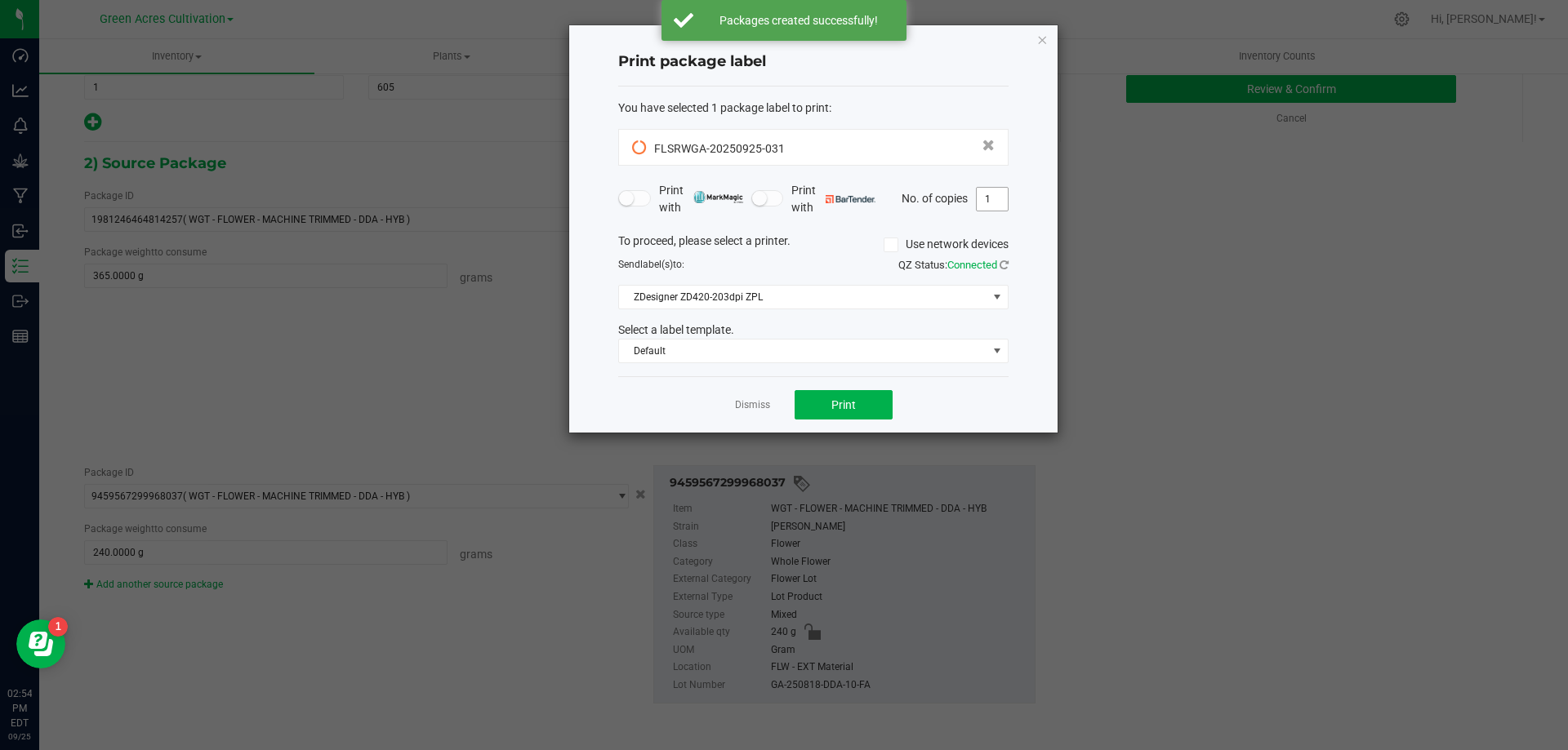
click at [991, 193] on input "1" at bounding box center [992, 199] width 31 height 23
type input "2"
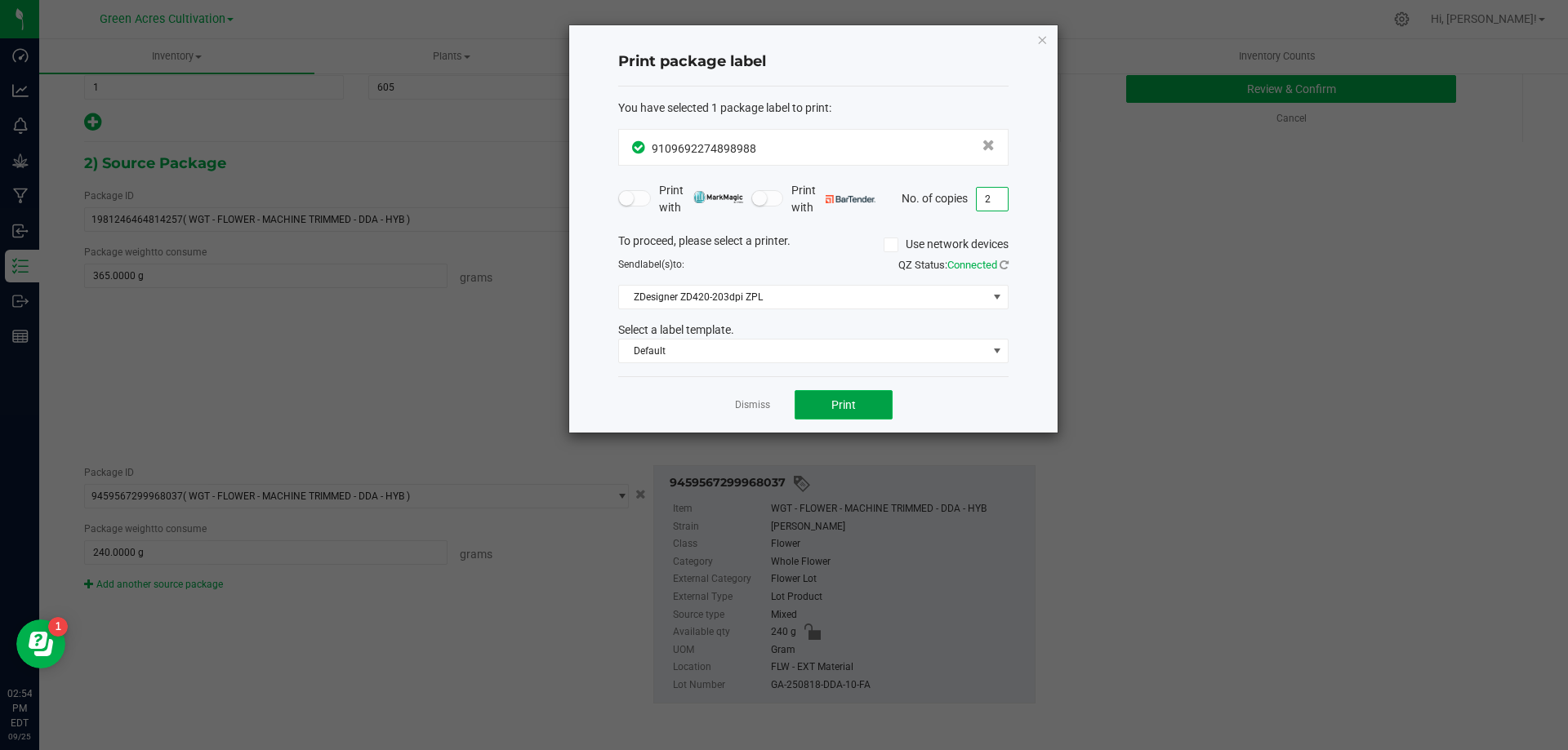
click at [846, 402] on span "Print" at bounding box center [843, 404] width 24 height 13
click at [761, 407] on link "Dismiss" at bounding box center [752, 405] width 35 height 14
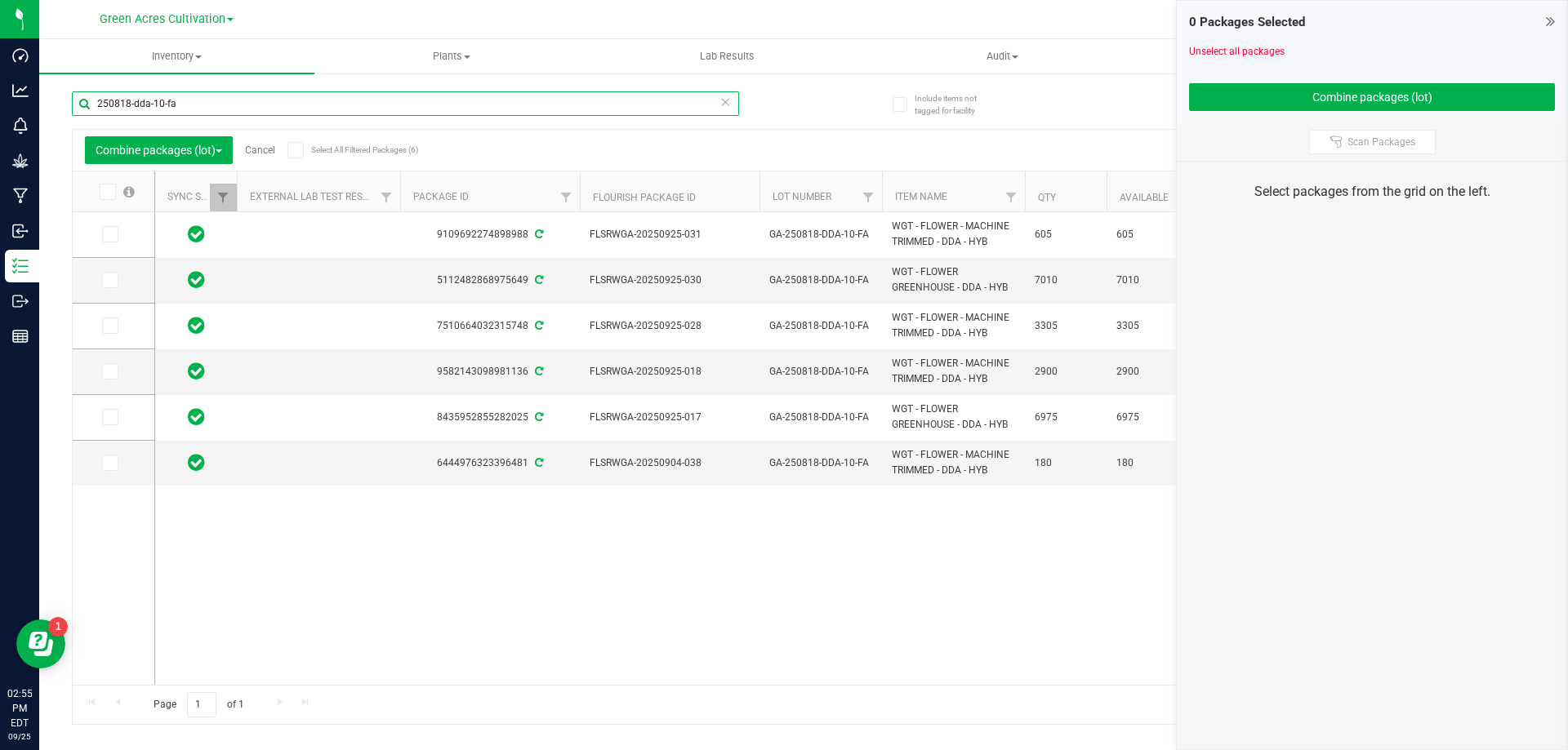
click at [299, 107] on input "250818-dda-10-fa" at bounding box center [405, 103] width 667 height 24
click at [840, 572] on div "9109692274898988 FLSRWGA-20250925-031 GA-250818-DDA-10-FA WGT - FLOWER - MACHIN…" at bounding box center [844, 448] width 1378 height 472
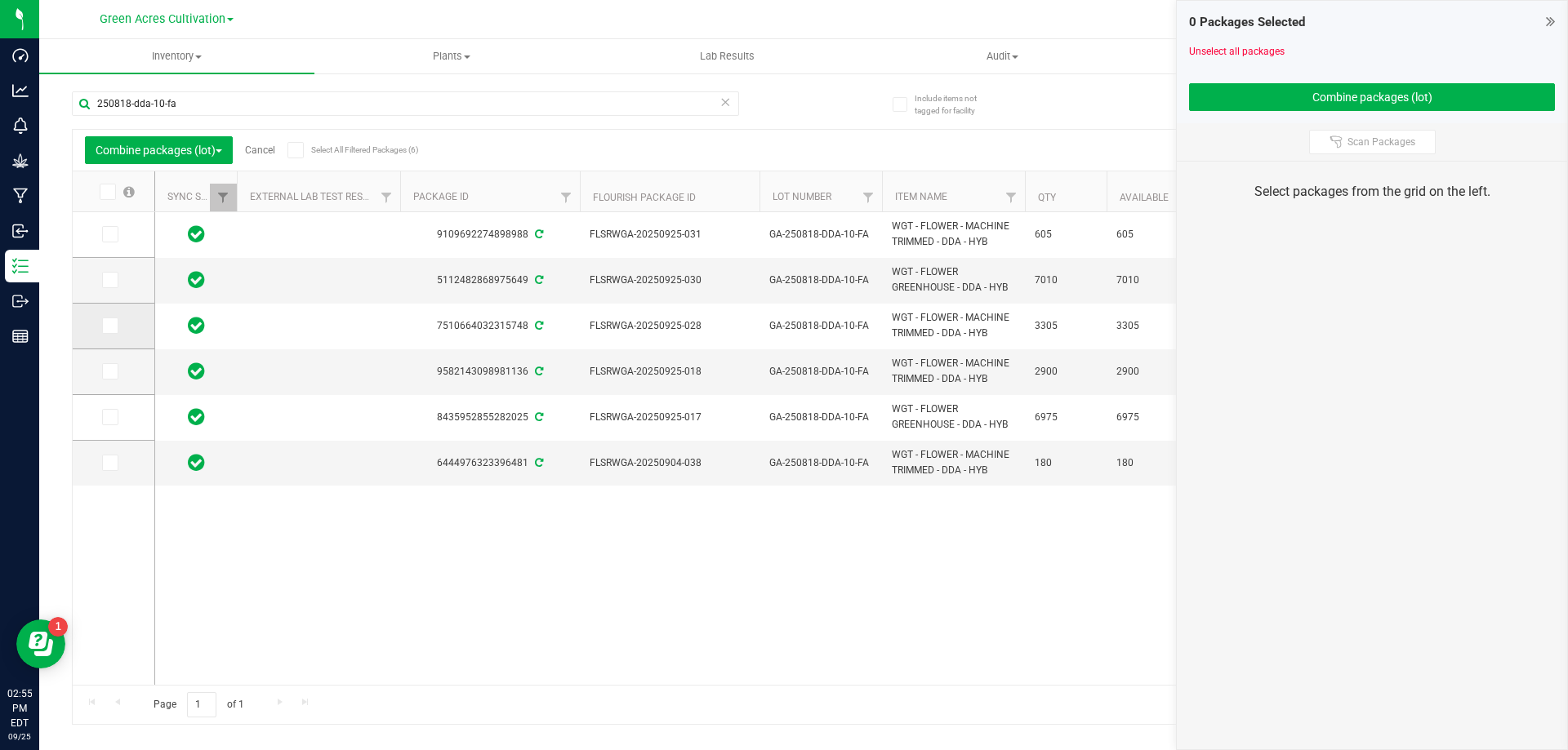
click at [110, 326] on icon at bounding box center [109, 326] width 10 height 0
click at [0, 0] on input "checkbox" at bounding box center [0, 0] width 0 height 0
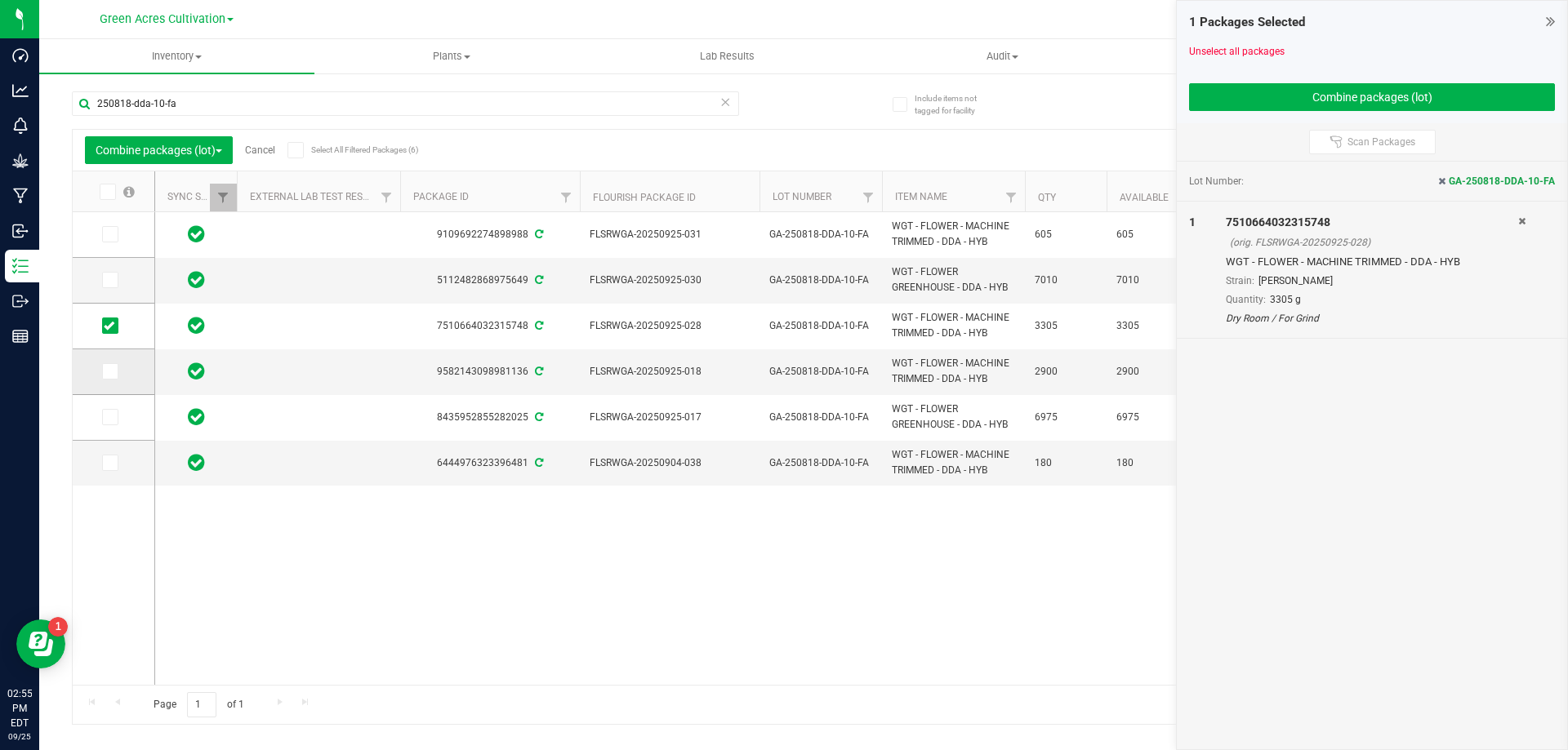
click at [119, 373] on label at bounding box center [113, 372] width 23 height 16
click at [0, 0] on input "checkbox" at bounding box center [0, 0] width 0 height 0
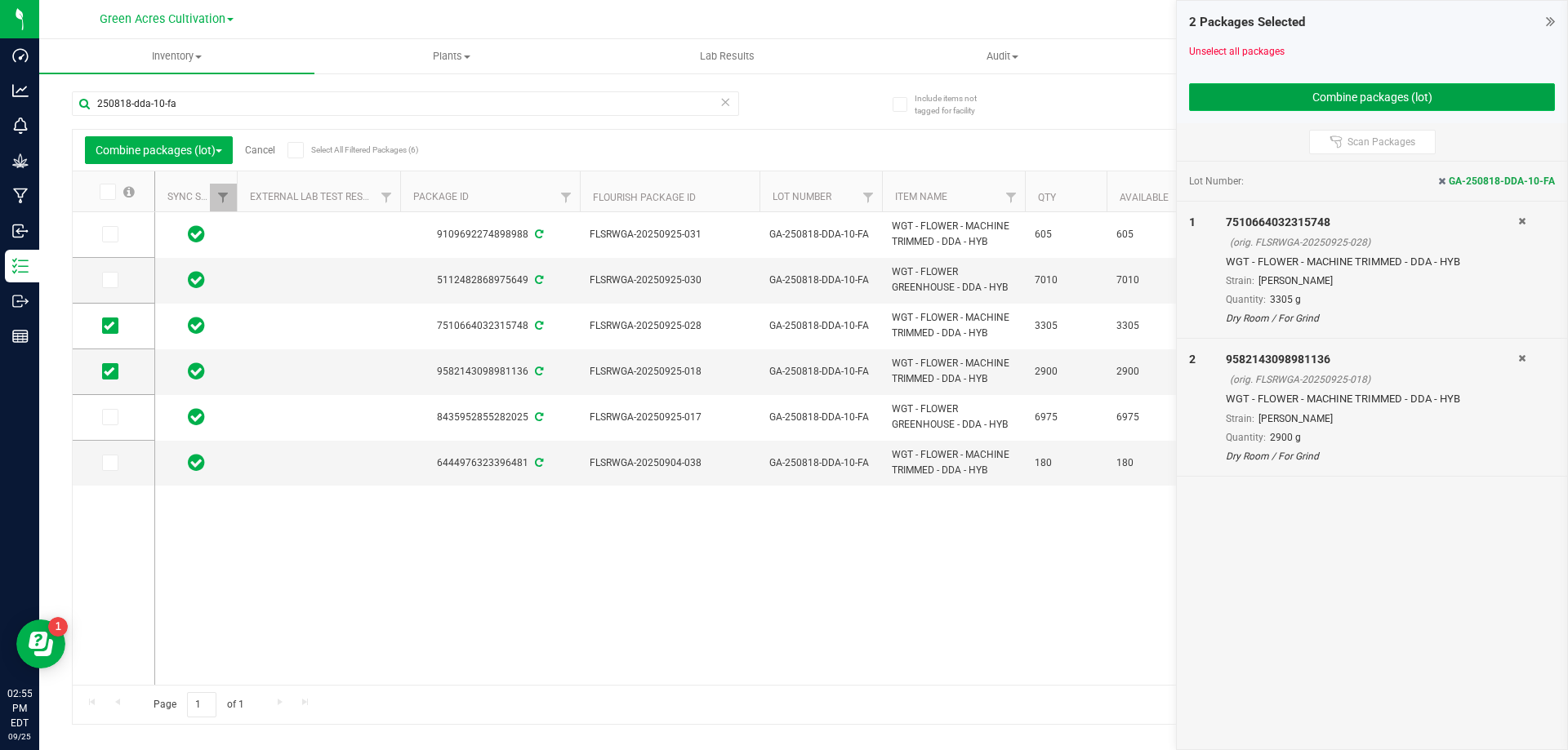
click at [1321, 103] on button "Combine packages (lot)" at bounding box center [1371, 97] width 365 height 28
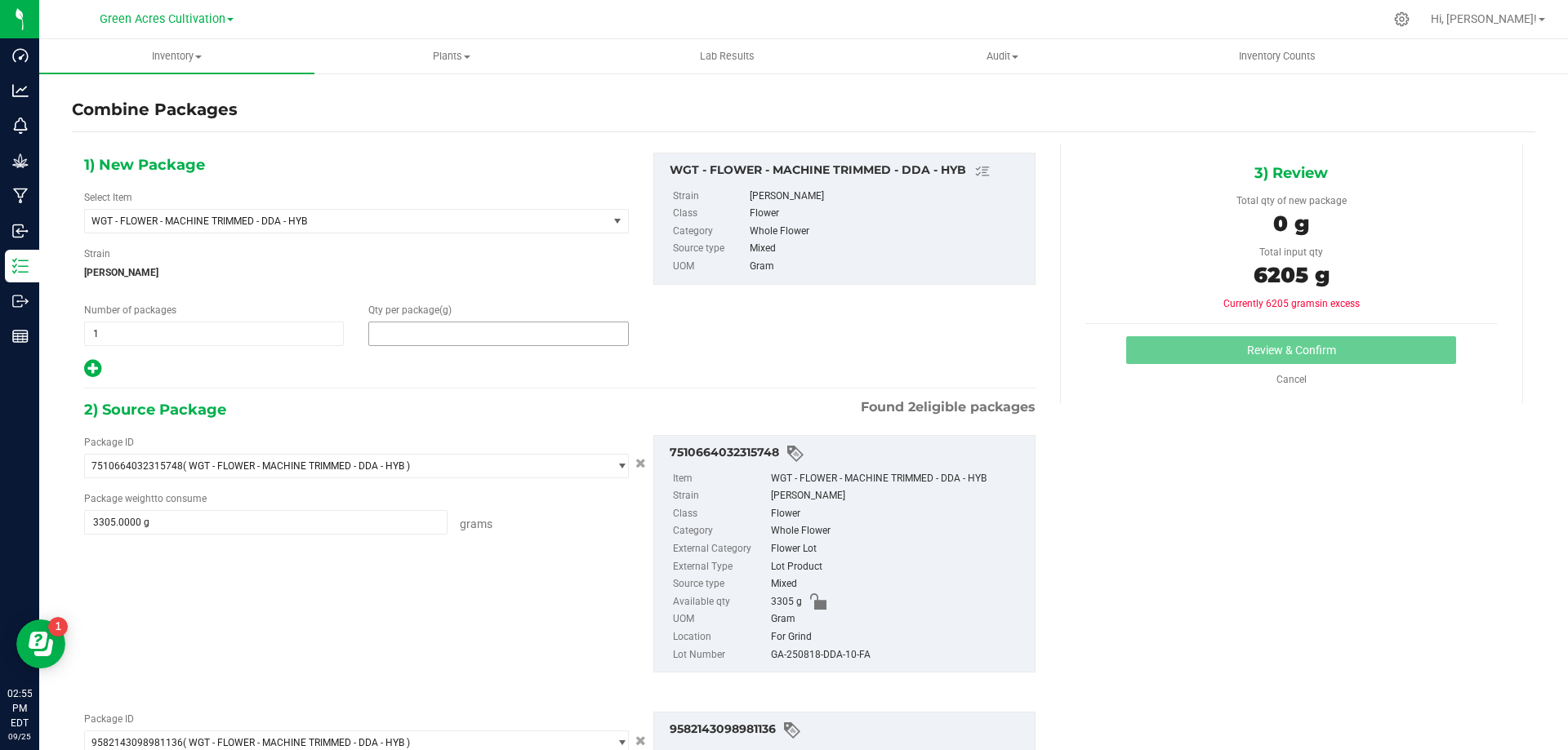
click at [497, 333] on span at bounding box center [497, 334] width 259 height 24
type input "6205"
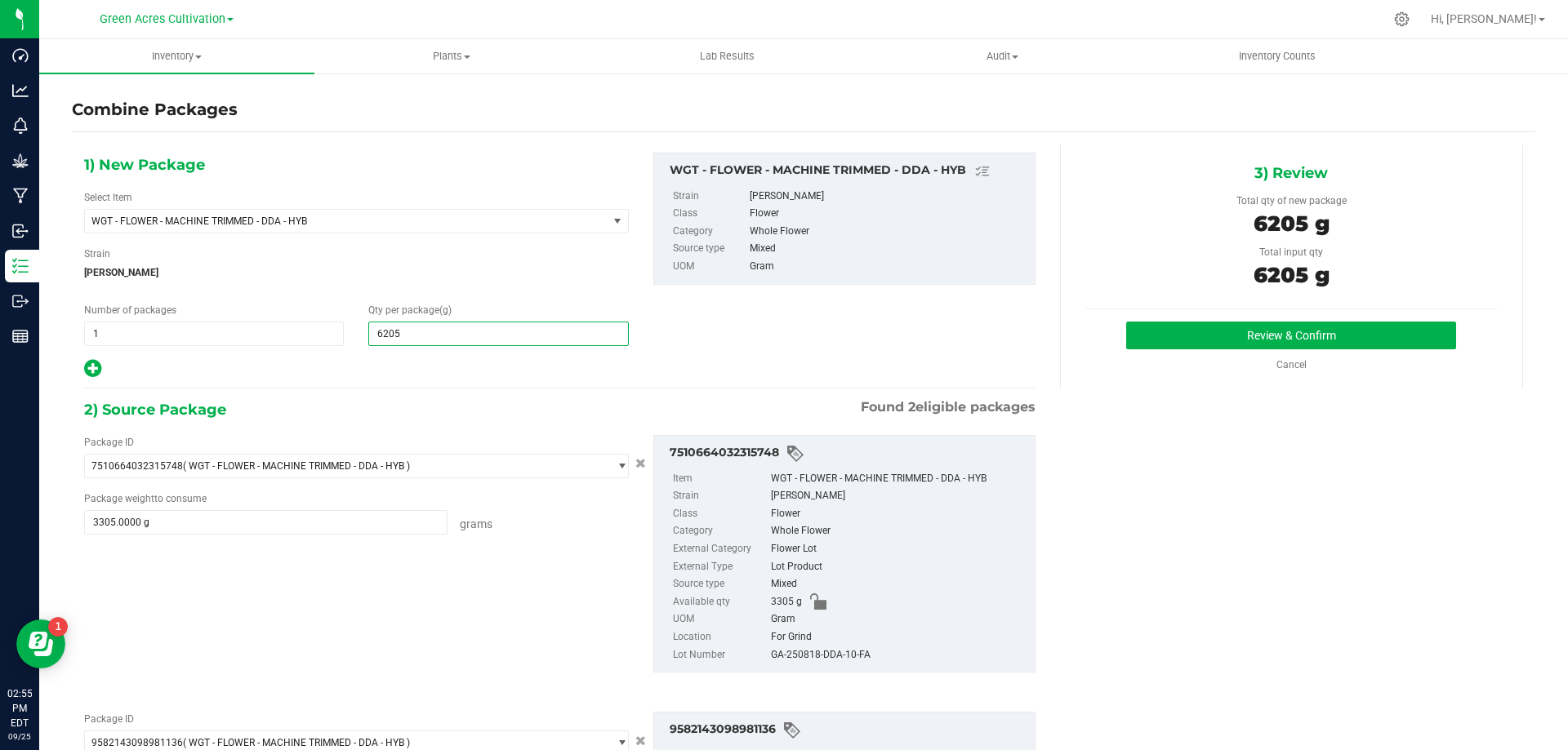
click at [622, 328] on input "6205" at bounding box center [497, 334] width 258 height 23
type input "6,205"
click at [652, 330] on div "1) New Package Select Item WGT - FLOWER - MACHINE TRIMMED - DDA - HYB 007UP - F…" at bounding box center [559, 266] width 976 height 227
click at [803, 660] on div "GA-250818-DDA-10-FA" at bounding box center [898, 655] width 255 height 18
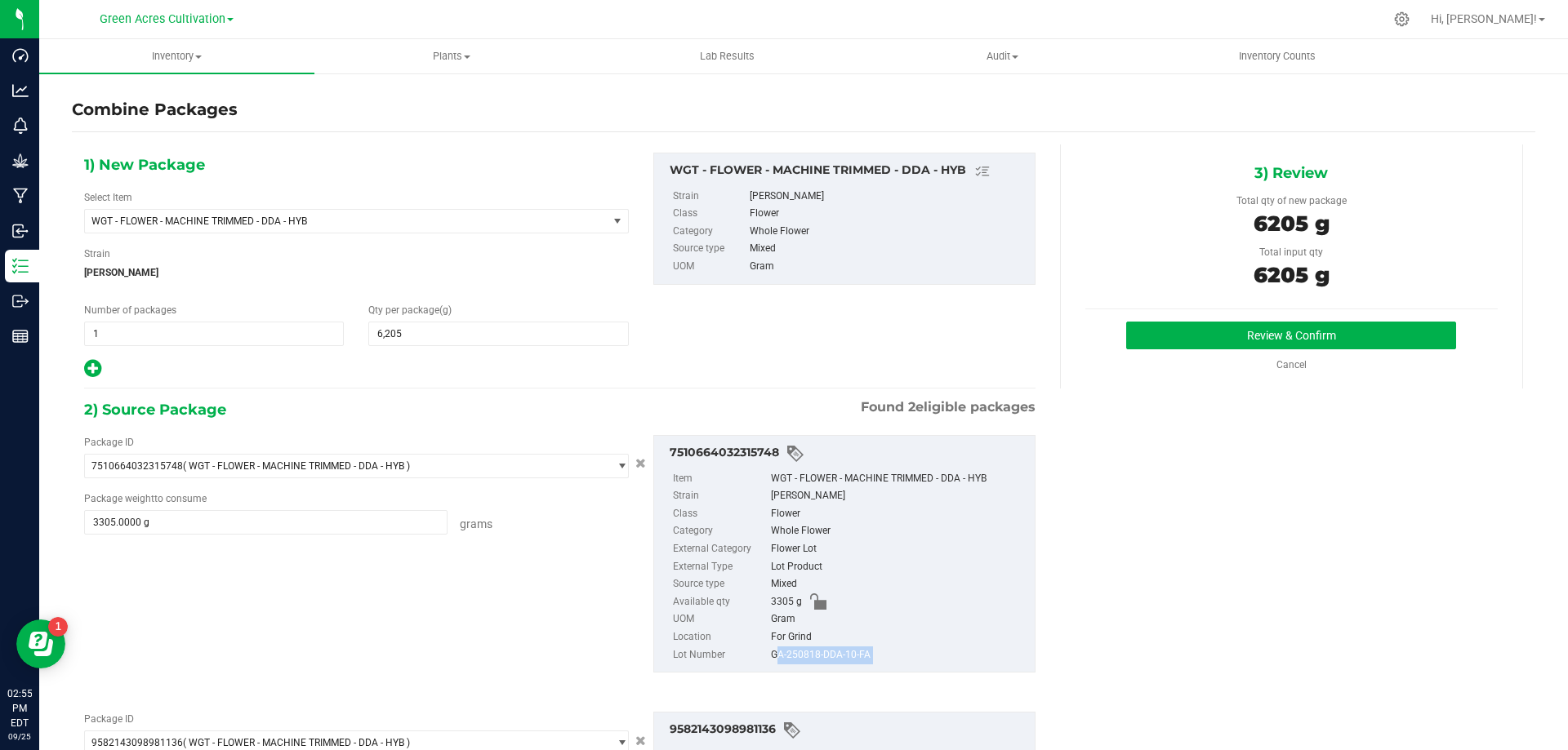
click at [803, 660] on div "GA-250818-DDA-10-FA" at bounding box center [898, 655] width 255 height 18
copy div "GA-250818-DDA-10-FA"
click at [1149, 335] on button "Review & Confirm" at bounding box center [1290, 335] width 330 height 28
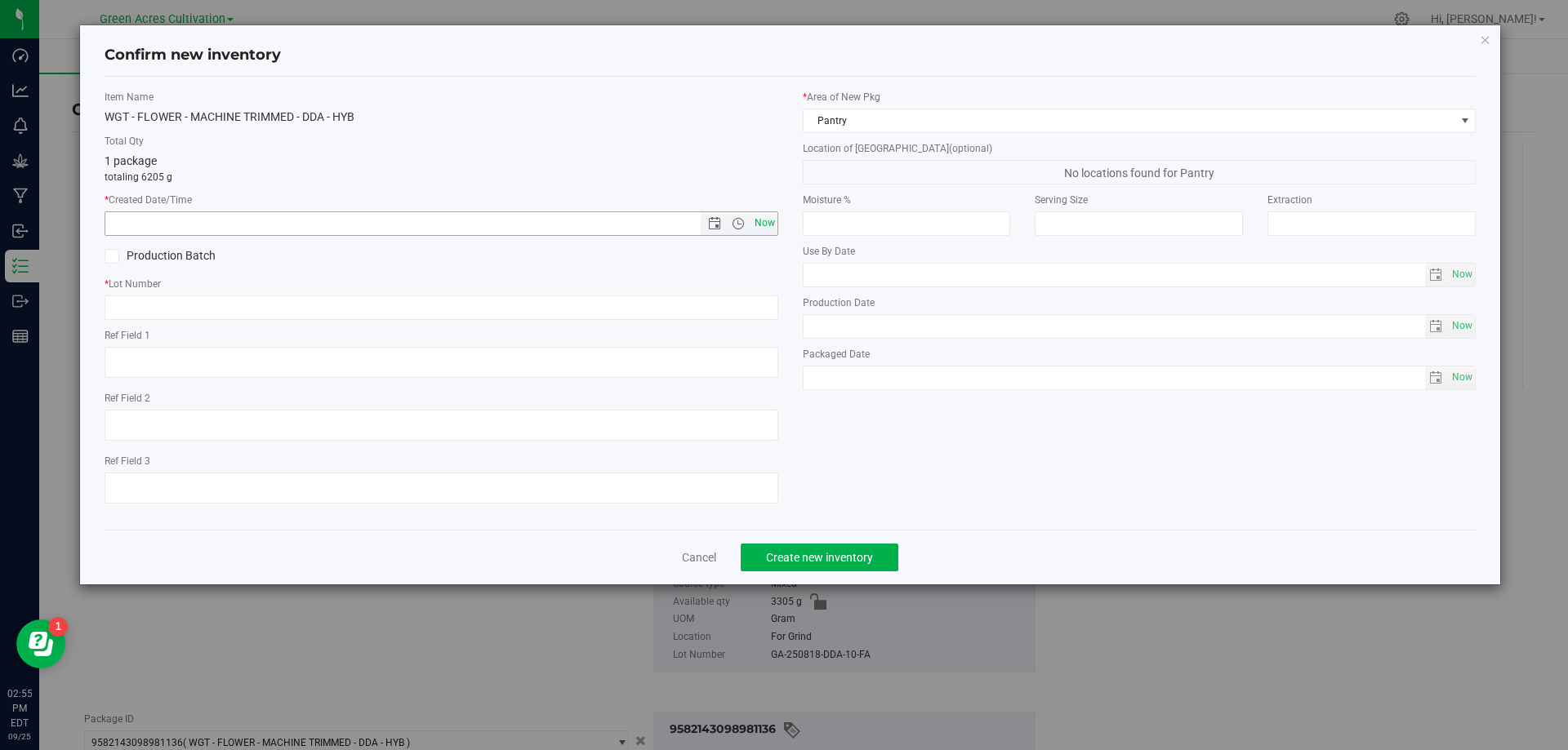
click at [765, 215] on span "Now" at bounding box center [764, 222] width 28 height 23
type input "[DATE] 2:55 PM"
click at [740, 297] on input "text" at bounding box center [440, 308] width 673 height 24
paste input "GA-250818-DDA-10-FA"
type input "GA-250818-DDA-10-FA"
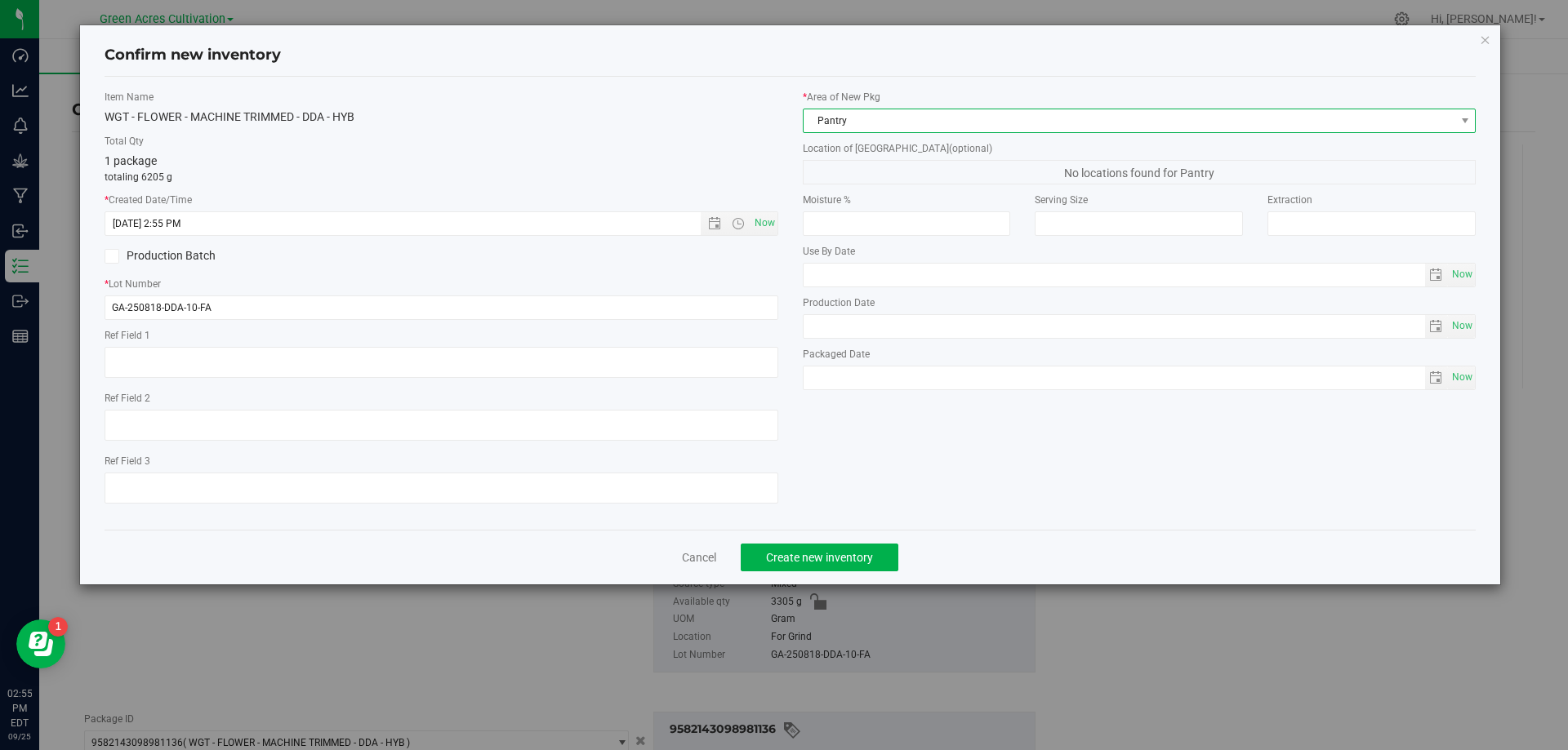
click at [893, 125] on span "Pantry" at bounding box center [1129, 121] width 652 height 23
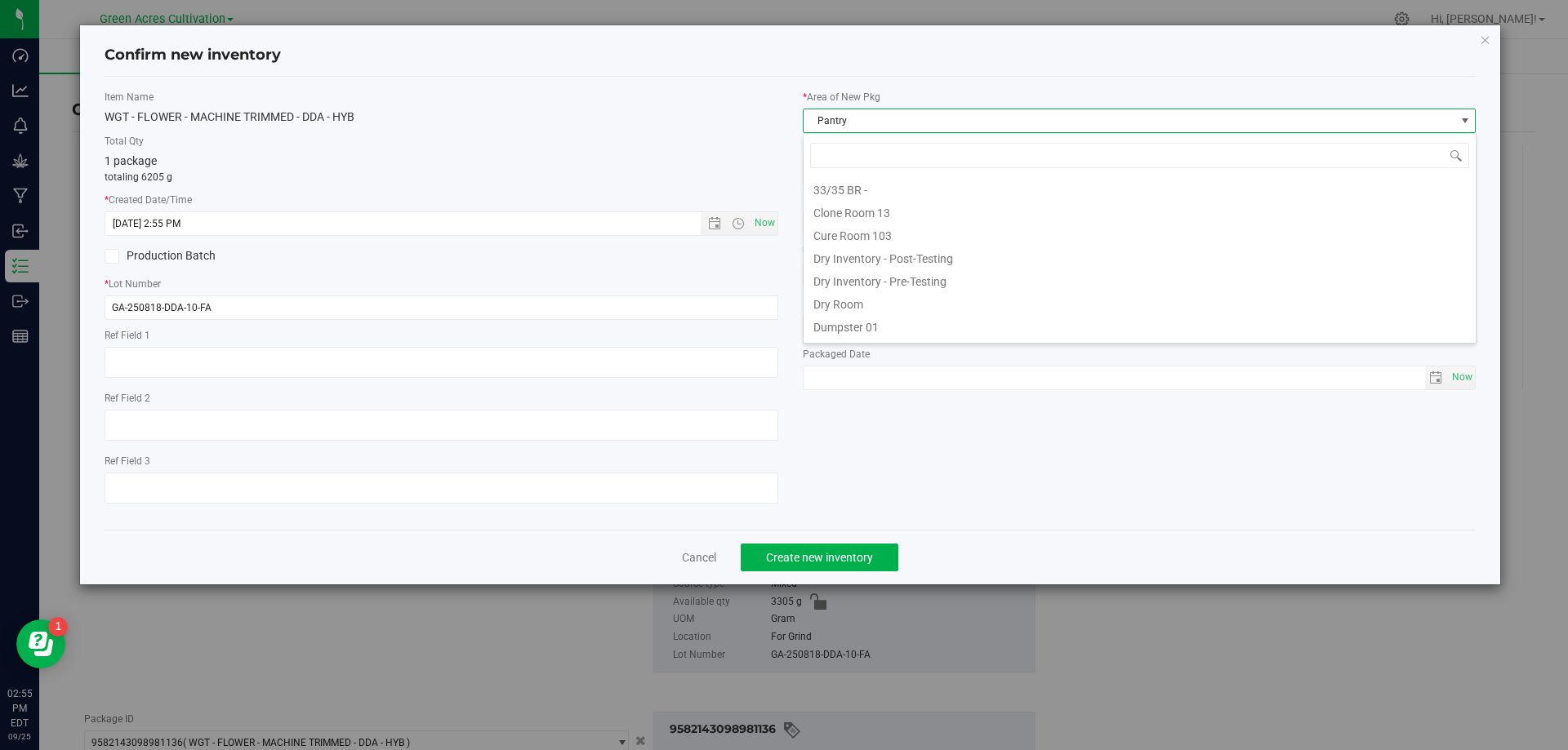
scroll to position [24, 673]
type input "dr"
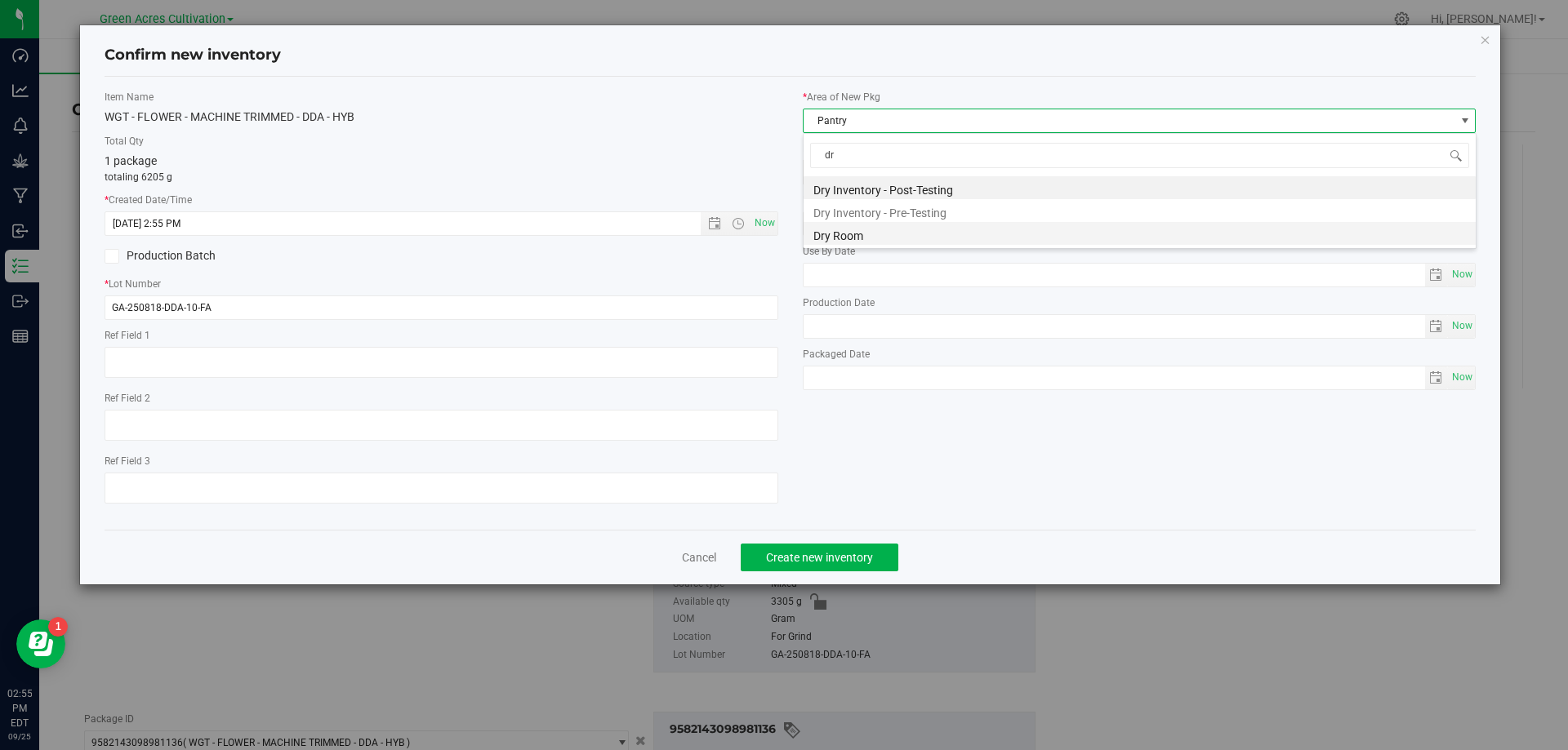
click at [842, 235] on li "Dry Room" at bounding box center [1140, 234] width 672 height 23
click at [858, 185] on div "* Area of [GEOGRAPHIC_DATA] Dry Room Location of [GEOGRAPHIC_DATA] (optional) D…" at bounding box center [1140, 244] width 698 height 309
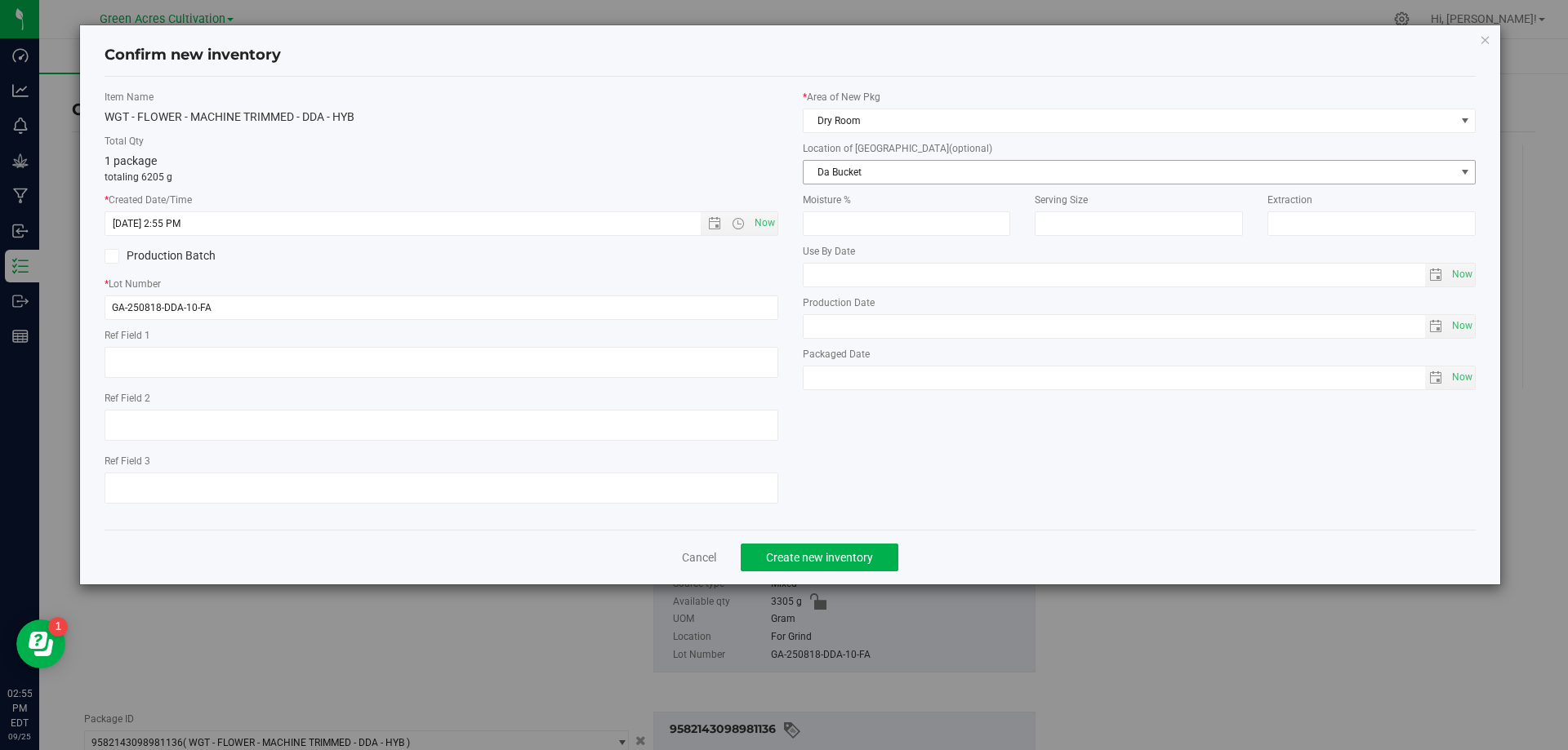
click at [867, 178] on span "Da Bucket" at bounding box center [1129, 172] width 652 height 23
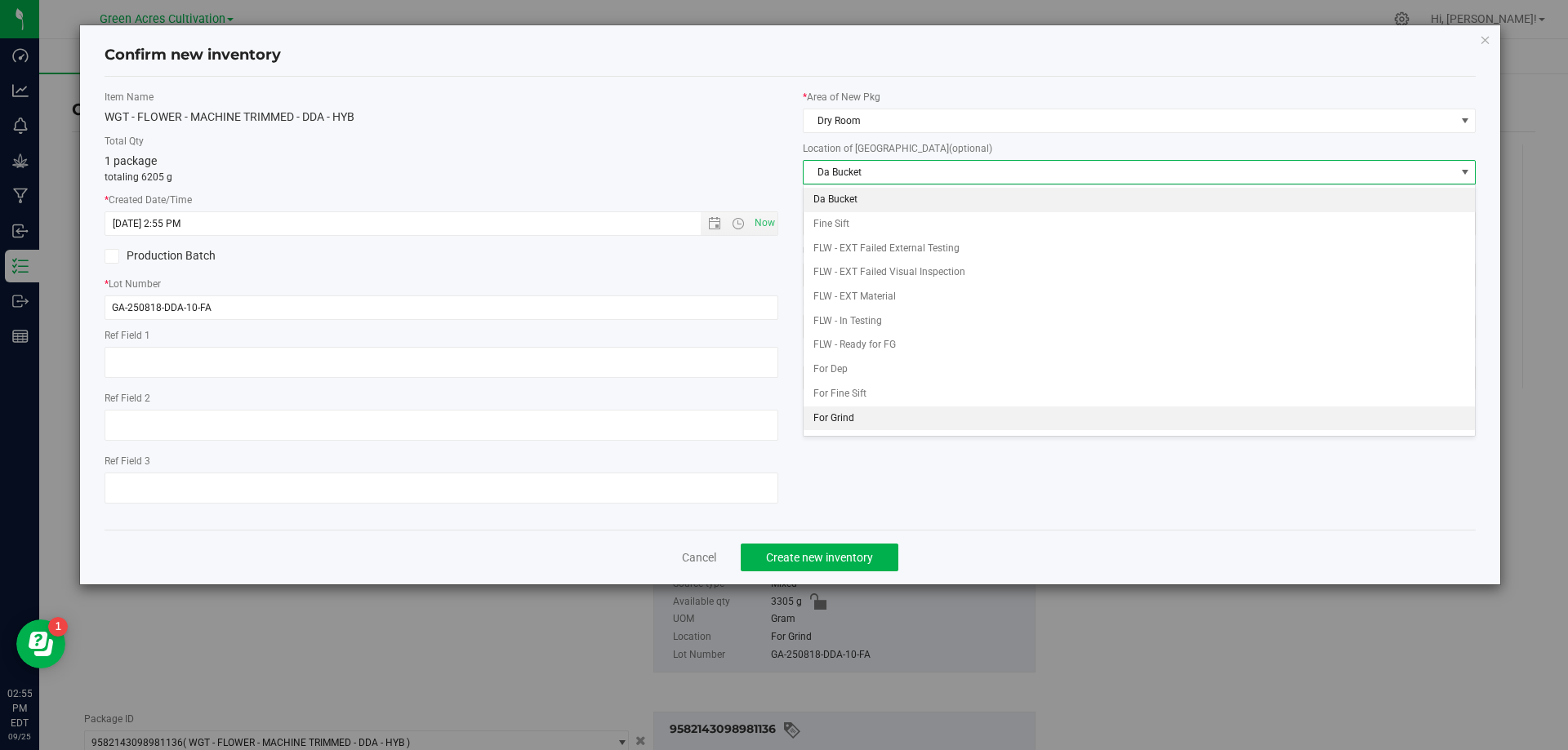
click at [854, 415] on li "For Grind" at bounding box center [1140, 419] width 672 height 24
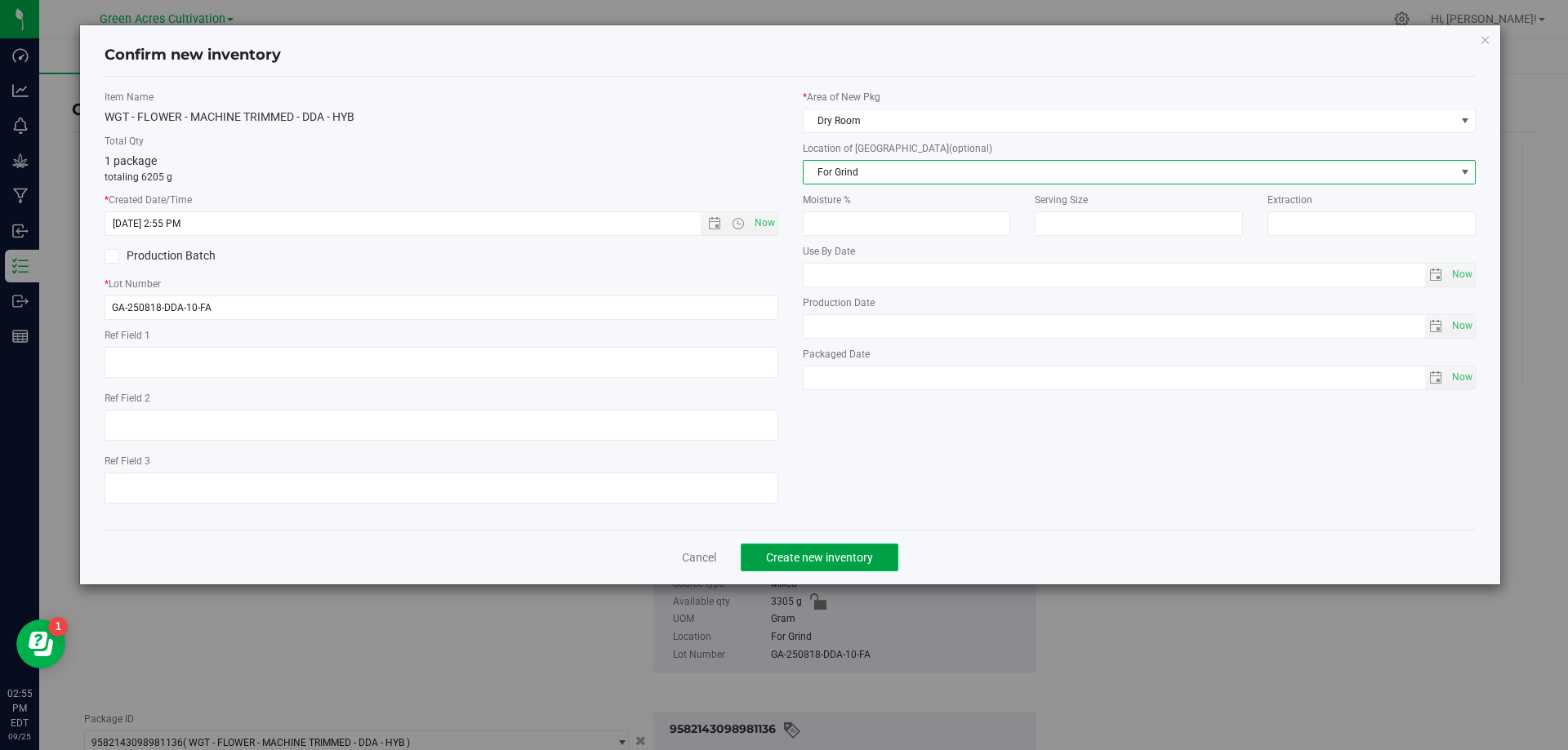
click at [841, 549] on button "Create new inventory" at bounding box center [819, 558] width 158 height 28
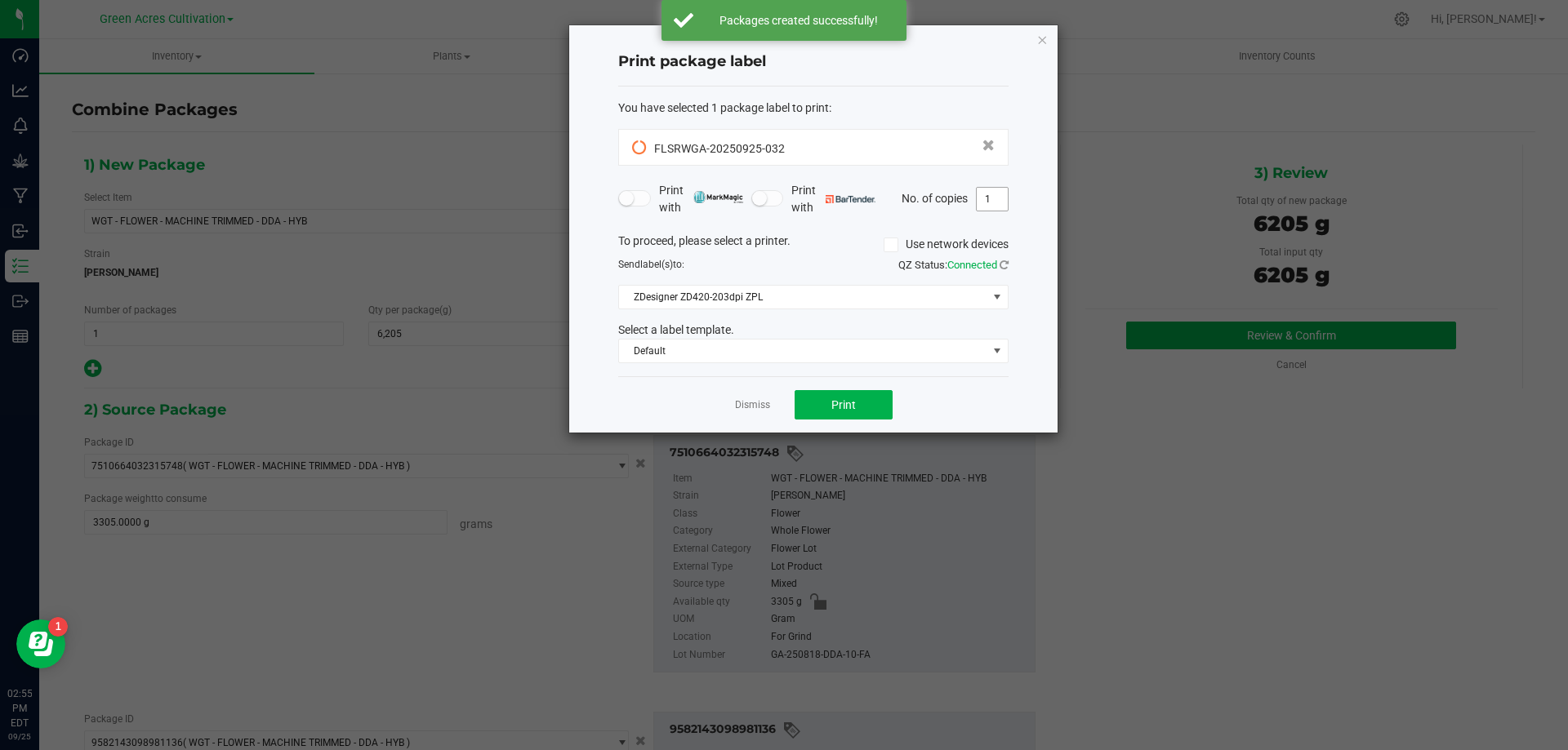
click at [990, 198] on input "1" at bounding box center [992, 199] width 31 height 23
type input "2"
click at [861, 403] on button "Print" at bounding box center [844, 405] width 98 height 29
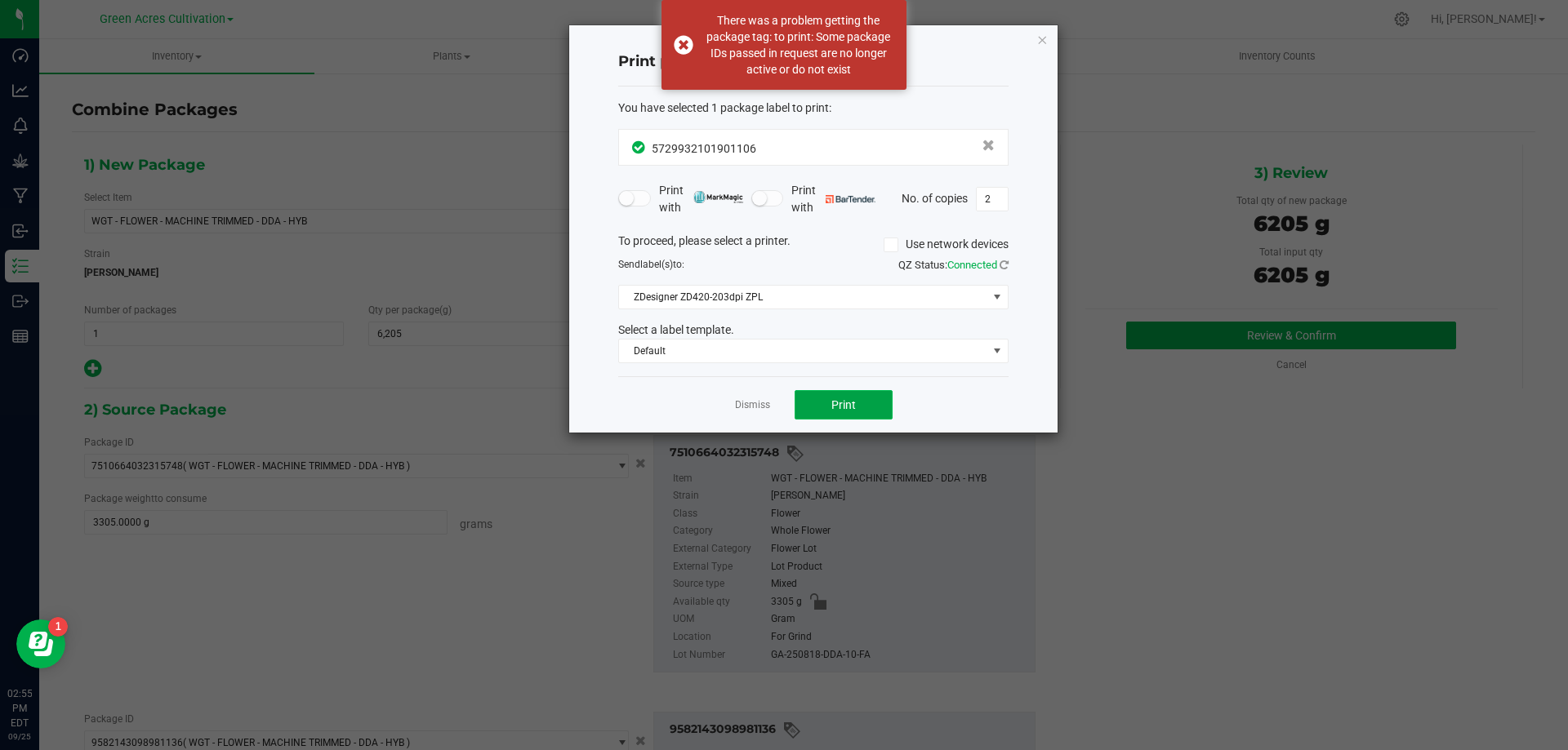
click at [855, 405] on span "Print" at bounding box center [843, 404] width 24 height 13
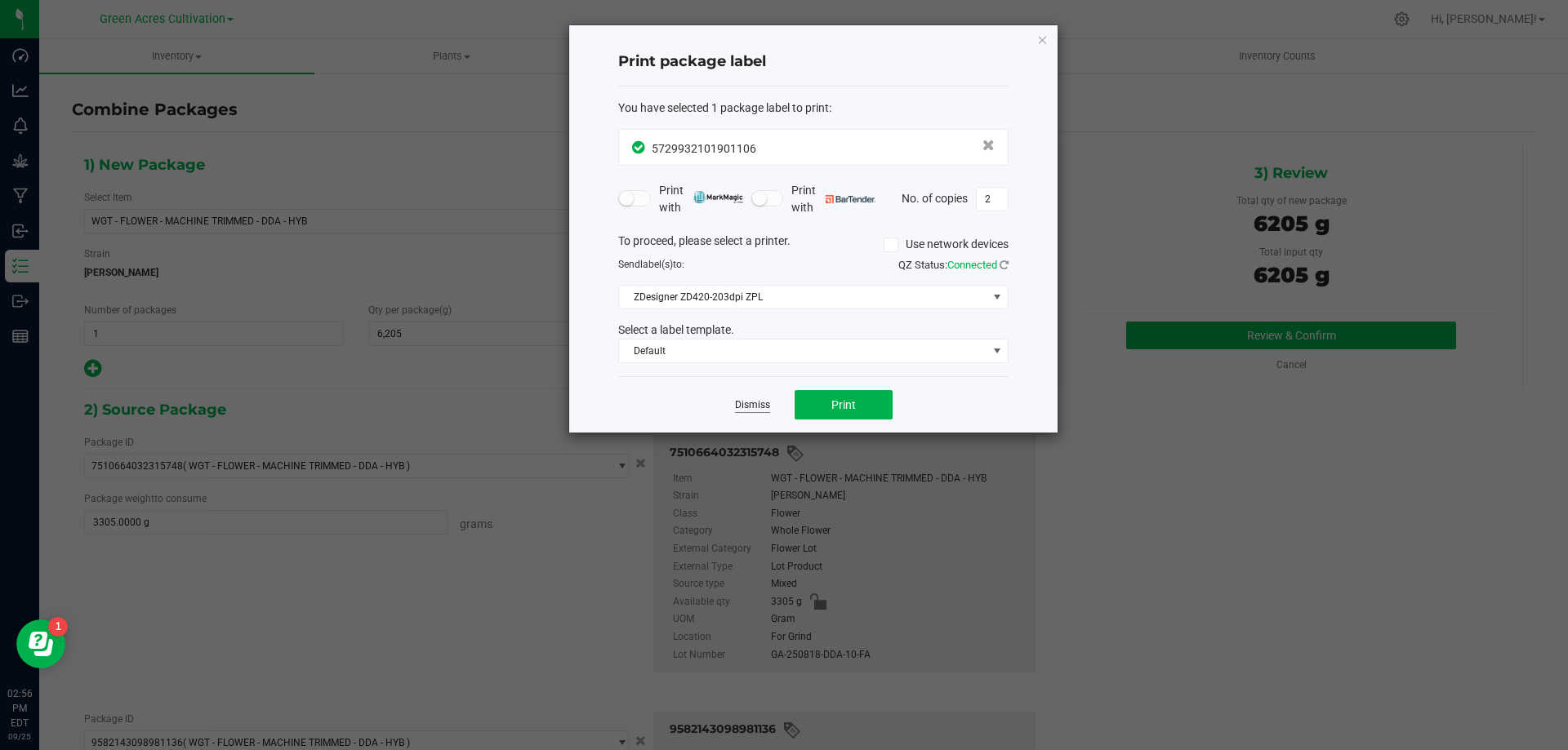
click at [745, 403] on link "Dismiss" at bounding box center [752, 405] width 35 height 14
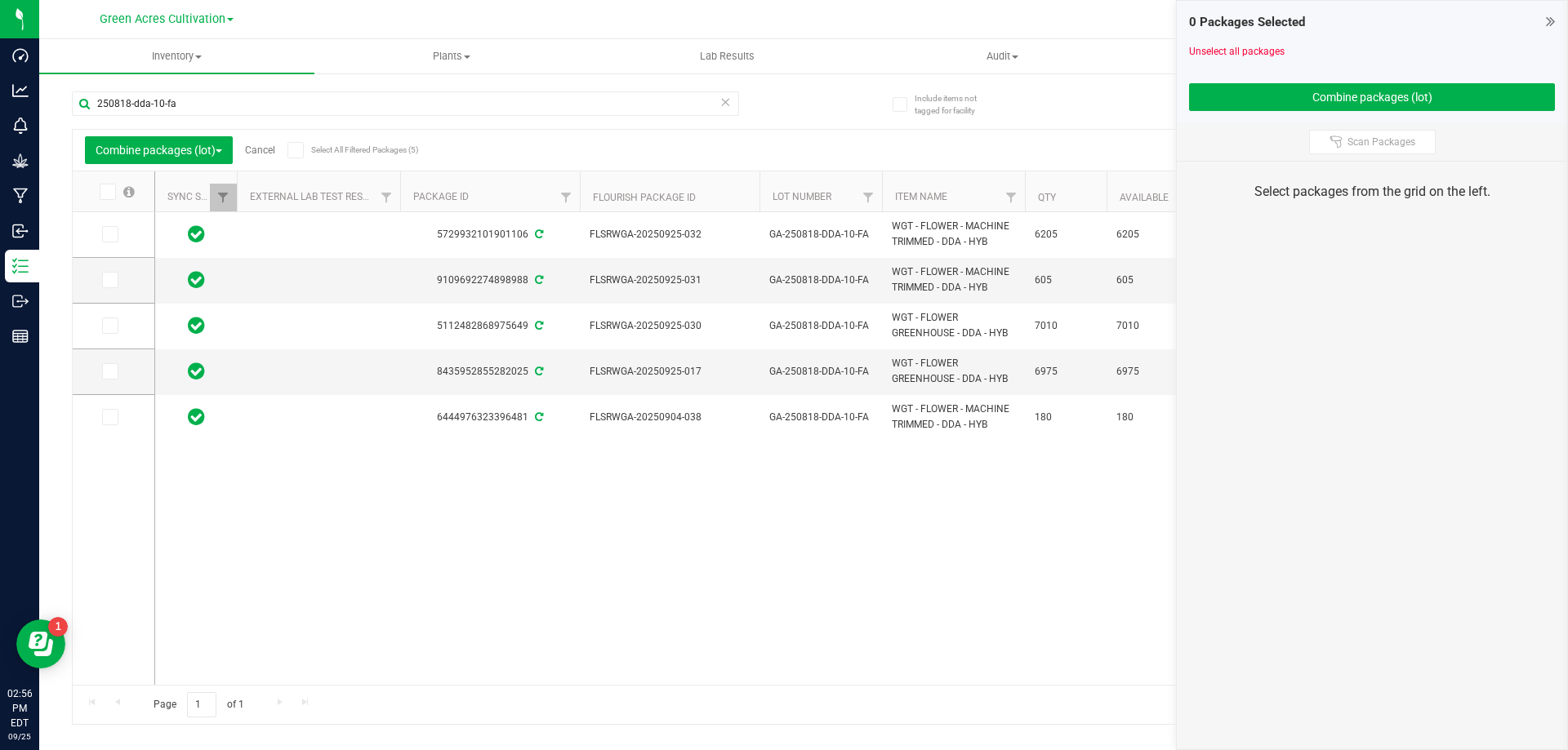
click at [270, 149] on link "Cancel" at bounding box center [259, 150] width 30 height 11
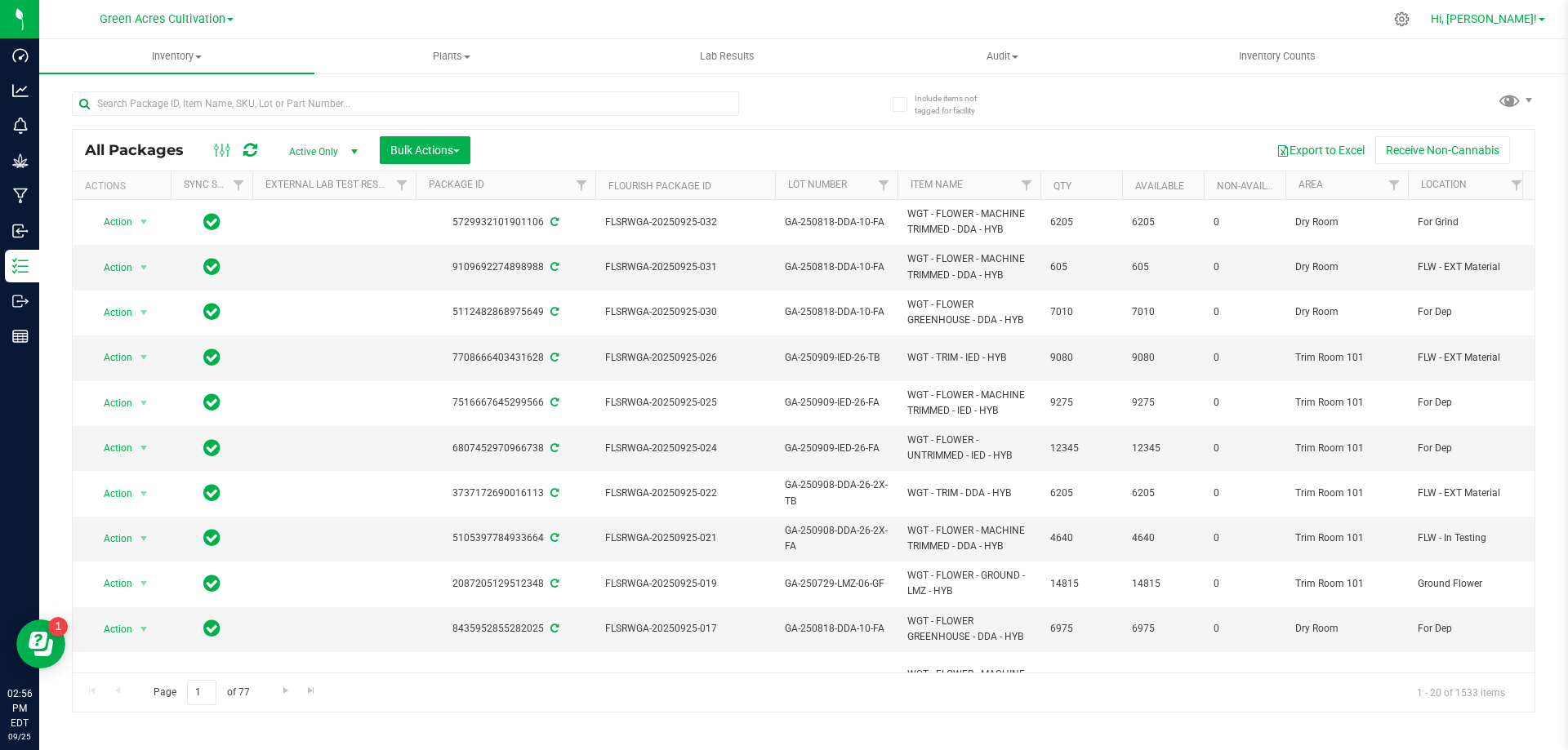
click at [1532, 19] on span "Hi, [PERSON_NAME]!" at bounding box center [1483, 18] width 106 height 13
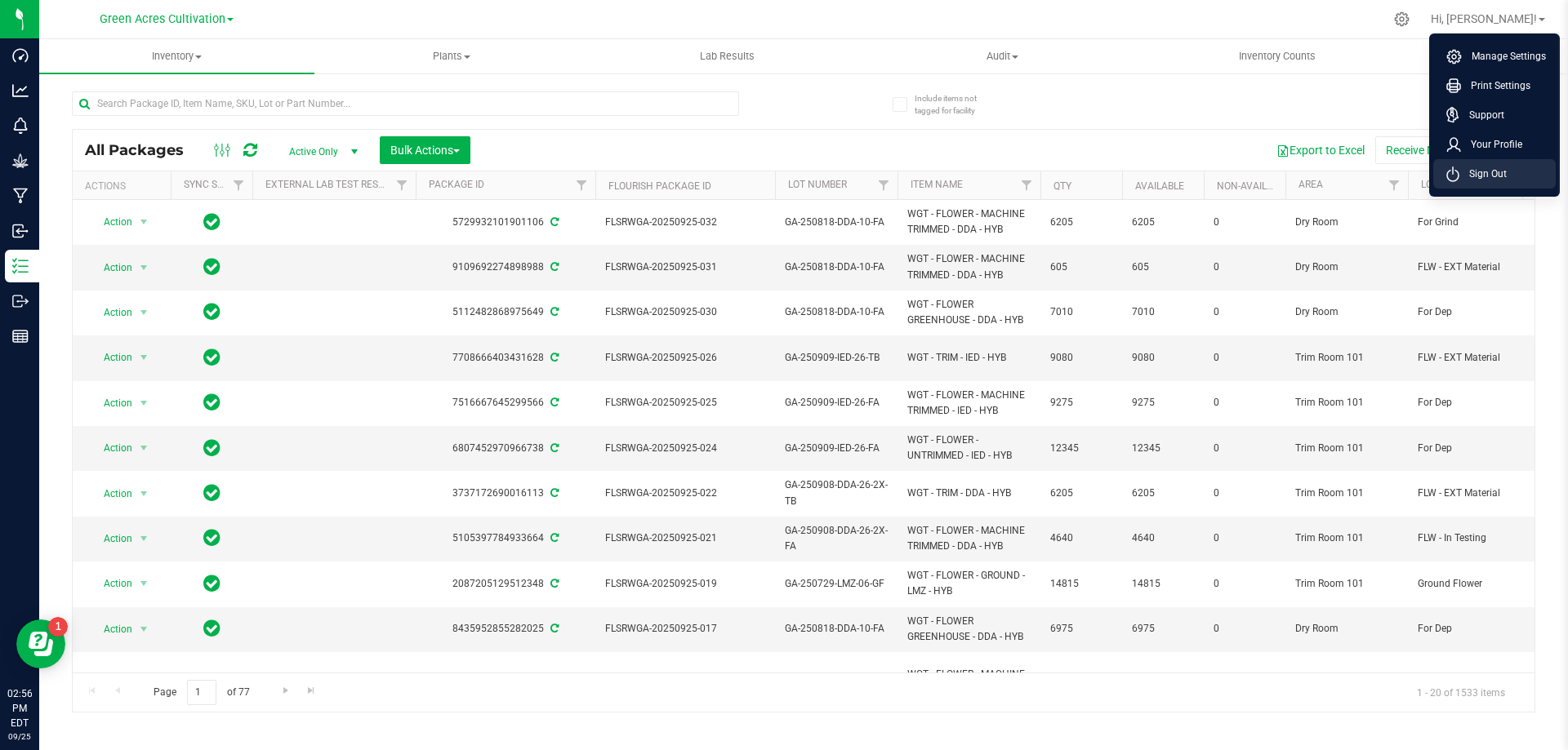
click at [1505, 171] on span "Sign Out" at bounding box center [1483, 173] width 47 height 16
